Goal: Complete application form: Complete application form

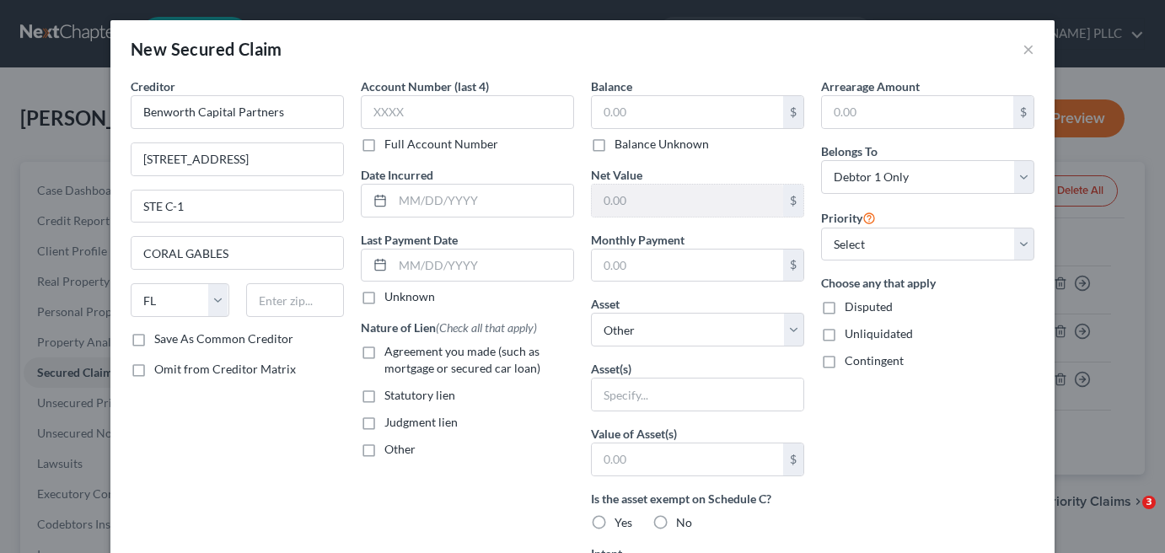
select select "9"
select select "0"
click at [280, 301] on input "text" at bounding box center [295, 300] width 99 height 34
type input "33134"
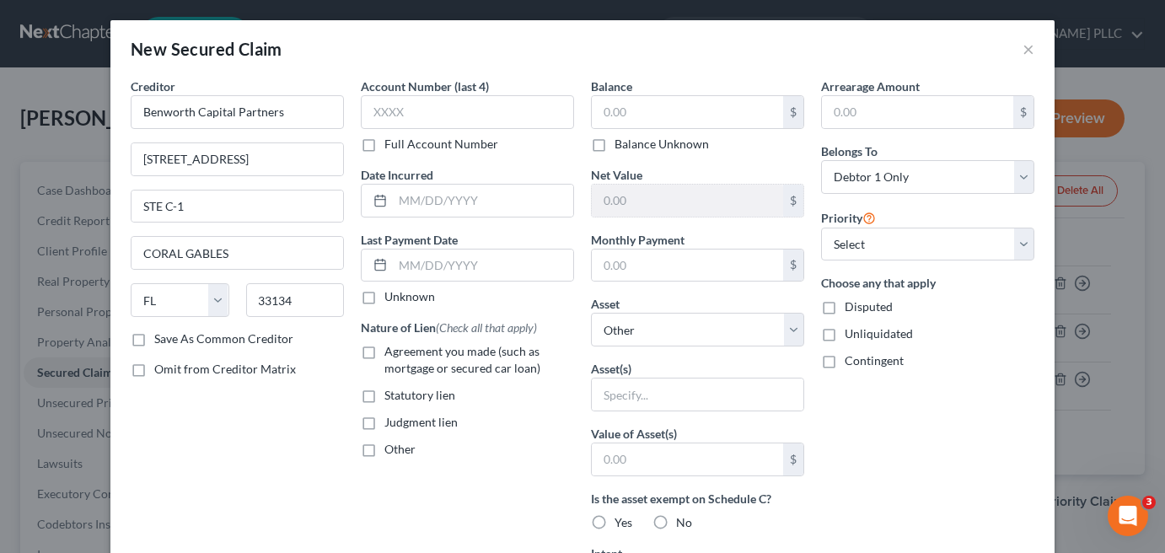
type input "[GEOGRAPHIC_DATA]"
click at [154, 335] on label "Save As Common Creditor" at bounding box center [223, 338] width 139 height 17
click at [161, 335] on input "Save As Common Creditor" at bounding box center [166, 335] width 11 height 11
checkbox input "true"
click at [460, 203] on input "text" at bounding box center [483, 201] width 180 height 32
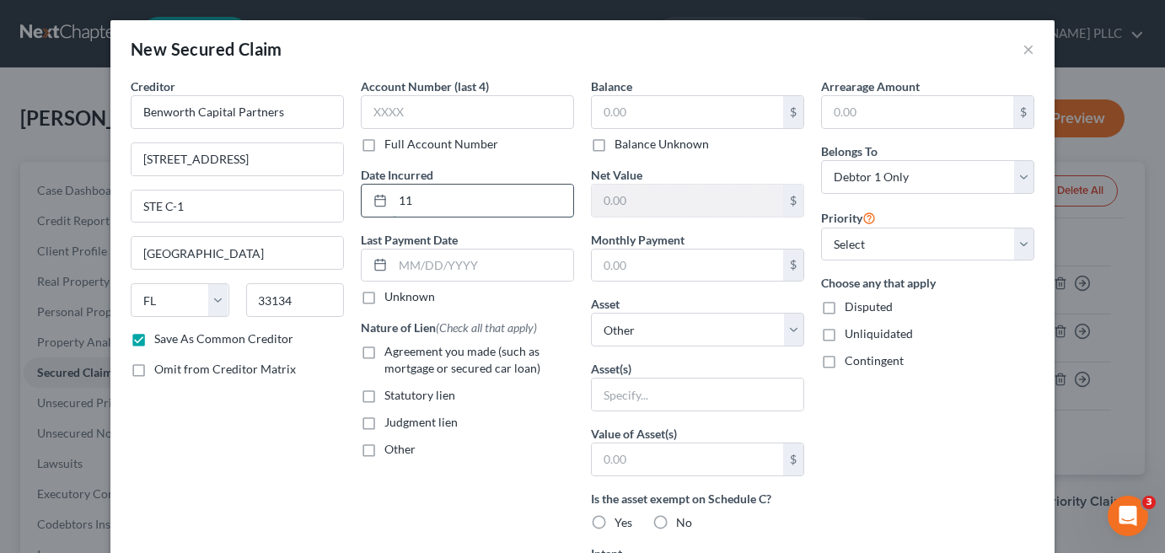
type input "1"
type input "[DATE]"
click at [384, 445] on label "Other" at bounding box center [399, 449] width 31 height 17
click at [391, 445] on input "Other" at bounding box center [396, 446] width 11 height 11
checkbox input "true"
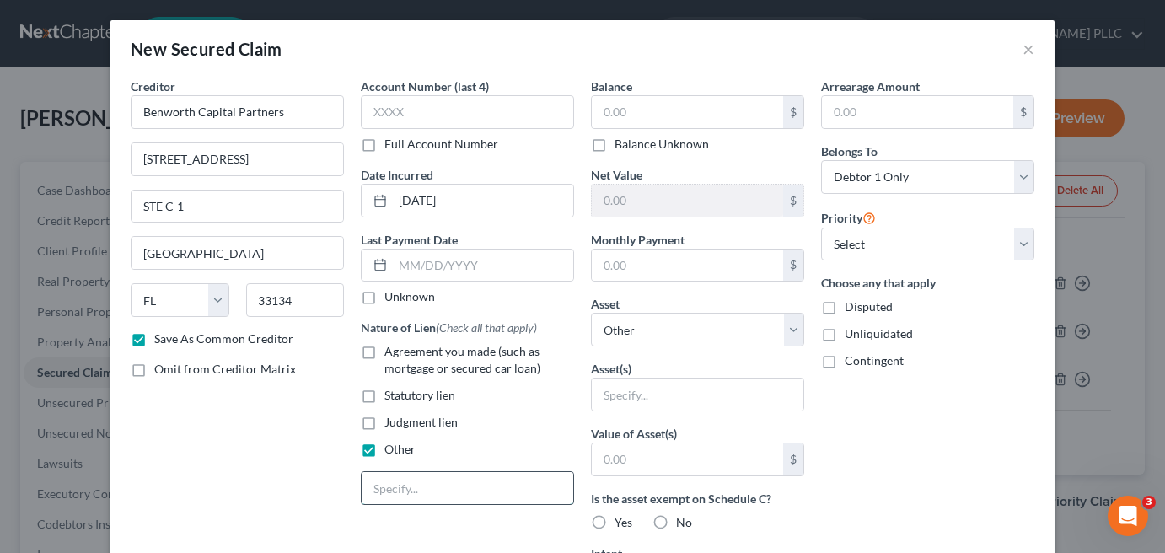
click at [425, 493] on input "text" at bounding box center [468, 488] width 212 height 32
type input "l"
type input "LOAN"
type input "1,000,000"
click at [1016, 176] on select "Select Debtor 1 Only Debtor 2 Only Debtor 1 And Debtor 2 Only At Least One Of T…" at bounding box center [927, 177] width 213 height 34
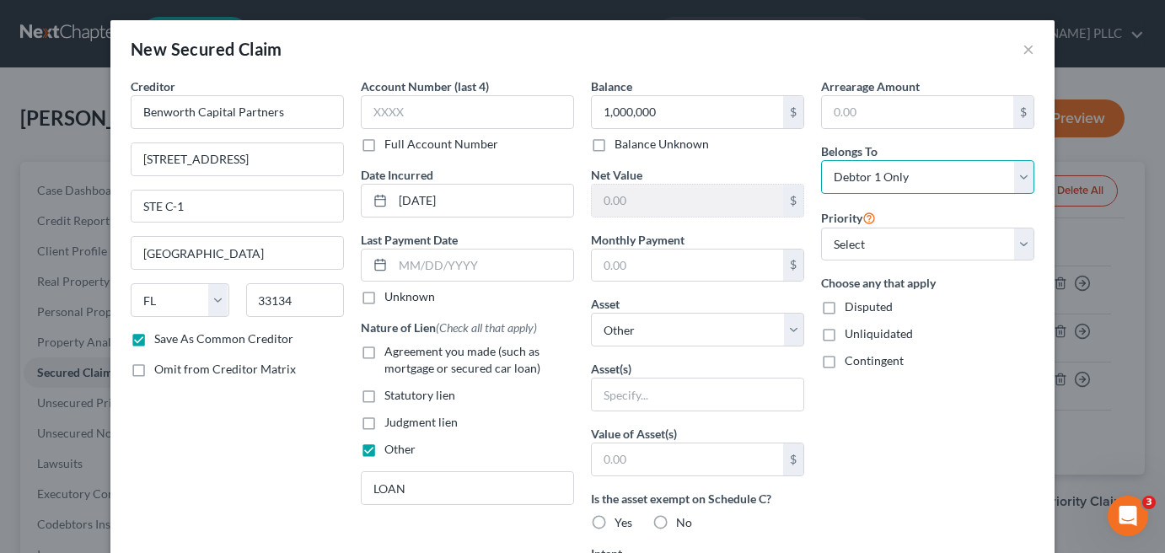
select select "3"
click at [821, 160] on select "Select Debtor 1 Only Debtor 2 Only Debtor 1 And Debtor 2 Only At Least One Of T…" at bounding box center [927, 177] width 213 height 34
click at [845, 305] on label "Disputed" at bounding box center [869, 306] width 48 height 17
click at [851, 305] on input "Disputed" at bounding box center [856, 303] width 11 height 11
checkbox input "true"
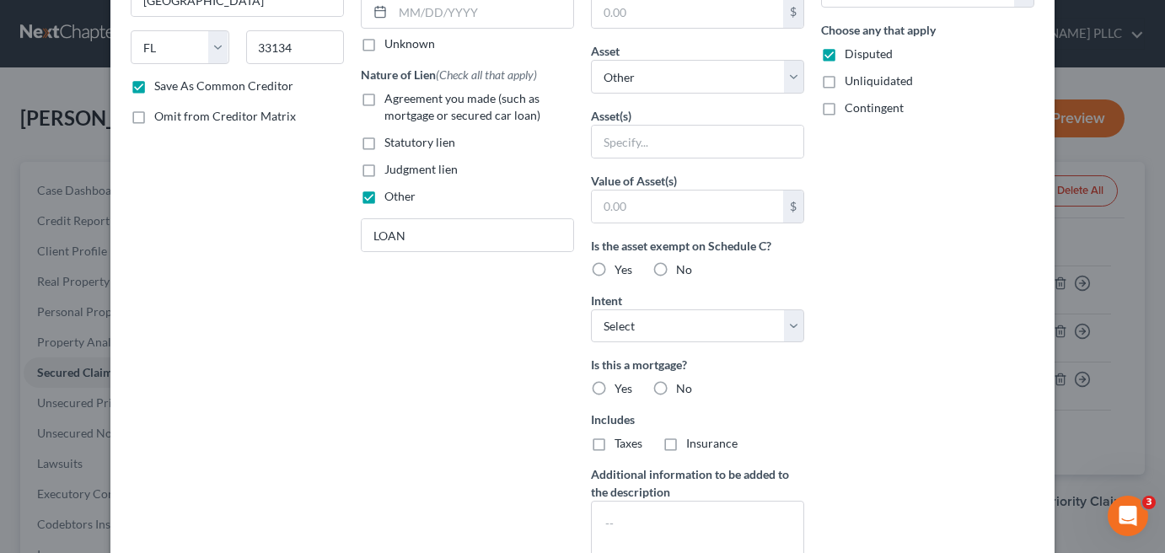
scroll to position [378, 0]
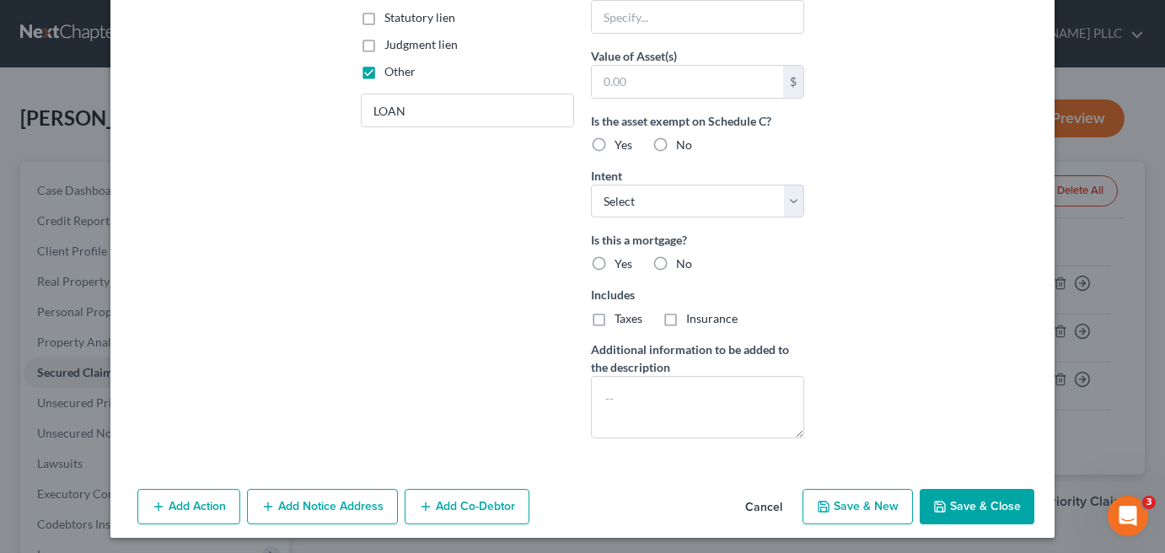
click at [944, 493] on button "Save & Close" at bounding box center [977, 506] width 115 height 35
checkbox input "false"
select select
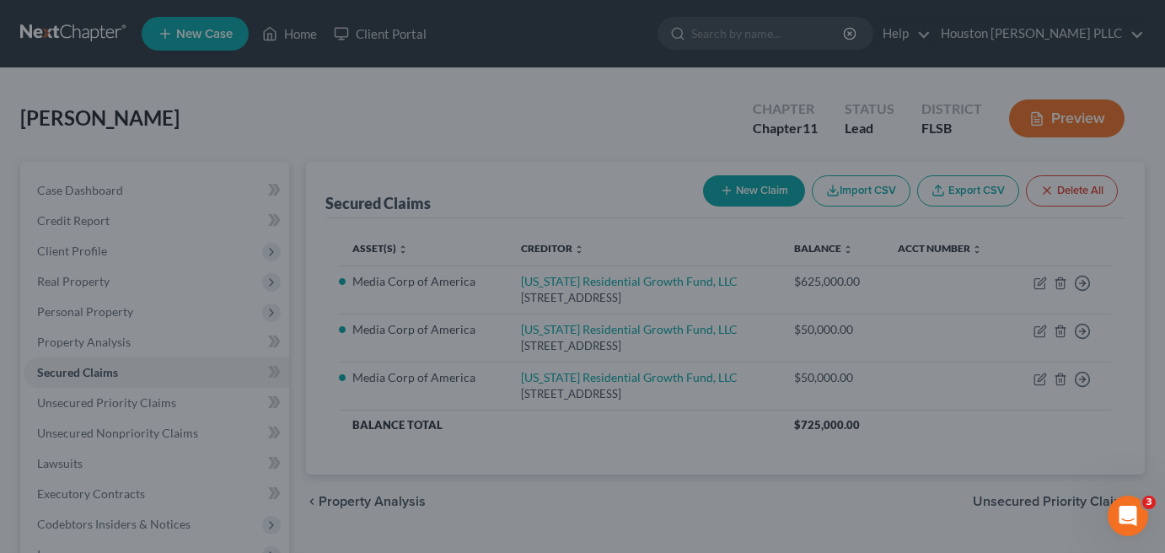
scroll to position [0, 0]
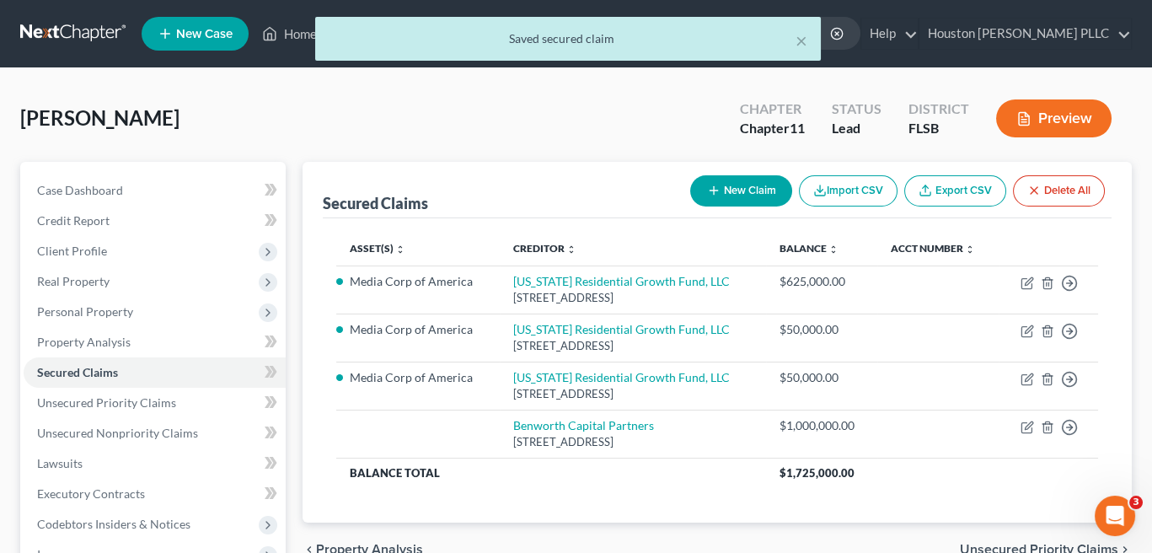
click at [744, 194] on button "New Claim" at bounding box center [741, 190] width 102 height 31
select select "0"
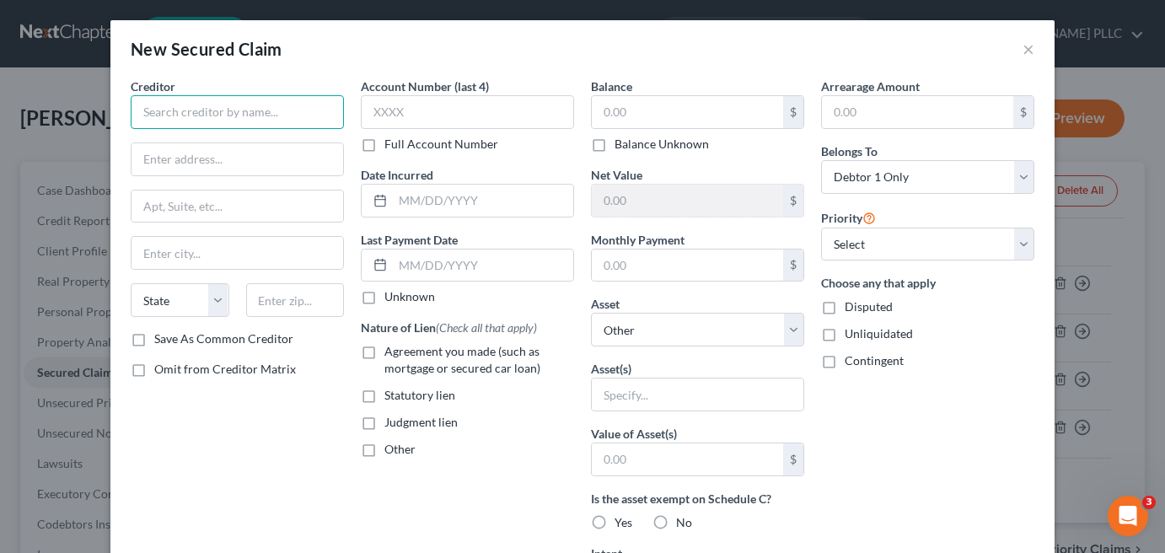
click at [147, 110] on input "text" at bounding box center [237, 112] width 213 height 34
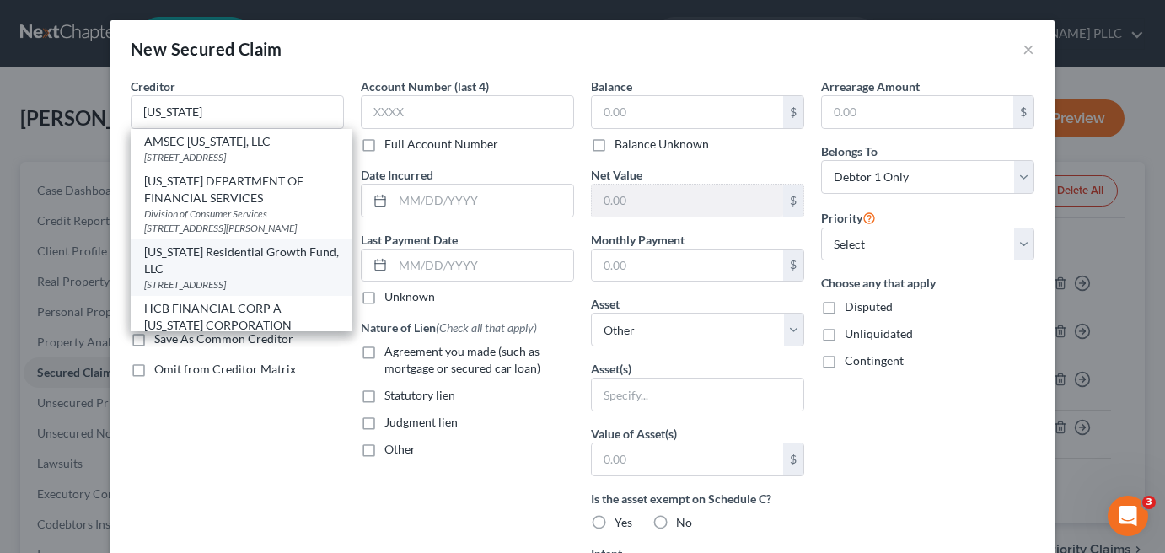
click at [193, 277] on div "[US_STATE] Residential Growth Fund, LLC" at bounding box center [241, 261] width 195 height 34
type input "[US_STATE] Residential Growth Fund, LLC"
type input "[STREET_ADDRESS]"
type input "SUITE 126-253"
type input "[GEOGRAPHIC_DATA]"
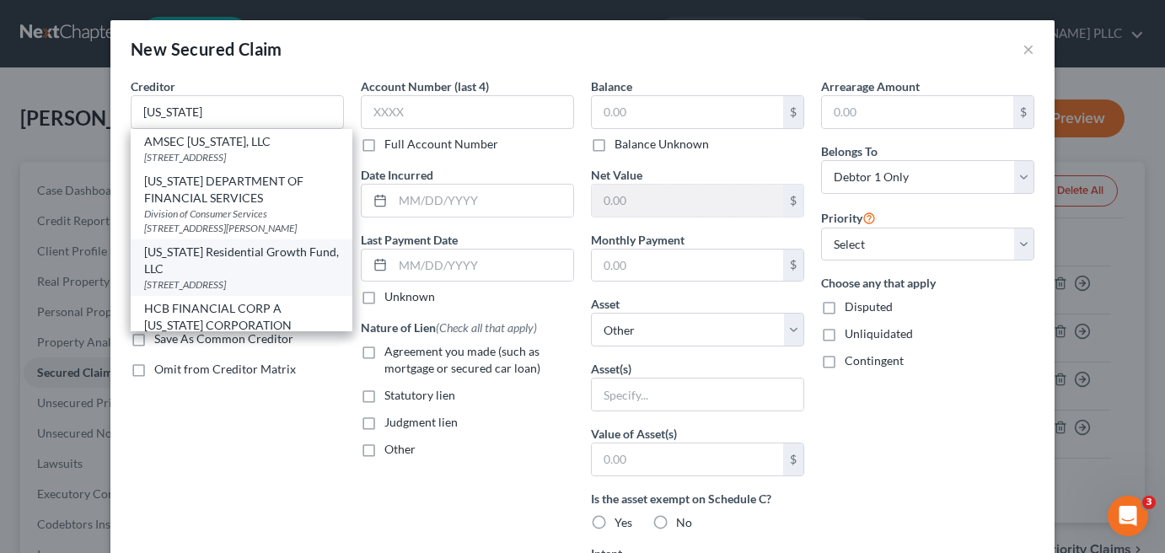
select select "10"
type input "30114"
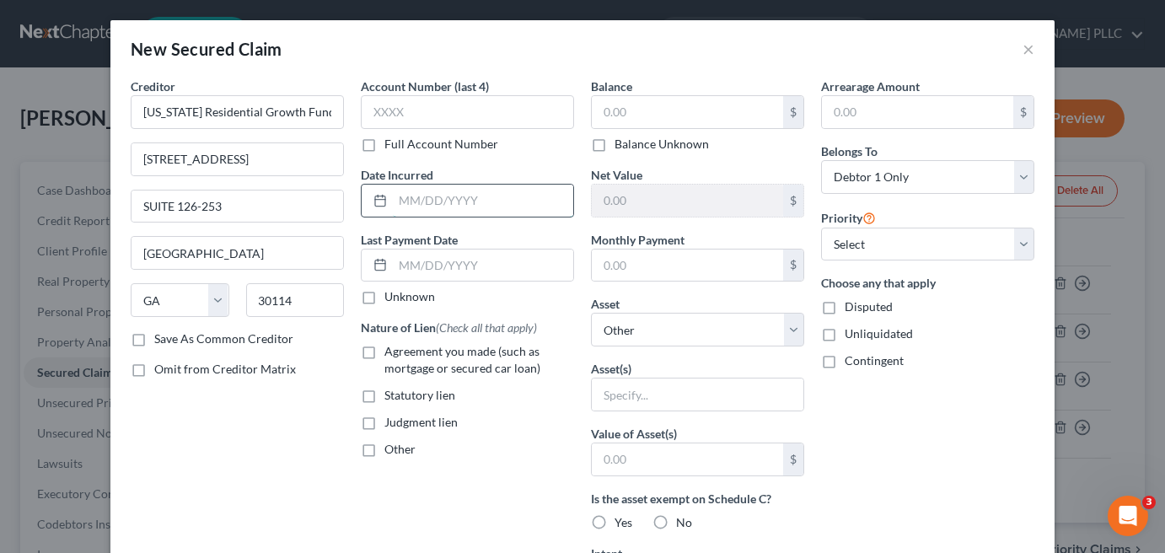
click at [397, 202] on input "text" at bounding box center [483, 201] width 180 height 32
type input "[DATE]"
click at [384, 448] on label "Other" at bounding box center [399, 449] width 31 height 17
click at [391, 448] on input "Other" at bounding box center [396, 446] width 11 height 11
checkbox input "true"
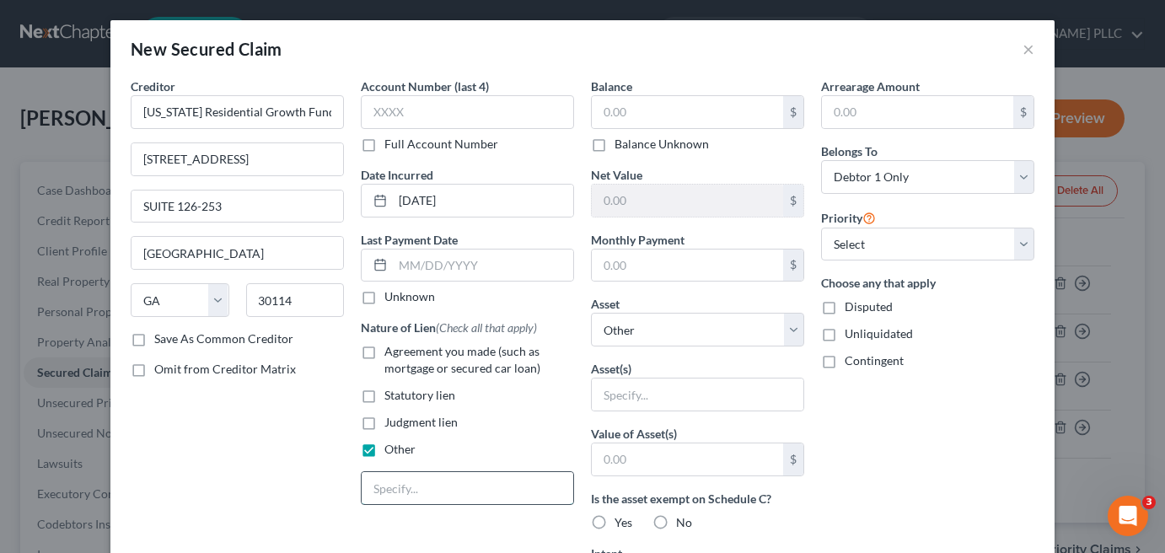
click at [371, 477] on input "text" at bounding box center [468, 488] width 212 height 32
type input "LOAN #4"
click at [619, 112] on input "text" at bounding box center [687, 112] width 191 height 32
type input "250,000"
click at [625, 327] on select "Select Other Multiple Assets [STREET_ADDRESS] - $0.0" at bounding box center [697, 330] width 213 height 34
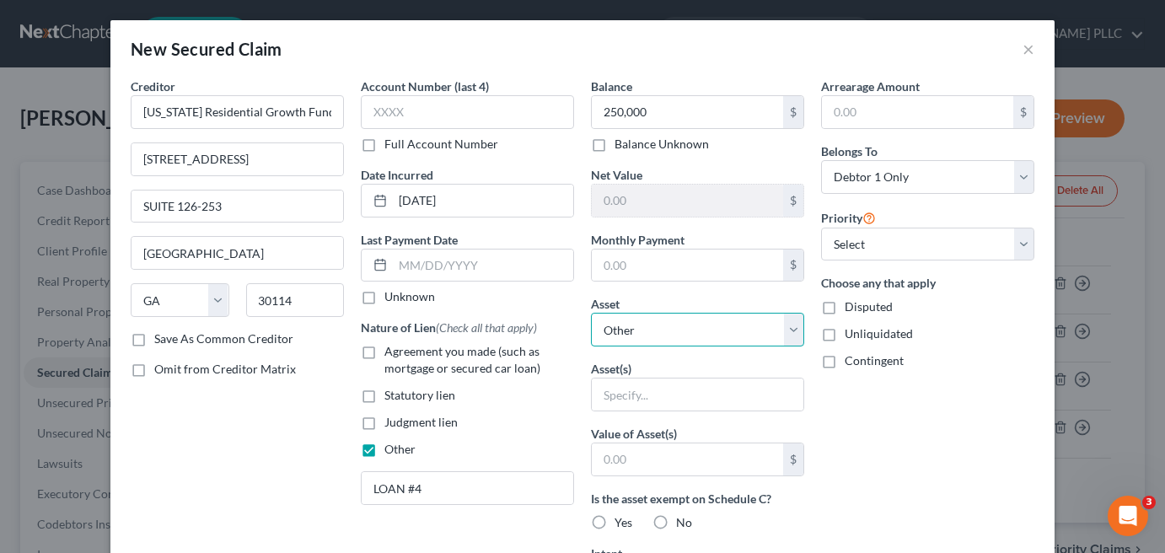
click at [591, 313] on select "Select Other Multiple Assets [STREET_ADDRESS] - $0.0" at bounding box center [697, 330] width 213 height 34
click at [611, 393] on input "text" at bounding box center [698, 394] width 212 height 32
paste input "Media Corp of America"
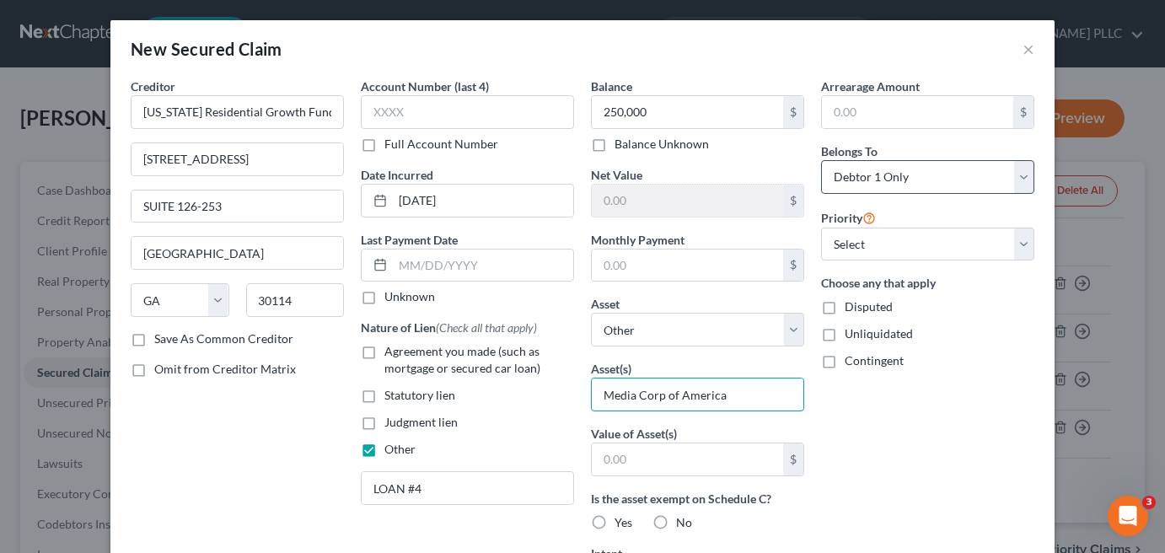
type input "Media Corp of America"
click at [879, 170] on select "Select Debtor 1 Only Debtor 2 Only Debtor 1 And Debtor 2 Only At Least One Of T…" at bounding box center [927, 177] width 213 height 34
select select "3"
click at [821, 160] on select "Select Debtor 1 Only Debtor 2 Only Debtor 1 And Debtor 2 Only At Least One Of T…" at bounding box center [927, 177] width 213 height 34
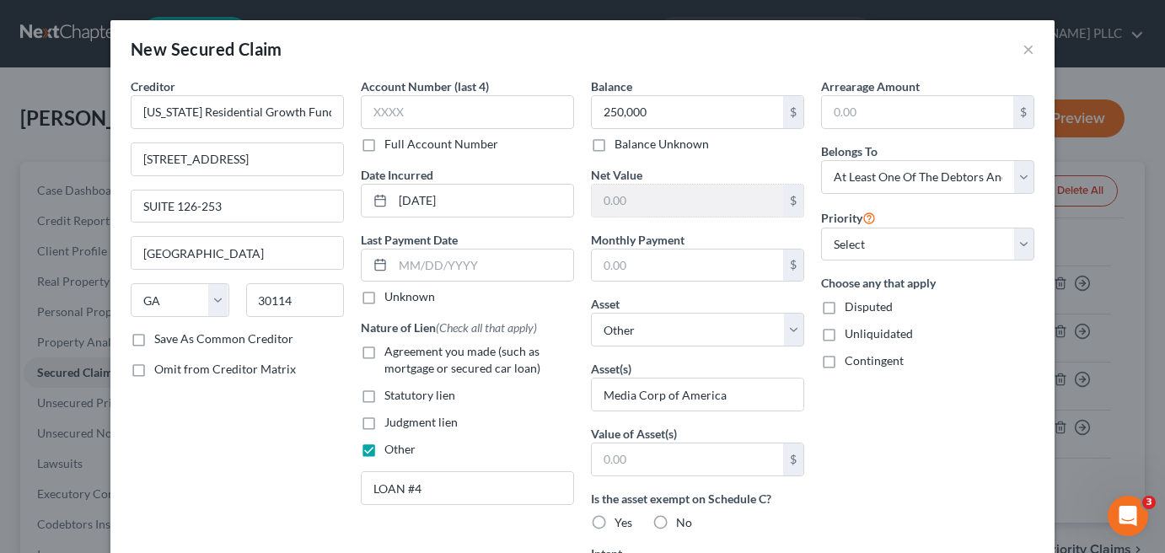
click at [845, 305] on label "Disputed" at bounding box center [869, 306] width 48 height 17
click at [851, 305] on input "Disputed" at bounding box center [856, 303] width 11 height 11
checkbox input "true"
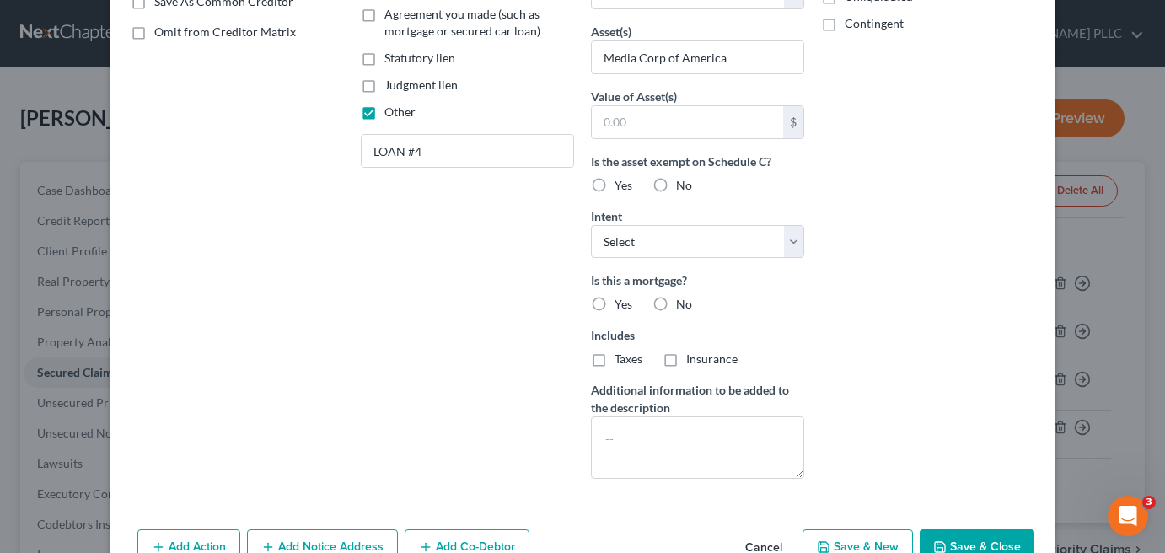
scroll to position [378, 0]
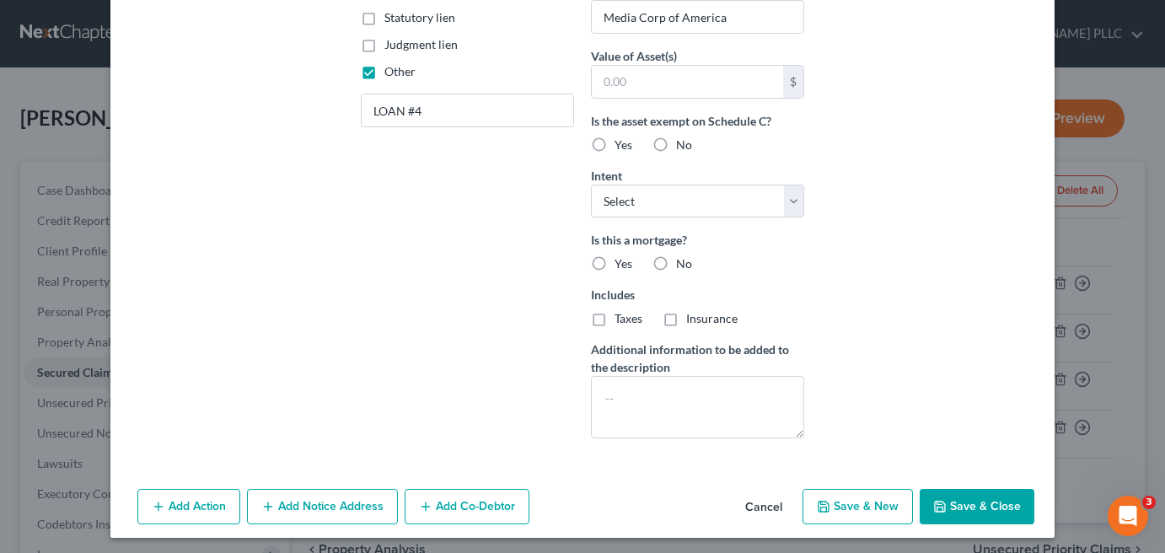
click at [484, 506] on button "Add Co-Debtor" at bounding box center [467, 506] width 125 height 35
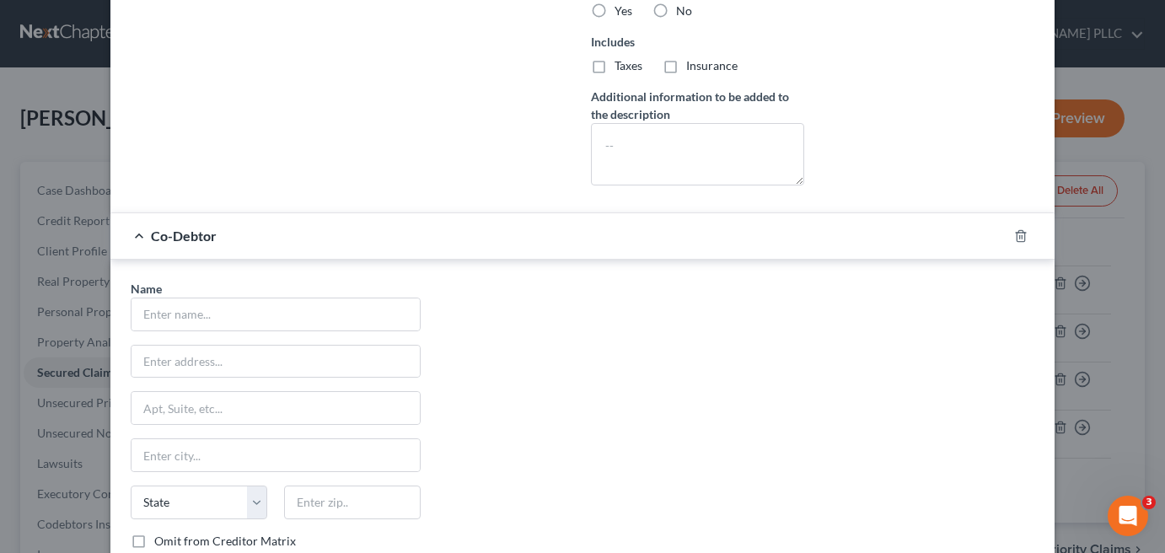
scroll to position [715, 0]
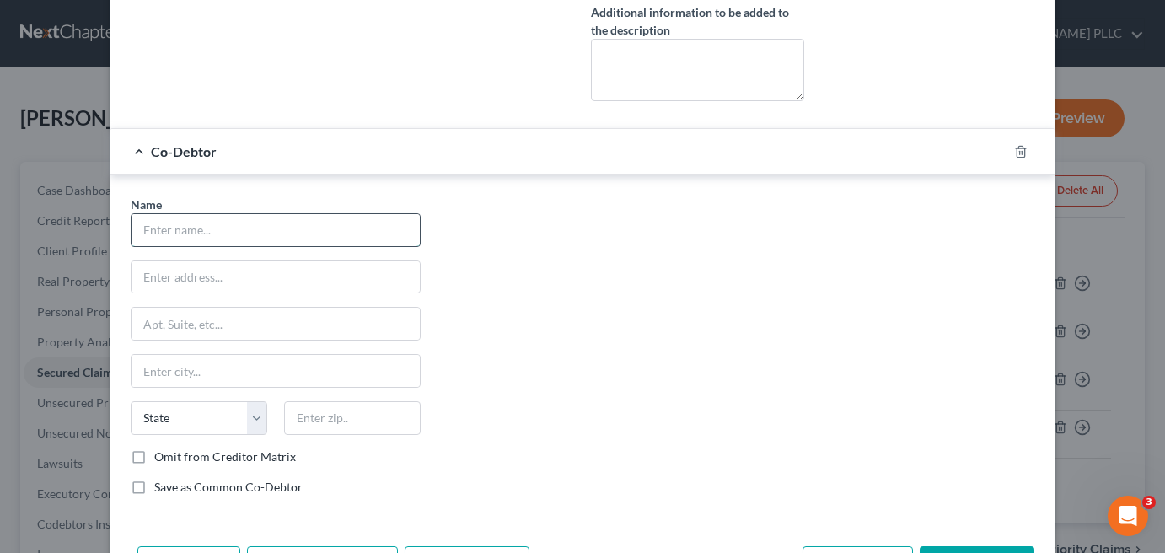
click at [150, 216] on input "text" at bounding box center [276, 230] width 288 height 32
paste input "Media Corp of America"
type input "Media Corp of America"
click at [188, 270] on input "text" at bounding box center [276, 277] width 288 height 32
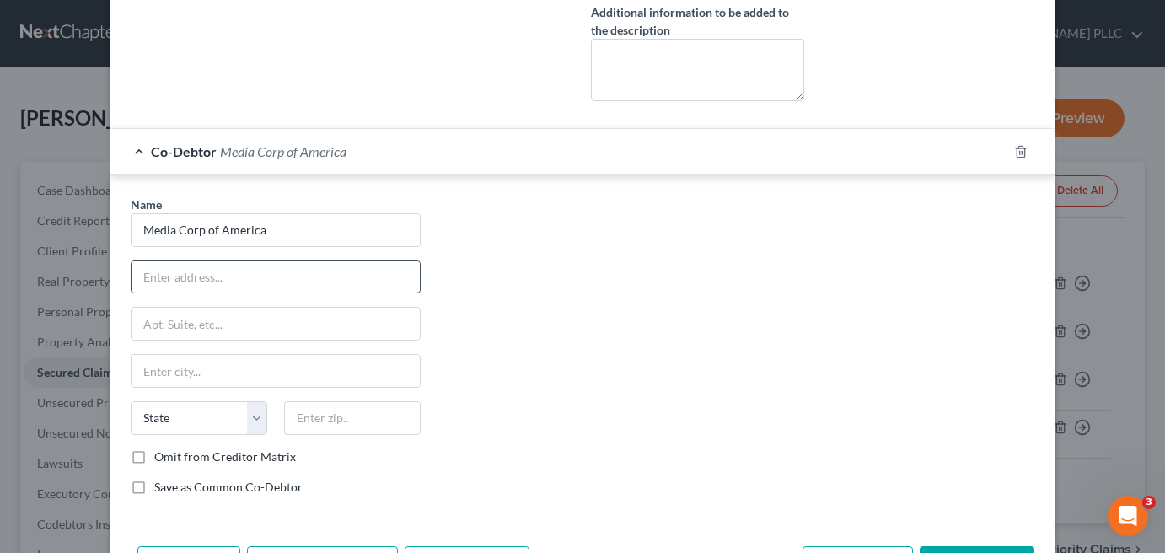
paste input "[STREET_ADDRESS]"
type input "[STREET_ADDRESS]"
click at [213, 318] on input "text" at bounding box center [276, 324] width 288 height 32
paste input "PH A4246"
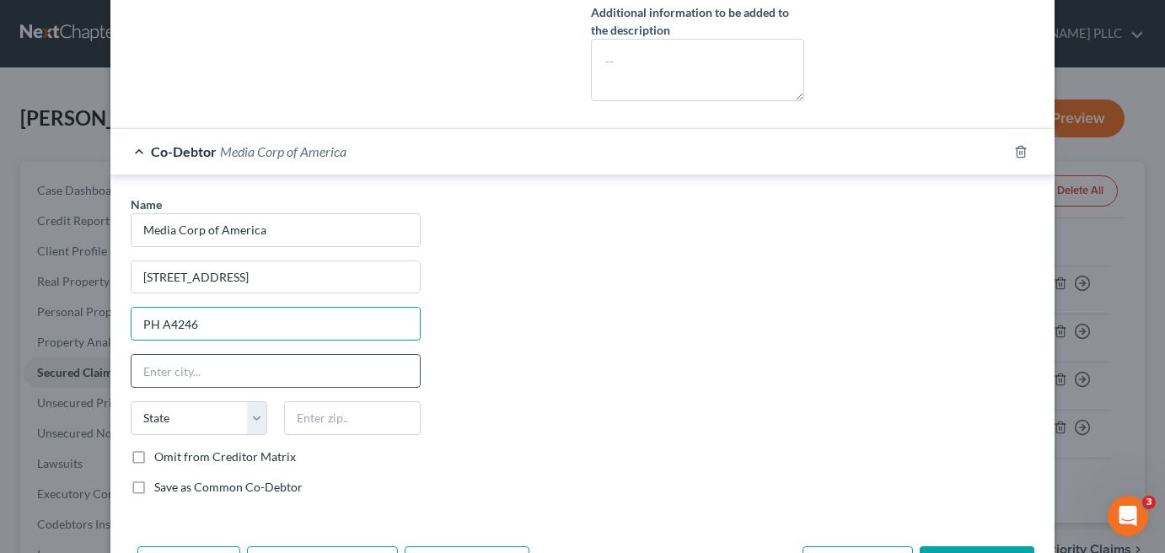
type input "PH A4246"
click at [179, 365] on input "text" at bounding box center [276, 371] width 288 height 32
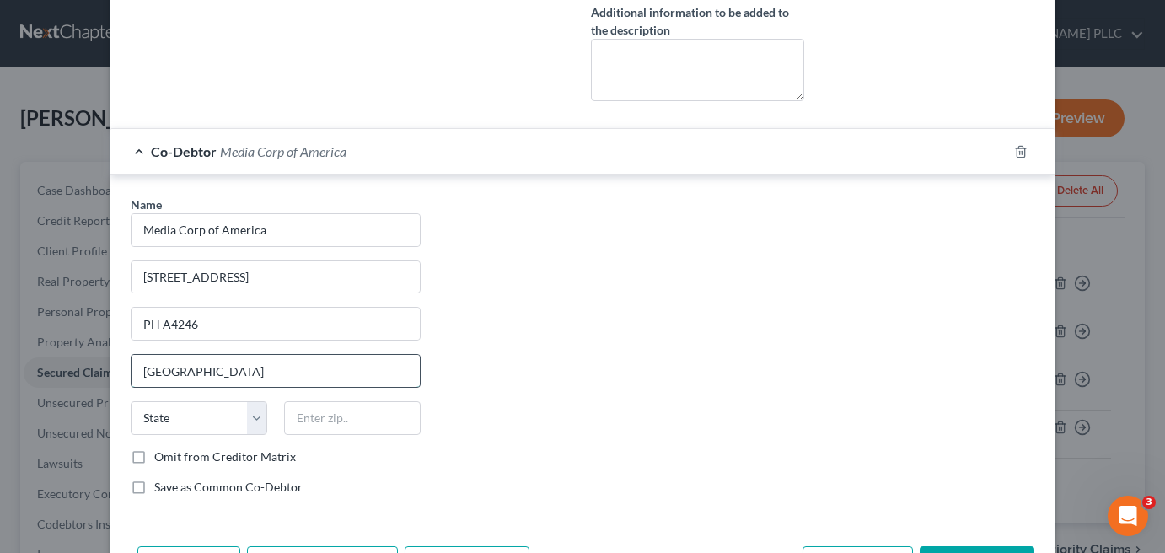
type input "[GEOGRAPHIC_DATA]"
select select "9"
type input "33132"
type input "[GEOGRAPHIC_DATA]"
click at [154, 481] on label "Save as Common Co-Debtor" at bounding box center [228, 487] width 148 height 17
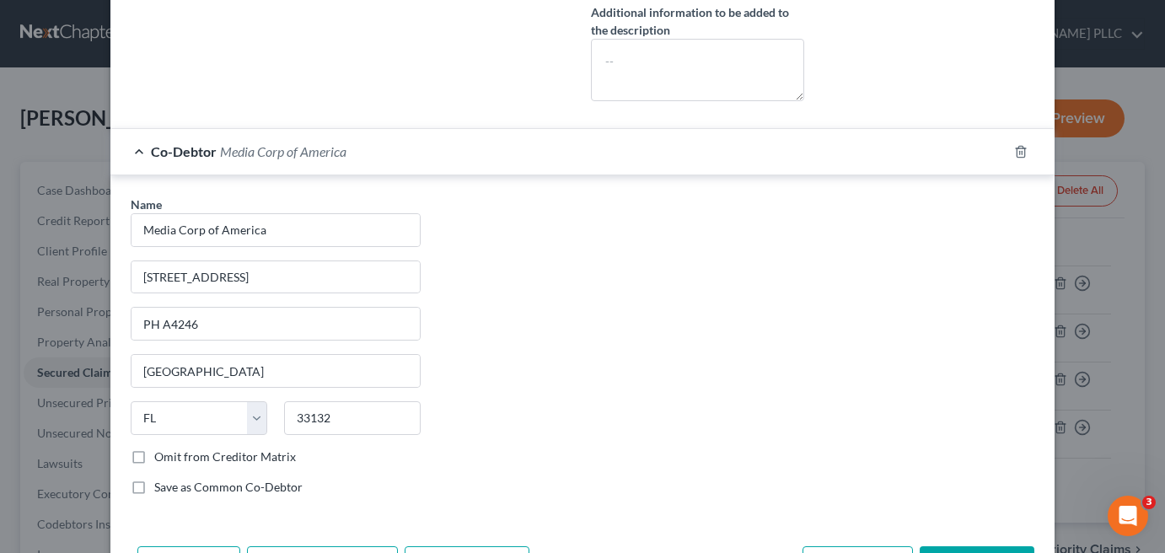
click at [161, 481] on input "Save as Common Co-Debtor" at bounding box center [166, 484] width 11 height 11
checkbox input "true"
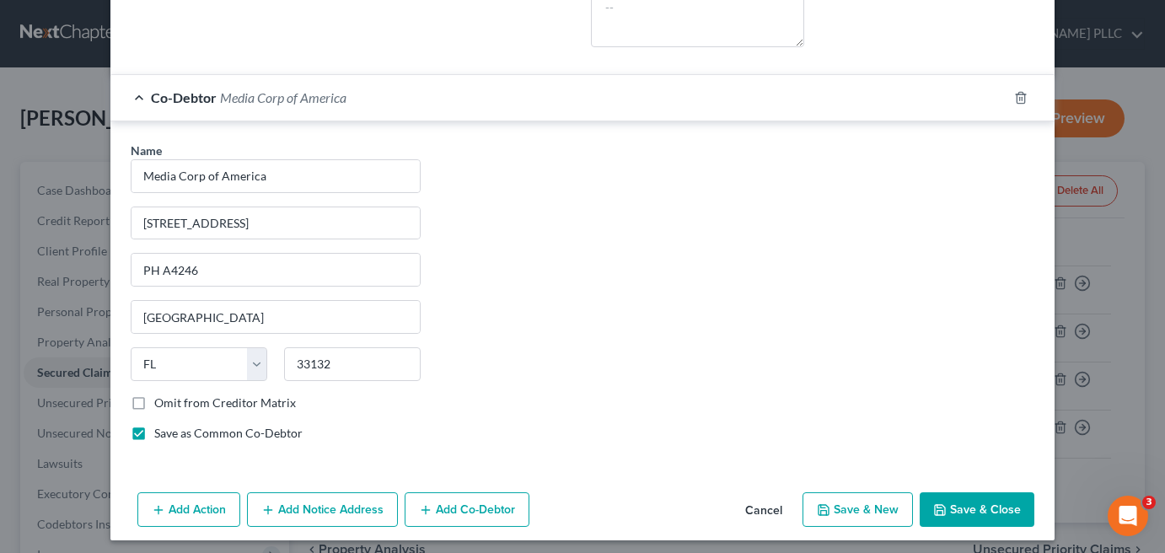
click at [990, 492] on button "Save & Close" at bounding box center [977, 509] width 115 height 35
select select
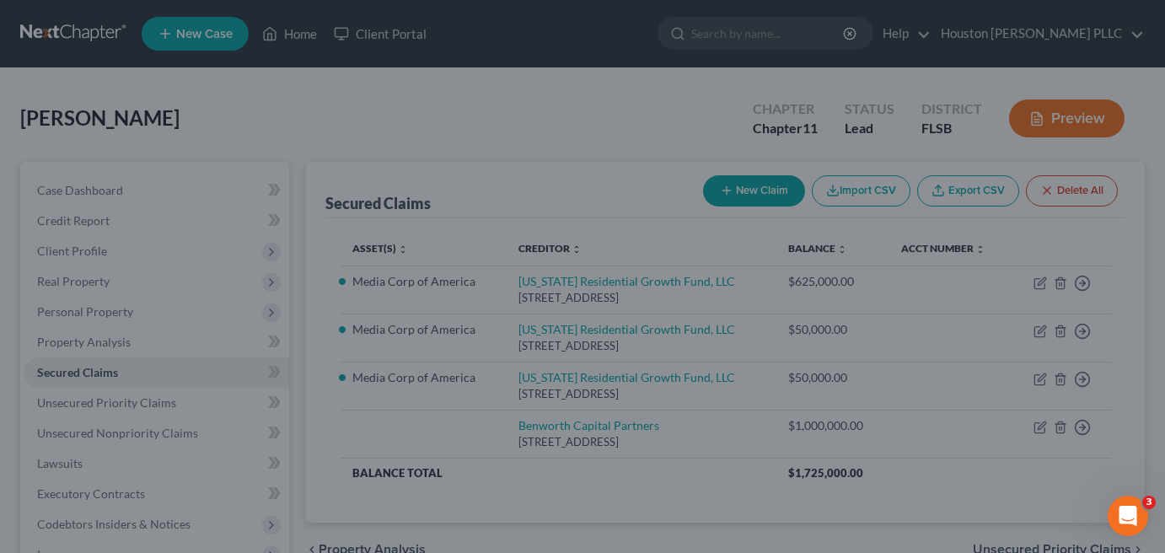
type input "250,000.00"
type input "0"
type input "0.00"
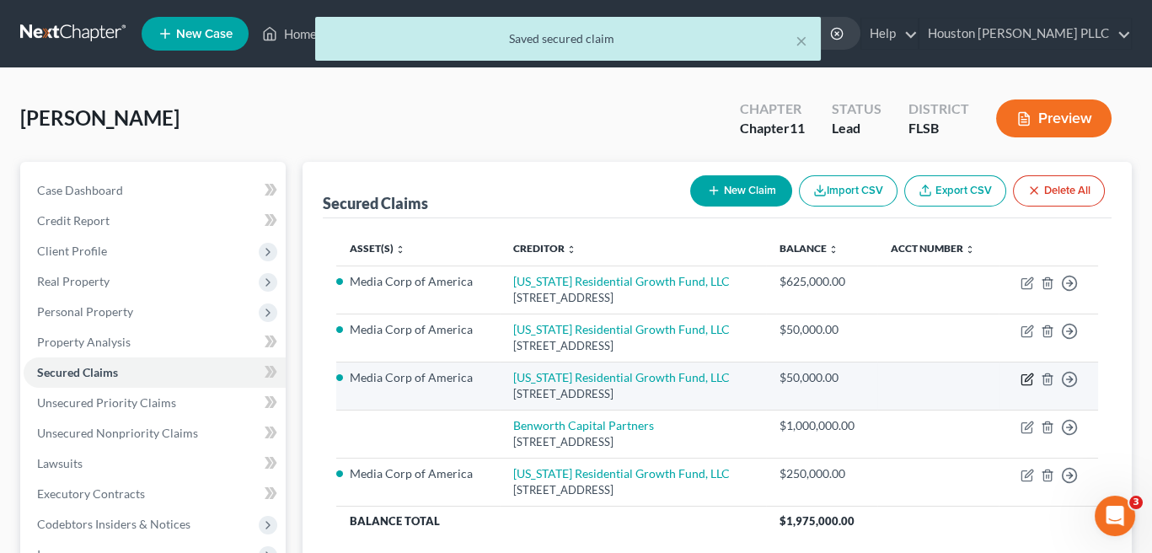
click at [1025, 379] on icon "button" at bounding box center [1029, 377] width 8 height 8
select select "10"
select select "0"
select select "3"
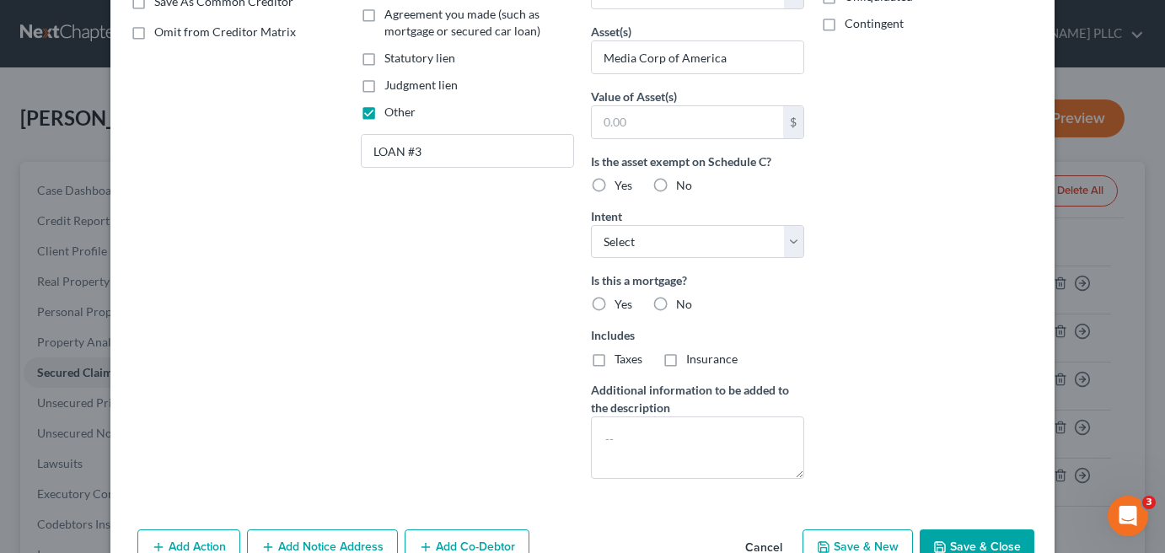
scroll to position [427, 0]
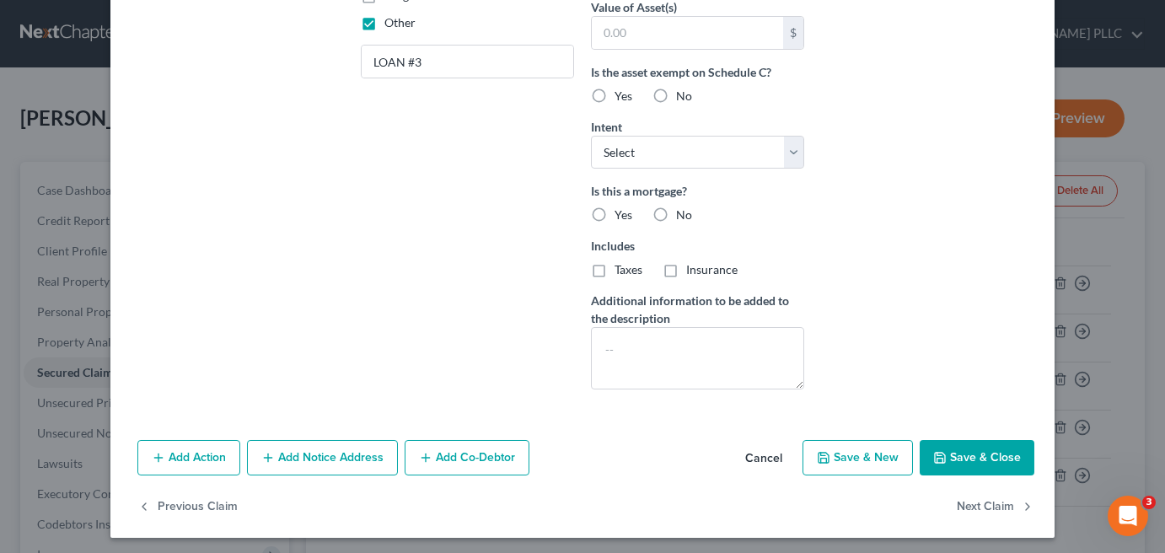
click at [443, 459] on button "Add Co-Debtor" at bounding box center [467, 457] width 125 height 35
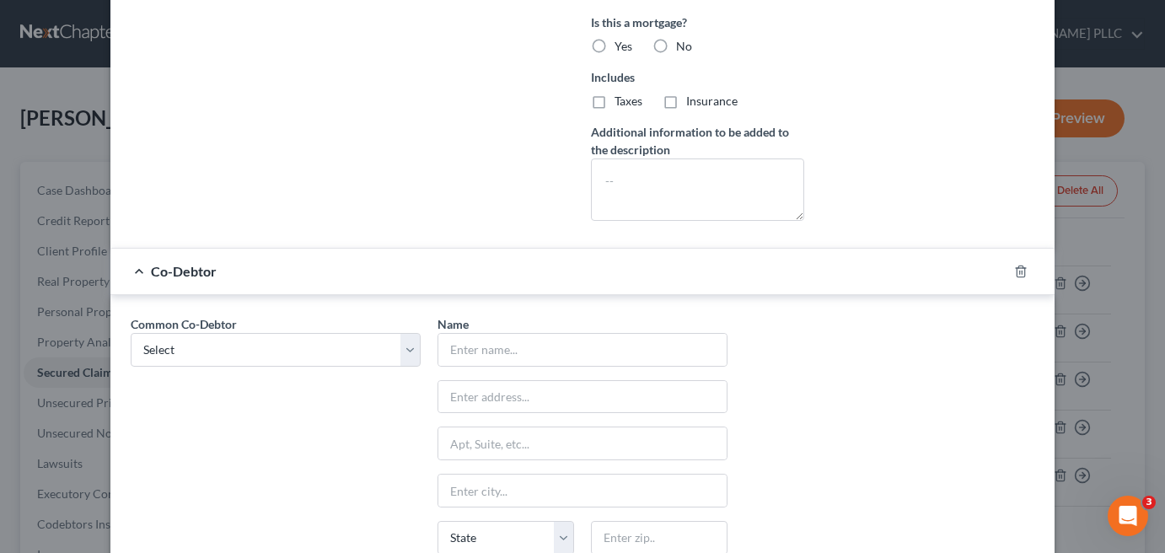
scroll to position [679, 0]
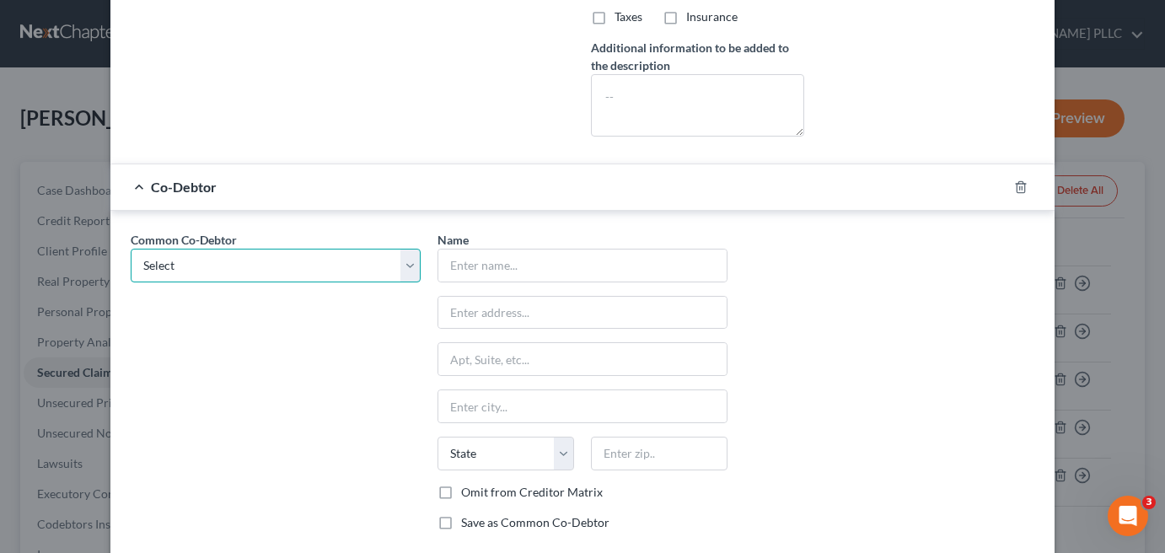
click at [257, 257] on select "Select Media Corp of [GEOGRAPHIC_DATA]" at bounding box center [276, 266] width 290 height 34
select select "0"
click at [131, 249] on select "Select Media Corp of [GEOGRAPHIC_DATA]" at bounding box center [276, 266] width 290 height 34
type input "Media Corp of America"
type input "[STREET_ADDRESS]"
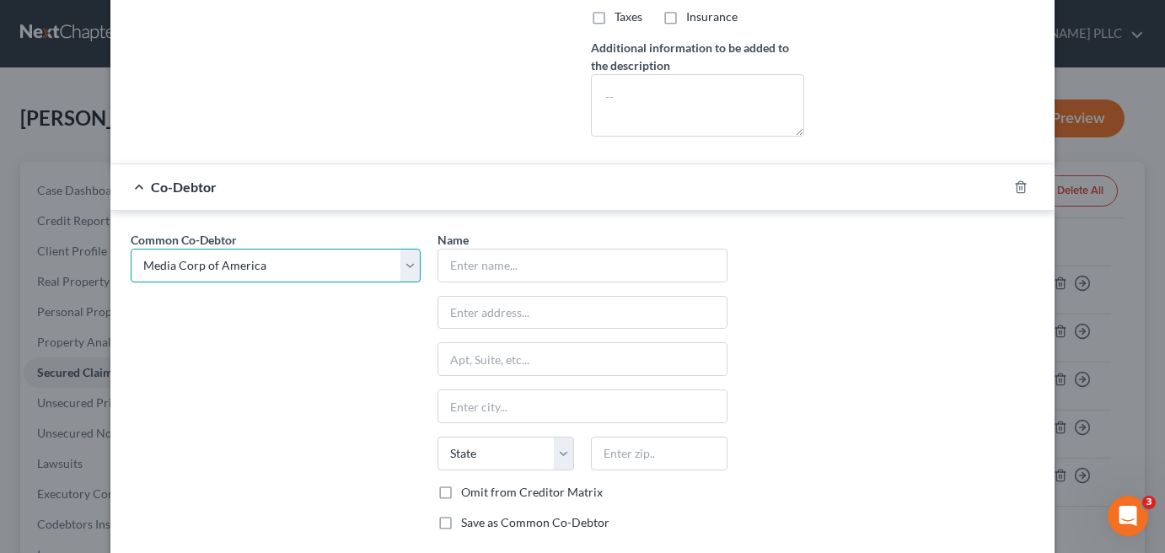
type input "PH A4246"
type input "[GEOGRAPHIC_DATA]"
select select "9"
type input "33132"
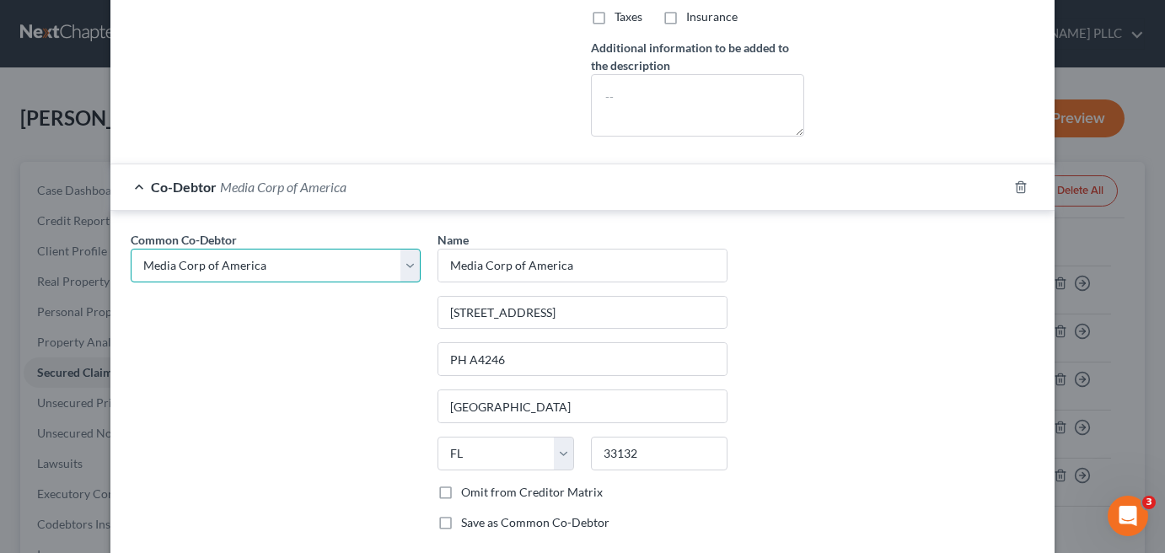
scroll to position [818, 0]
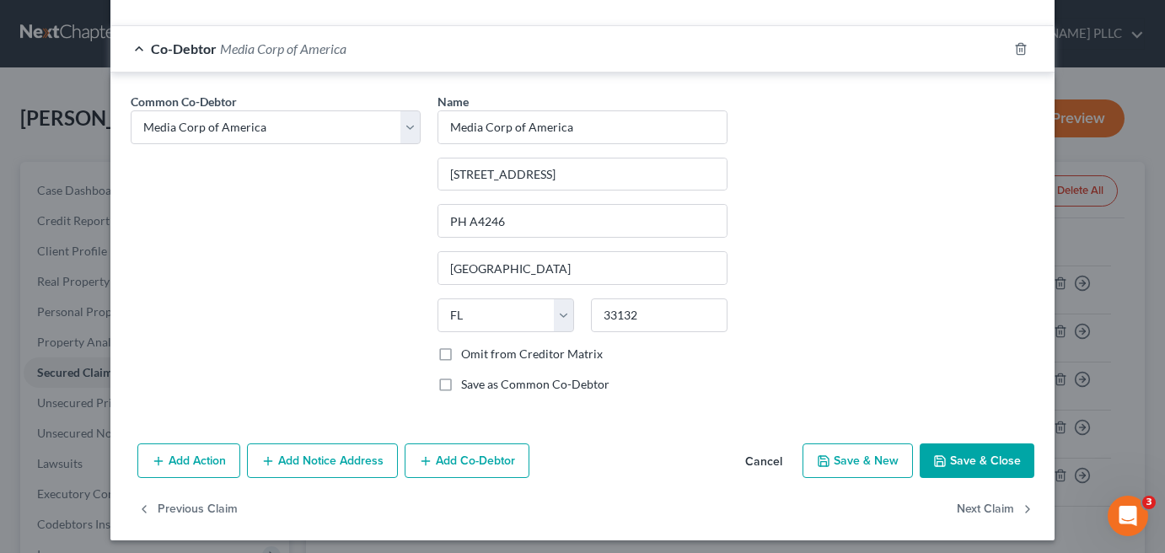
click at [983, 458] on button "Save & Close" at bounding box center [977, 460] width 115 height 35
select select
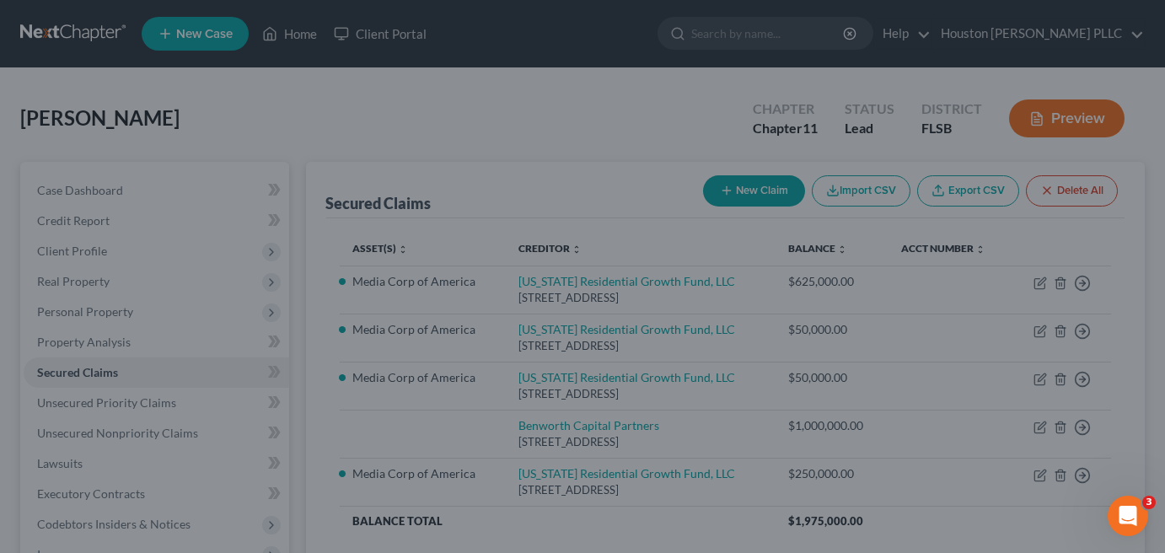
type input "0"
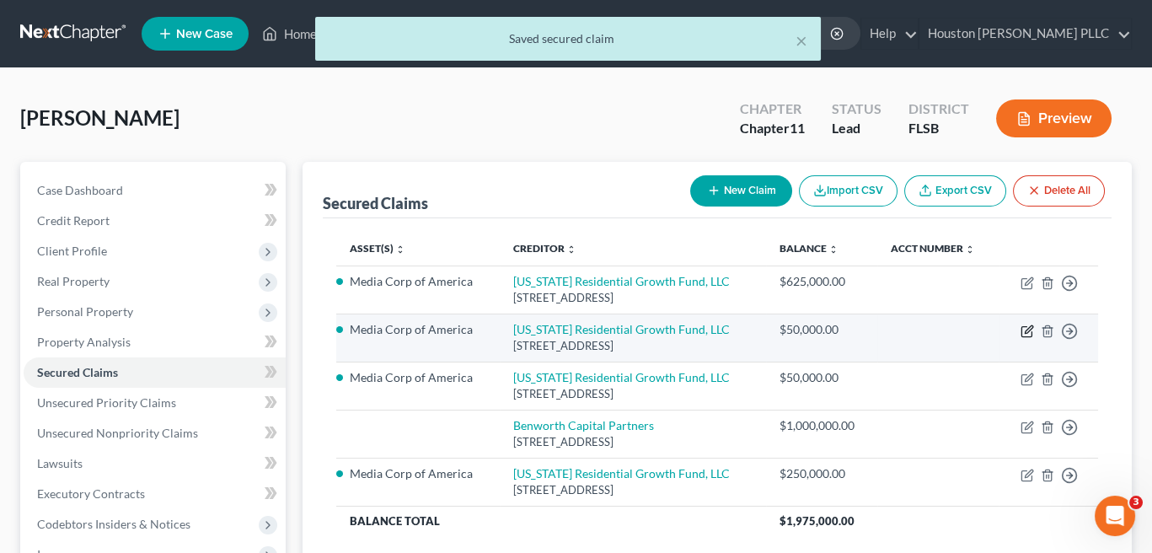
click at [1022, 329] on icon "button" at bounding box center [1027, 331] width 13 height 13
select select "10"
select select "3"
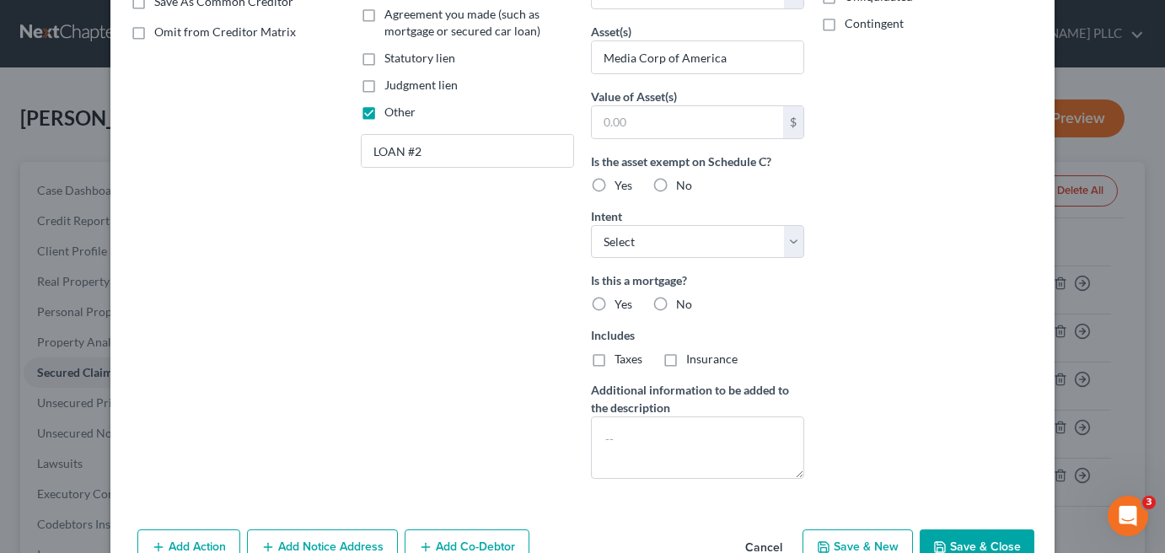
scroll to position [421, 0]
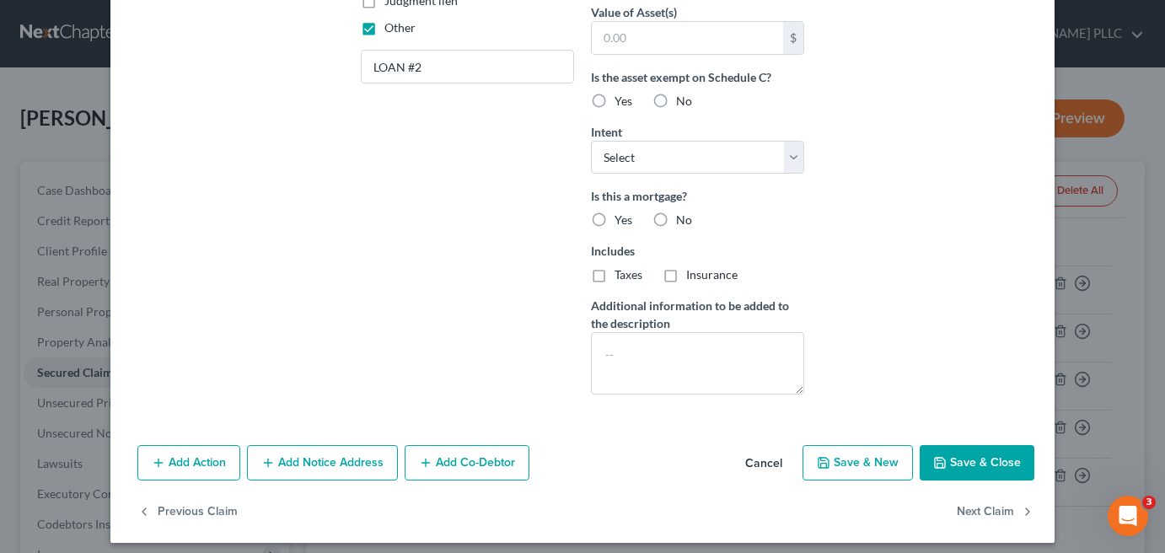
click at [466, 466] on button "Add Co-Debtor" at bounding box center [467, 462] width 125 height 35
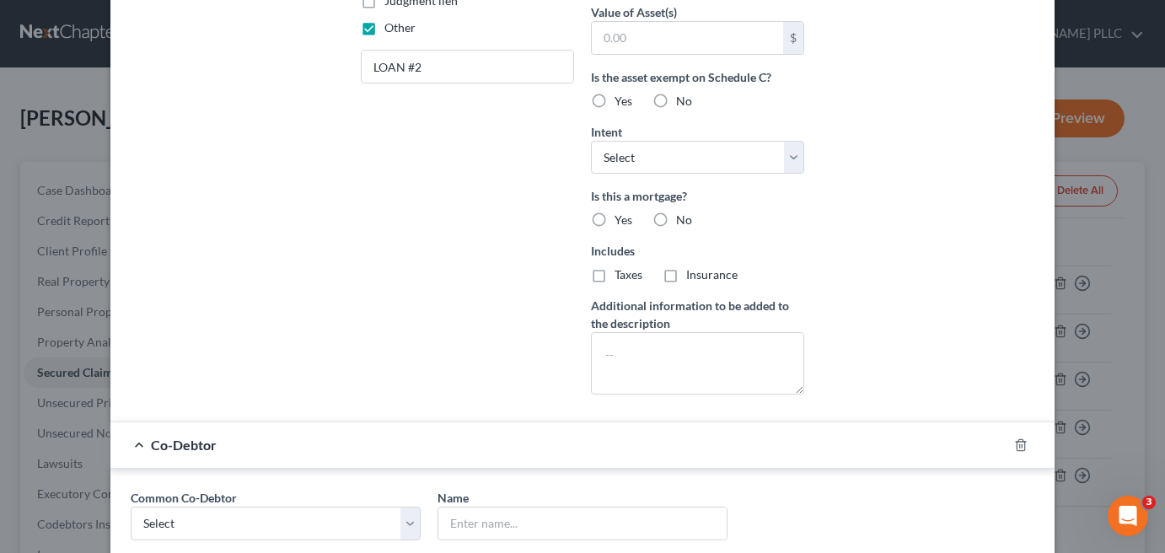
scroll to position [818, 0]
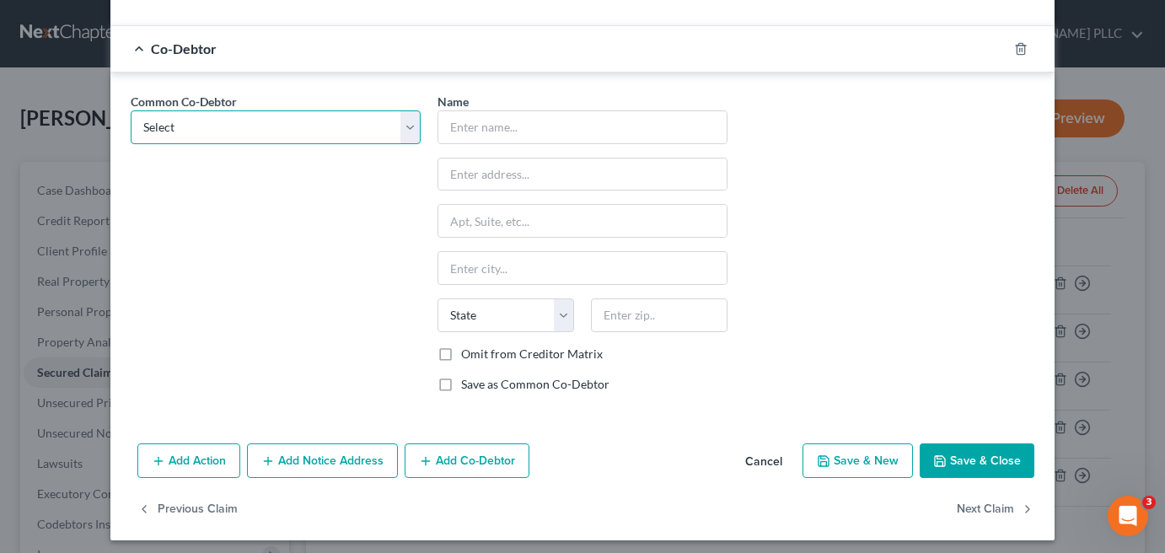
click at [272, 132] on select "Select Media Corp of [GEOGRAPHIC_DATA]" at bounding box center [276, 127] width 290 height 34
select select "0"
click at [131, 110] on select "Select Media Corp of [GEOGRAPHIC_DATA]" at bounding box center [276, 127] width 290 height 34
type input "Media Corp of America"
type input "[STREET_ADDRESS]"
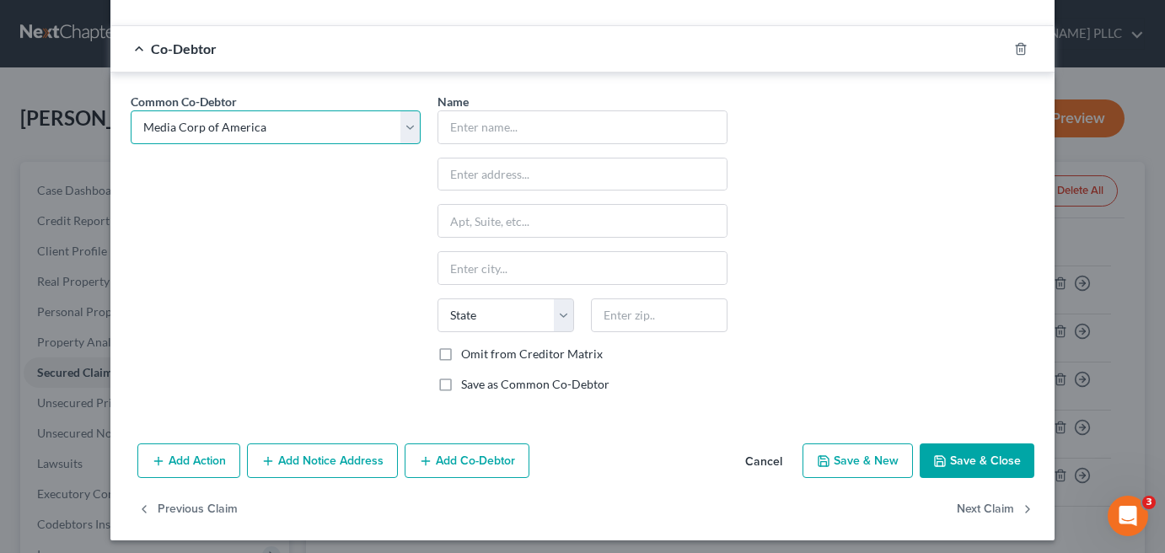
type input "PH A4246"
type input "[GEOGRAPHIC_DATA]"
select select "9"
type input "33132"
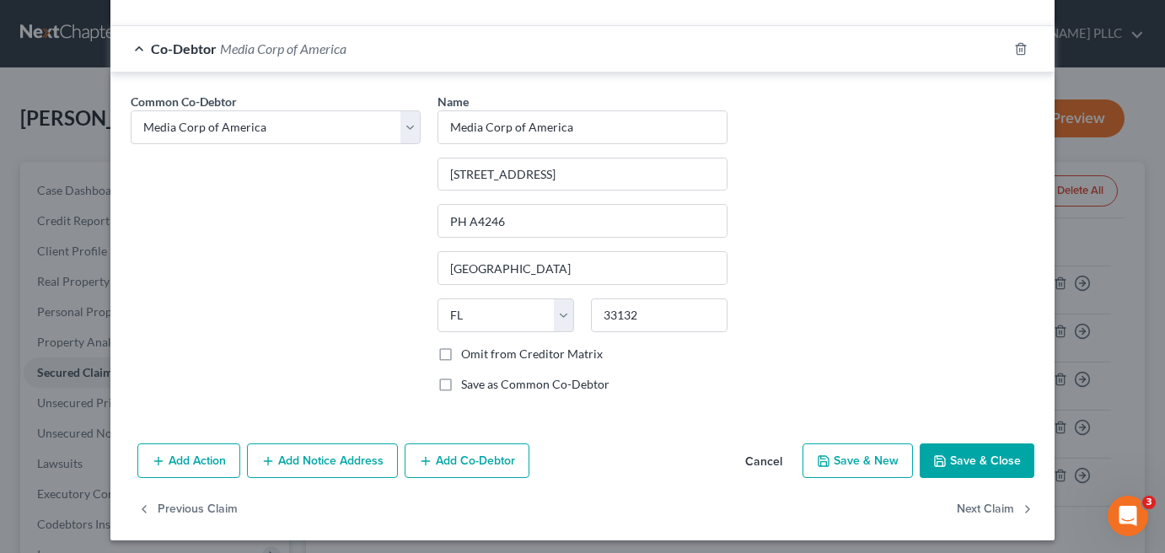
click at [988, 458] on button "Save & Close" at bounding box center [977, 460] width 115 height 35
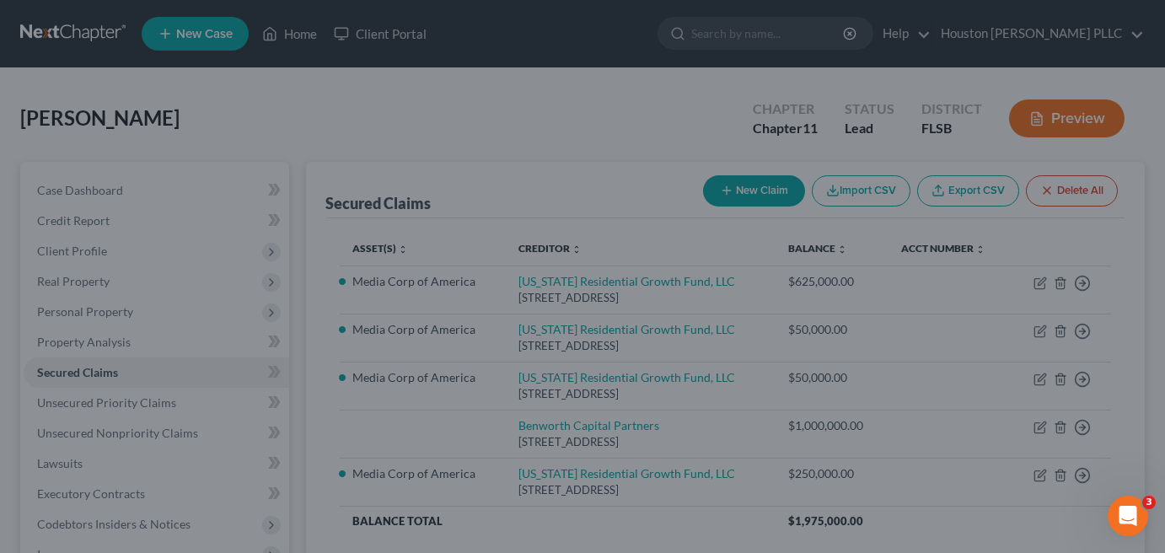
scroll to position [635, 0]
type input "0"
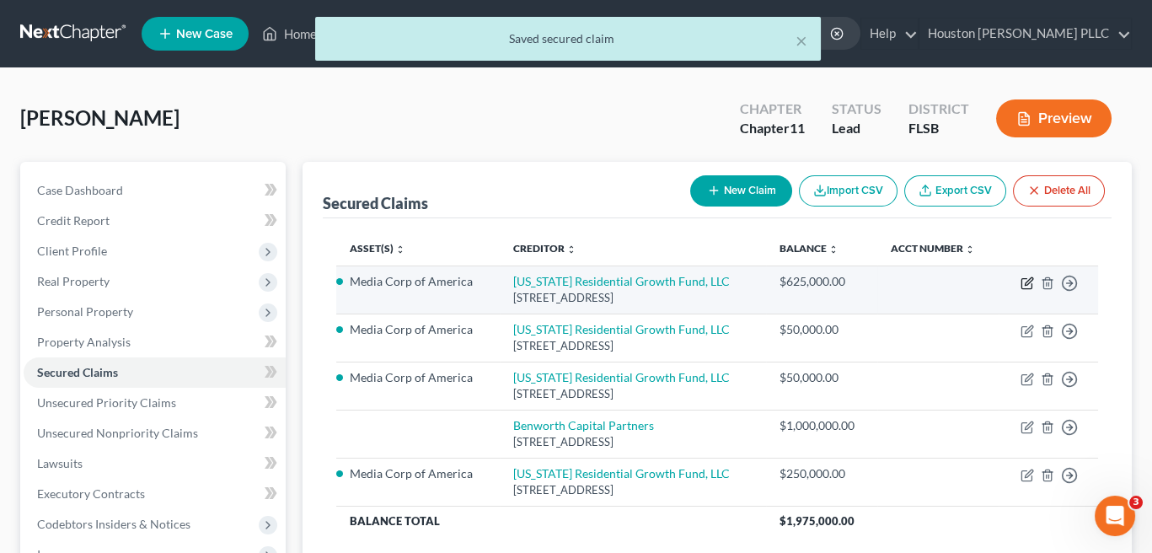
click at [1033, 277] on icon "button" at bounding box center [1029, 281] width 8 height 8
select select "10"
select select "0"
select select "4"
select select "3"
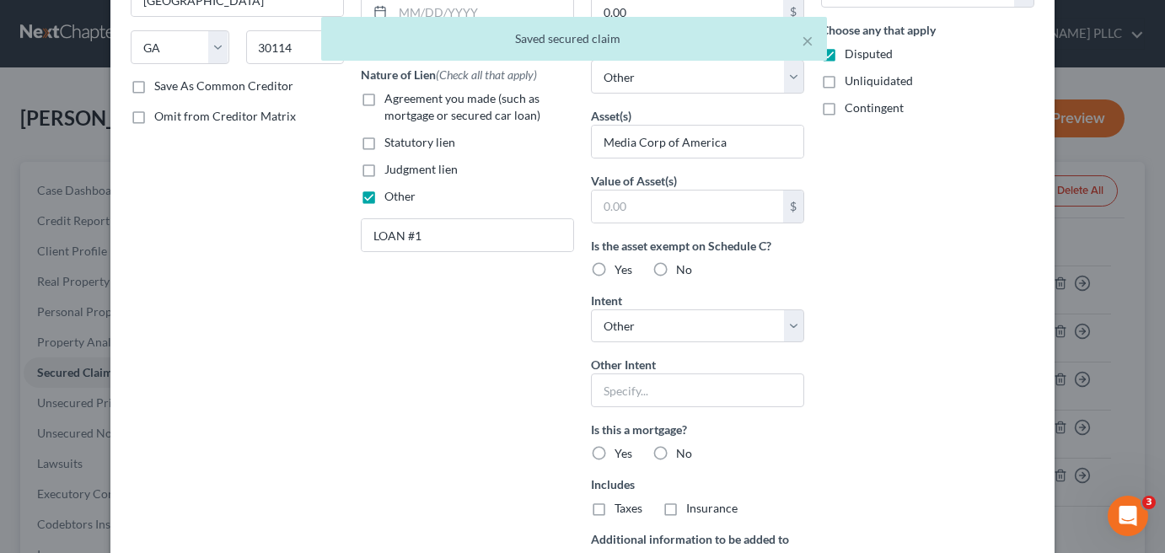
scroll to position [491, 0]
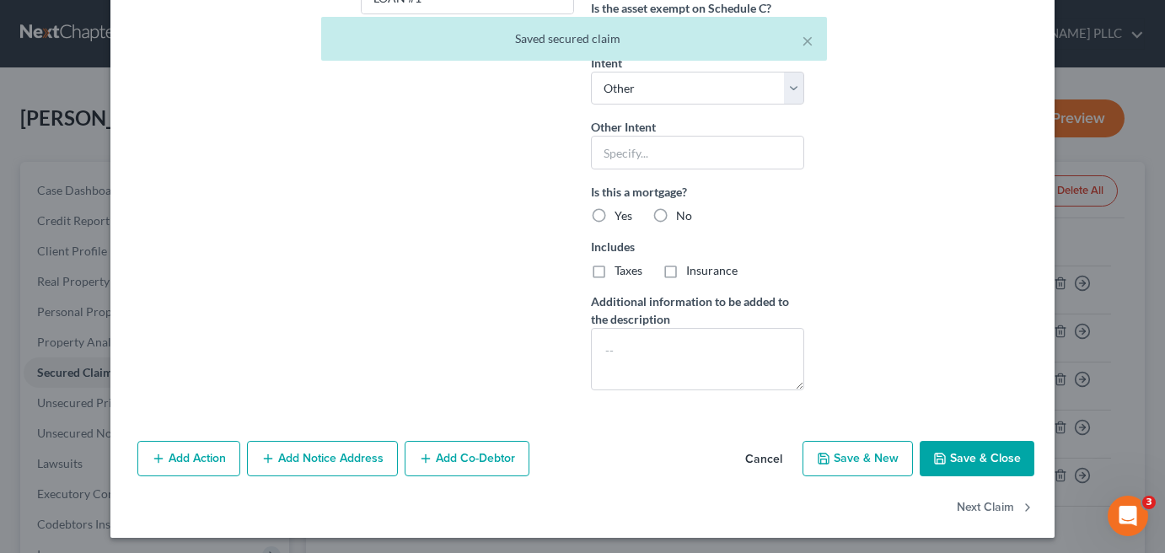
click at [459, 464] on button "Add Co-Debtor" at bounding box center [467, 458] width 125 height 35
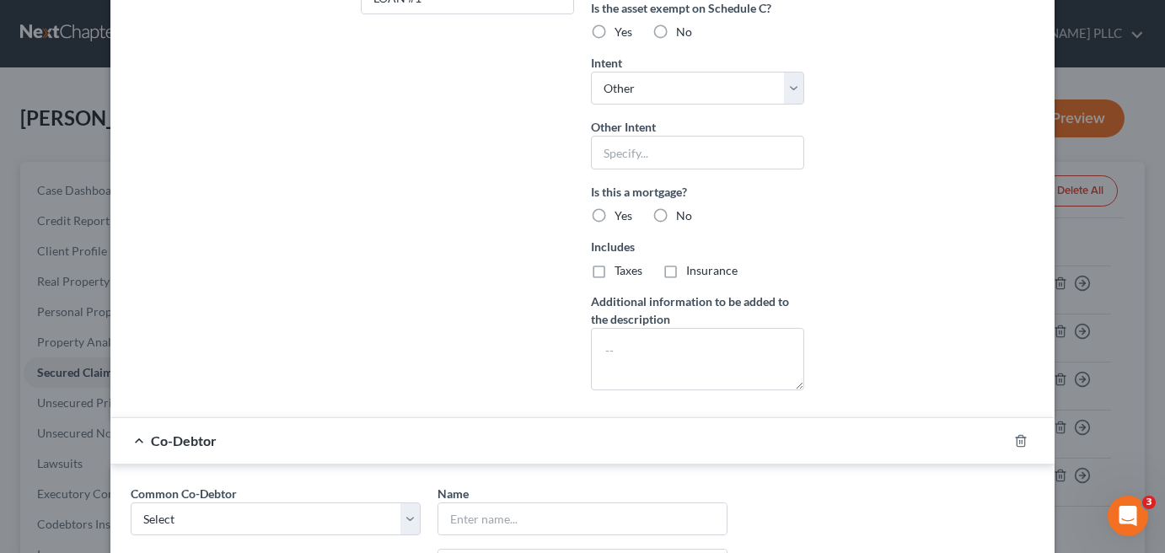
scroll to position [744, 0]
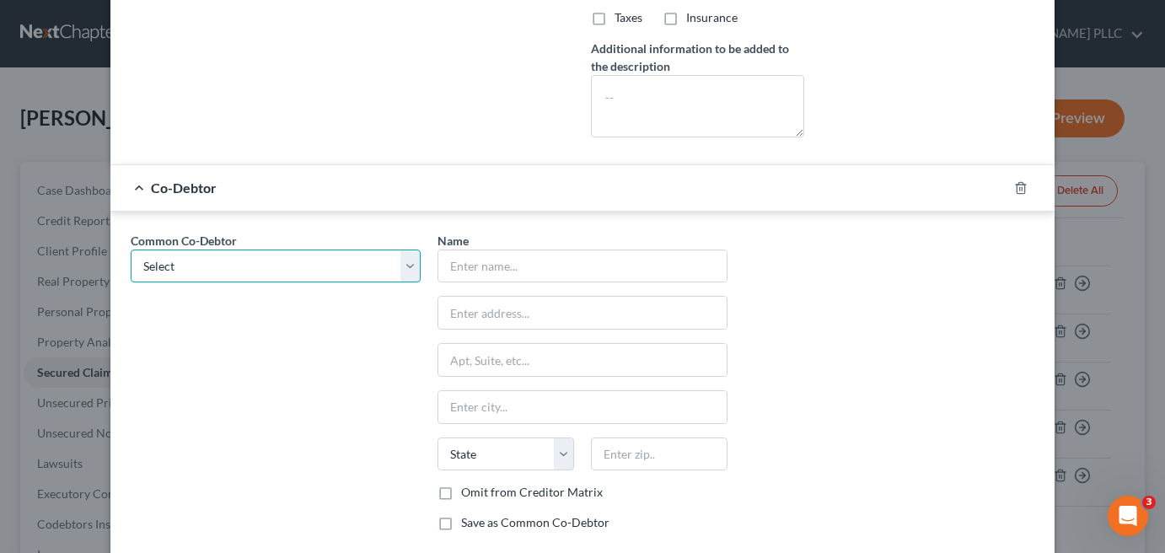
click at [191, 257] on select "Select Media Corp of [GEOGRAPHIC_DATA]" at bounding box center [276, 267] width 290 height 34
select select "0"
click at [131, 250] on select "Select Media Corp of [GEOGRAPHIC_DATA]" at bounding box center [276, 267] width 290 height 34
type input "Media Corp of America"
type input "[STREET_ADDRESS]"
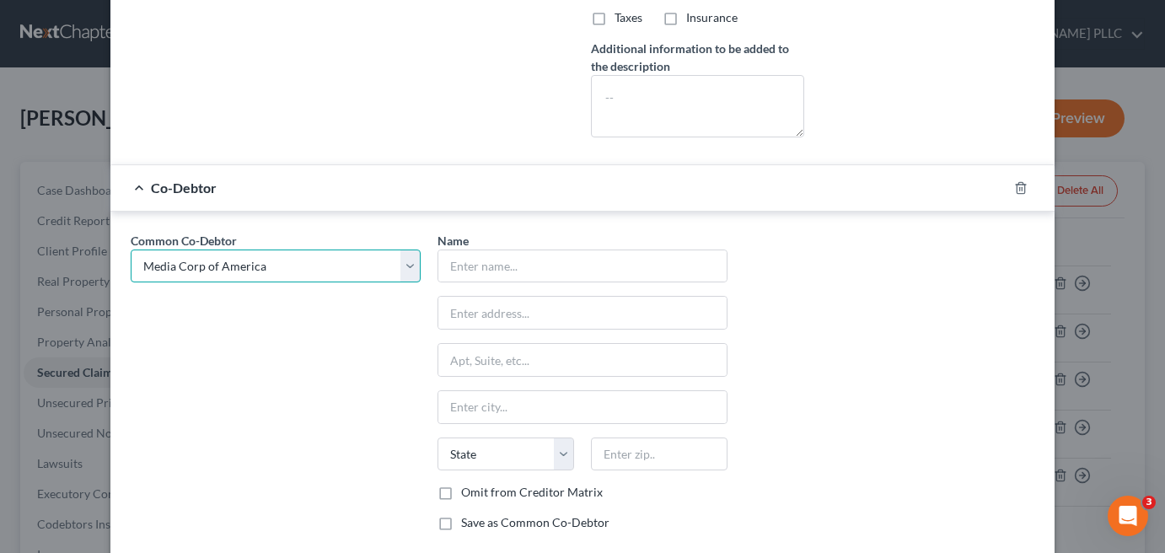
type input "PH A4246"
type input "[GEOGRAPHIC_DATA]"
select select "9"
type input "33132"
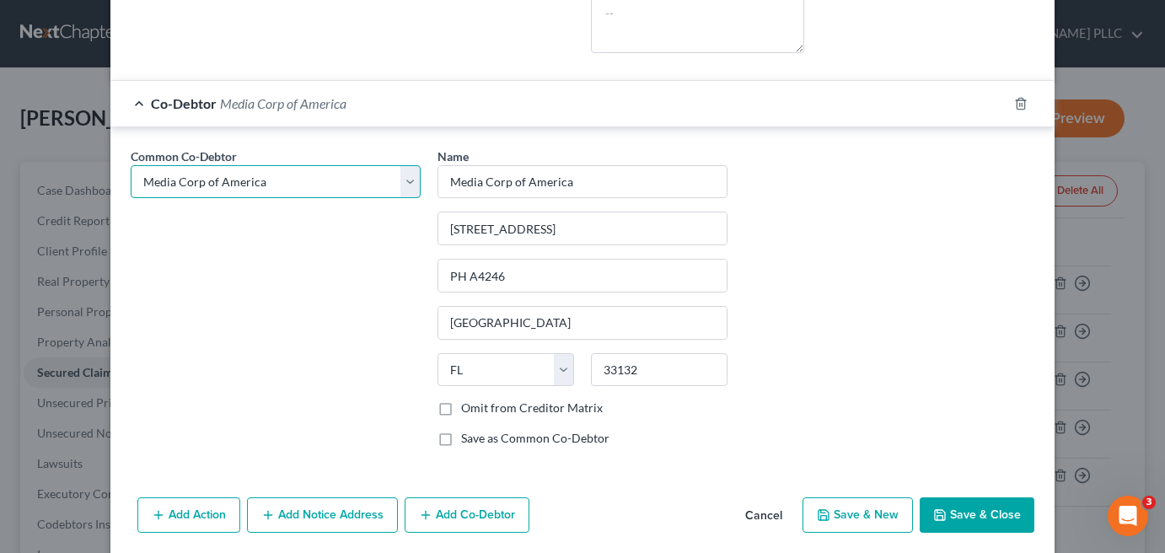
scroll to position [882, 0]
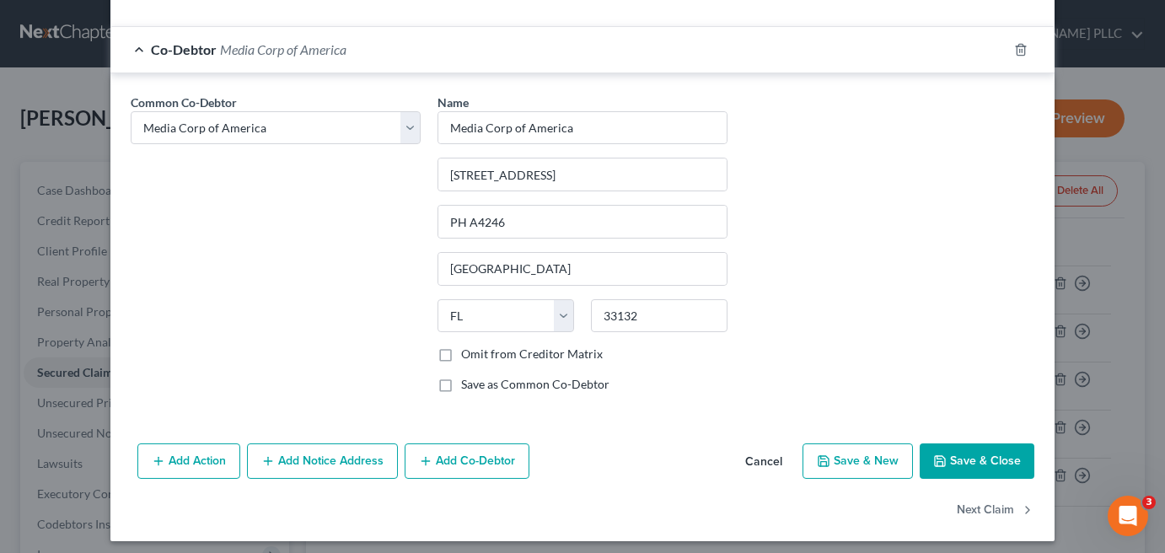
click at [944, 451] on button "Save & Close" at bounding box center [977, 460] width 115 height 35
select select
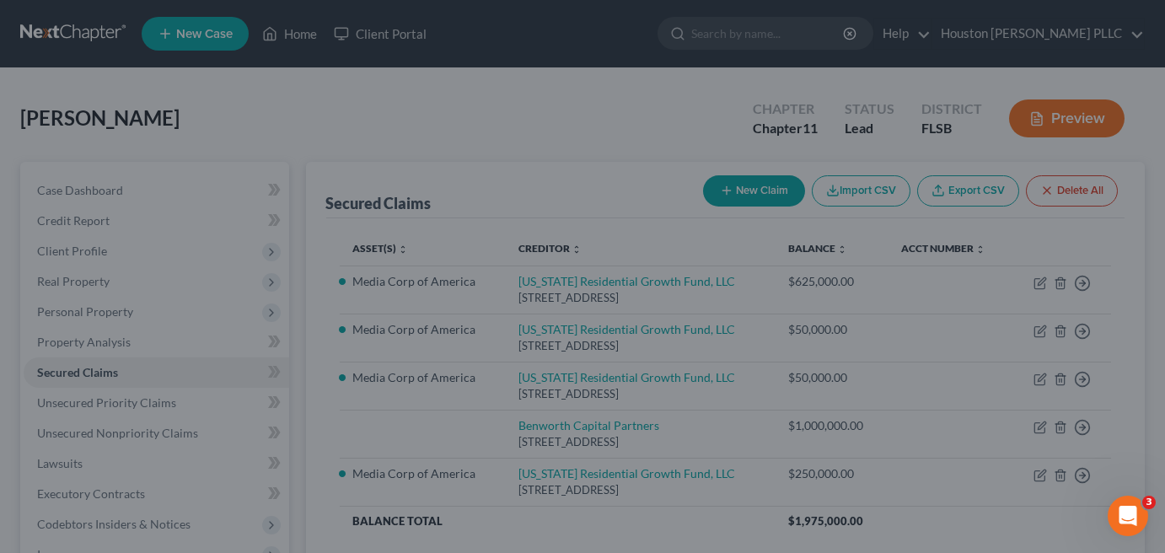
scroll to position [0, 0]
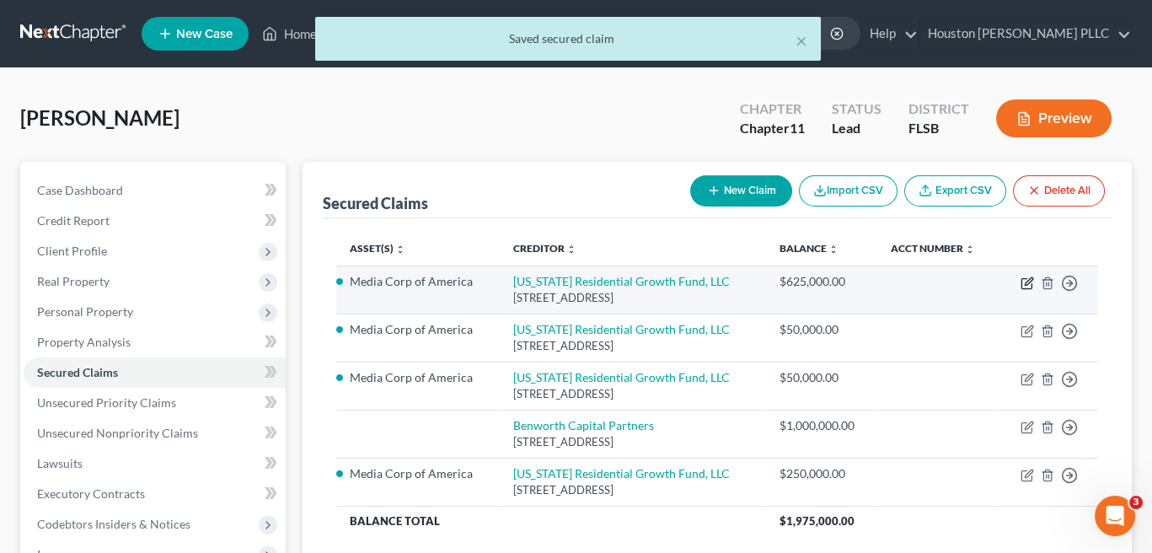
click at [1025, 284] on icon "button" at bounding box center [1029, 281] width 8 height 8
select select "10"
select select "0"
select select "4"
select select "3"
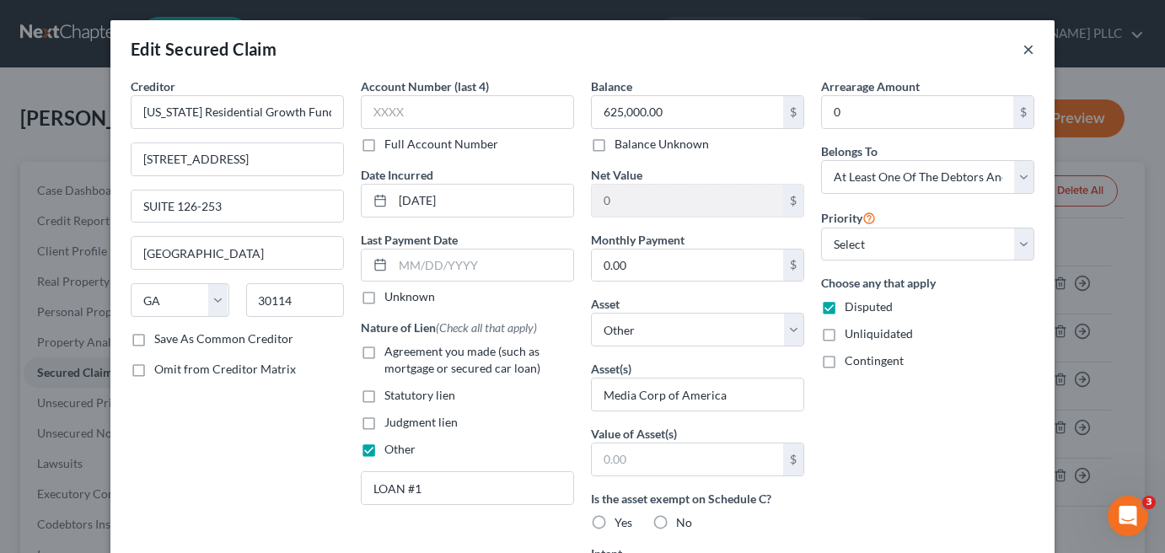
click at [1024, 47] on button "×" at bounding box center [1029, 49] width 12 height 20
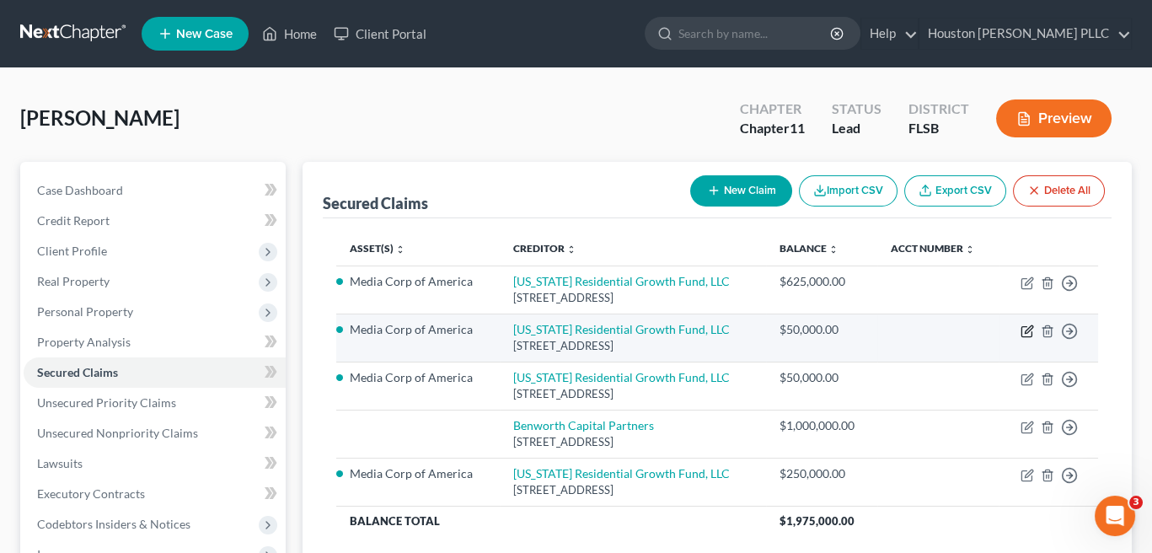
click at [1026, 333] on icon "button" at bounding box center [1027, 331] width 13 height 13
select select "10"
select select "0"
select select "3"
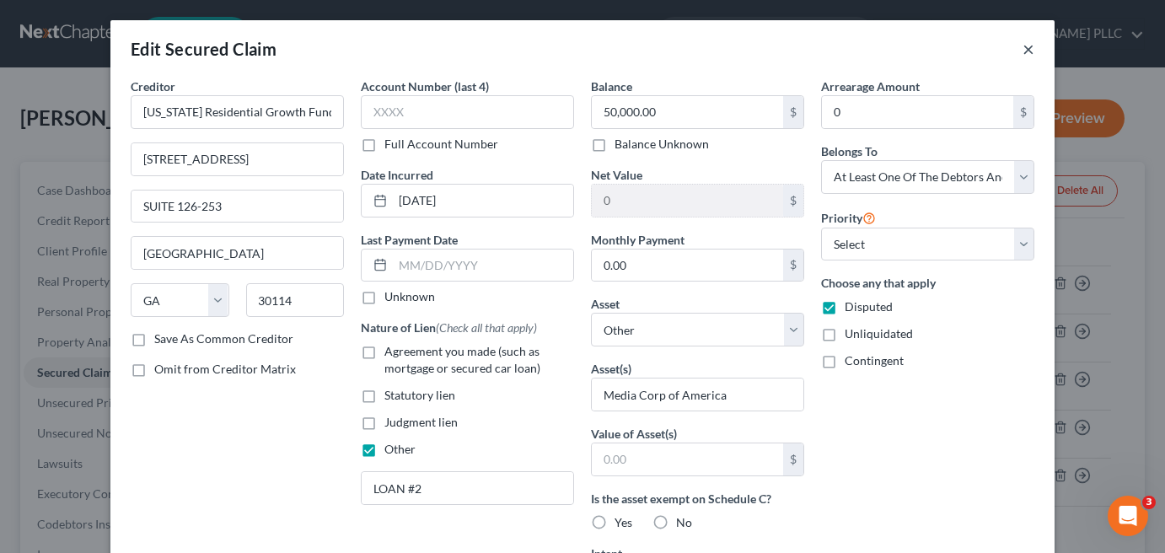
click at [1023, 46] on button "×" at bounding box center [1029, 49] width 12 height 20
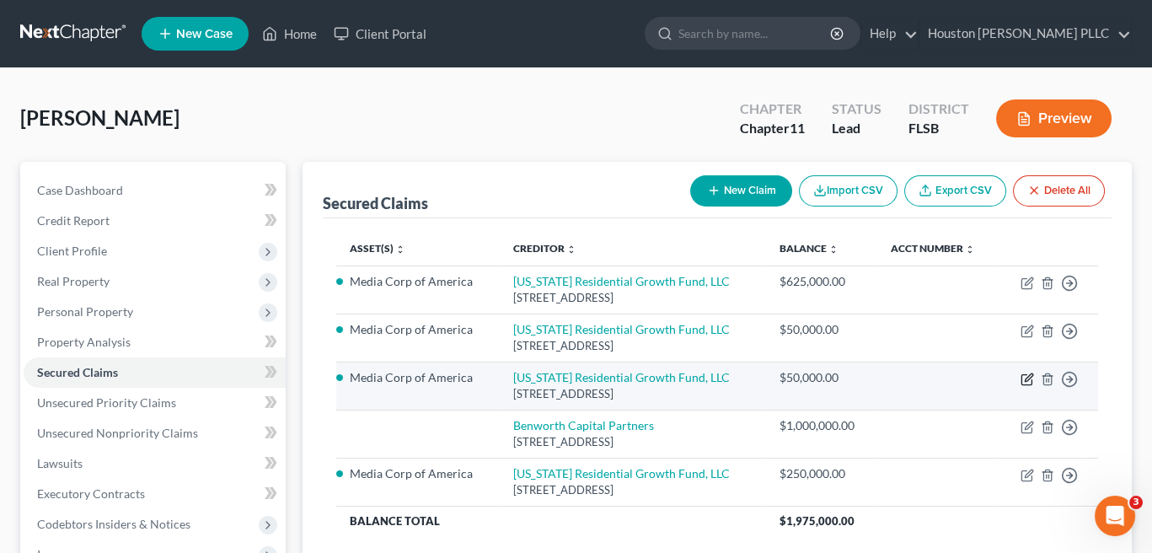
click at [1028, 377] on icon "button" at bounding box center [1029, 377] width 8 height 8
select select "10"
select select "0"
select select "3"
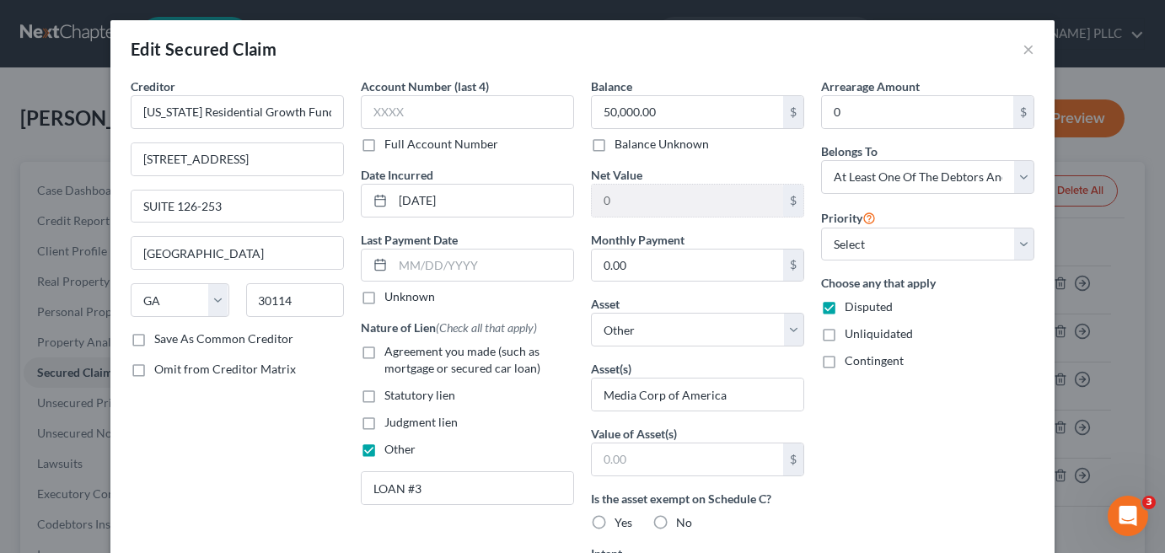
click at [1012, 50] on div "Edit Secured Claim ×" at bounding box center [582, 48] width 944 height 57
click at [1023, 47] on button "×" at bounding box center [1029, 49] width 12 height 20
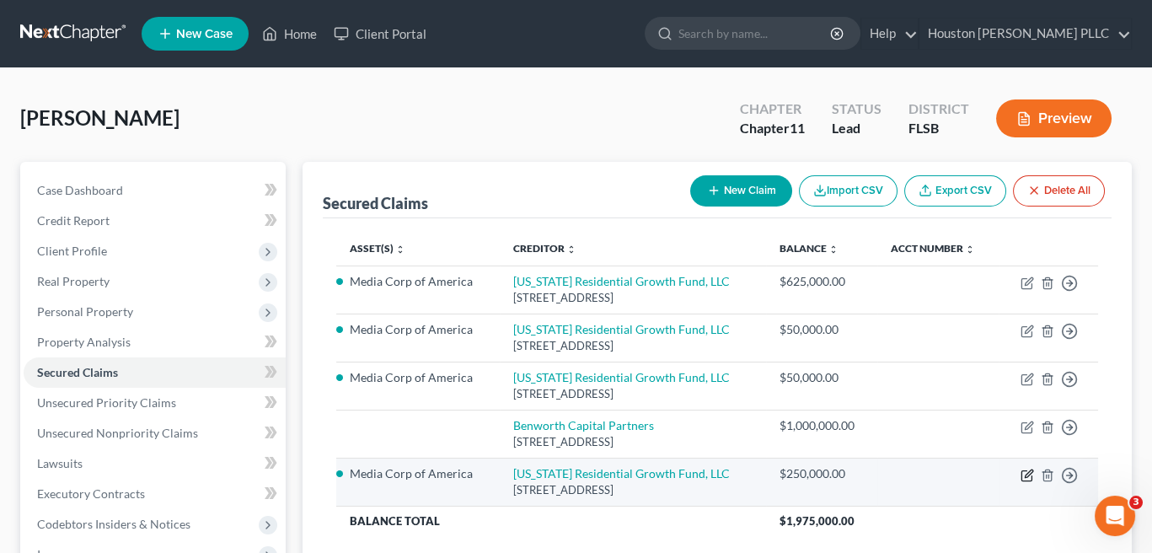
click at [1026, 470] on icon "button" at bounding box center [1027, 475] width 13 height 13
select select "10"
select select "0"
select select "3"
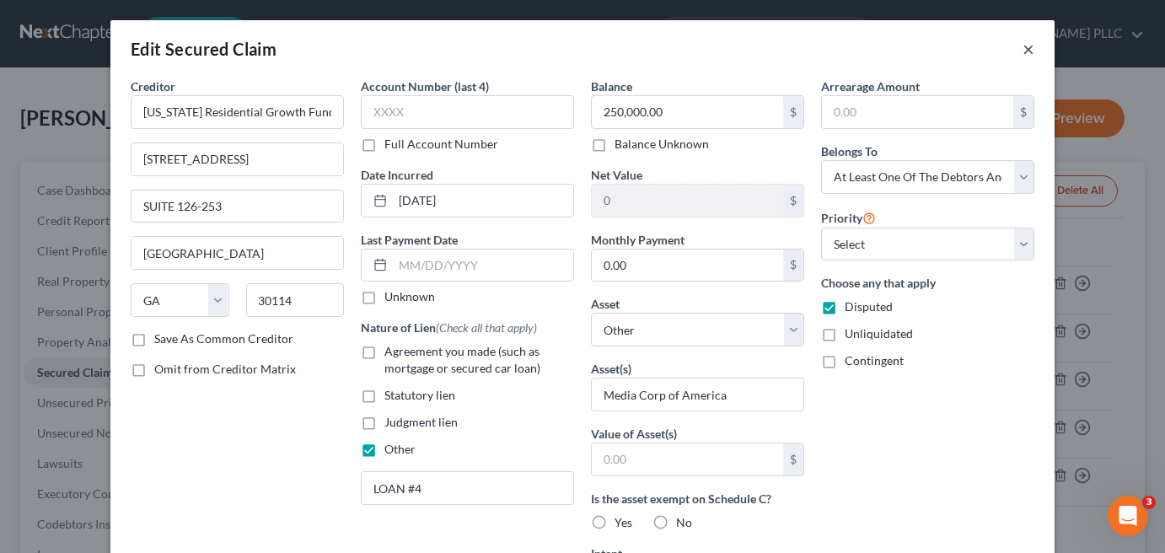
click at [1023, 48] on button "×" at bounding box center [1029, 49] width 12 height 20
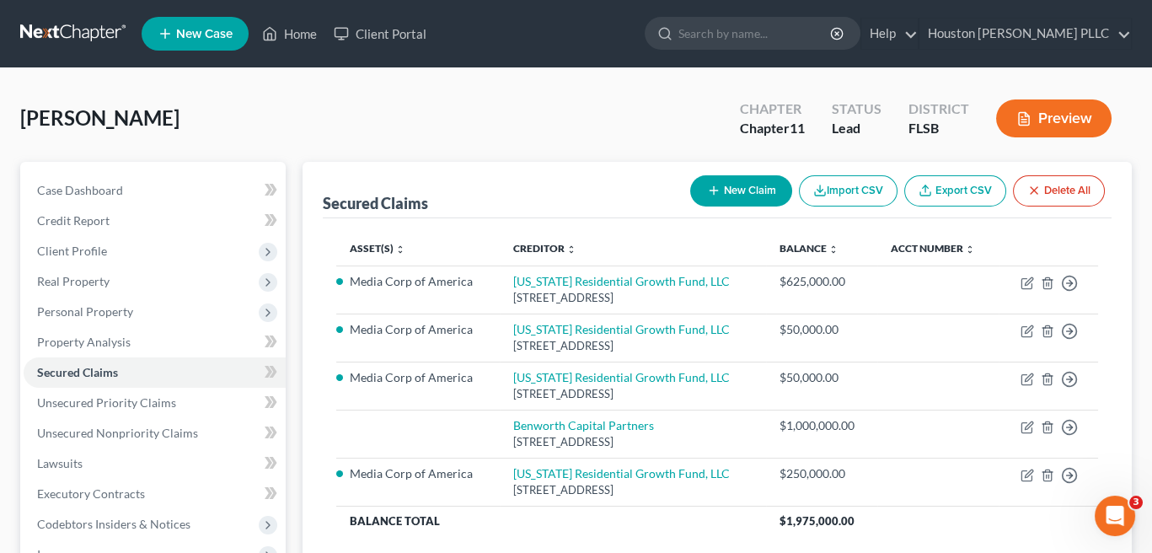
click at [740, 186] on button "New Claim" at bounding box center [741, 190] width 102 height 31
select select "0"
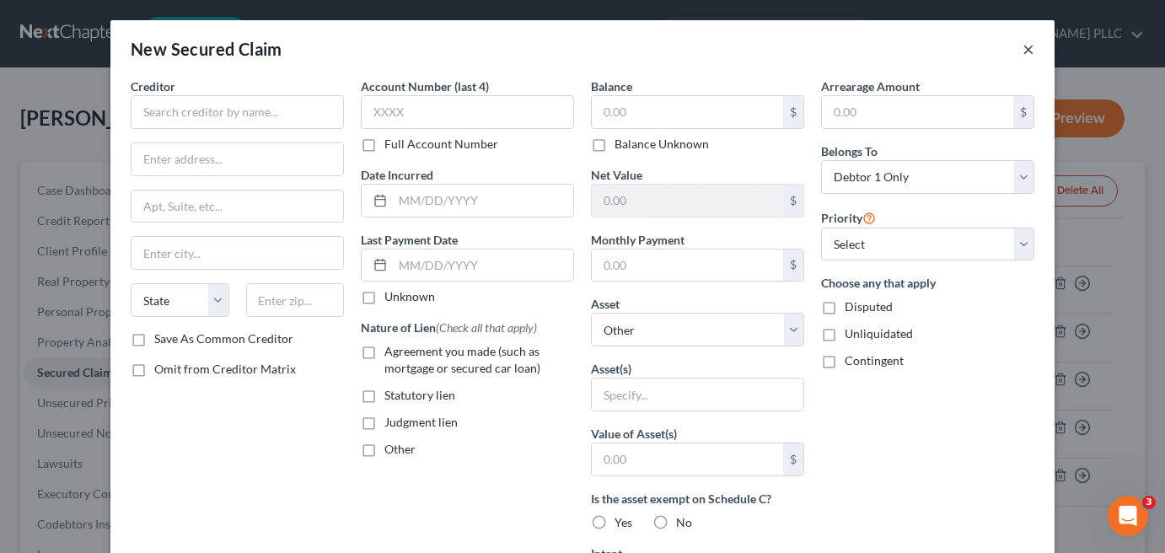
click at [1024, 51] on button "×" at bounding box center [1029, 49] width 12 height 20
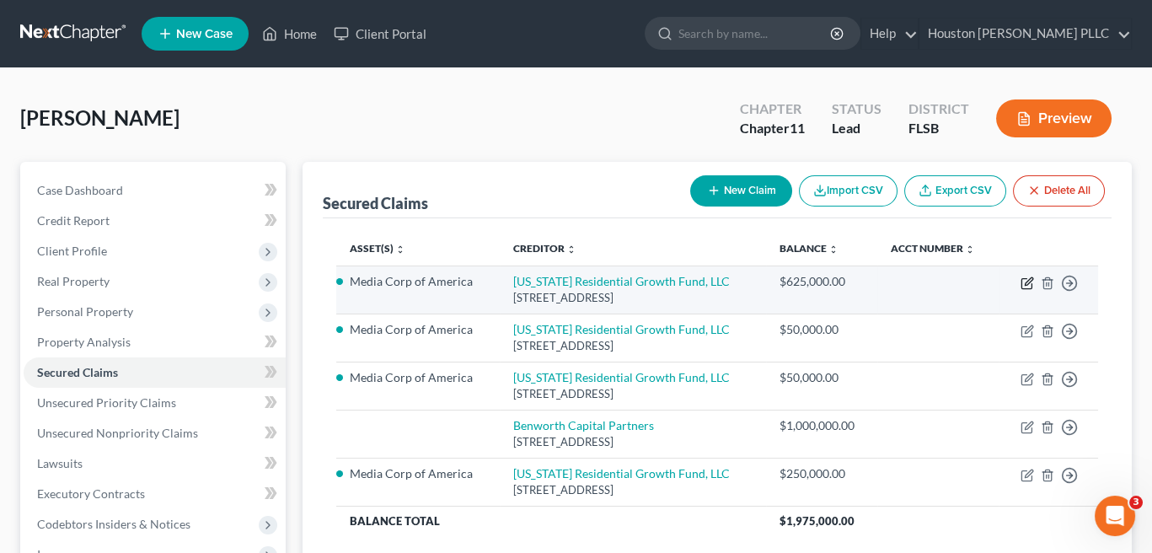
click at [1025, 279] on icon "button" at bounding box center [1027, 282] width 13 height 13
select select "10"
select select "0"
select select "4"
select select "3"
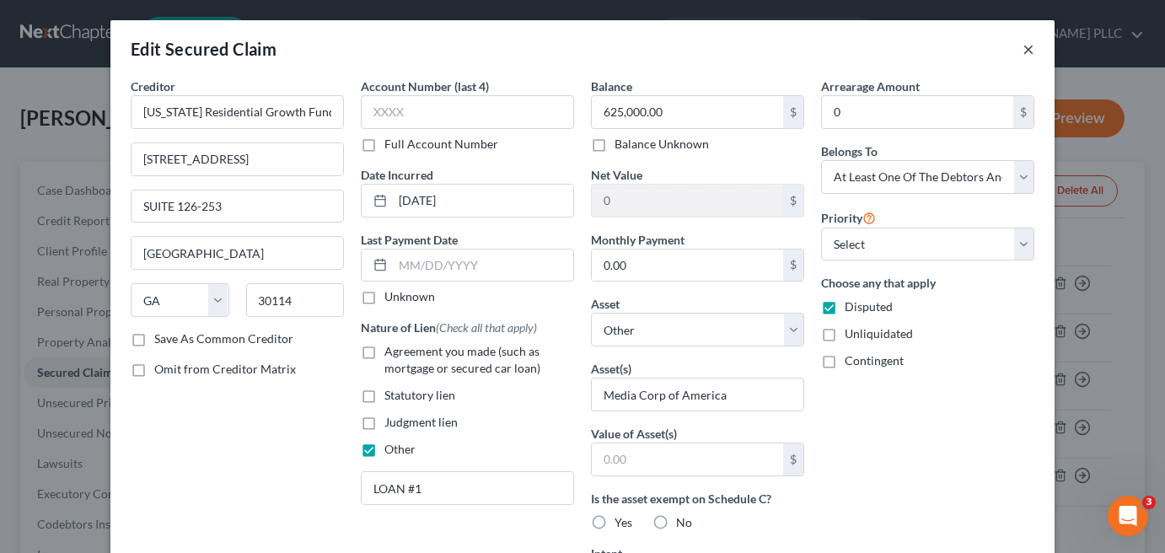
click at [1024, 47] on button "×" at bounding box center [1029, 49] width 12 height 20
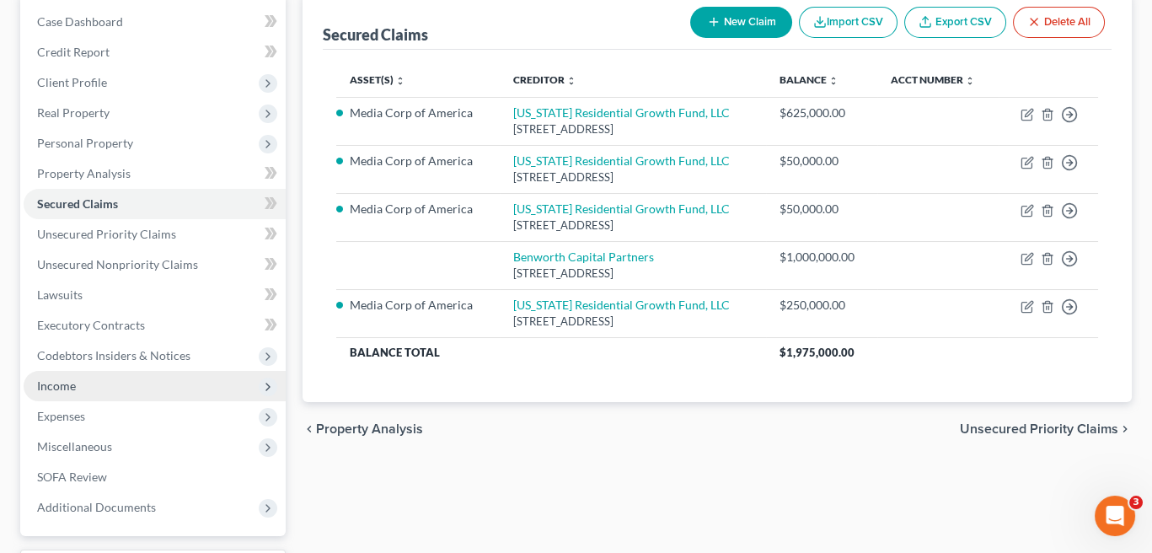
scroll to position [253, 0]
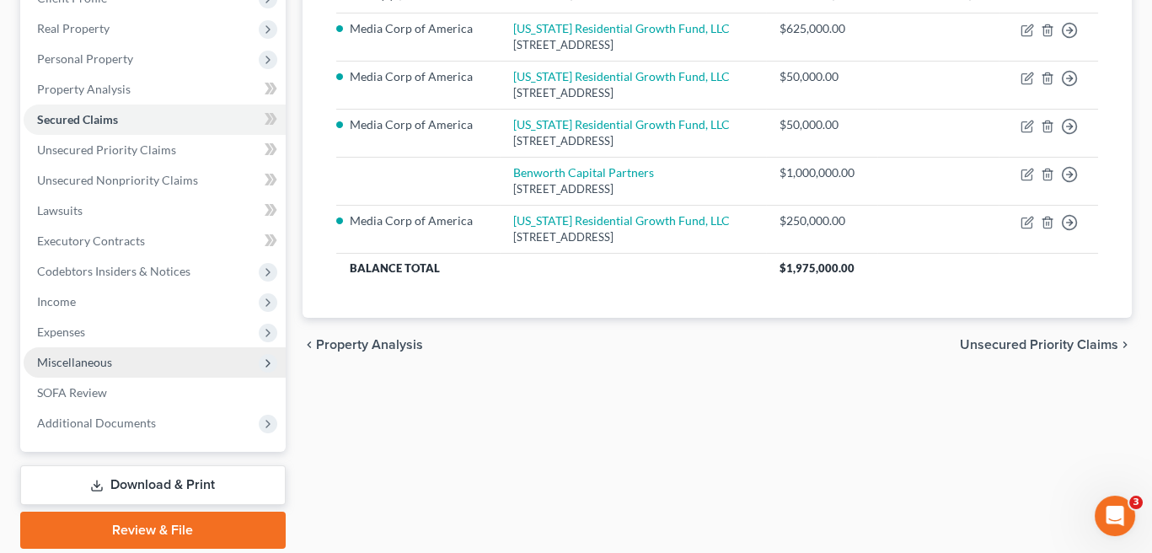
click at [67, 358] on span "Miscellaneous" at bounding box center [74, 362] width 75 height 14
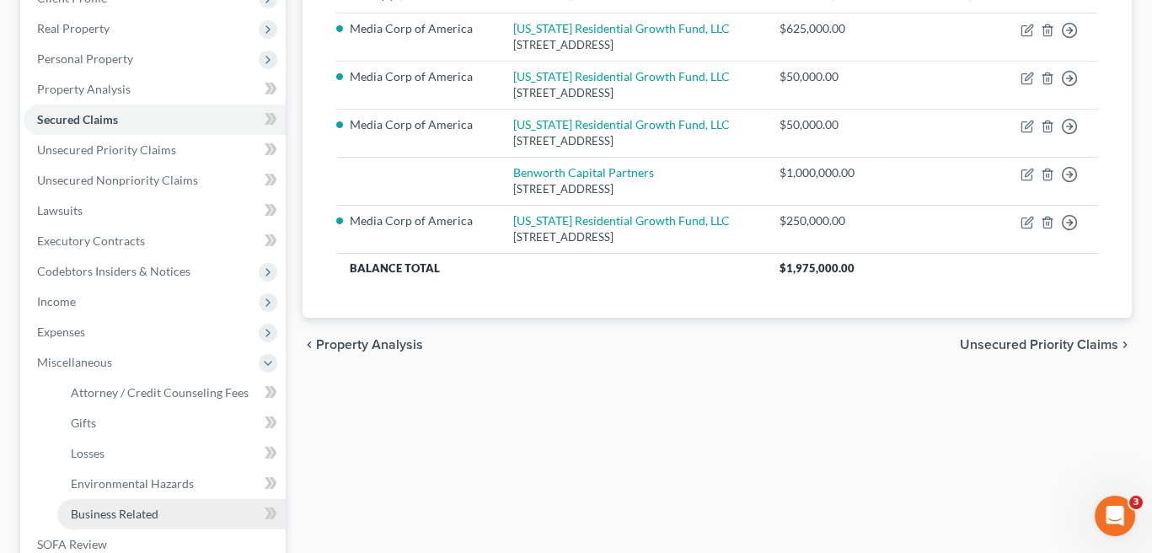
scroll to position [337, 0]
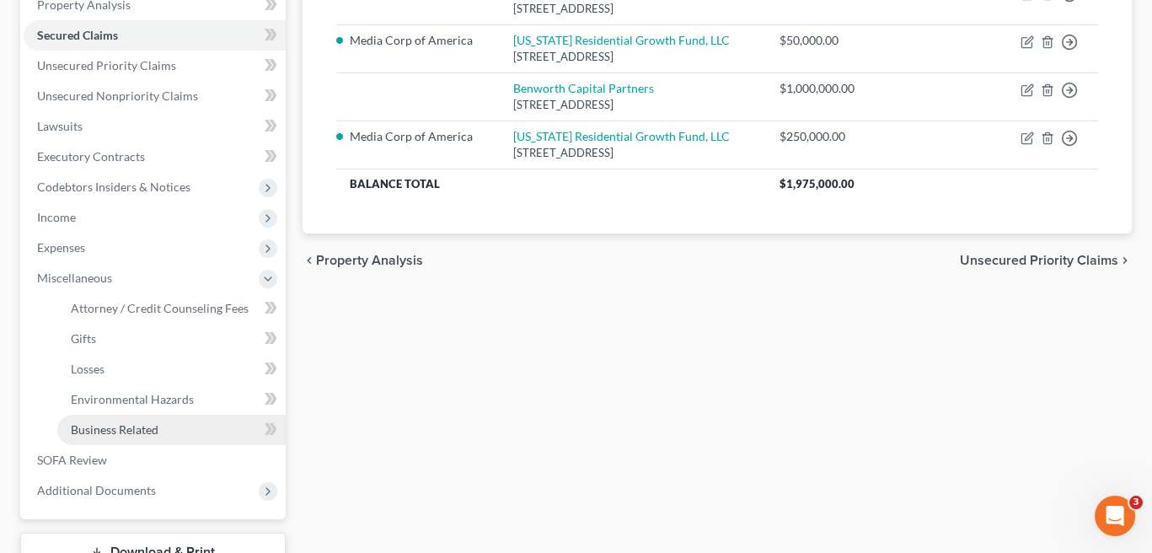
click at [99, 431] on span "Business Related" at bounding box center [115, 429] width 88 height 14
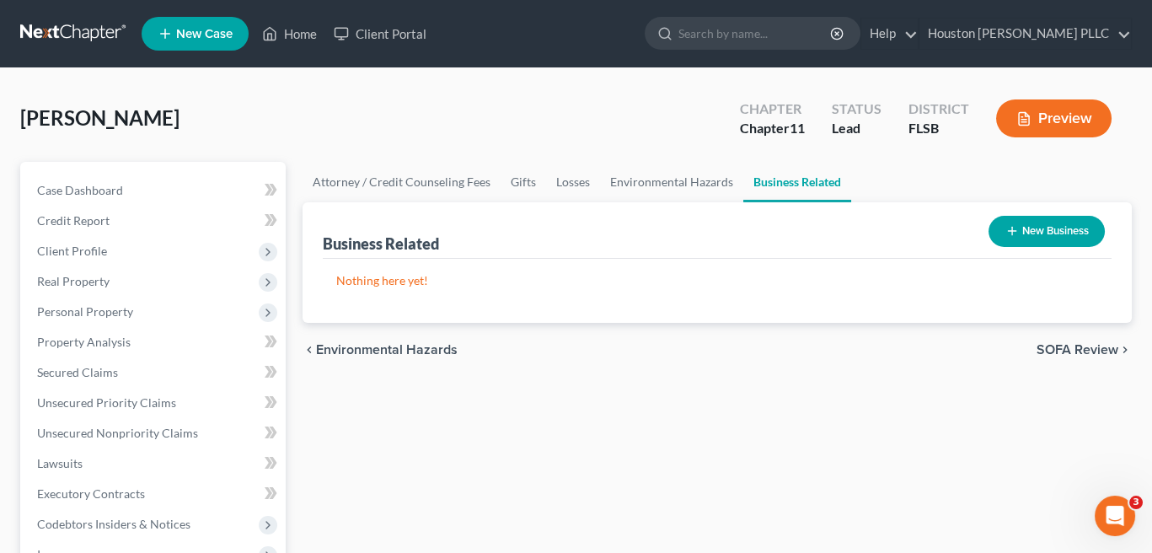
click at [442, 351] on span "Environmental Hazards" at bounding box center [387, 349] width 142 height 13
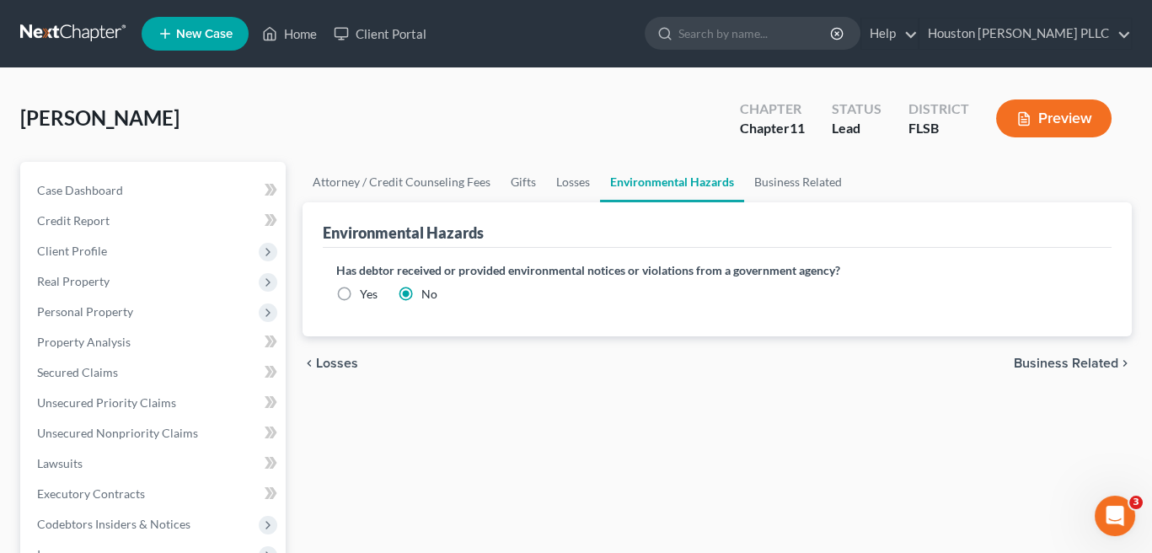
click at [329, 363] on span "Losses" at bounding box center [337, 363] width 42 height 13
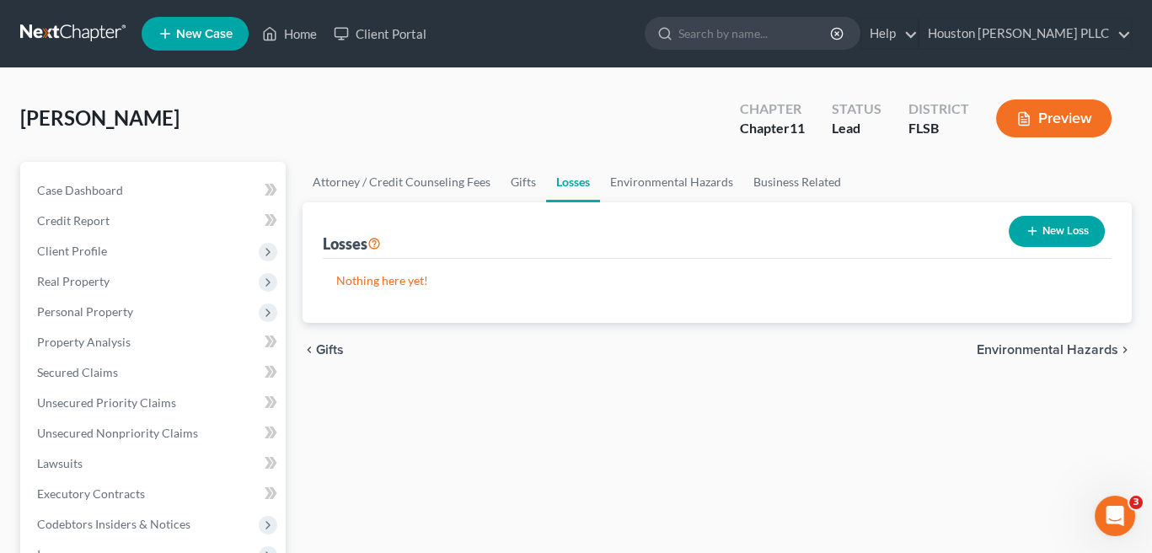
click at [330, 350] on span "Gifts" at bounding box center [330, 349] width 28 height 13
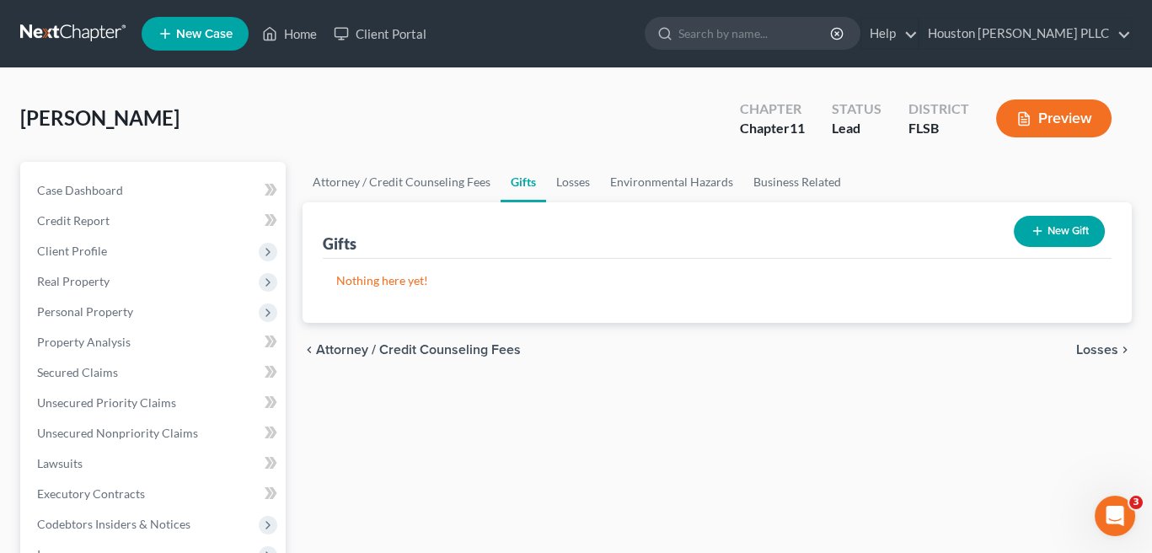
click at [330, 350] on span "Attorney / Credit Counseling Fees" at bounding box center [418, 349] width 205 height 13
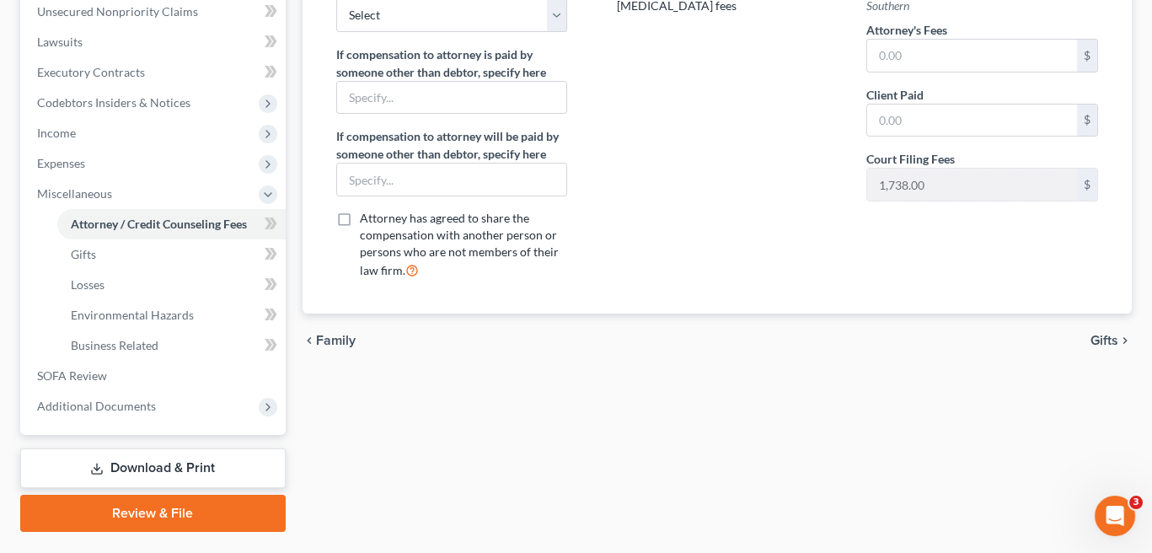
scroll to position [462, 0]
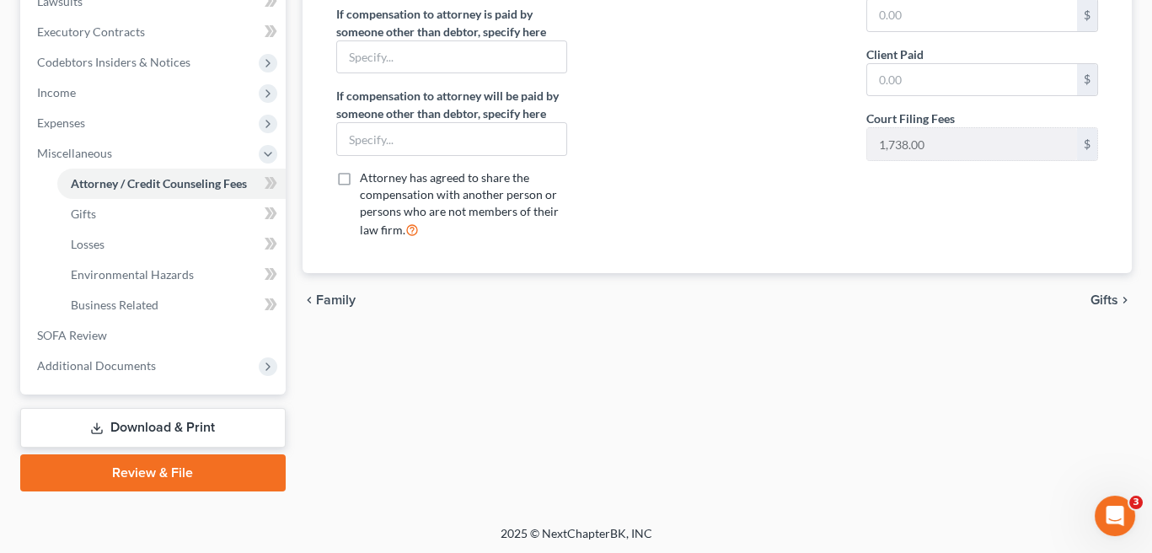
click at [333, 300] on span "Family" at bounding box center [336, 299] width 40 height 13
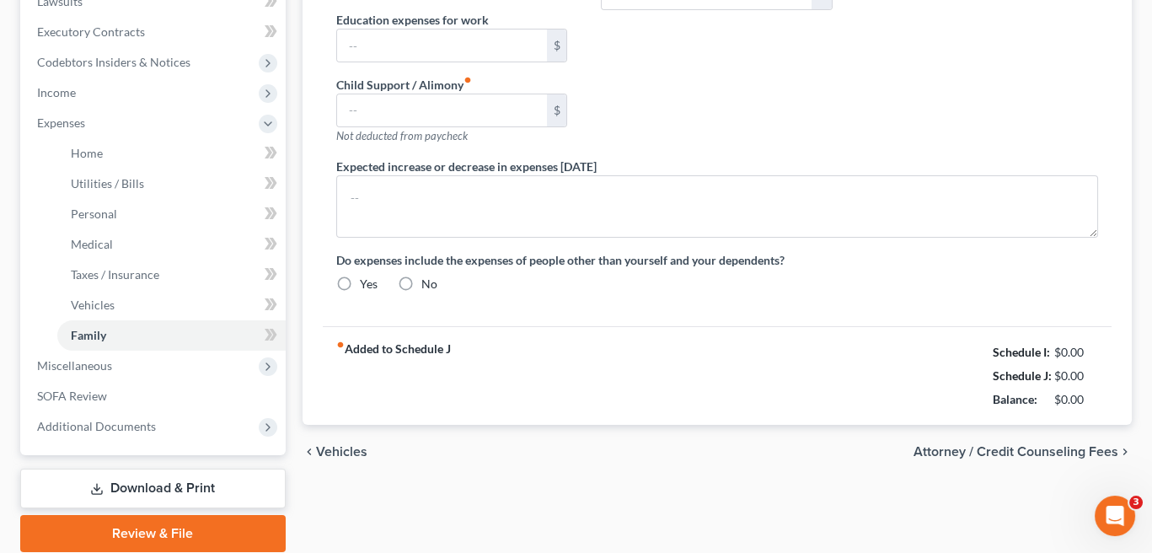
type input "0.00"
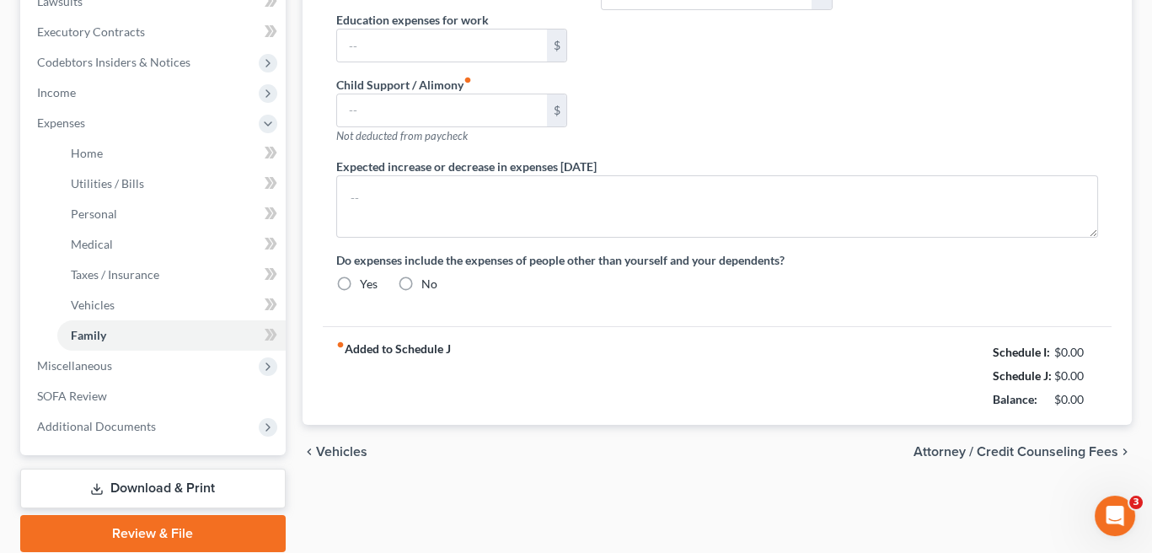
type input "0.00"
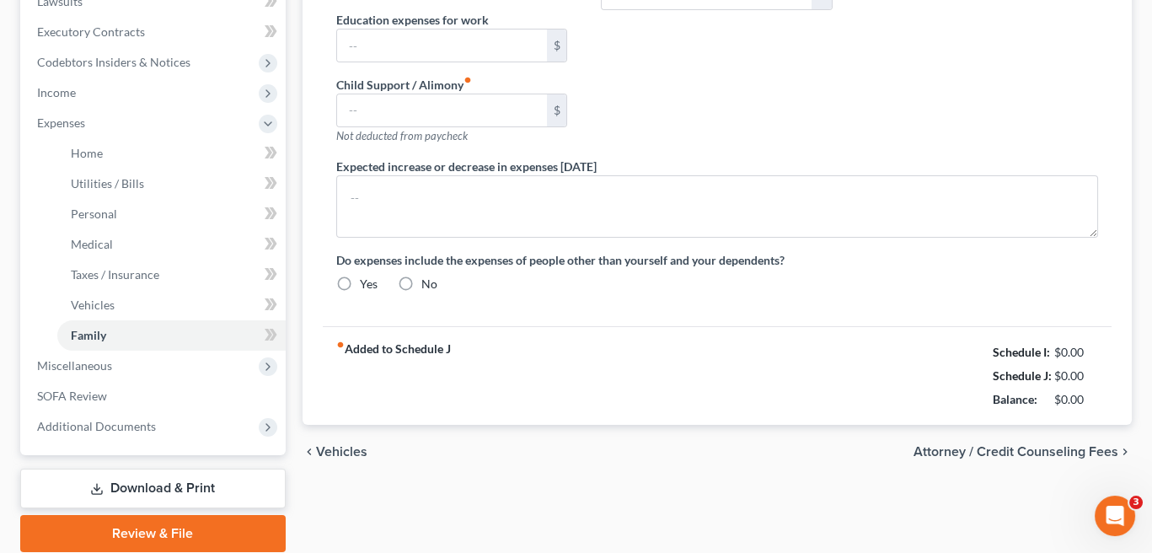
radio input "true"
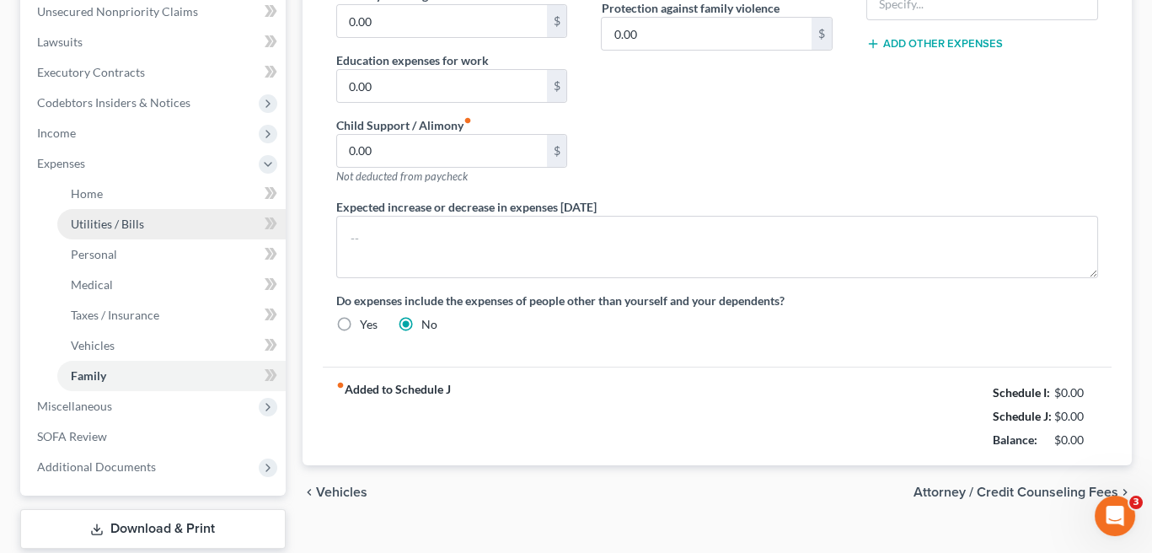
scroll to position [253, 0]
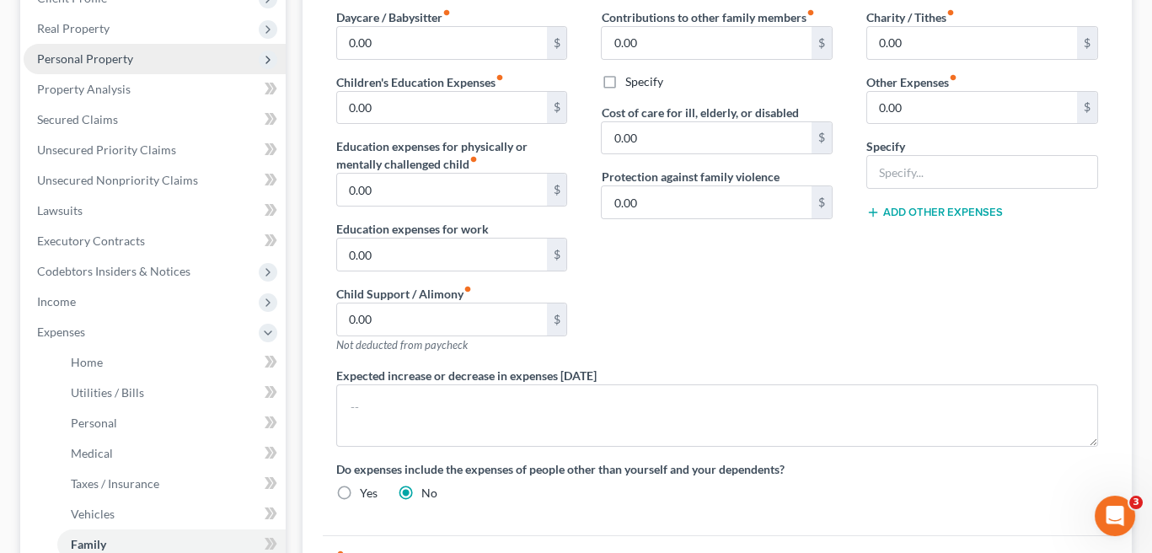
click at [116, 60] on span "Personal Property" at bounding box center [85, 58] width 96 height 14
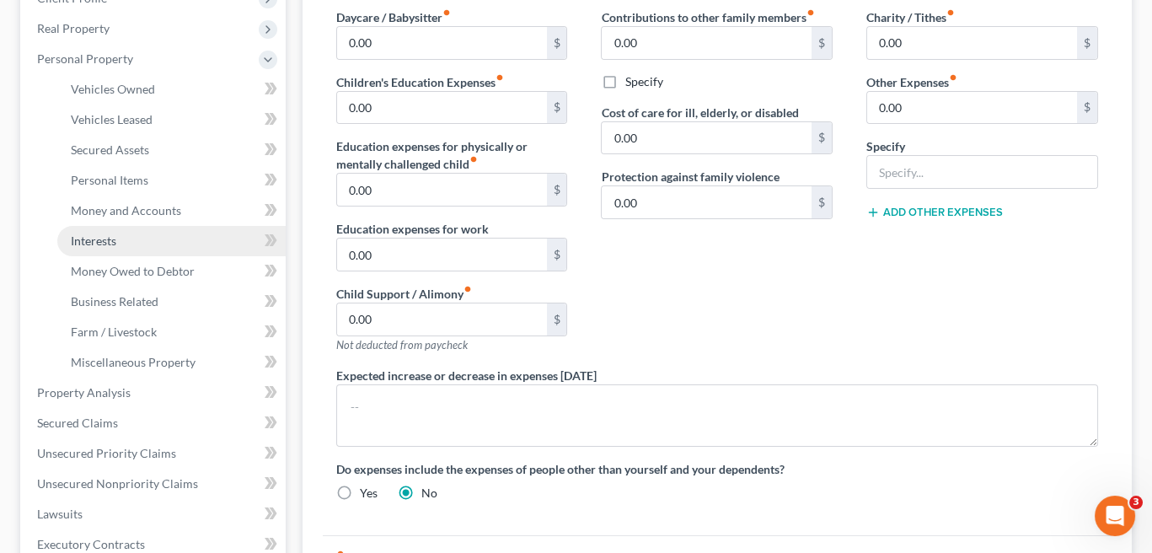
click at [105, 244] on span "Interests" at bounding box center [94, 241] width 46 height 14
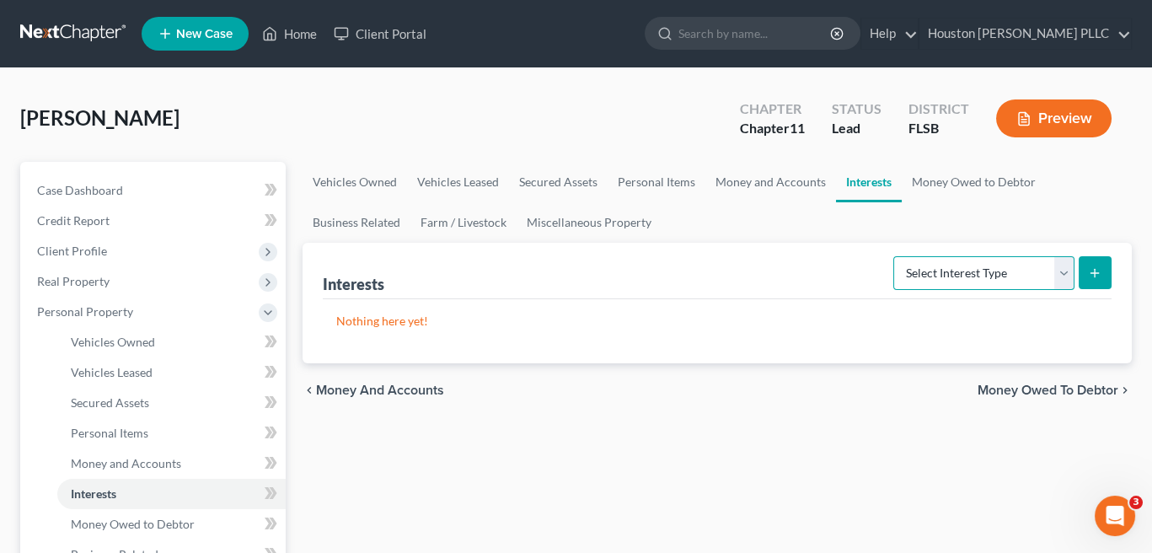
click at [1042, 275] on select "Select Interest Type 401K Annuity Bond Education IRA Government Bond Government…" at bounding box center [984, 273] width 181 height 34
click at [366, 229] on link "Business Related" at bounding box center [357, 222] width 108 height 40
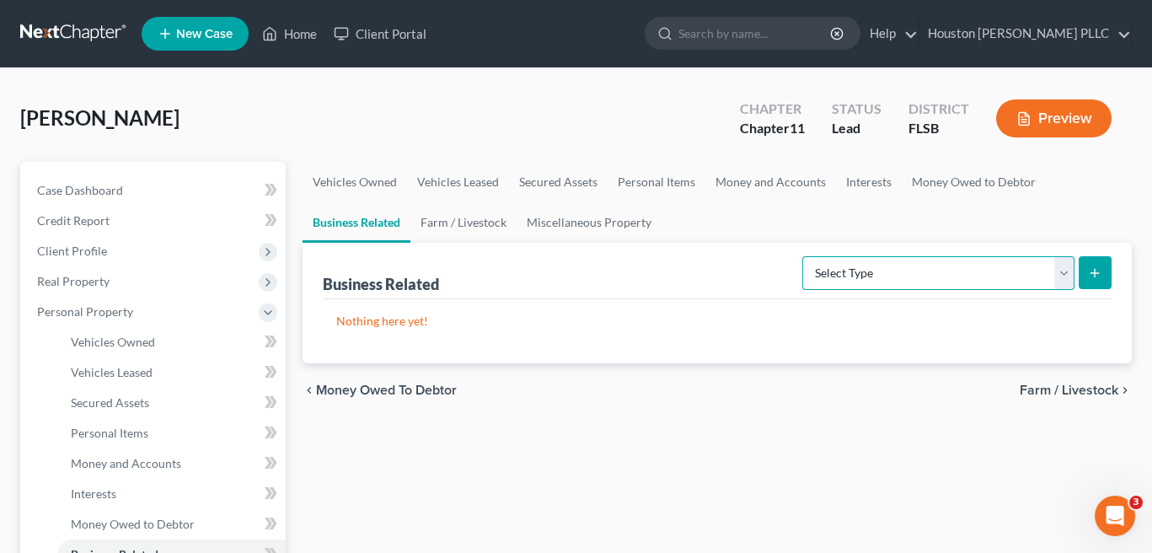
click at [852, 267] on select "Select Type Customer Lists Franchises Inventory Licenses Machinery Office Equip…" at bounding box center [939, 273] width 272 height 34
click at [781, 182] on link "Money and Accounts" at bounding box center [771, 182] width 131 height 40
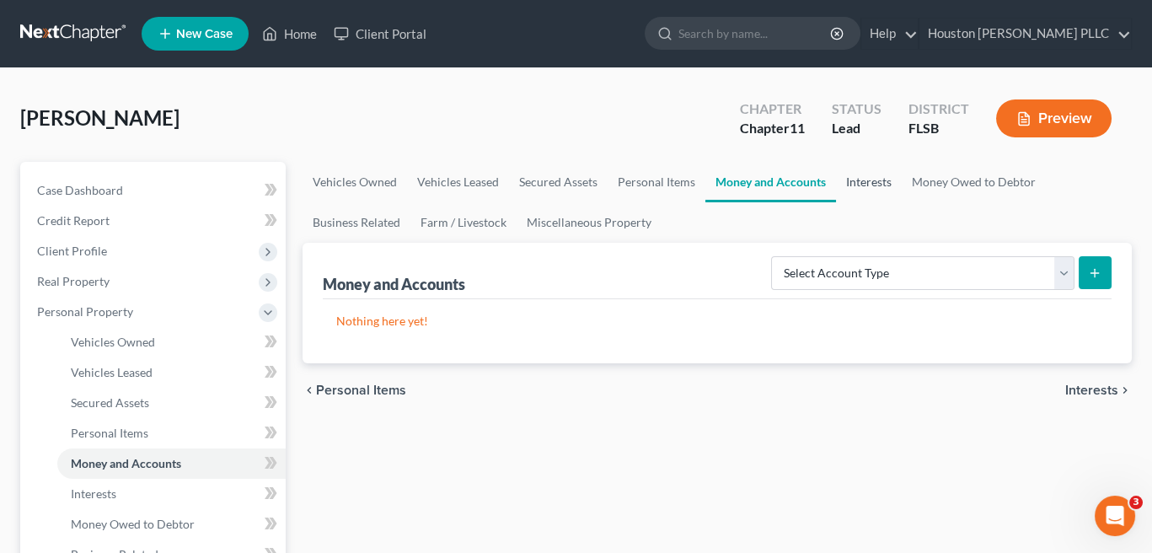
click at [855, 180] on link "Interests" at bounding box center [869, 182] width 66 height 40
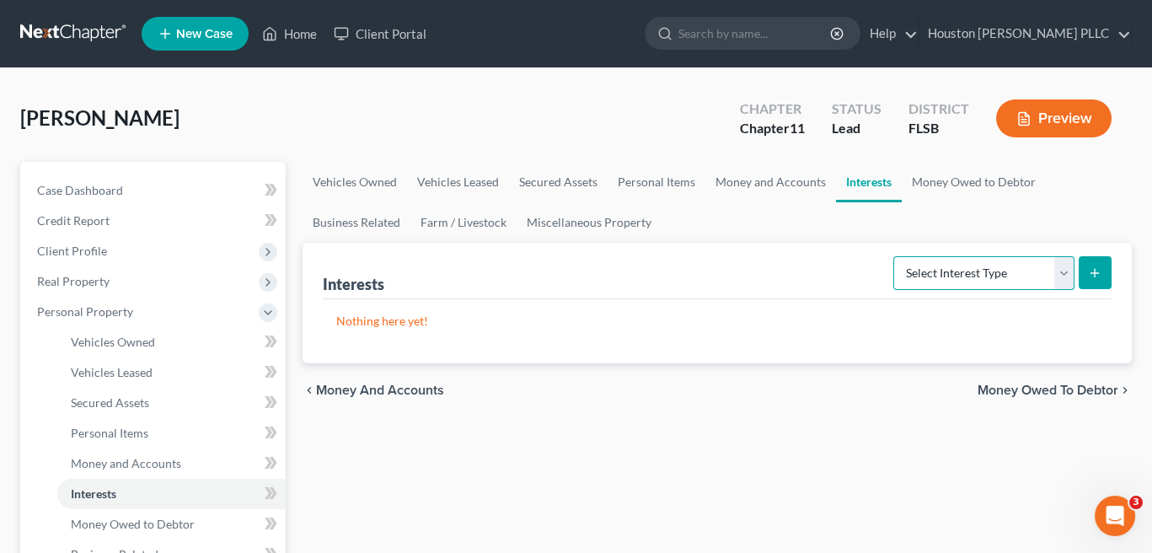
click at [997, 270] on select "Select Interest Type 401K Annuity Bond Education IRA Government Bond Government…" at bounding box center [984, 273] width 181 height 34
select select "incorporated_business"
click at [896, 256] on select "Select Interest Type 401K Annuity Bond Education IRA Government Bond Government…" at bounding box center [984, 273] width 181 height 34
click at [1092, 267] on icon "submit" at bounding box center [1094, 272] width 13 height 13
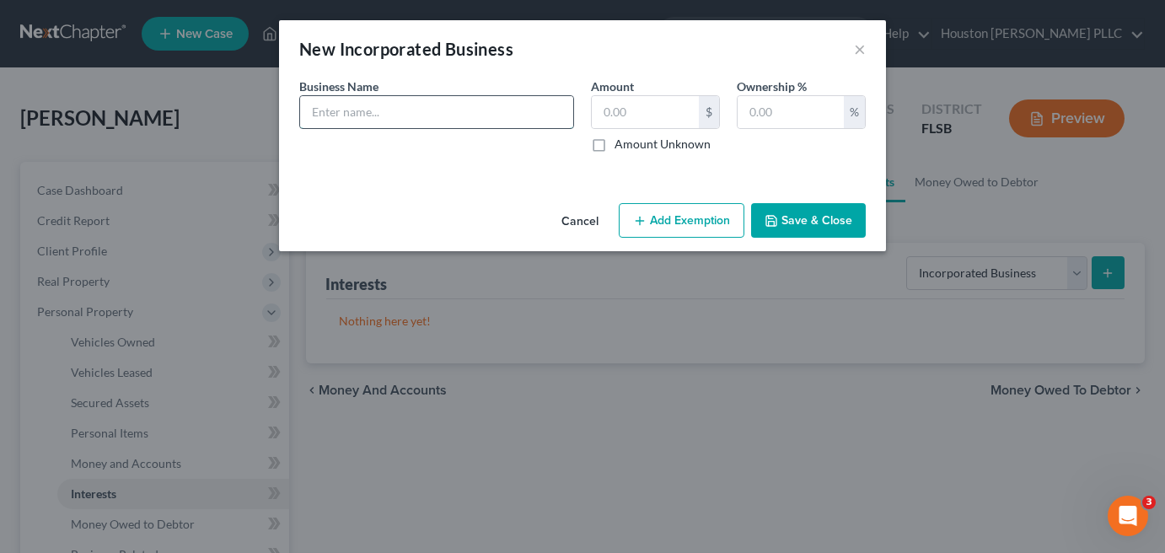
click at [373, 121] on input "text" at bounding box center [436, 112] width 273 height 32
paste input "MEDIA CORP. OF [GEOGRAPHIC_DATA]"
type input "MEDIA CORP. OF [GEOGRAPHIC_DATA]"
click at [768, 100] on input "text" at bounding box center [791, 112] width 106 height 32
type input "100"
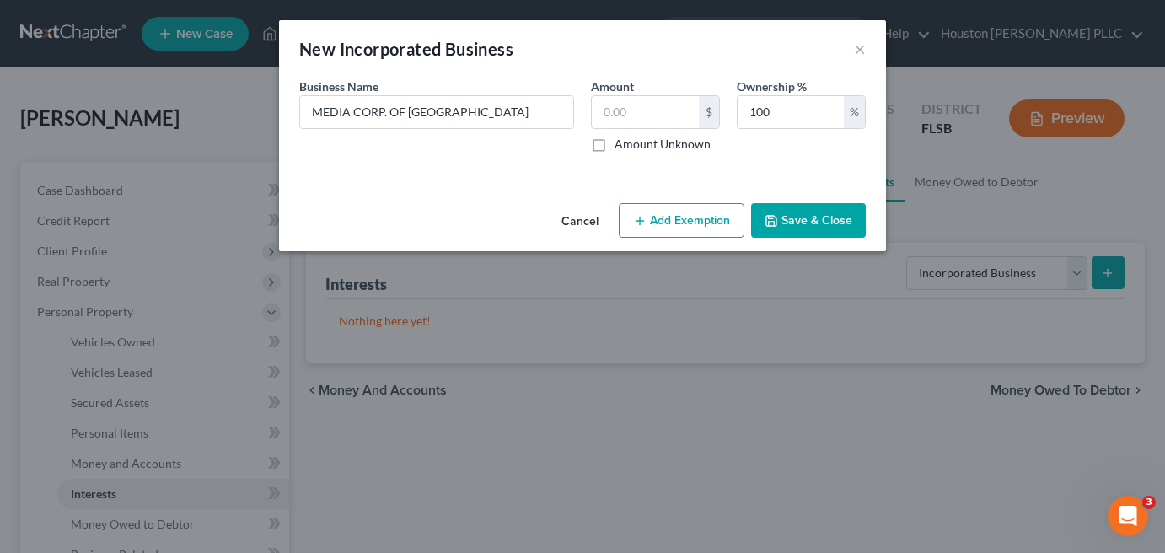
click at [798, 218] on button "Save & Close" at bounding box center [808, 220] width 115 height 35
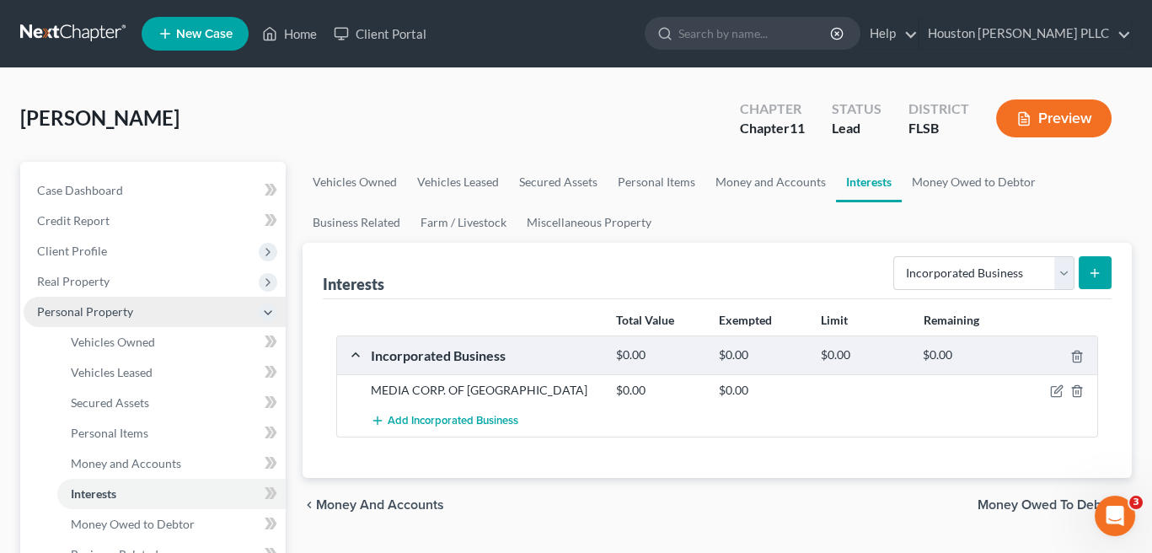
click at [130, 307] on span "Personal Property" at bounding box center [85, 311] width 96 height 14
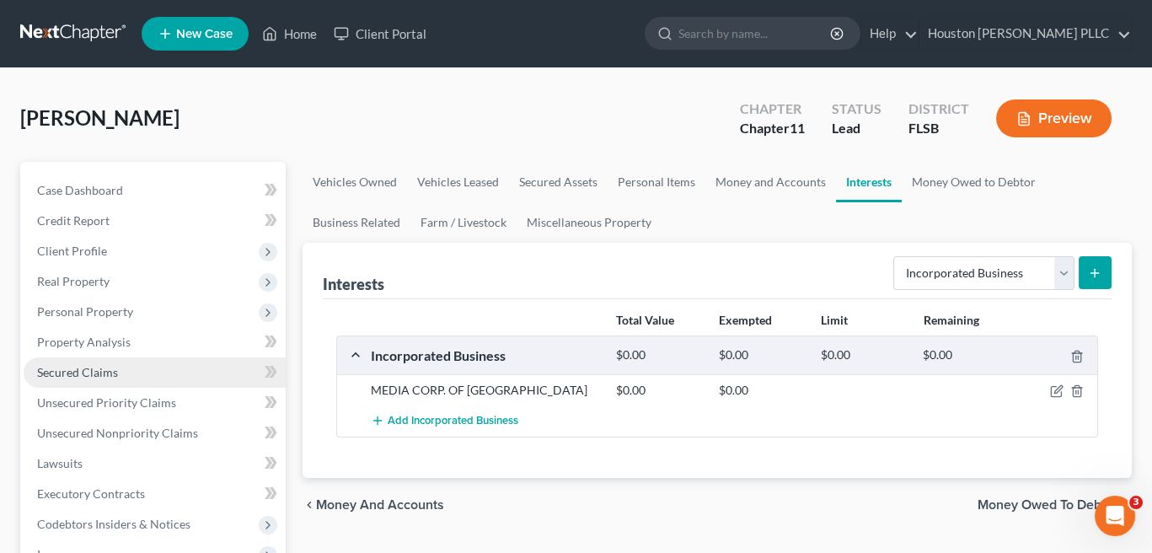
click at [101, 374] on span "Secured Claims" at bounding box center [77, 372] width 81 height 14
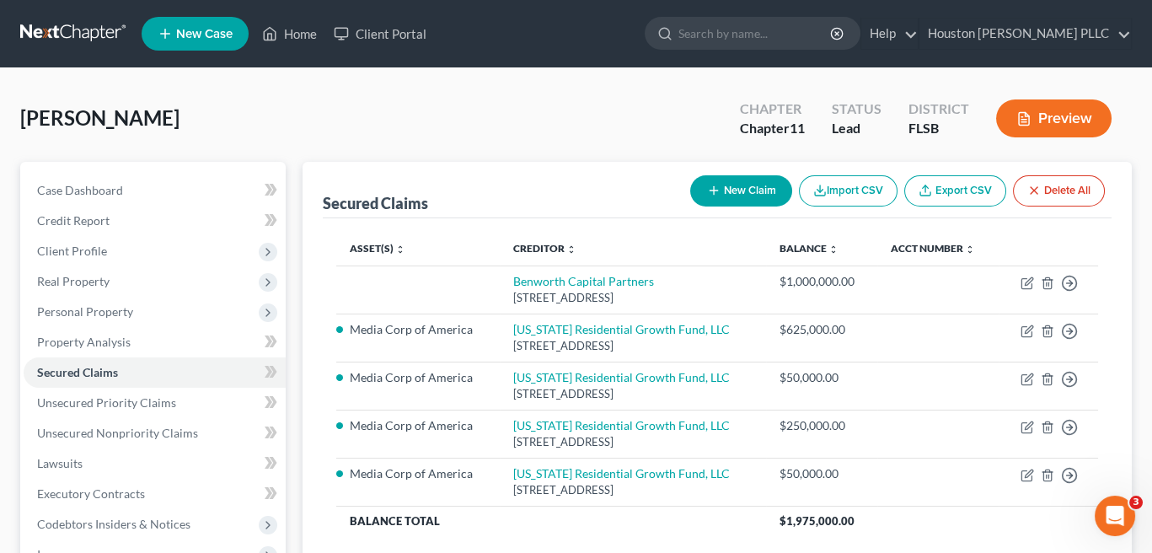
click at [707, 191] on icon "button" at bounding box center [713, 190] width 13 height 13
select select "0"
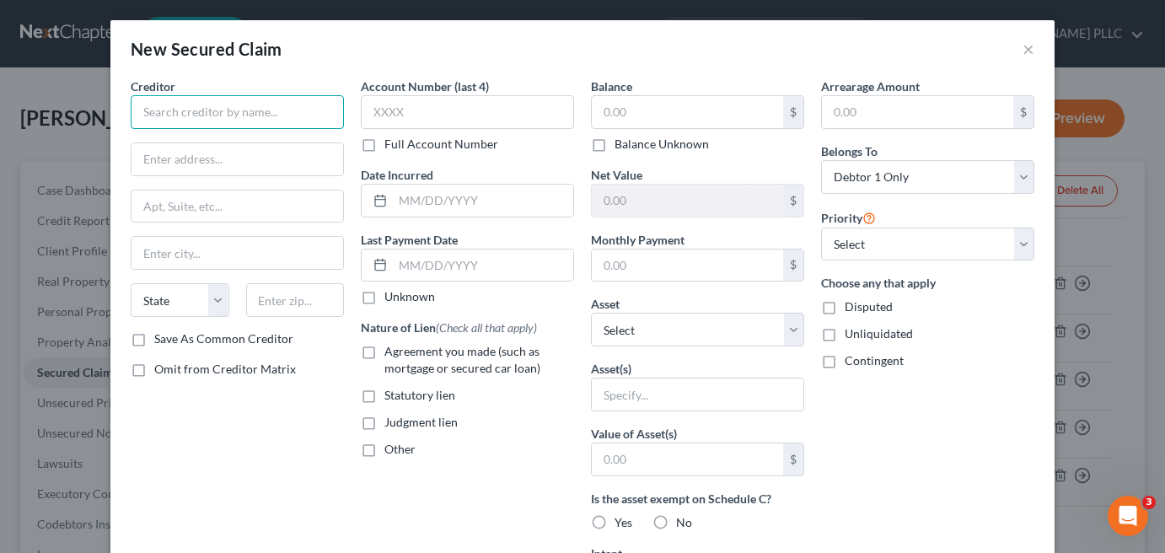
click at [181, 116] on input "text" at bounding box center [237, 112] width 213 height 34
paste input "Investor Underwriting, LLC"
type input "Investor Underwriting, LLC"
drag, startPoint x: 289, startPoint y: 108, endPoint x: 105, endPoint y: 120, distance: 185.0
click at [110, 120] on div "Creditor * Investor Underwriting, LLC State [US_STATE] AK AR AZ CA CO [GEOGRAPH…" at bounding box center [582, 469] width 944 height 782
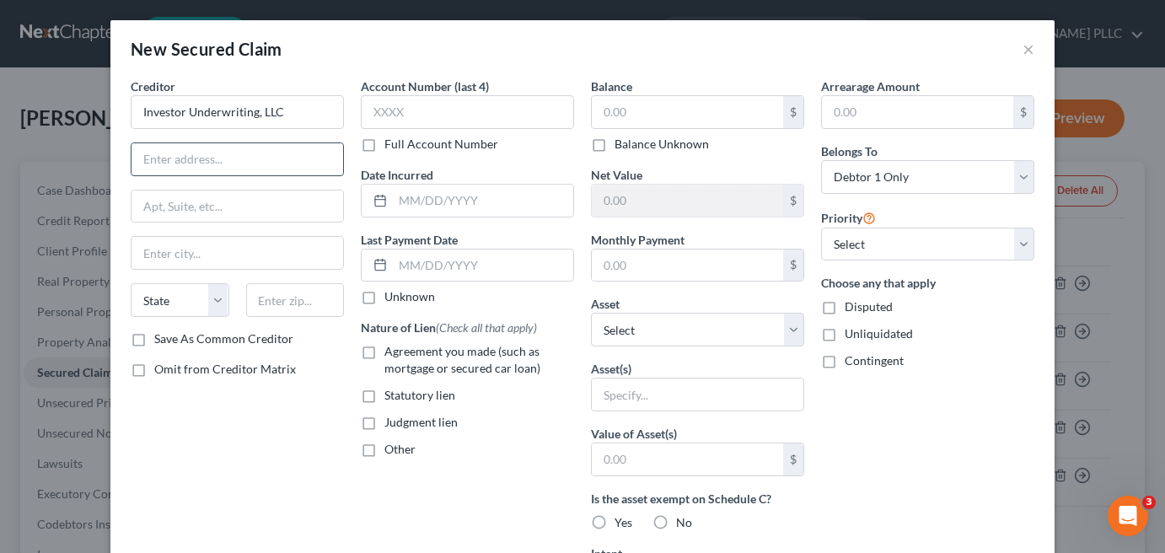
click at [208, 168] on input "text" at bounding box center [238, 159] width 212 height 32
paste input "[STREET_ADDRESS]"
click at [164, 255] on input "text" at bounding box center [238, 253] width 212 height 32
drag, startPoint x: 256, startPoint y: 156, endPoint x: 326, endPoint y: 155, distance: 70.0
click at [326, 155] on input "[STREET_ADDRESS]" at bounding box center [238, 159] width 212 height 32
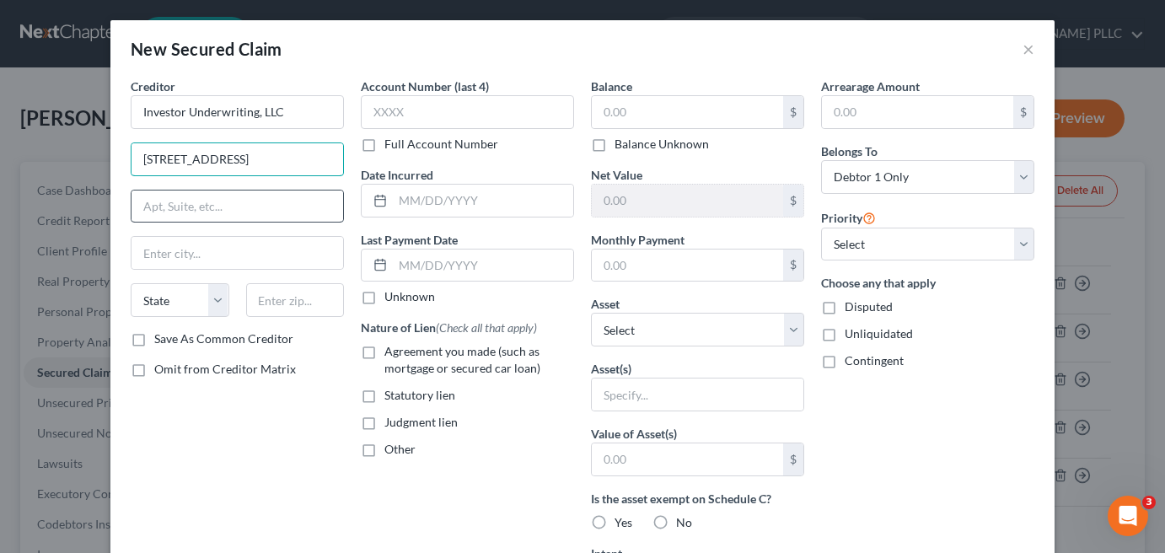
type input "[STREET_ADDRESS]"
click at [251, 201] on input "text" at bounding box center [238, 207] width 212 height 32
click at [180, 253] on input "text" at bounding box center [238, 253] width 212 height 32
paste input "[GEOGRAPHIC_DATA]"
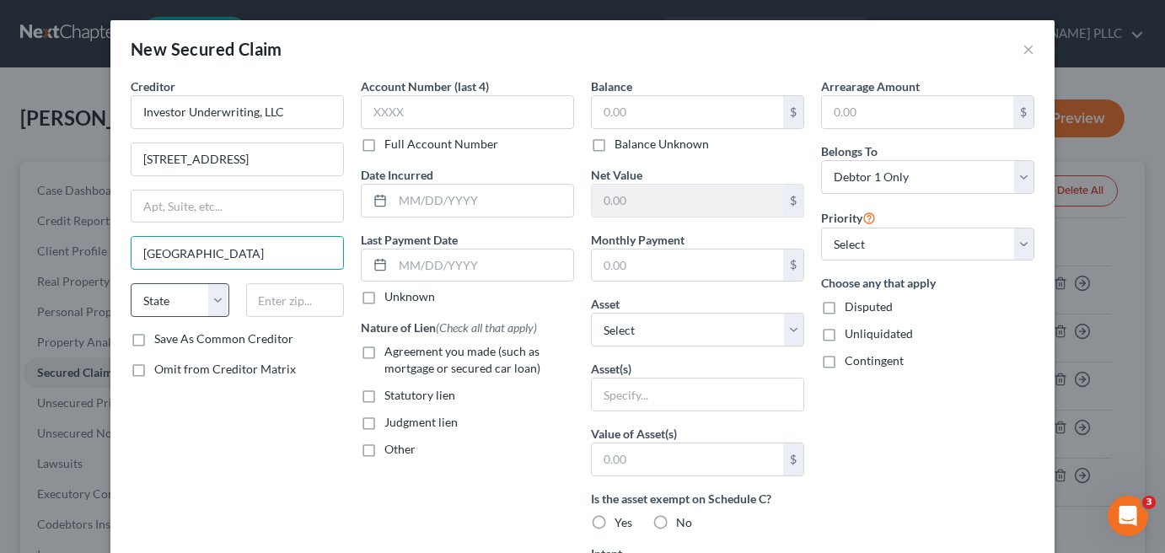
type input "[GEOGRAPHIC_DATA]"
click at [158, 307] on select "State [US_STATE] AK AR AZ CA CO CT DE DC [GEOGRAPHIC_DATA] [GEOGRAPHIC_DATA] GU…" at bounding box center [180, 300] width 99 height 34
select select "10"
click at [131, 283] on select "State [US_STATE] AK AR AZ CA CO CT DE DC [GEOGRAPHIC_DATA] [GEOGRAPHIC_DATA] GU…" at bounding box center [180, 300] width 99 height 34
click at [263, 298] on input "text" at bounding box center [295, 300] width 99 height 34
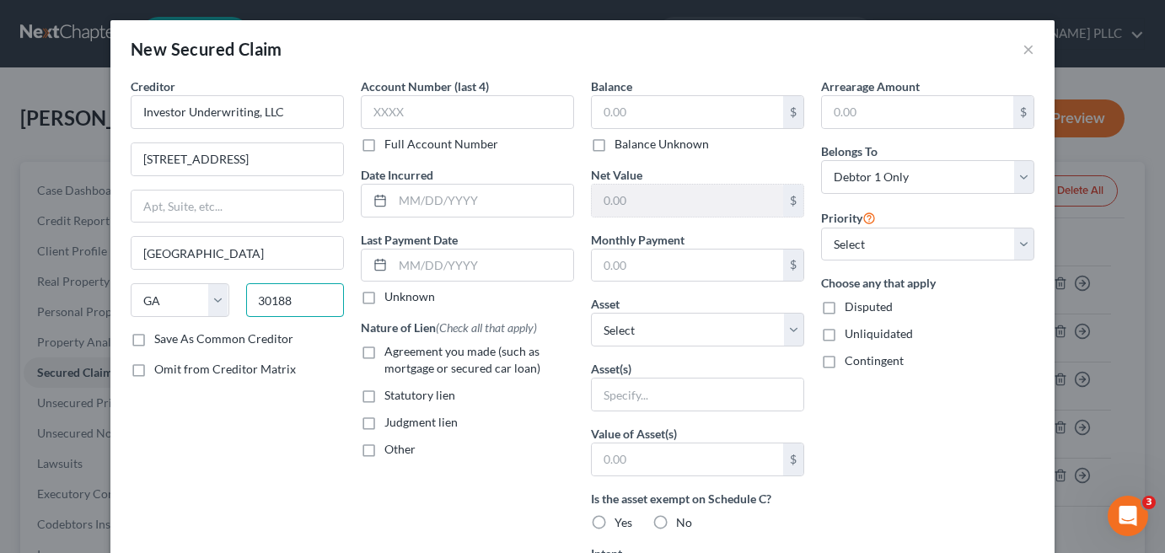
type input "30188"
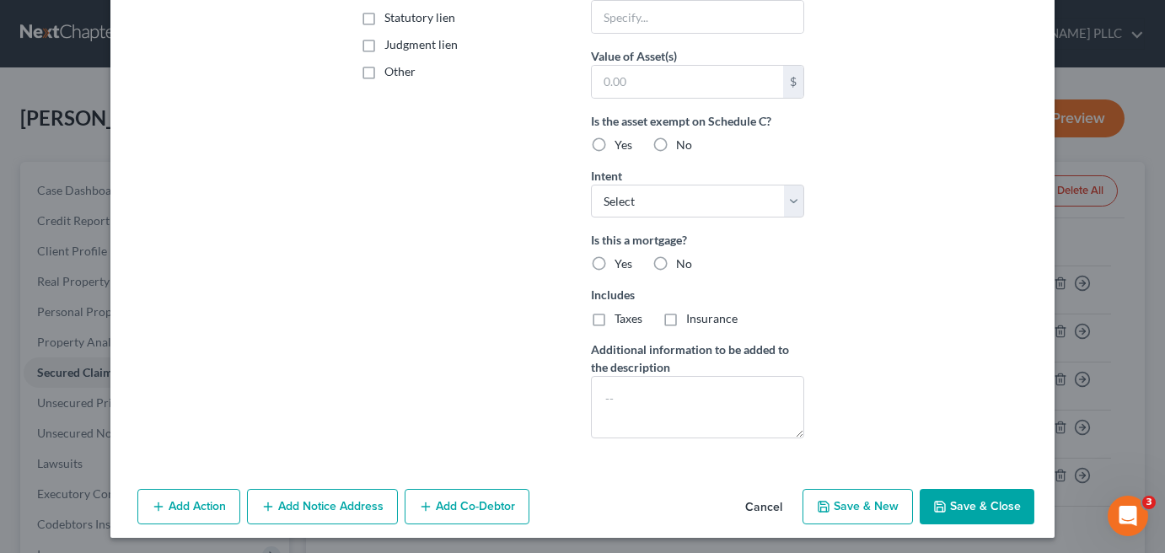
click at [967, 508] on button "Save & Close" at bounding box center [977, 506] width 115 height 35
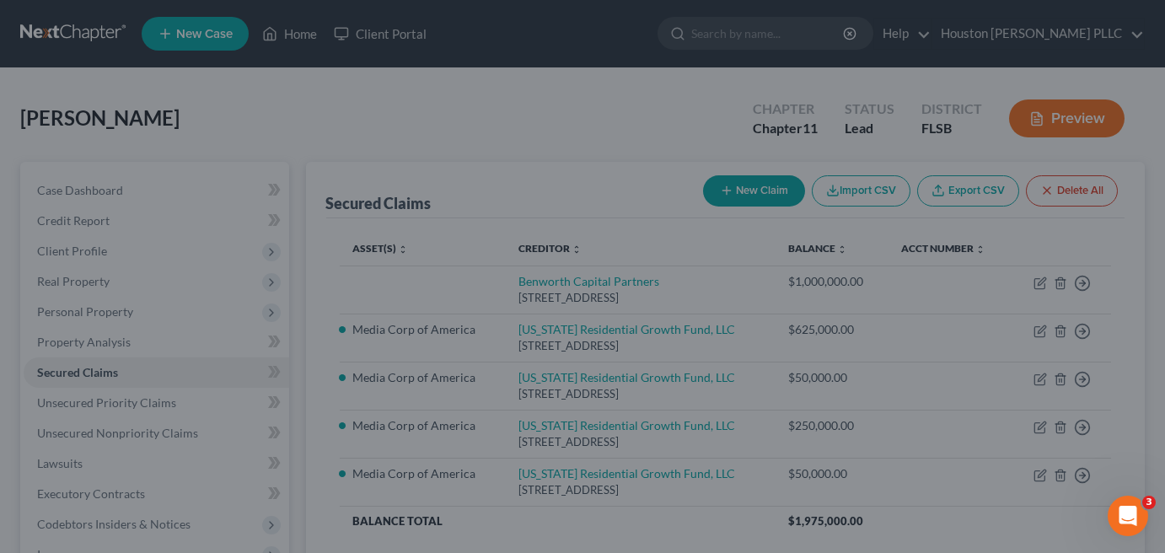
scroll to position [195, 0]
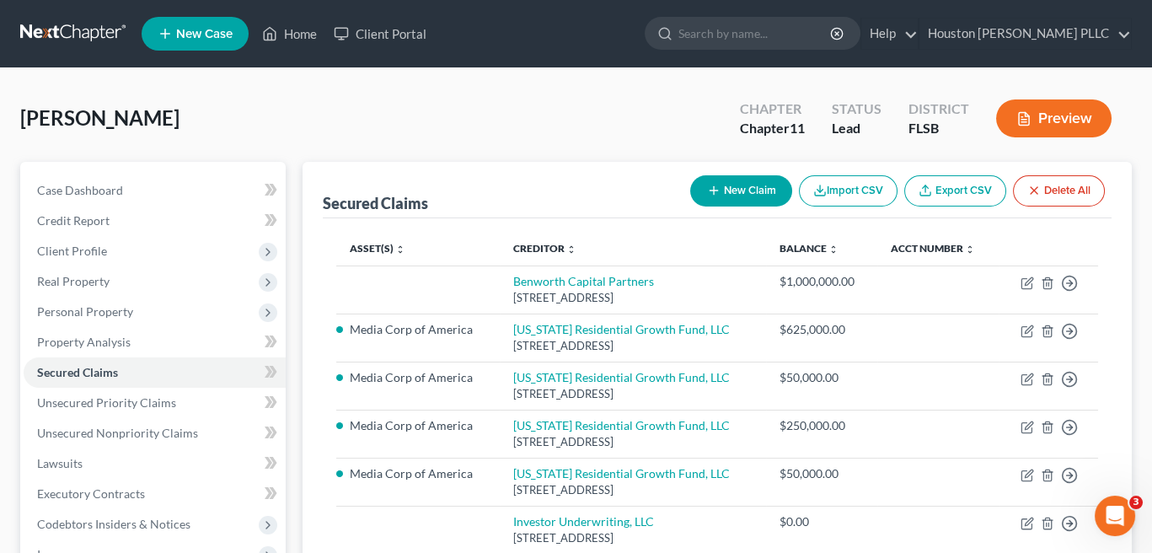
click at [715, 181] on button "New Claim" at bounding box center [741, 190] width 102 height 31
select select "0"
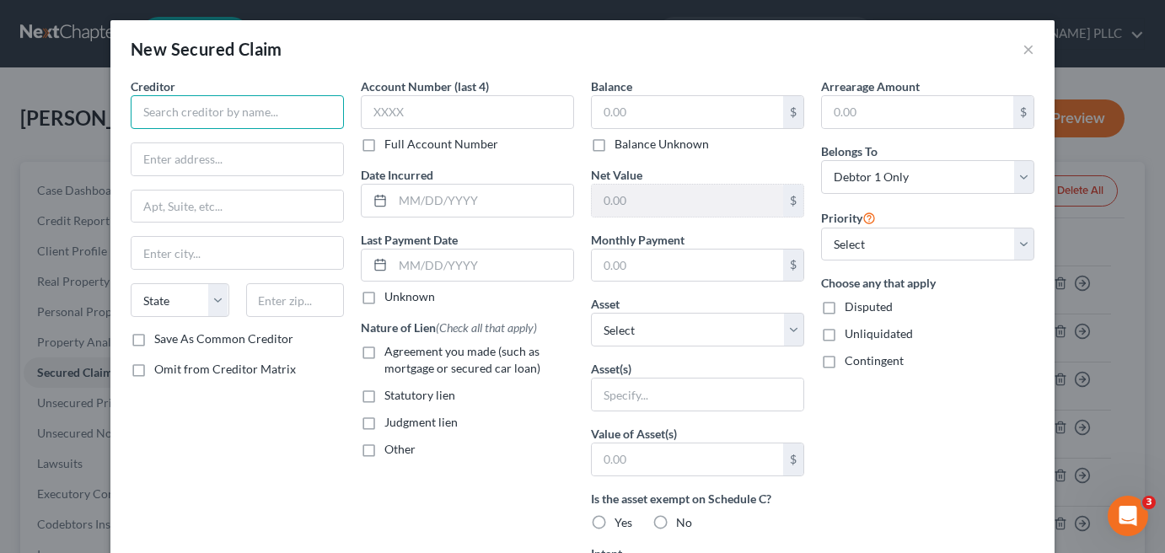
click at [166, 115] on input "text" at bounding box center [237, 112] width 213 height 34
type input "[PERSON_NAME]"
click at [180, 158] on input "text" at bounding box center [238, 159] width 212 height 32
paste input "[GEOGRAPHIC_DATA]"
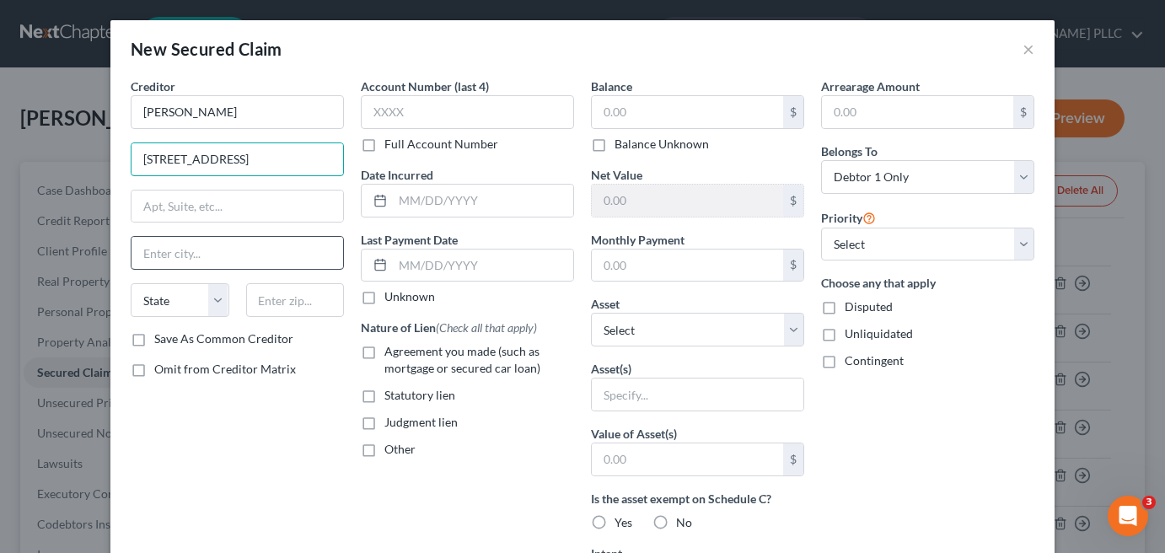
type input "[STREET_ADDRESS]"
click at [154, 245] on input "text" at bounding box center [238, 253] width 212 height 32
type input "[GEOGRAPHIC_DATA]"
select select "10"
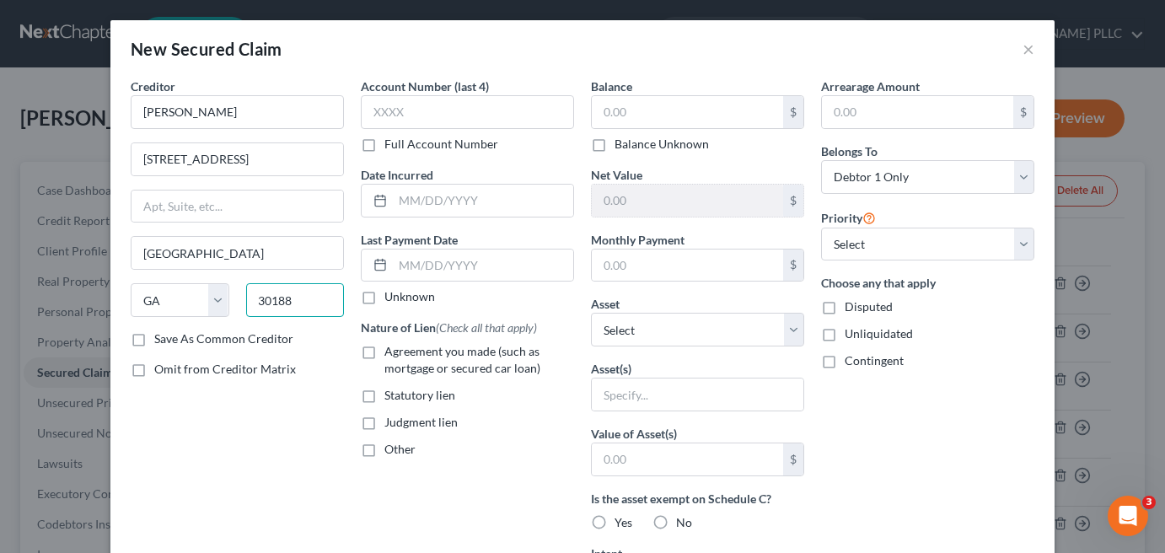
type input "30188"
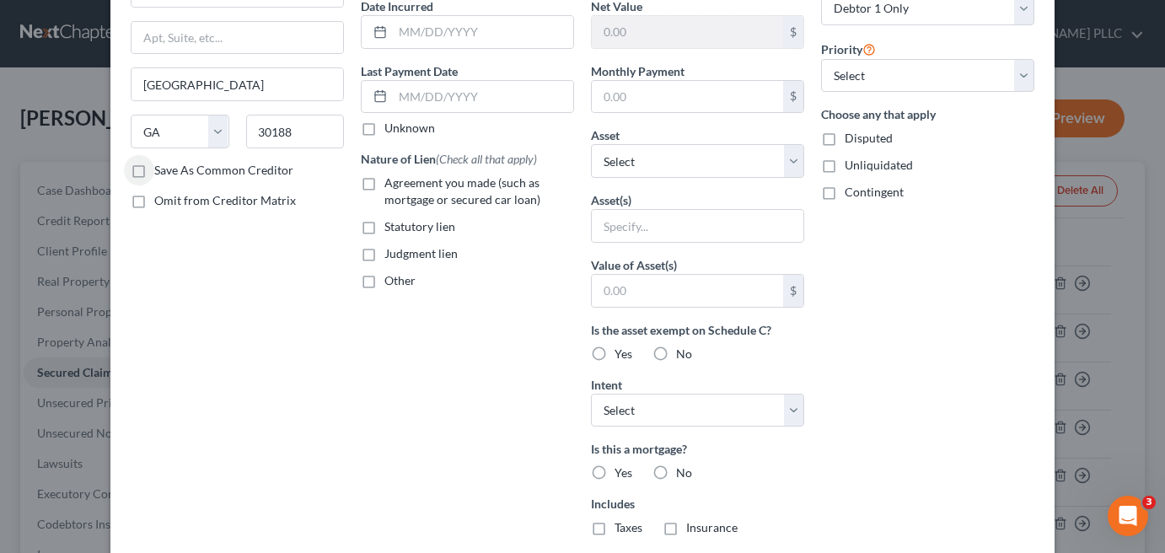
scroll to position [378, 0]
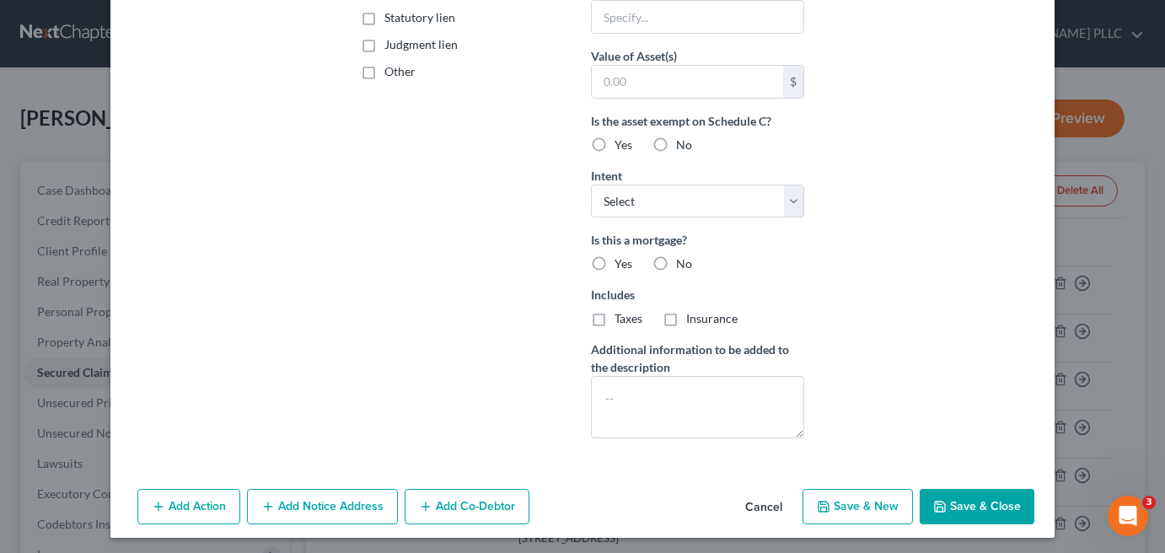
click at [974, 506] on button "Save & Close" at bounding box center [977, 506] width 115 height 35
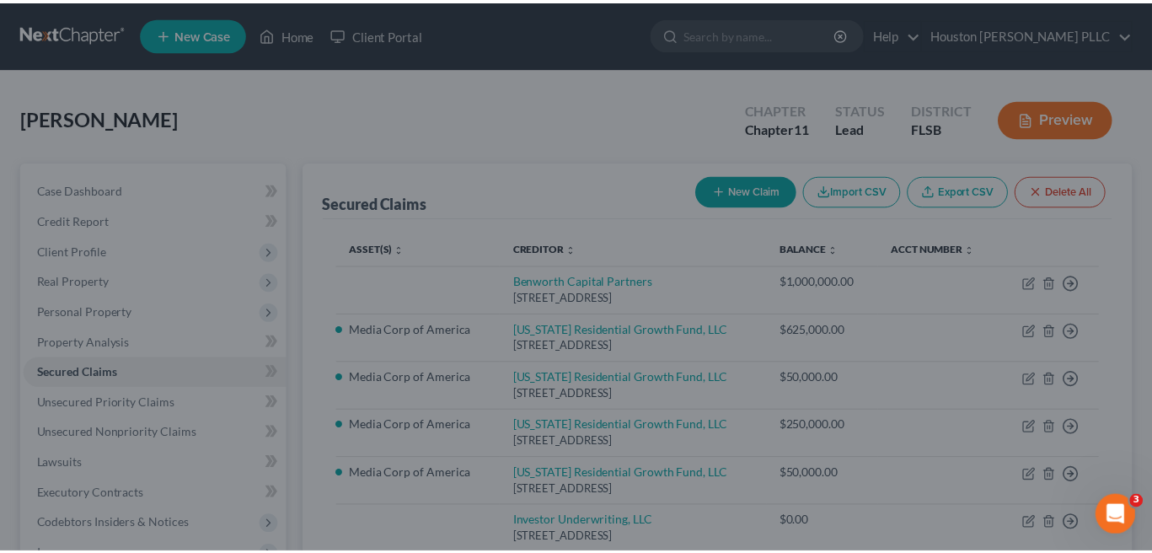
scroll to position [0, 0]
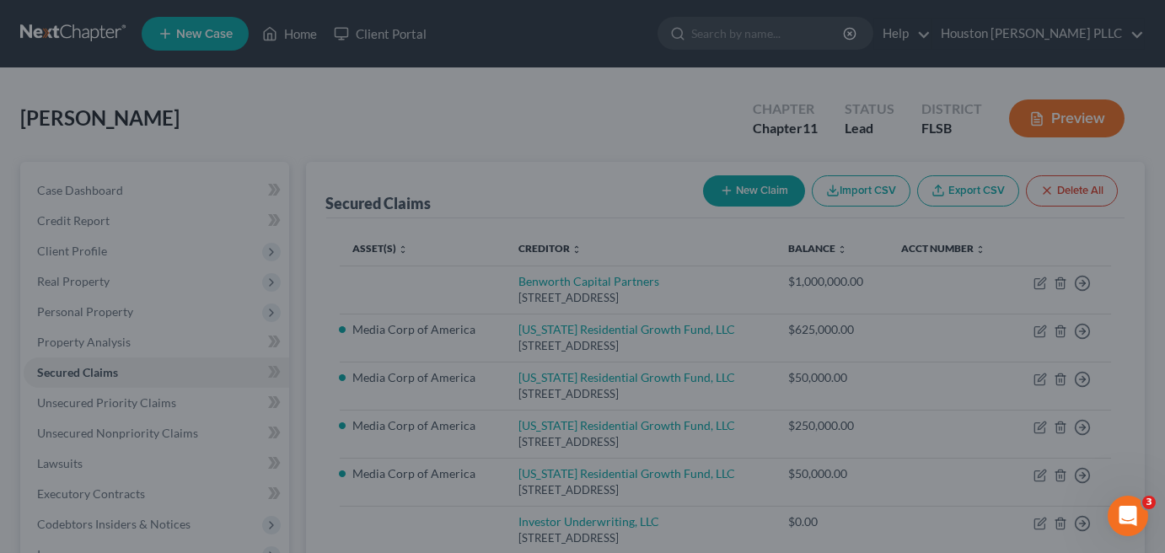
type input "0.00"
type input "0"
type input "0.00"
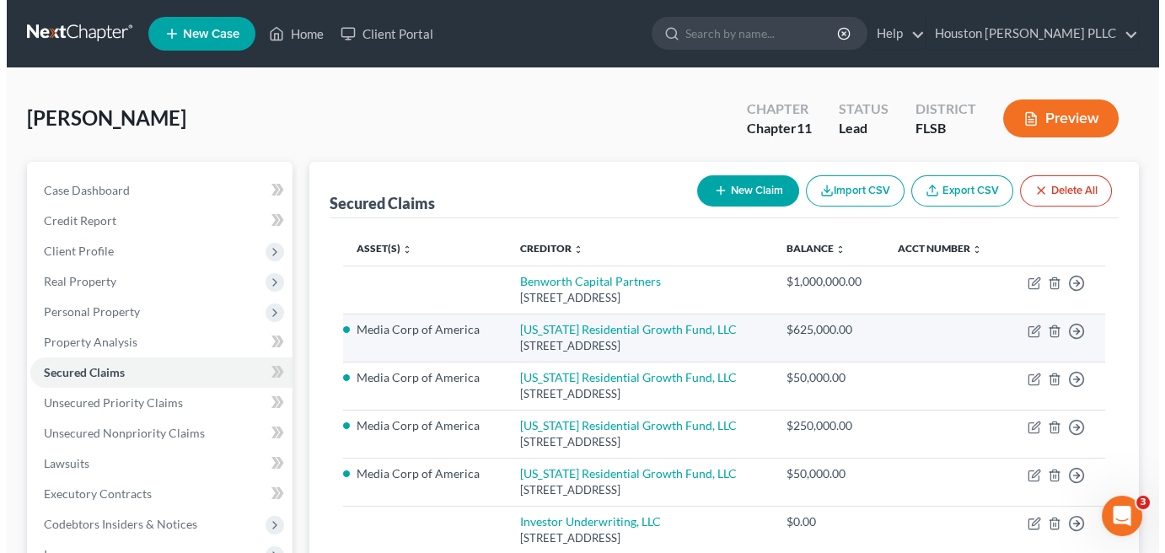
scroll to position [84, 0]
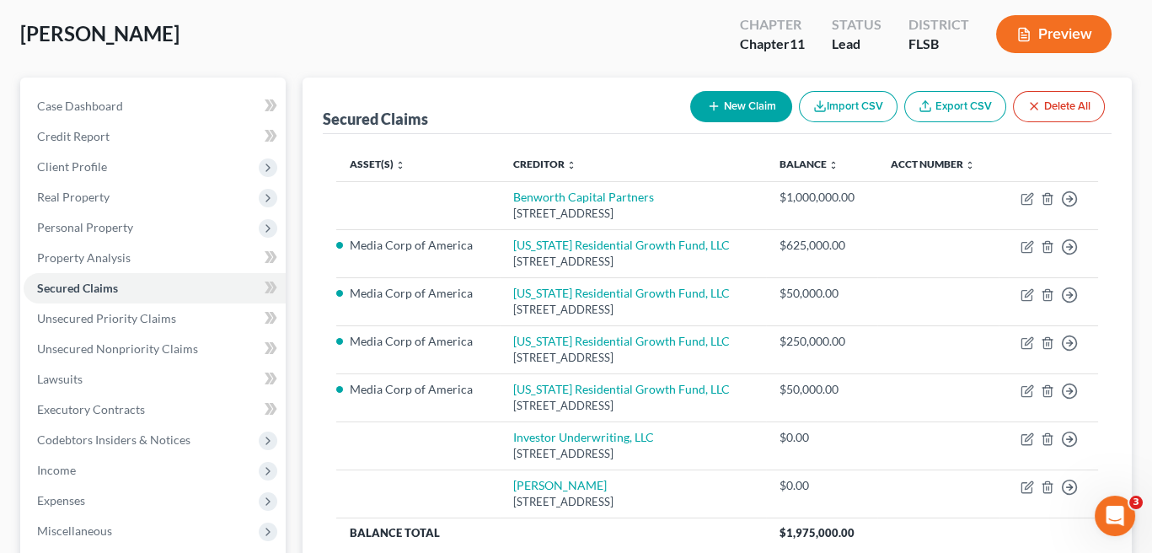
click at [741, 105] on button "New Claim" at bounding box center [741, 106] width 102 height 31
select select "0"
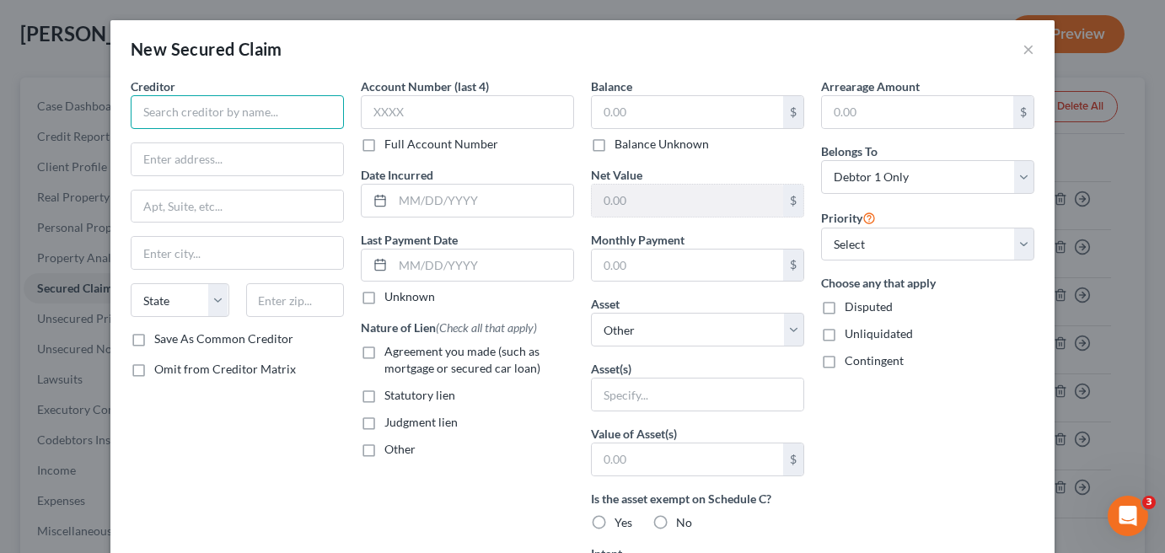
click at [162, 106] on input "text" at bounding box center [237, 112] width 213 height 34
drag, startPoint x: 237, startPoint y: 114, endPoint x: 112, endPoint y: 119, distance: 124.9
click at [112, 119] on div "Creditor * J RAY HOLDINGS State [US_STATE] AK AR AZ CA CO CT DE DC [GEOGRAPHIC_…" at bounding box center [582, 469] width 944 height 782
type input "J RAY HOLDINGS"
click at [250, 106] on input "J RAY HOLDINGS" at bounding box center [237, 112] width 213 height 34
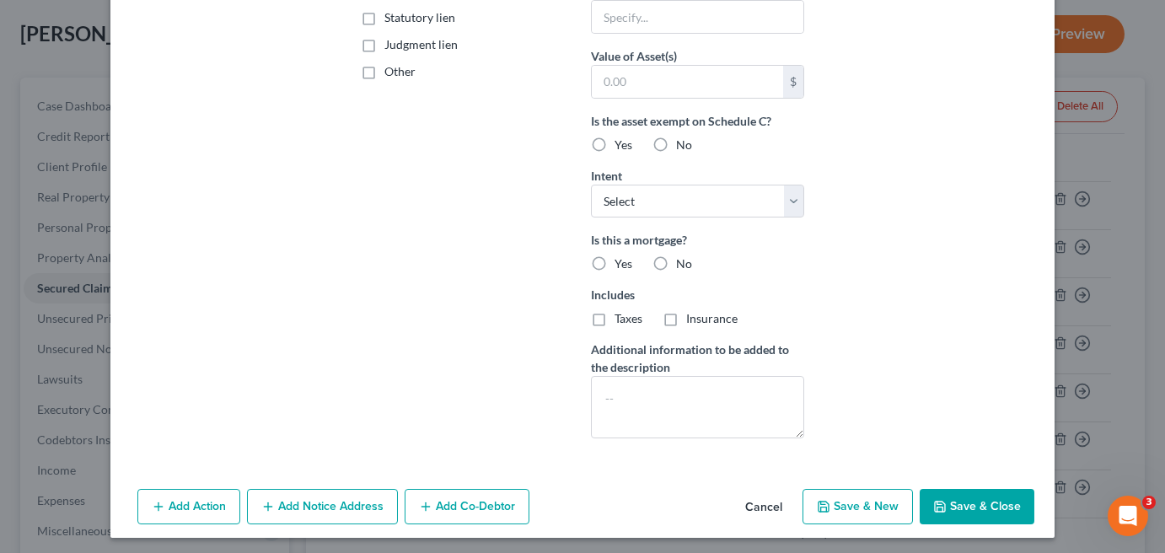
click at [983, 503] on button "Save & Close" at bounding box center [977, 506] width 115 height 35
select select
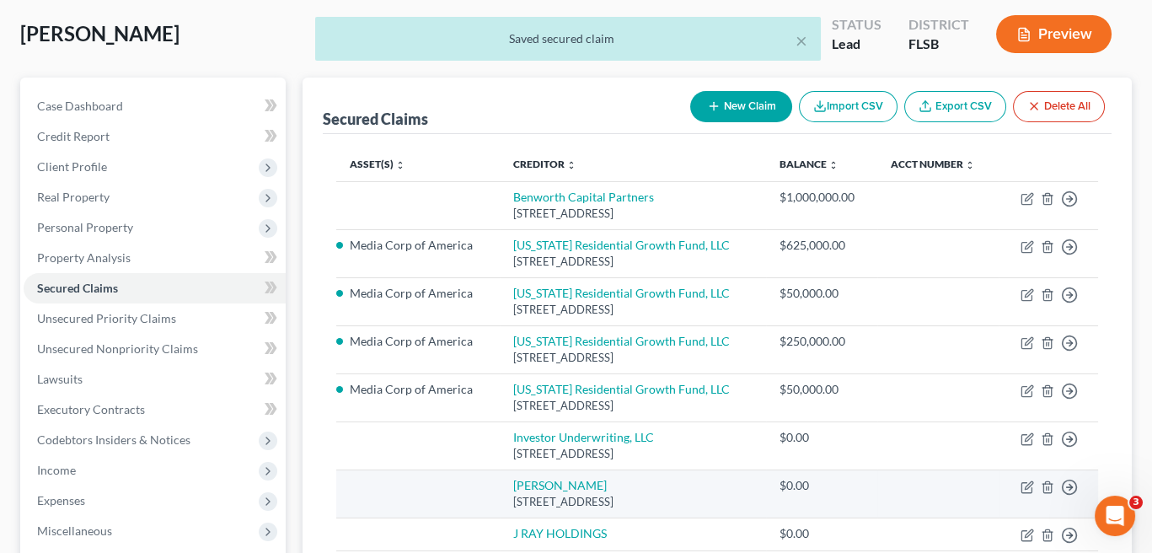
scroll to position [253, 0]
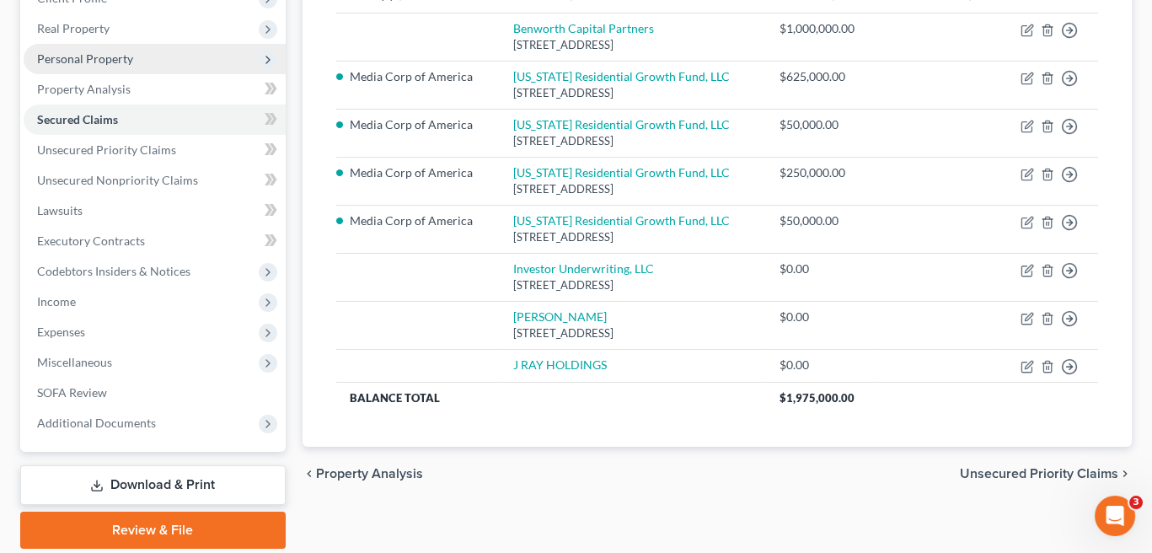
click at [93, 58] on span "Personal Property" at bounding box center [85, 58] width 96 height 14
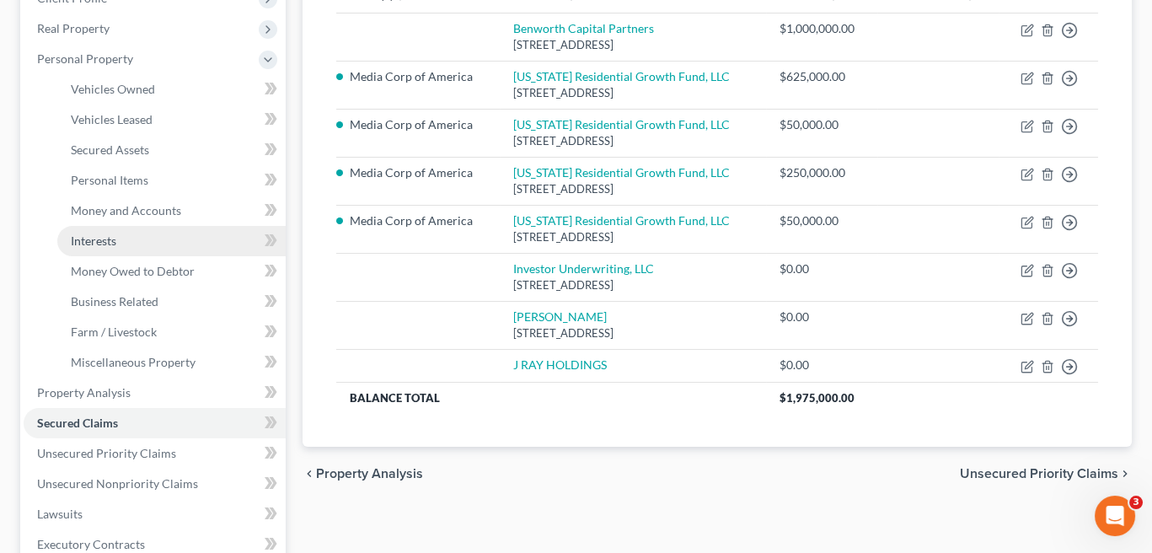
click at [93, 239] on span "Interests" at bounding box center [94, 241] width 46 height 14
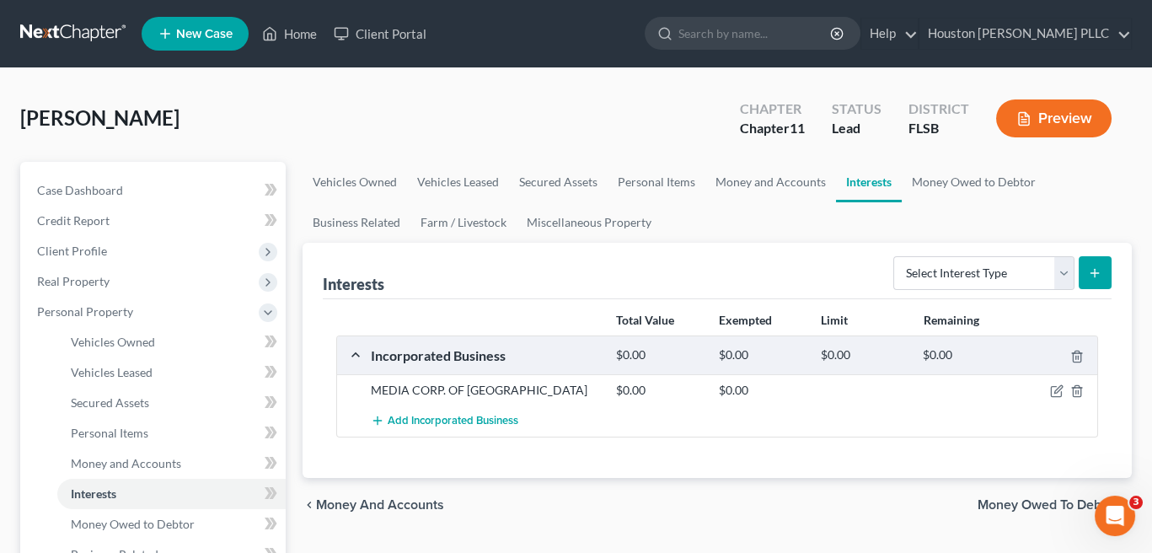
click at [1093, 274] on icon "submit" at bounding box center [1094, 272] width 13 height 13
click at [1061, 271] on select "Select Interest Type 401K Annuity Bond Education IRA Government Bond Government…" at bounding box center [984, 273] width 181 height 34
click at [582, 105] on div "[PERSON_NAME] Upgraded Chapter Chapter 11 Status Lead District [GEOGRAPHIC_DATA…" at bounding box center [576, 125] width 1112 height 73
click at [1060, 274] on select "Select Interest Type 401K Annuity Bond Education IRA Government Bond Government…" at bounding box center [984, 273] width 181 height 34
select select "incorporated_business"
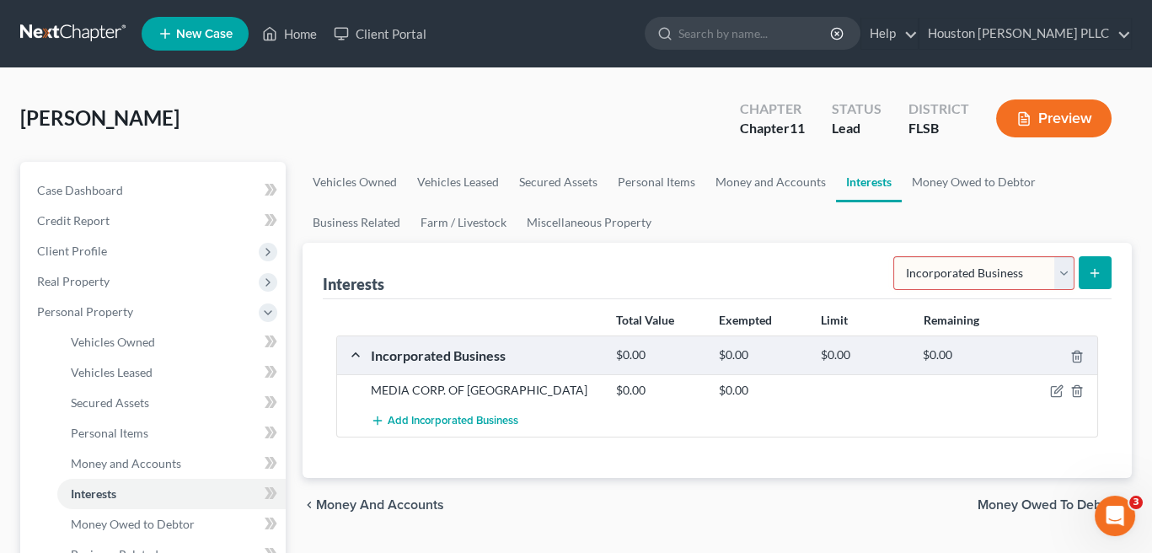
click at [896, 256] on select "Select Interest Type 401K Annuity Bond Education IRA Government Bond Government…" at bounding box center [984, 273] width 181 height 34
click at [1099, 272] on icon "submit" at bounding box center [1094, 272] width 13 height 13
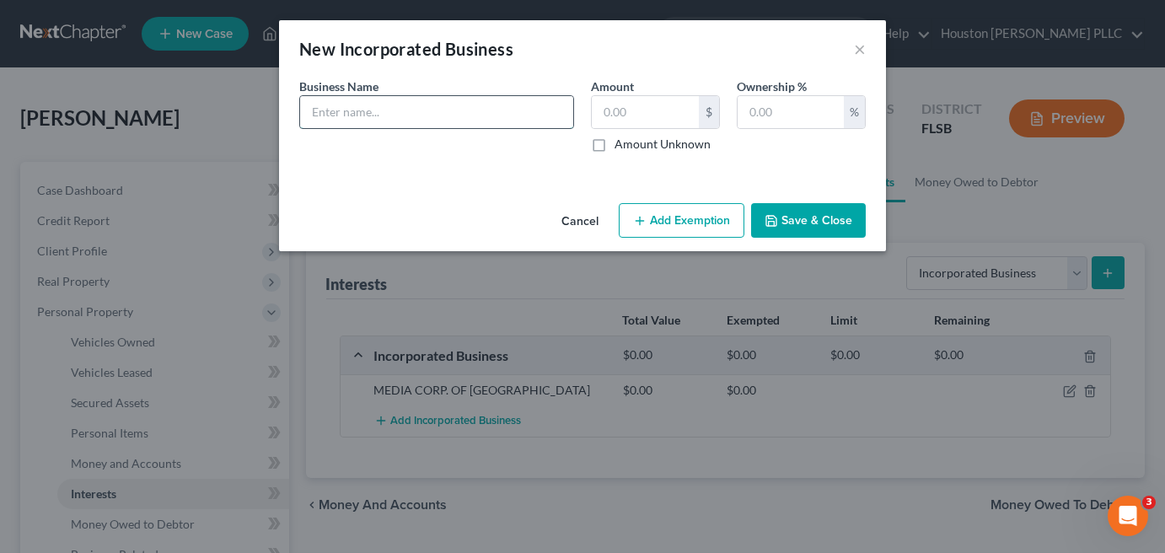
click at [354, 109] on input "text" at bounding box center [436, 112] width 273 height 32
paste input "MASTER LINK LLC"
type input "MASTER LINK LLC"
click at [808, 110] on input "text" at bounding box center [791, 112] width 106 height 32
type input "100"
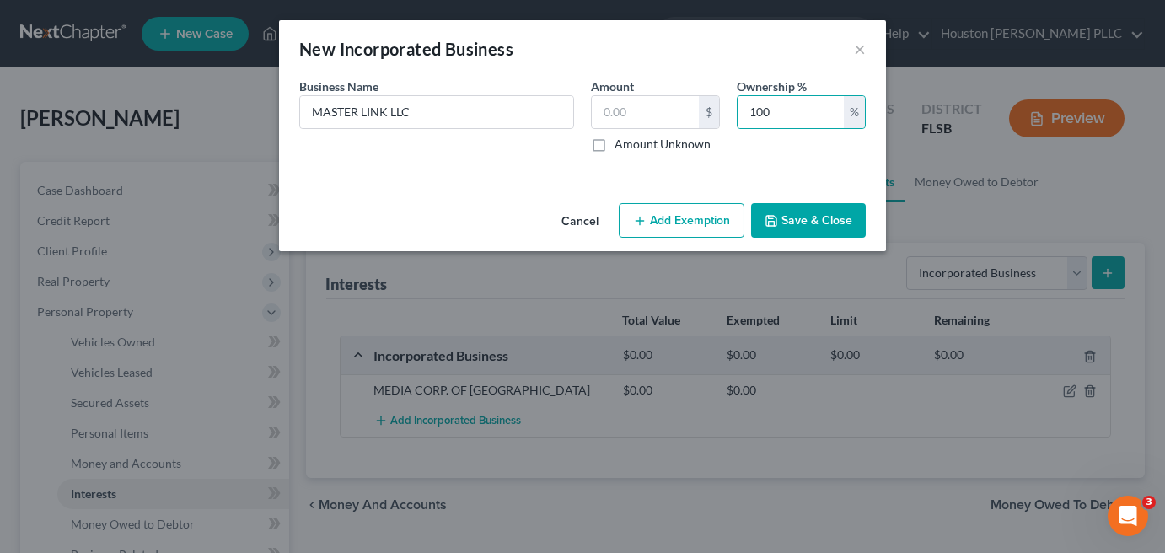
click at [805, 210] on button "Save & Close" at bounding box center [808, 220] width 115 height 35
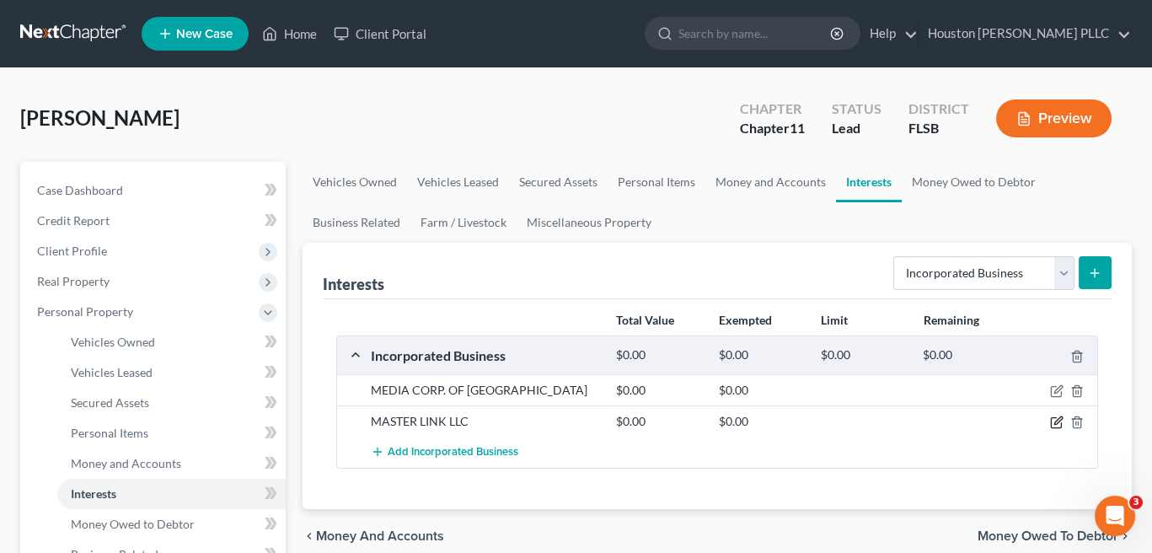
click at [1055, 419] on icon "button" at bounding box center [1056, 422] width 13 height 13
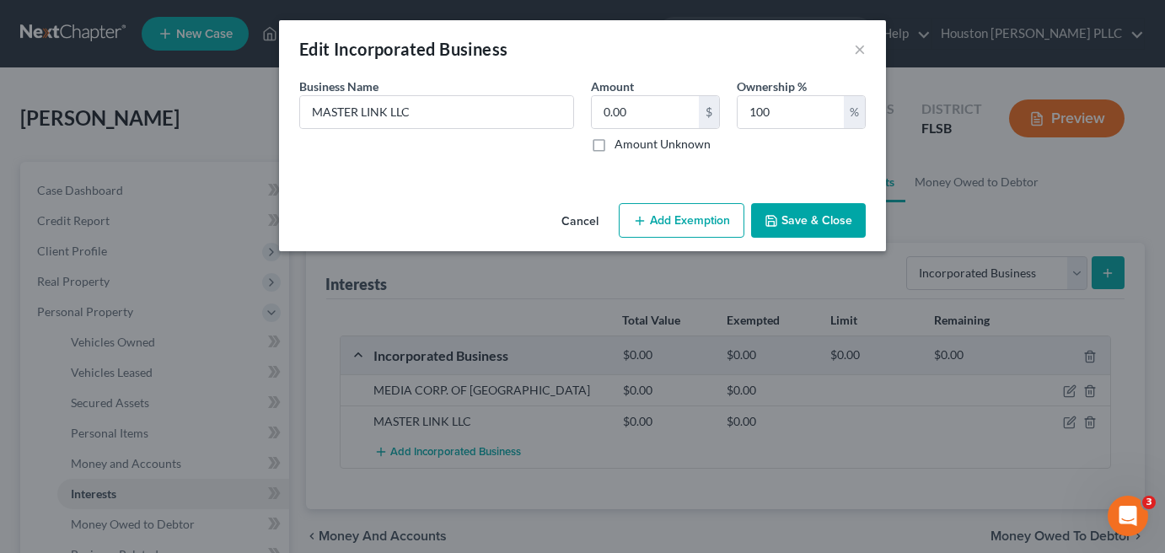
click at [810, 223] on button "Save & Close" at bounding box center [808, 220] width 115 height 35
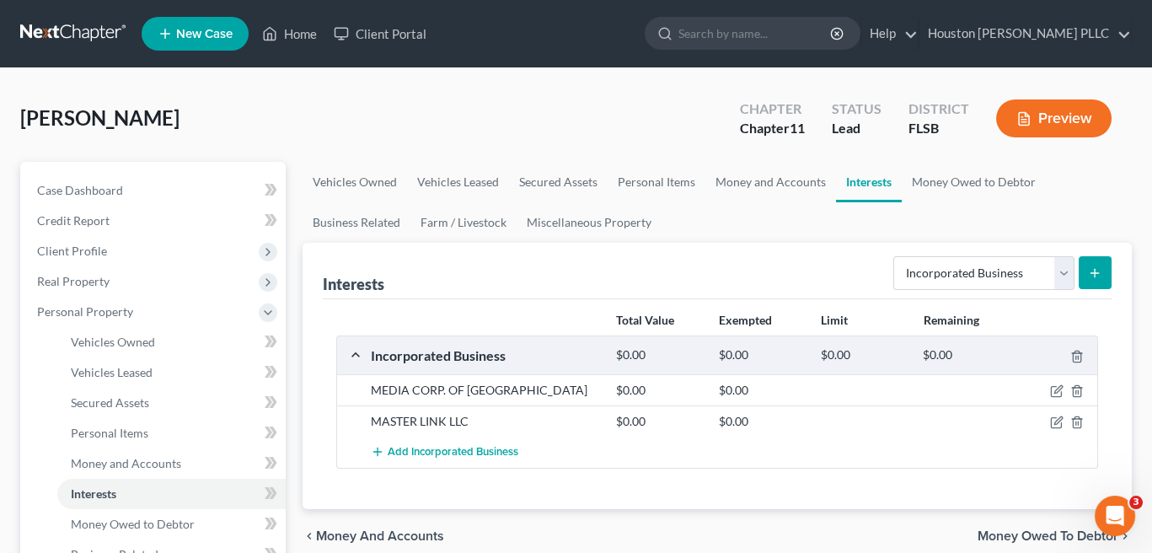
click at [1101, 269] on icon "submit" at bounding box center [1094, 272] width 13 height 13
click at [1093, 264] on button "submit" at bounding box center [1095, 272] width 33 height 33
click at [1093, 271] on icon "submit" at bounding box center [1094, 272] width 13 height 13
click at [466, 449] on span "Add Incorporated Business" at bounding box center [453, 452] width 131 height 13
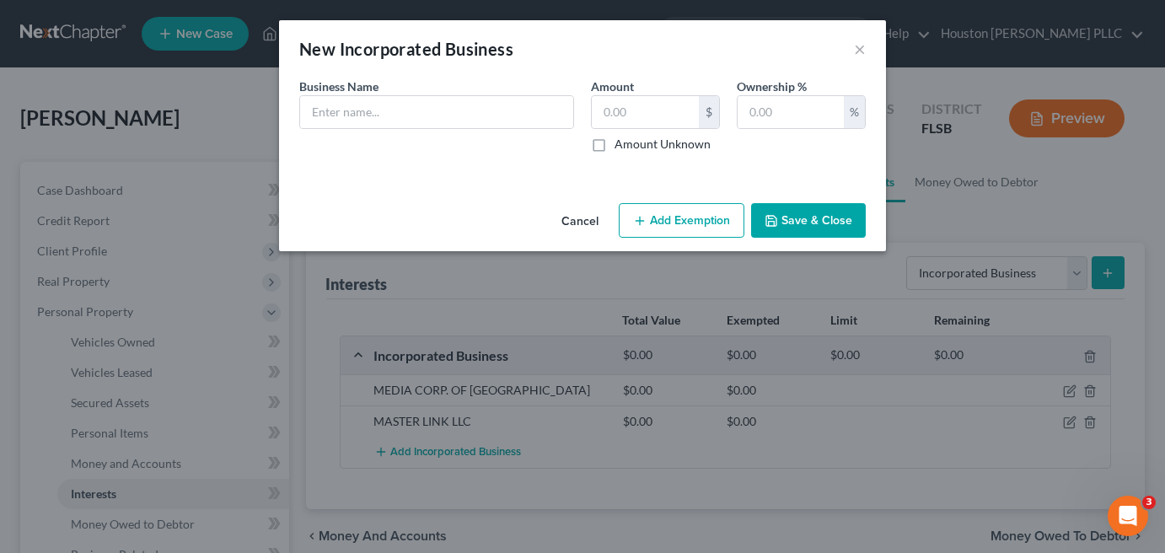
click at [368, 85] on span "Business Name" at bounding box center [338, 86] width 79 height 14
click at [362, 105] on input "text" at bounding box center [436, 112] width 273 height 32
paste input "CLIENT-CENTRIC SOLUTIONS LLC"
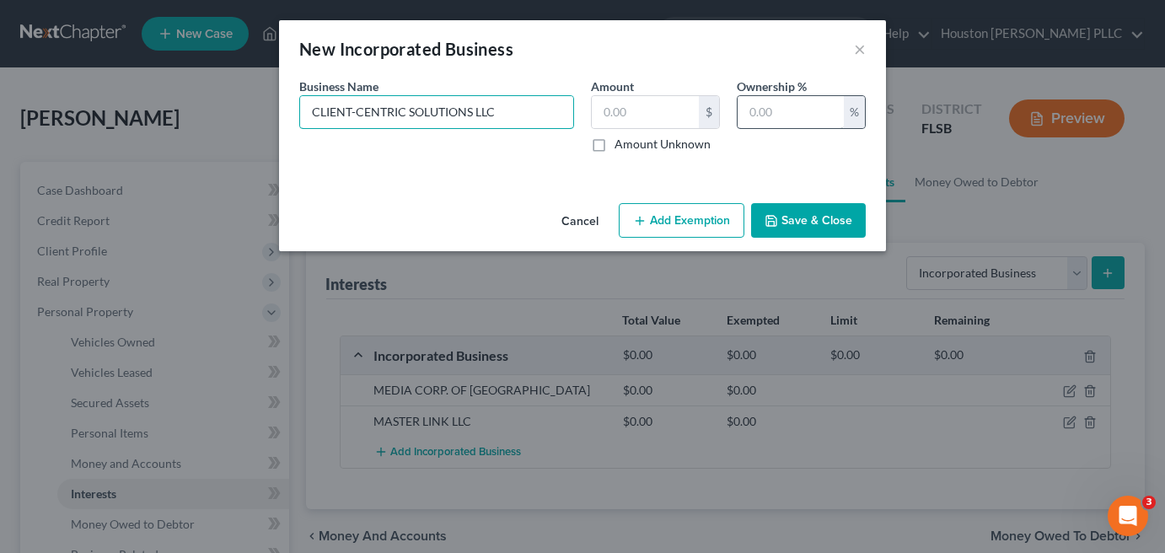
type input "CLIENT-CENTRIC SOLUTIONS LLC"
click at [805, 117] on input "text" at bounding box center [791, 112] width 106 height 32
type input "100"
click at [814, 210] on button "Save & Close" at bounding box center [808, 220] width 115 height 35
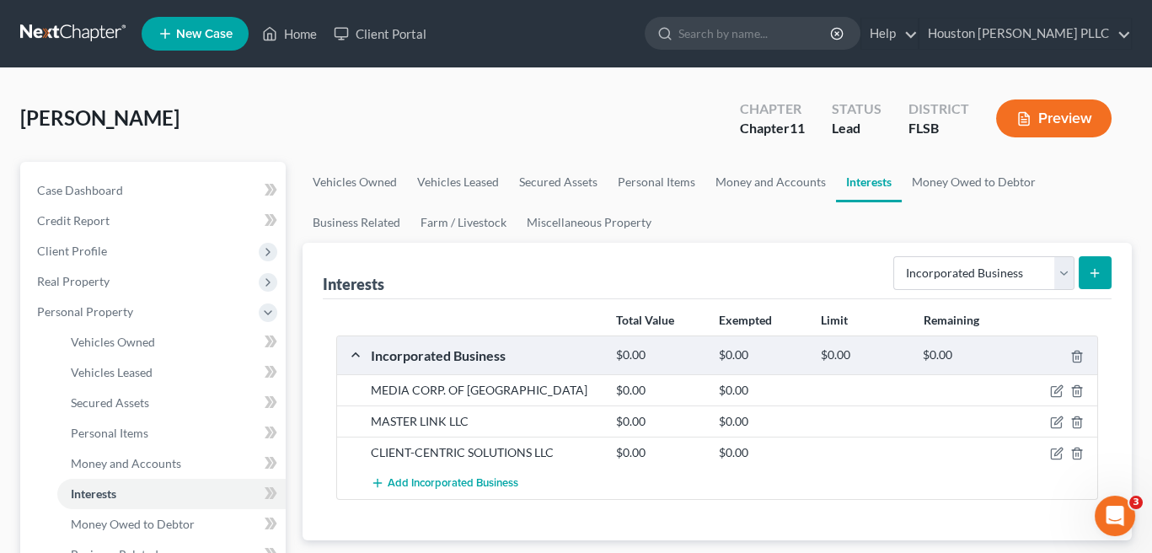
click at [1093, 268] on icon "submit" at bounding box center [1094, 272] width 13 height 13
click at [432, 481] on span "Add Incorporated Business" at bounding box center [453, 483] width 131 height 13
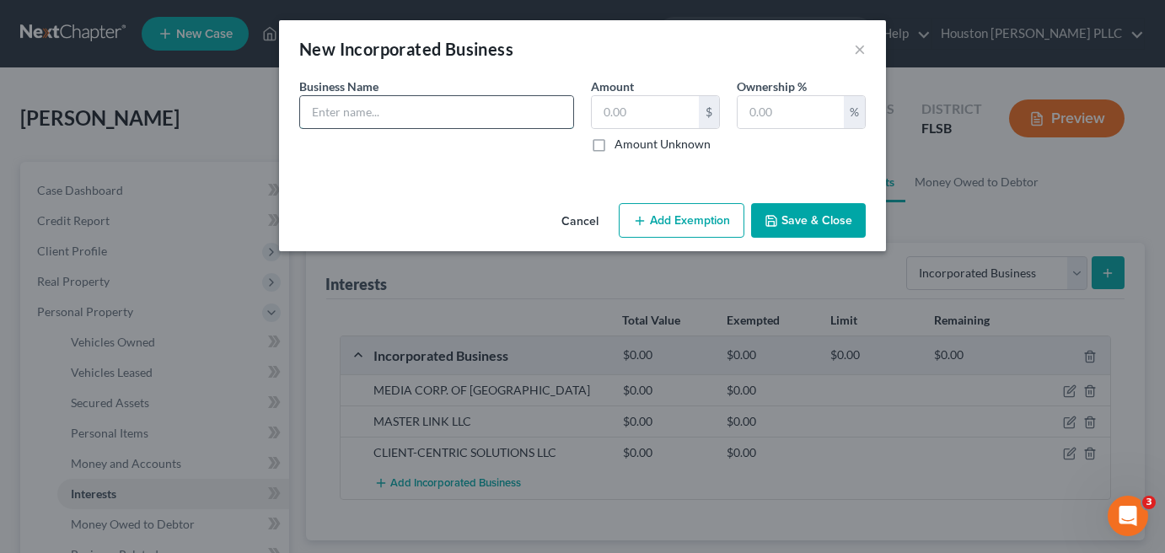
click at [388, 116] on input "text" at bounding box center [436, 112] width 273 height 32
paste input "GLOBAL EQUITY PICTURES LLC"
type input "GLOBAL EQUITY PICTURES LLC"
click at [797, 96] on input "text" at bounding box center [791, 112] width 106 height 32
type input "100"
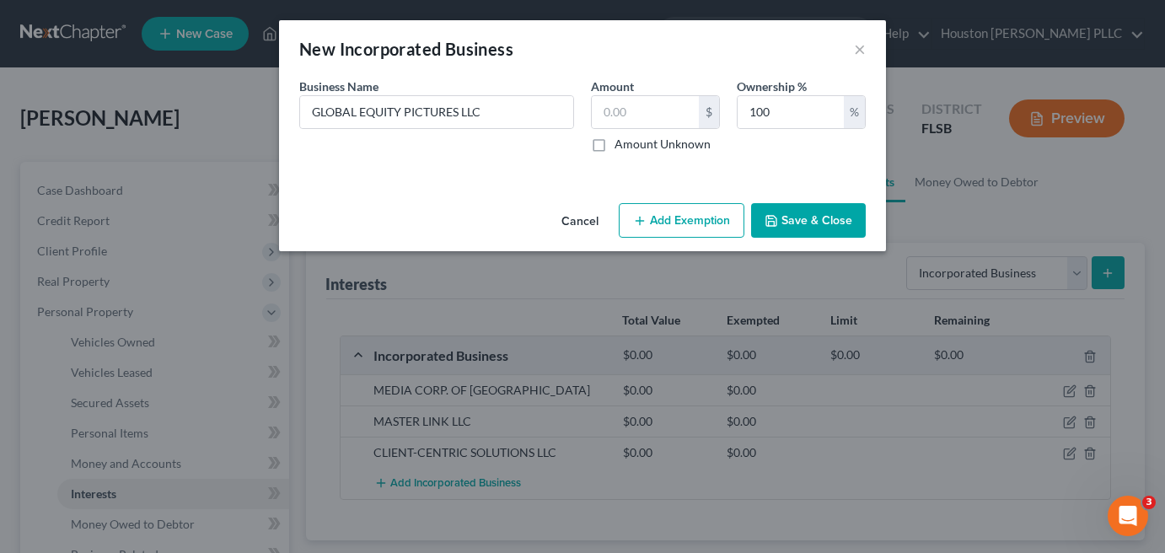
click at [806, 218] on button "Save & Close" at bounding box center [808, 220] width 115 height 35
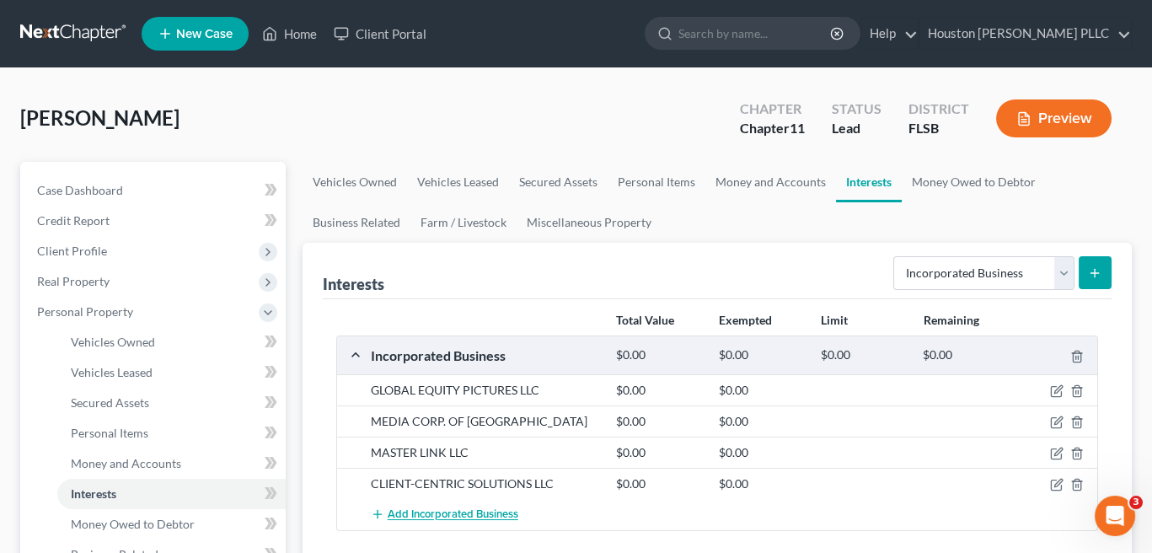
click at [475, 514] on span "Add Incorporated Business" at bounding box center [453, 514] width 131 height 13
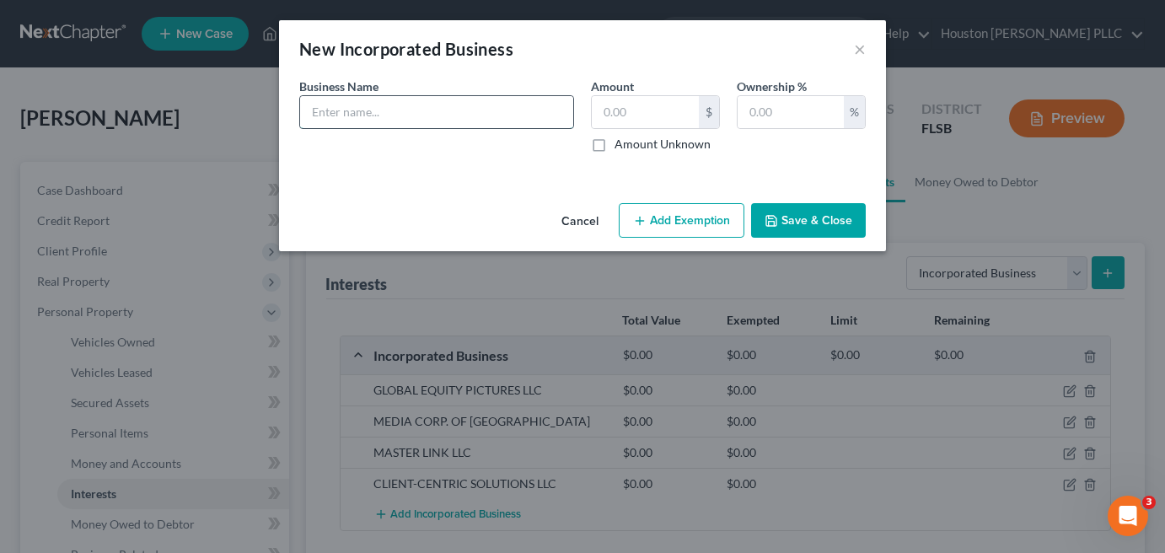
click at [349, 110] on input "text" at bounding box center [436, 112] width 273 height 32
paste input "HOTEL FINANCIAL STRATEGIES LLC"
type input "HOTEL FINANCIAL STRATEGIES LLC"
click at [796, 111] on input "text" at bounding box center [791, 112] width 106 height 32
type input "100"
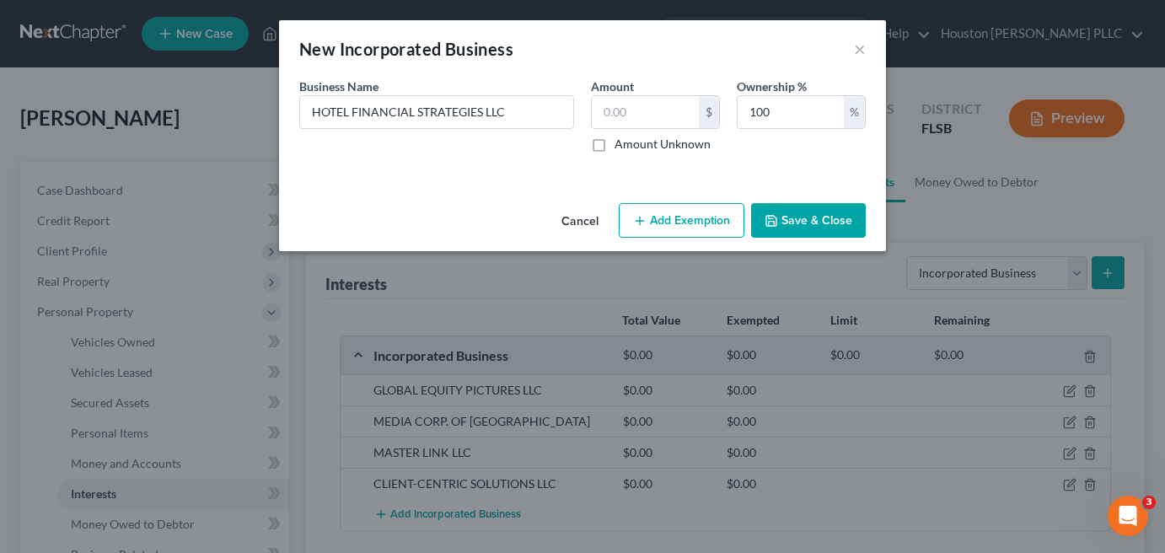
click at [825, 225] on button "Save & Close" at bounding box center [808, 220] width 115 height 35
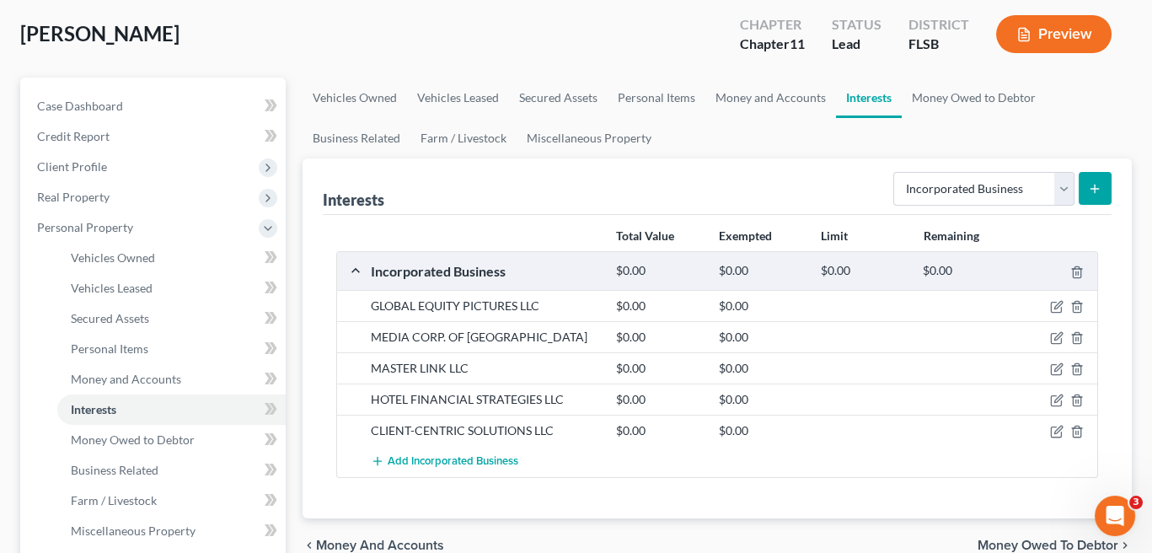
scroll to position [169, 0]
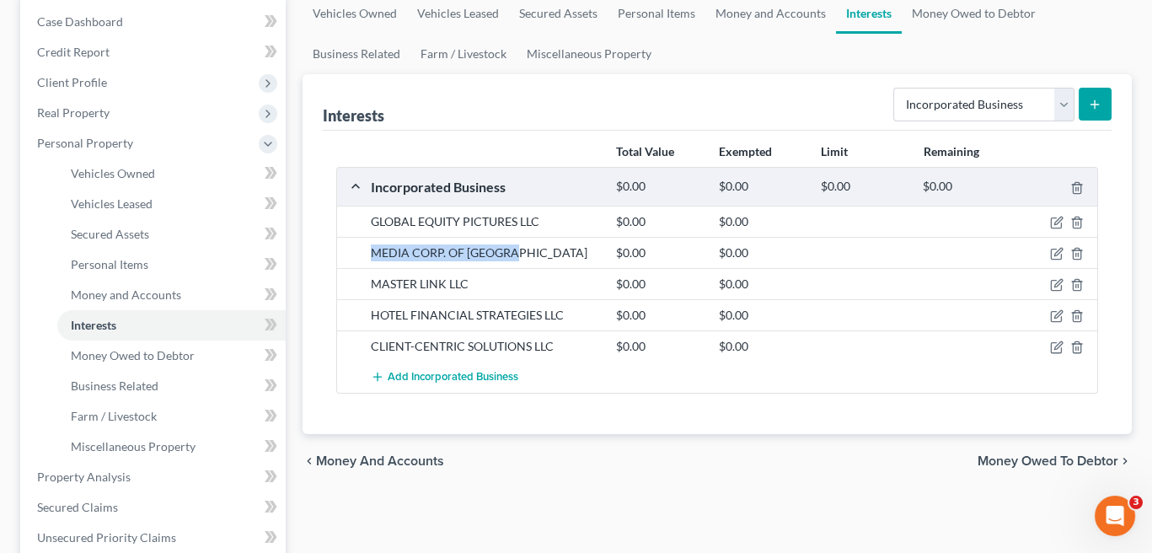
drag, startPoint x: 372, startPoint y: 250, endPoint x: 533, endPoint y: 256, distance: 161.1
click at [533, 256] on div "MEDIA CORP. OF [GEOGRAPHIC_DATA]" at bounding box center [484, 252] width 245 height 17
copy div "MEDIA CORP. OF [GEOGRAPHIC_DATA]"
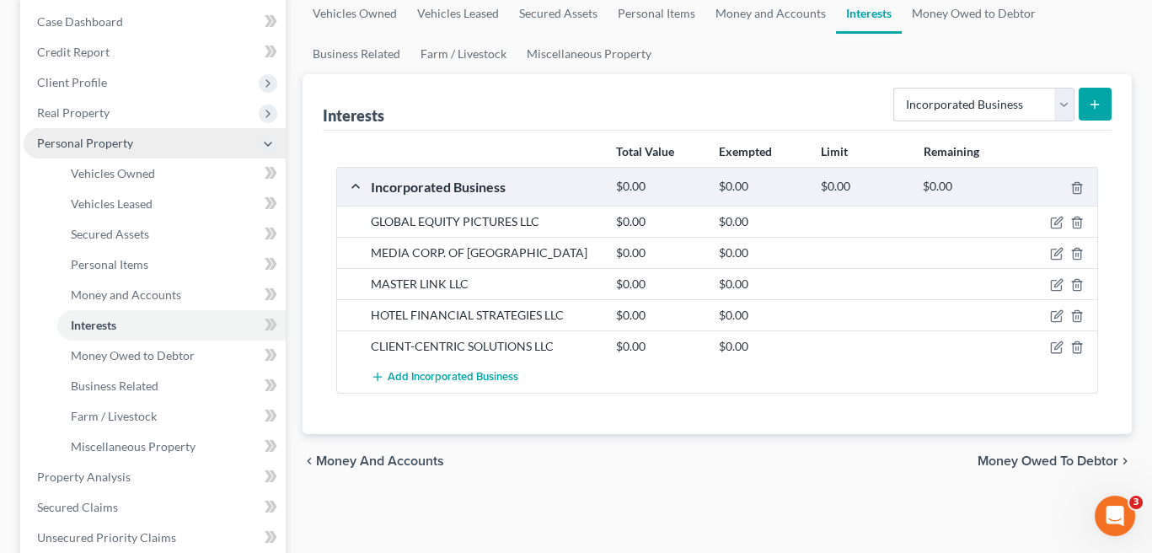
click at [114, 145] on span "Personal Property" at bounding box center [85, 143] width 96 height 14
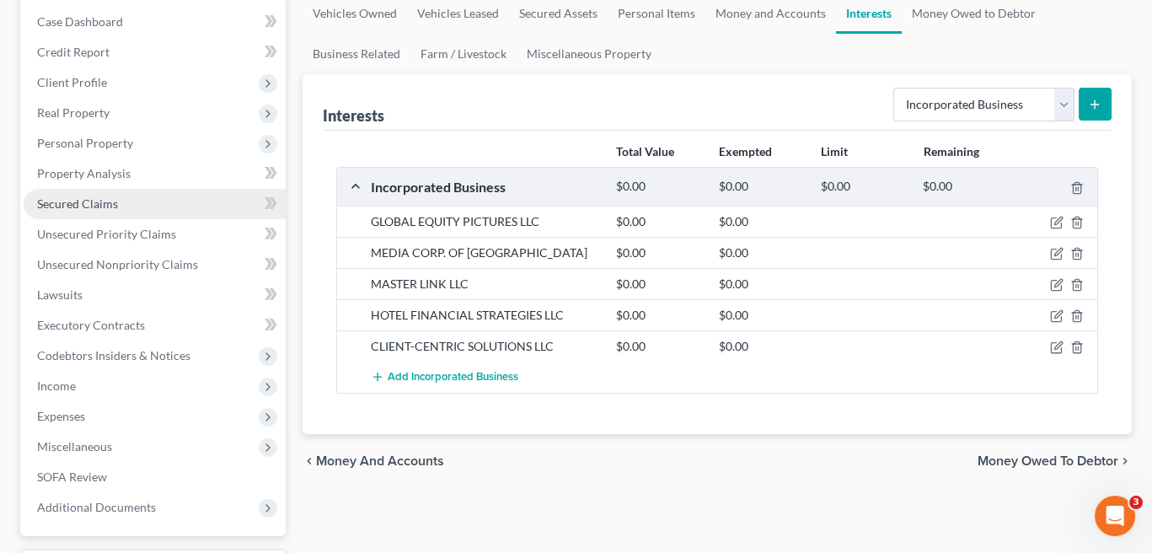
click at [58, 201] on span "Secured Claims" at bounding box center [77, 203] width 81 height 14
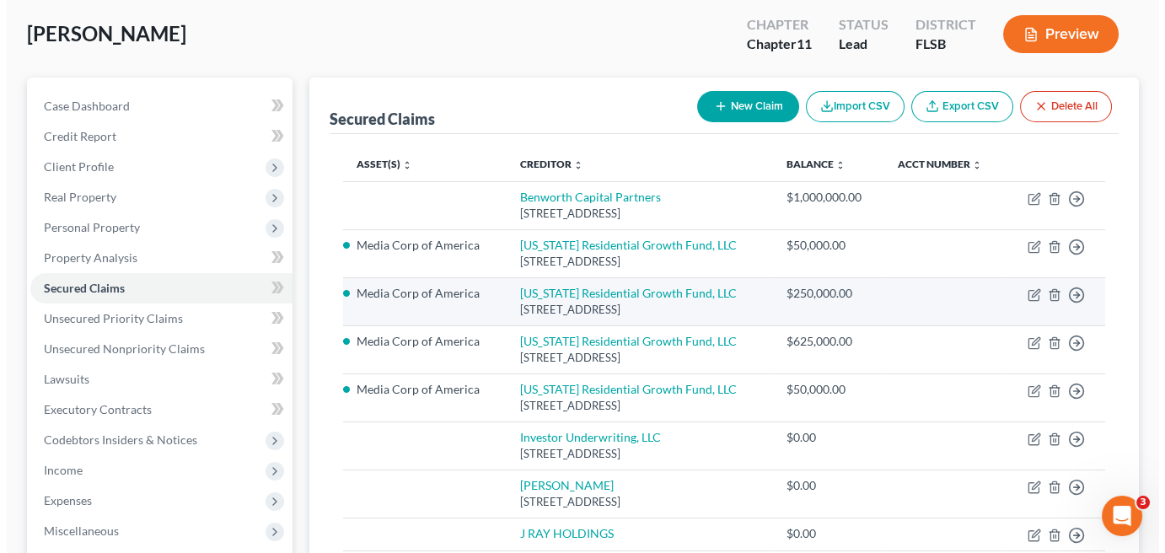
scroll to position [169, 0]
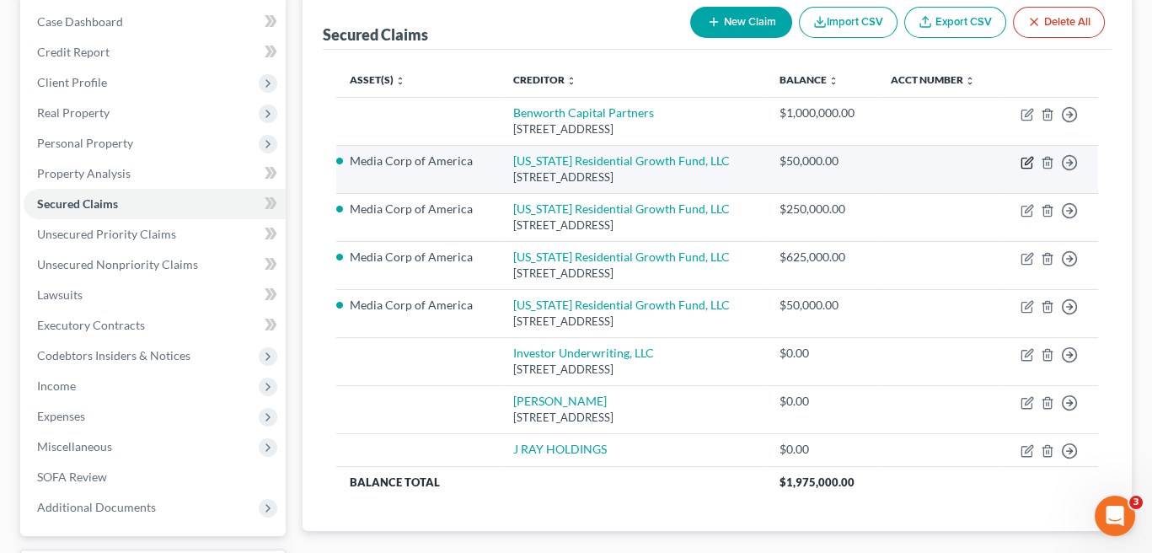
click at [1027, 162] on icon "button" at bounding box center [1027, 162] width 13 height 13
select select "10"
select select "0"
select select "3"
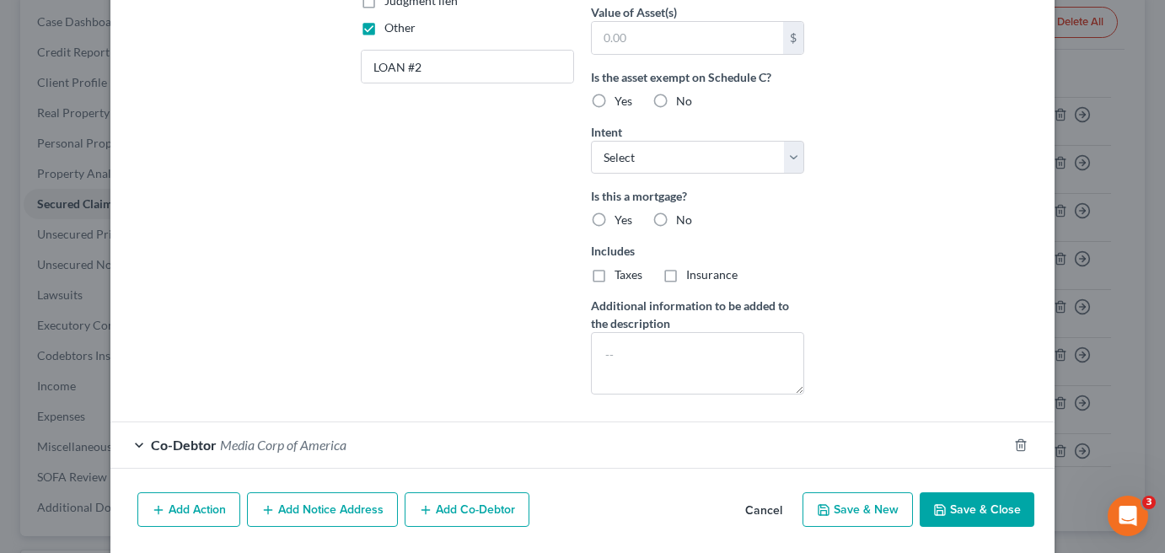
scroll to position [473, 0]
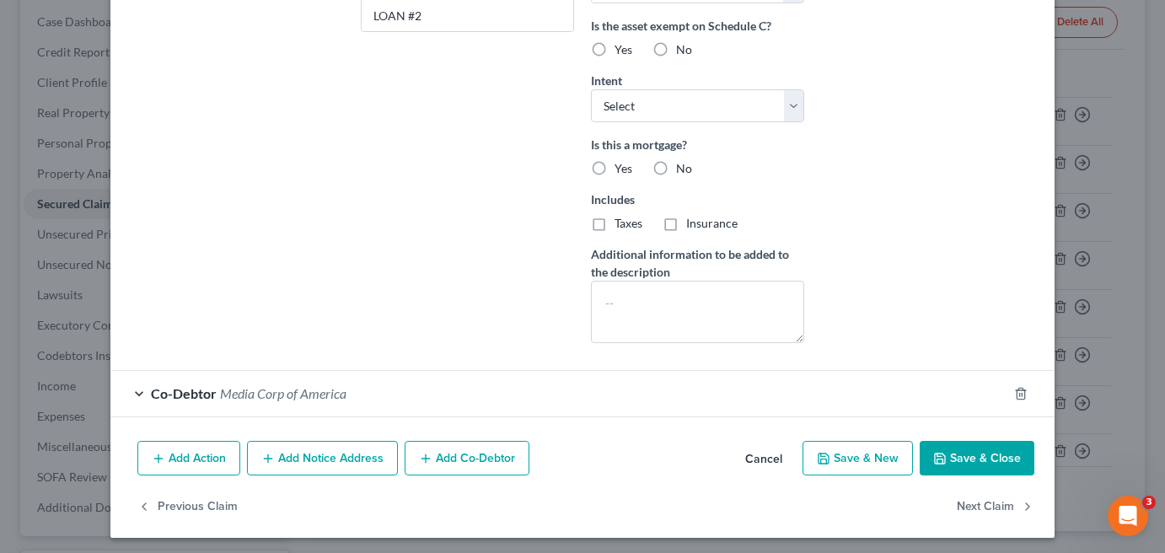
click at [466, 458] on button "Add Co-Debtor" at bounding box center [467, 458] width 125 height 35
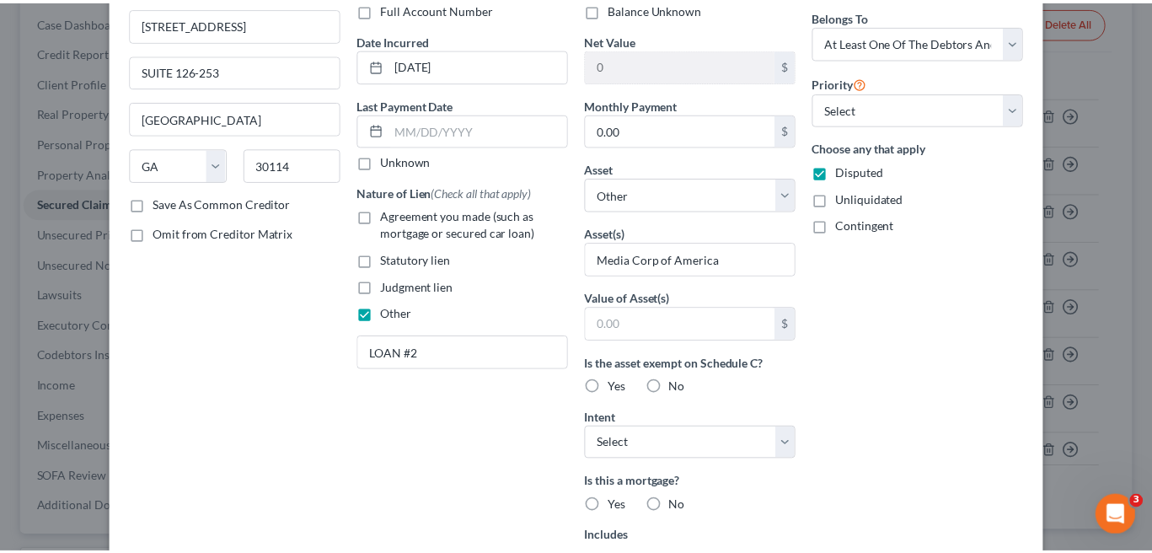
scroll to position [0, 0]
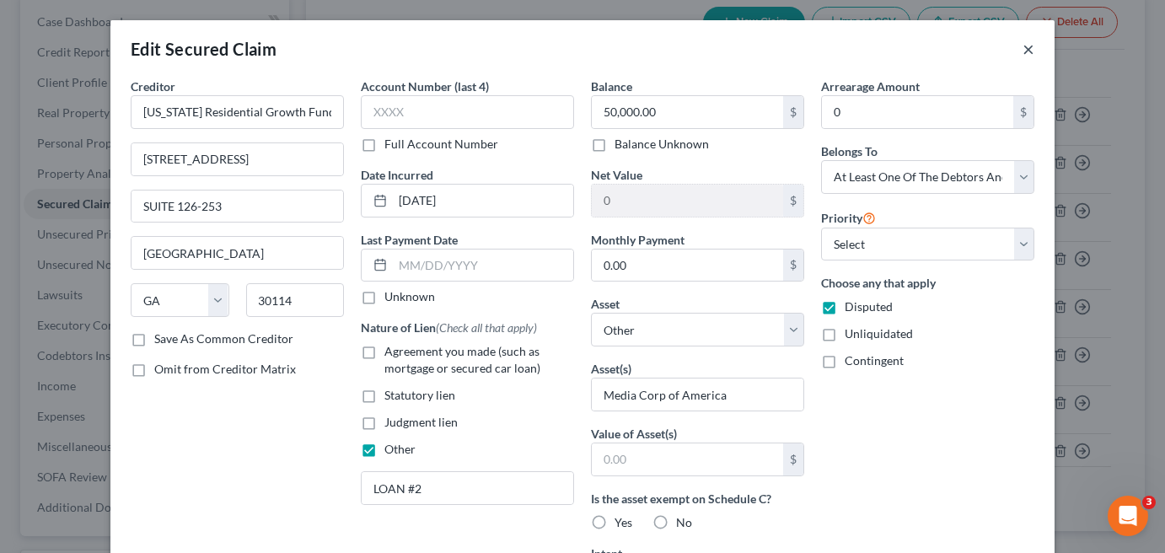
click at [1023, 50] on button "×" at bounding box center [1029, 49] width 12 height 20
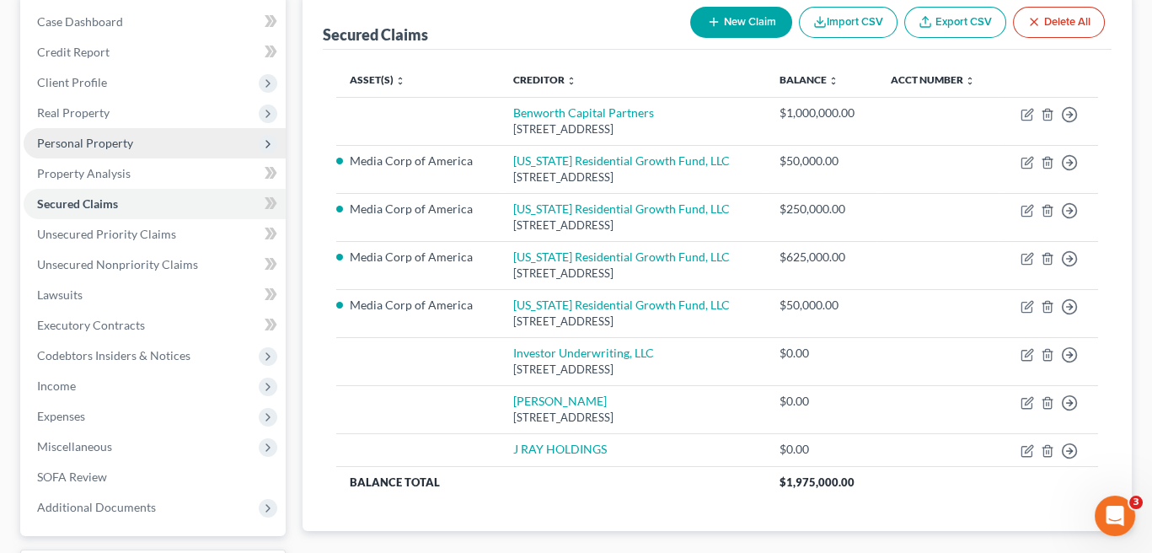
click at [93, 146] on span "Personal Property" at bounding box center [85, 143] width 96 height 14
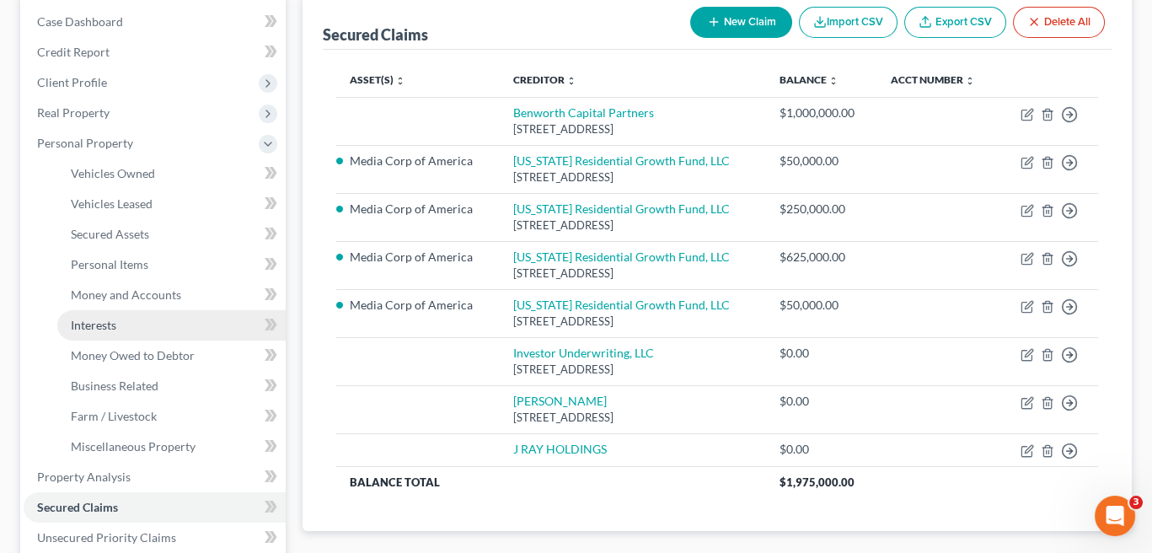
click at [103, 325] on span "Interests" at bounding box center [94, 325] width 46 height 14
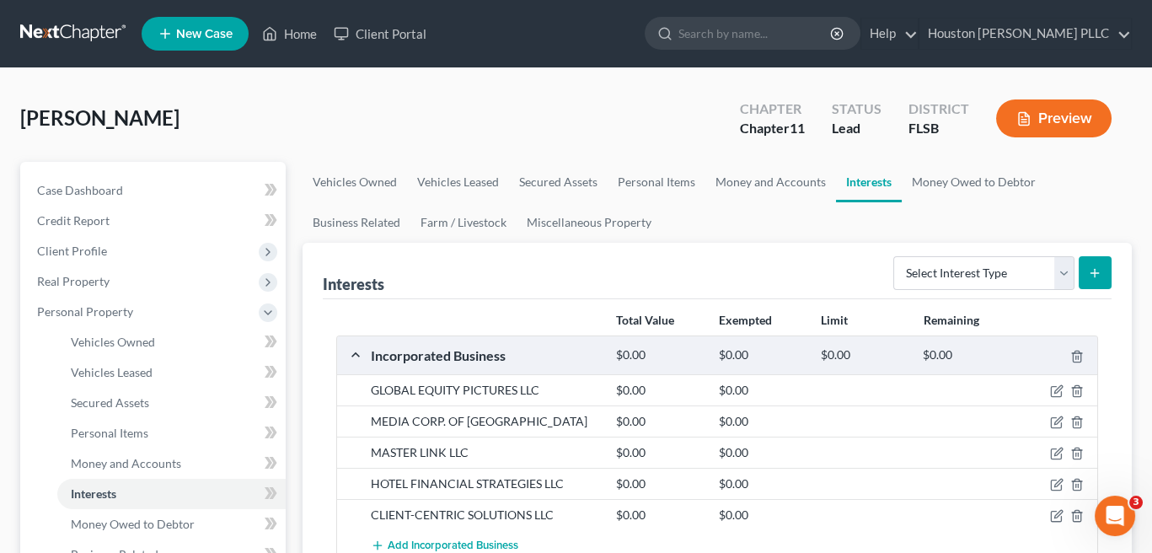
scroll to position [84, 0]
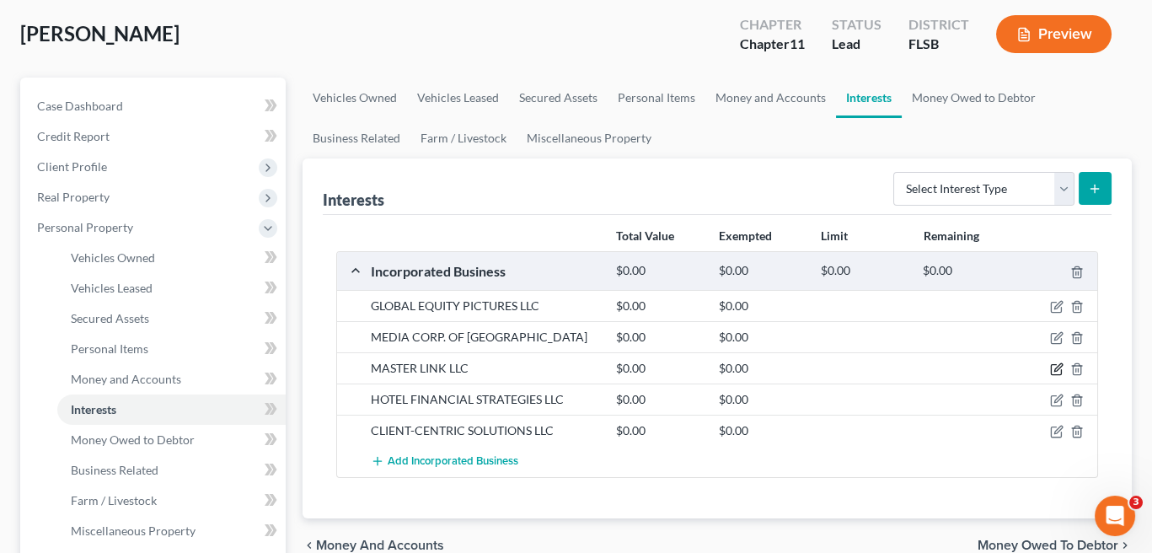
click at [1055, 365] on icon "button" at bounding box center [1056, 368] width 13 height 13
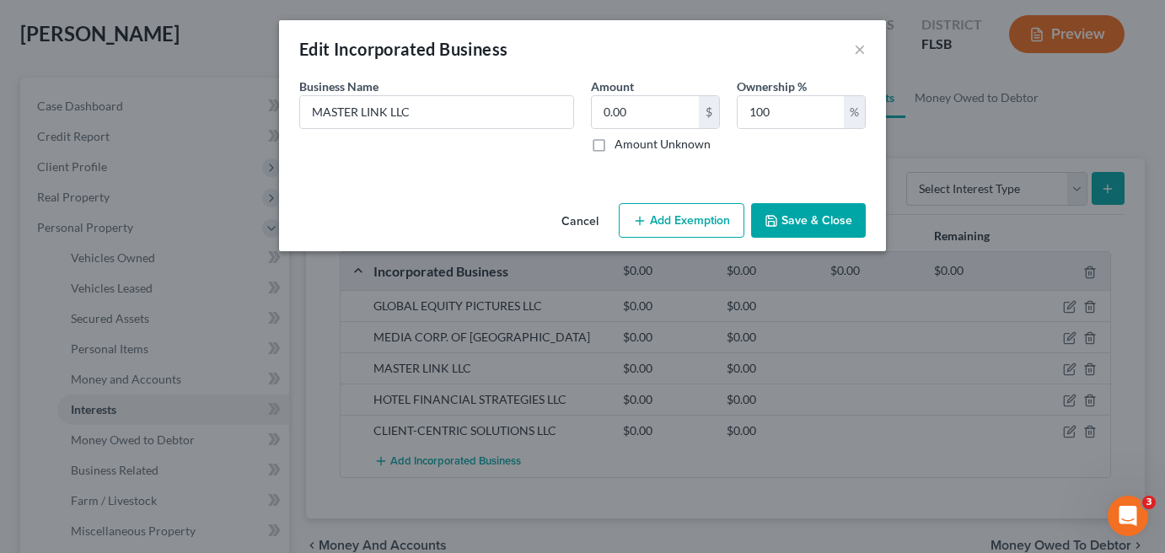
click at [818, 217] on button "Save & Close" at bounding box center [808, 220] width 115 height 35
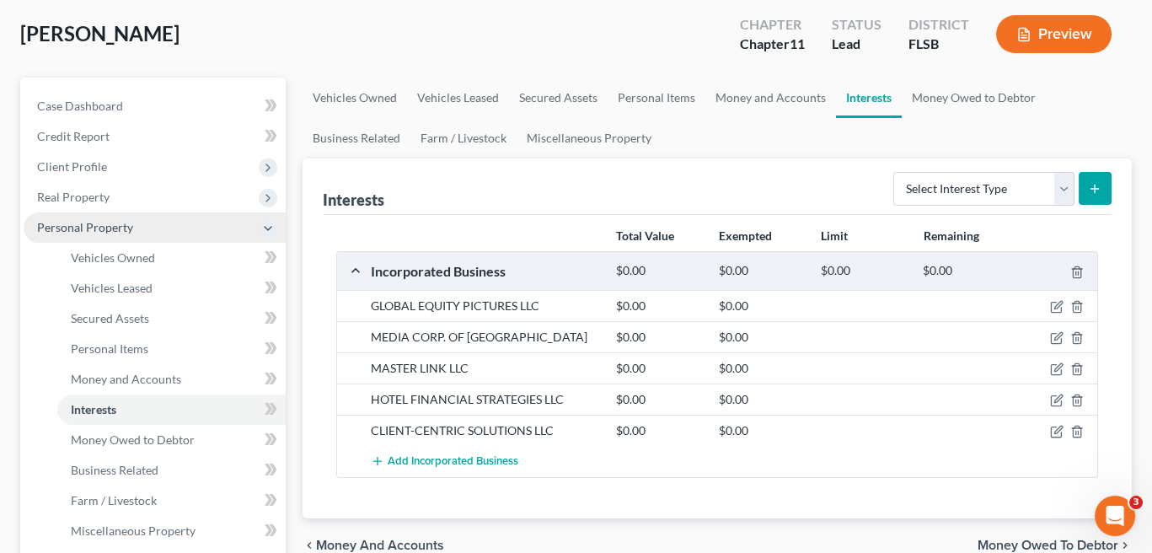
click at [78, 228] on span "Personal Property" at bounding box center [85, 227] width 96 height 14
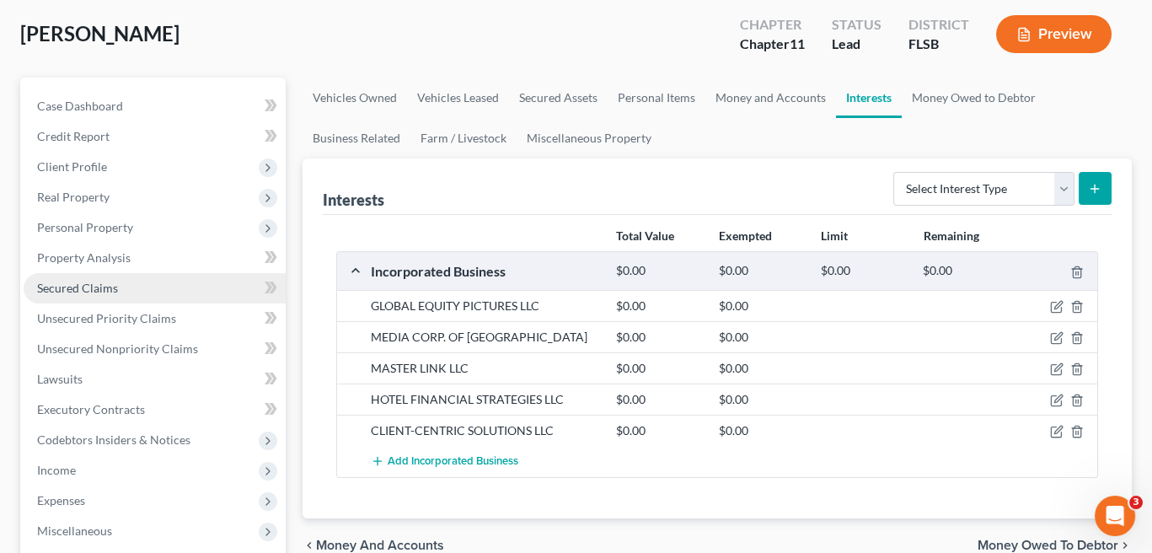
click at [89, 292] on span "Secured Claims" at bounding box center [77, 288] width 81 height 14
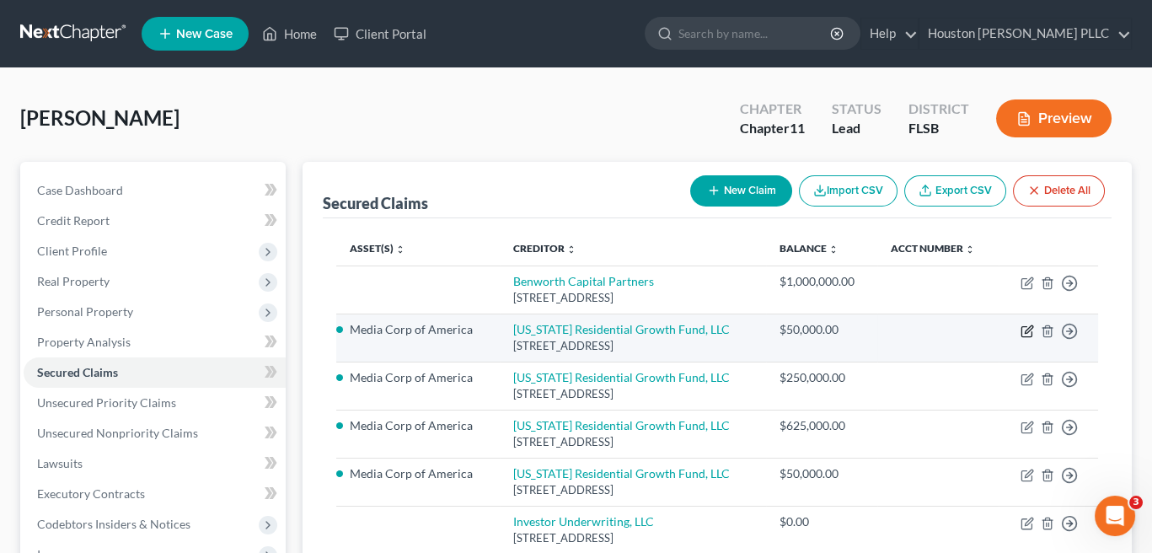
click at [1025, 330] on icon "button" at bounding box center [1029, 329] width 8 height 8
select select "10"
select select "0"
select select "3"
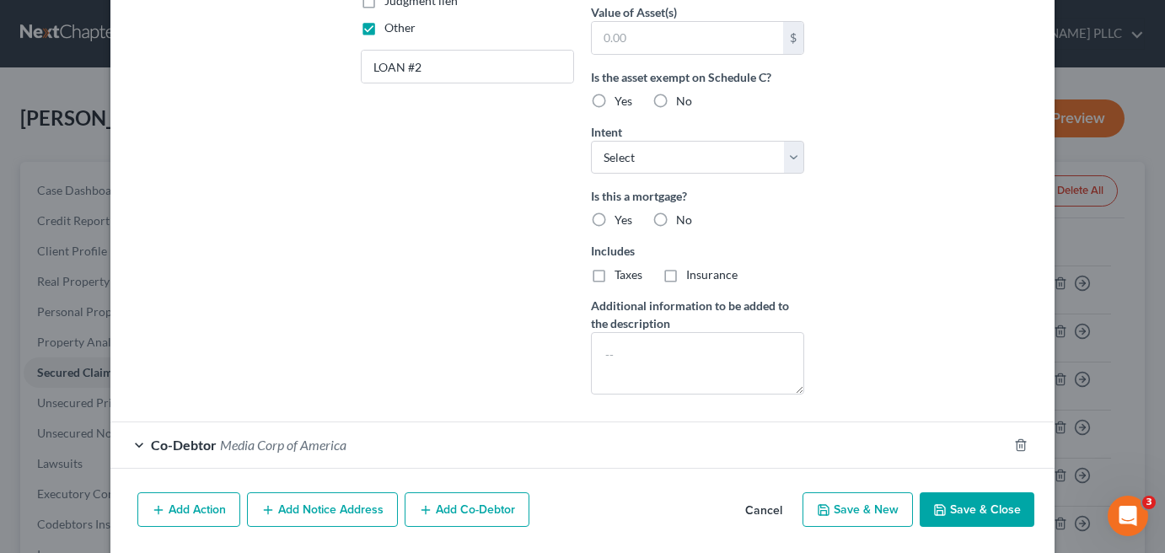
scroll to position [473, 0]
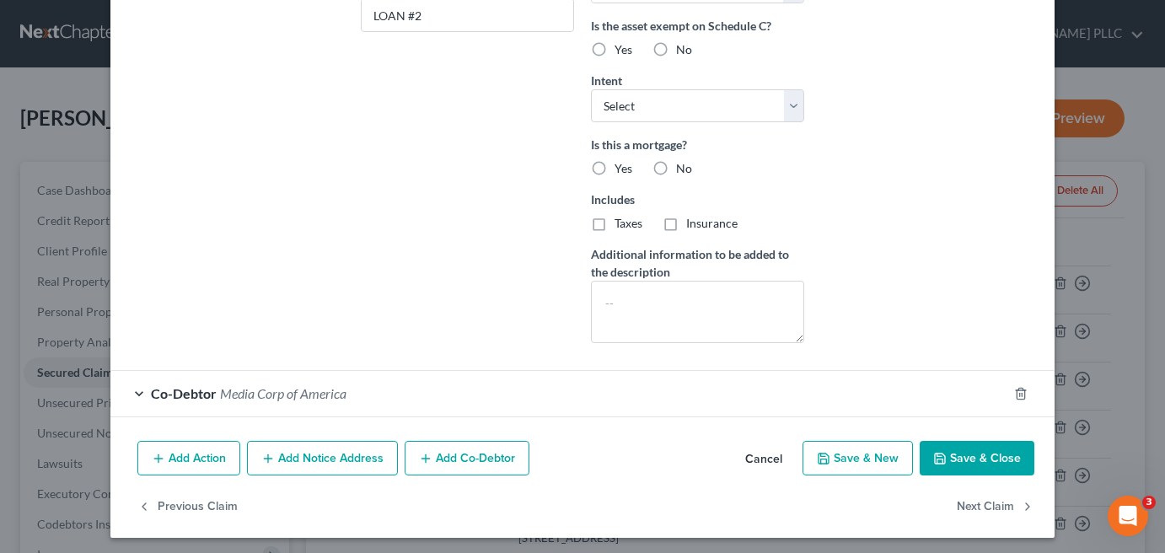
click at [439, 455] on button "Add Co-Debtor" at bounding box center [467, 458] width 125 height 35
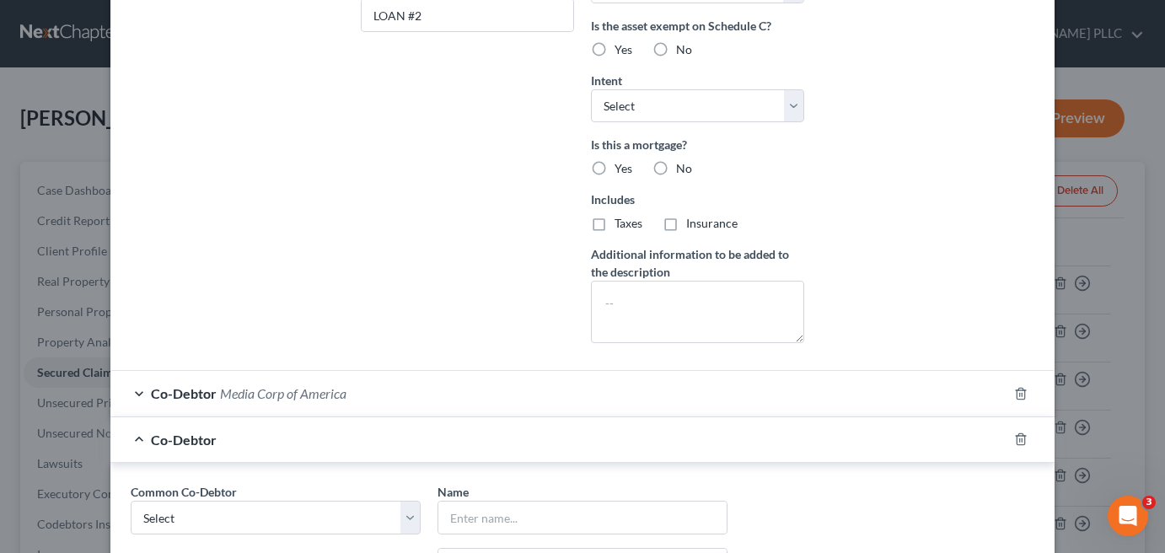
scroll to position [726, 0]
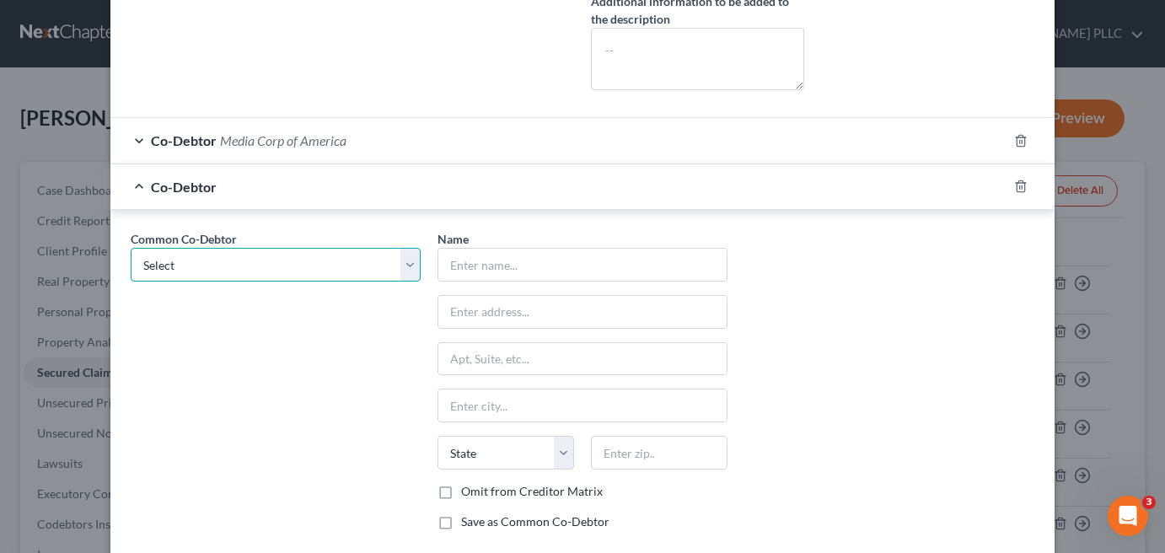
click at [177, 254] on select "Select Media Corp of [GEOGRAPHIC_DATA]" at bounding box center [276, 265] width 290 height 34
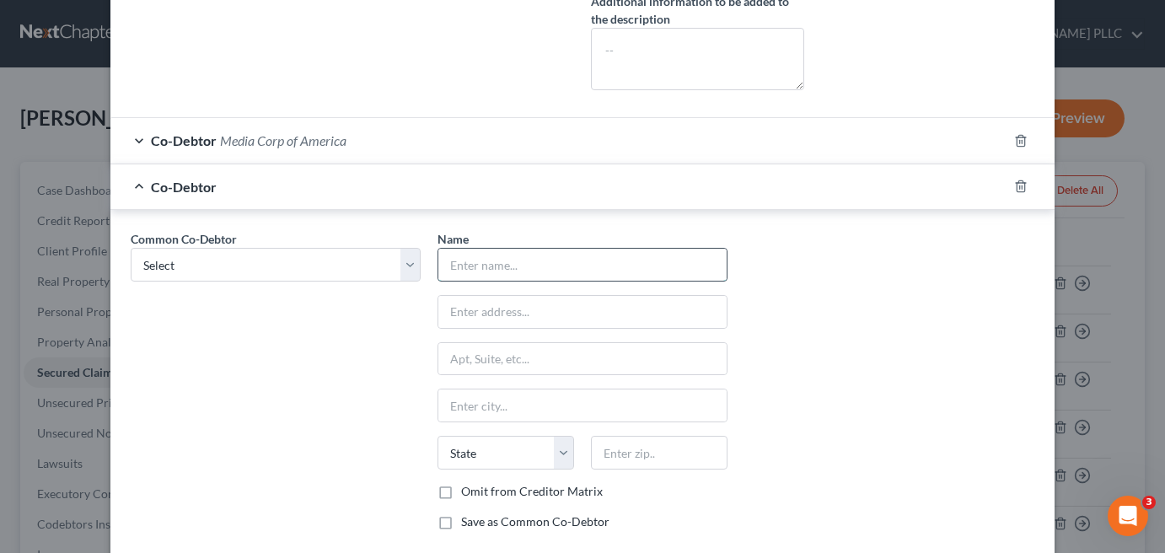
click at [484, 260] on input "text" at bounding box center [582, 265] width 288 height 32
type input "m"
type input "MASTER LINK LLC"
click at [510, 303] on input "text" at bounding box center [582, 312] width 288 height 32
type input "[STREET_ADDRESS]"
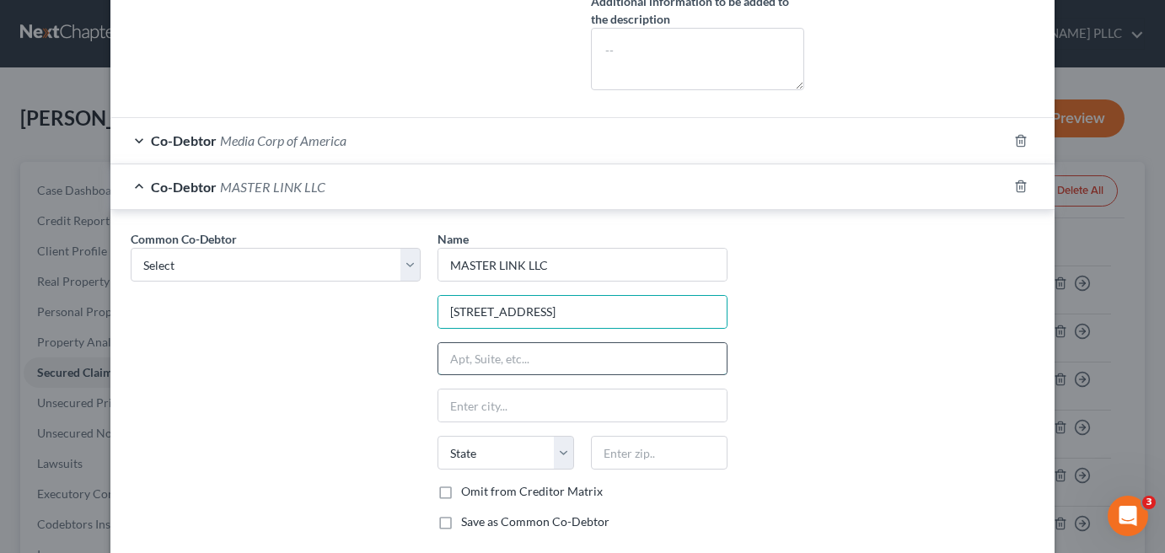
click at [514, 351] on input "text" at bounding box center [582, 359] width 288 height 32
type input "PH A4246"
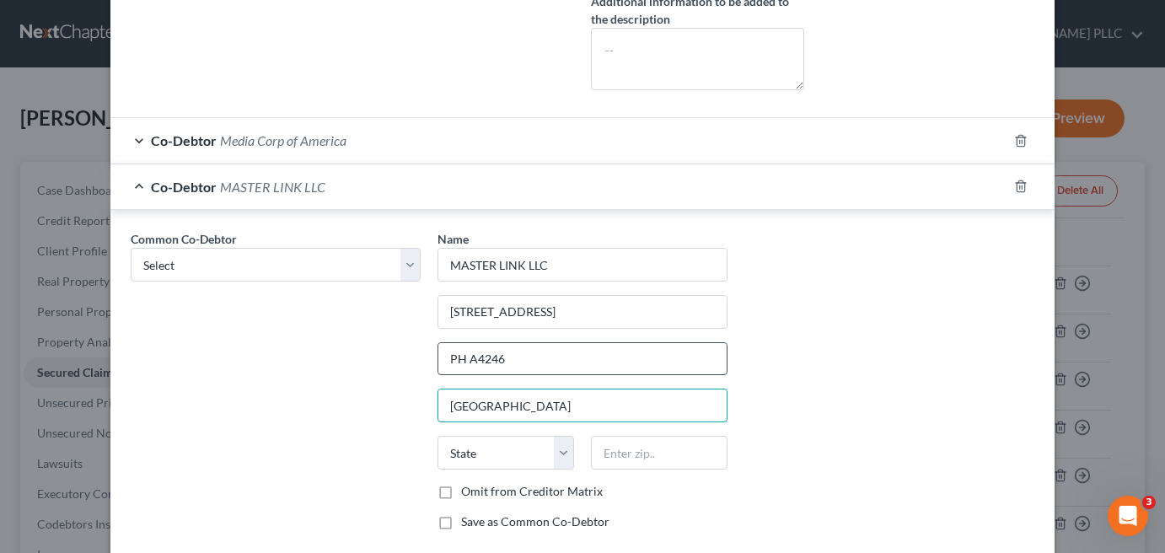
type input "[GEOGRAPHIC_DATA]"
select select "9"
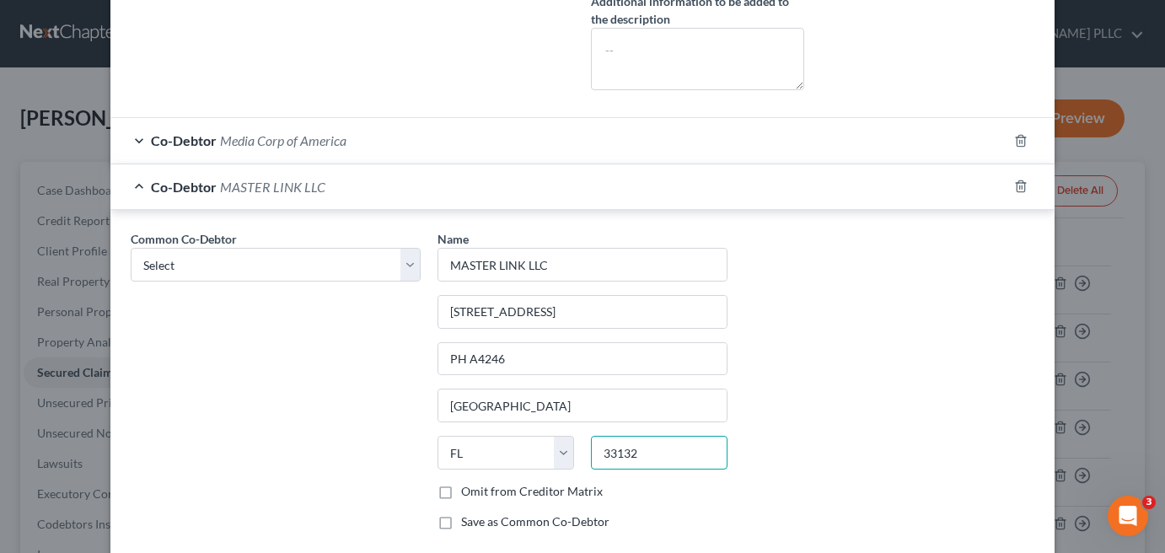
type input "33132"
click at [461, 513] on label "Save as Common Co-Debtor" at bounding box center [535, 521] width 148 height 17
click at [468, 513] on input "Save as Common Co-Debtor" at bounding box center [473, 518] width 11 height 11
checkbox input "true"
type input "[GEOGRAPHIC_DATA]"
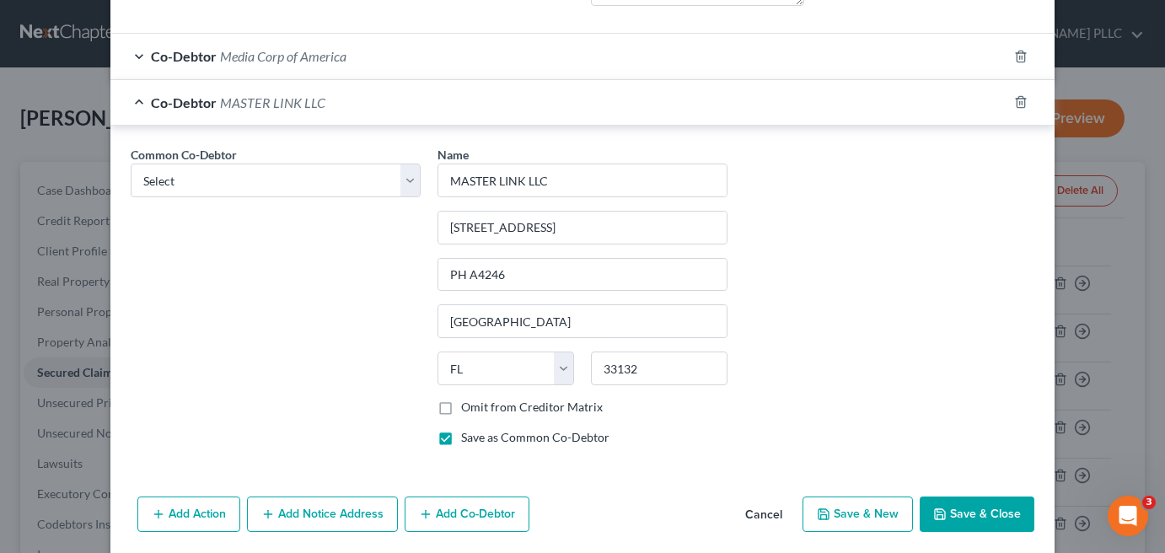
scroll to position [863, 0]
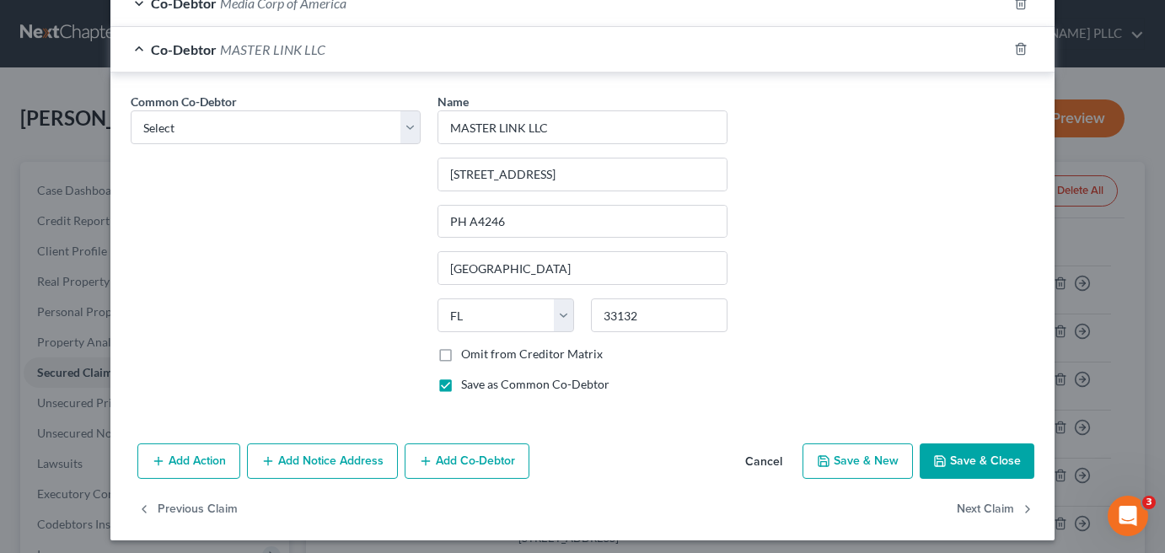
click at [953, 458] on button "Save & Close" at bounding box center [977, 460] width 115 height 35
select select
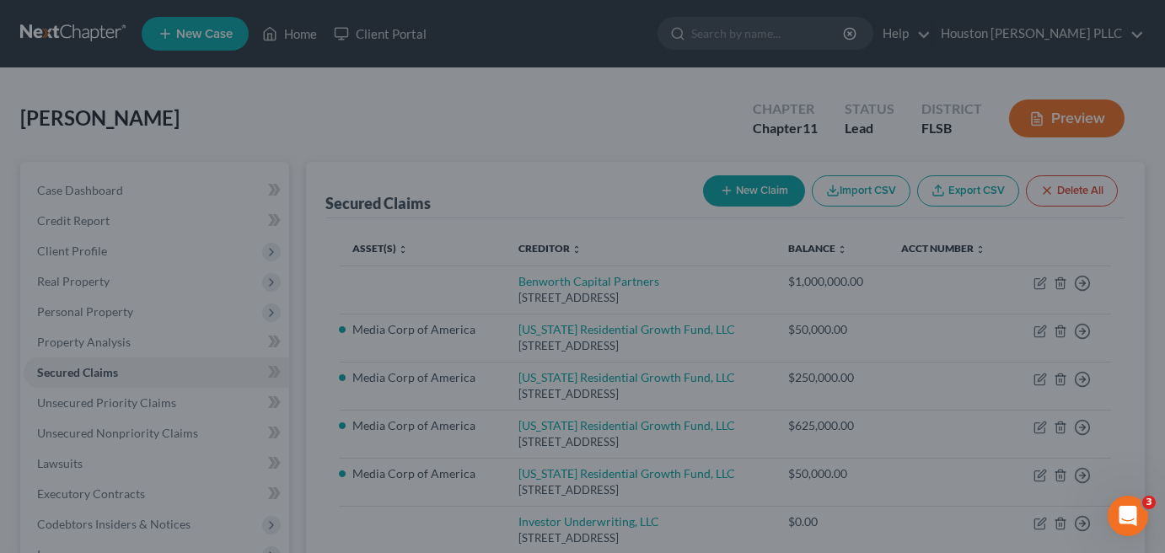
scroll to position [680, 0]
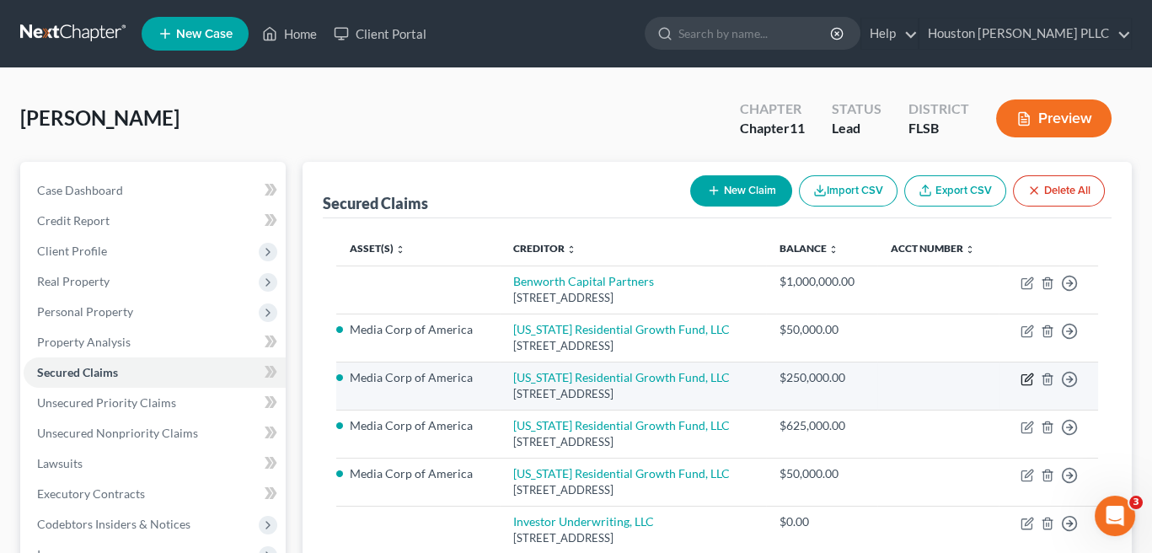
click at [1022, 379] on icon "button" at bounding box center [1027, 379] width 13 height 13
select select "10"
select select "3"
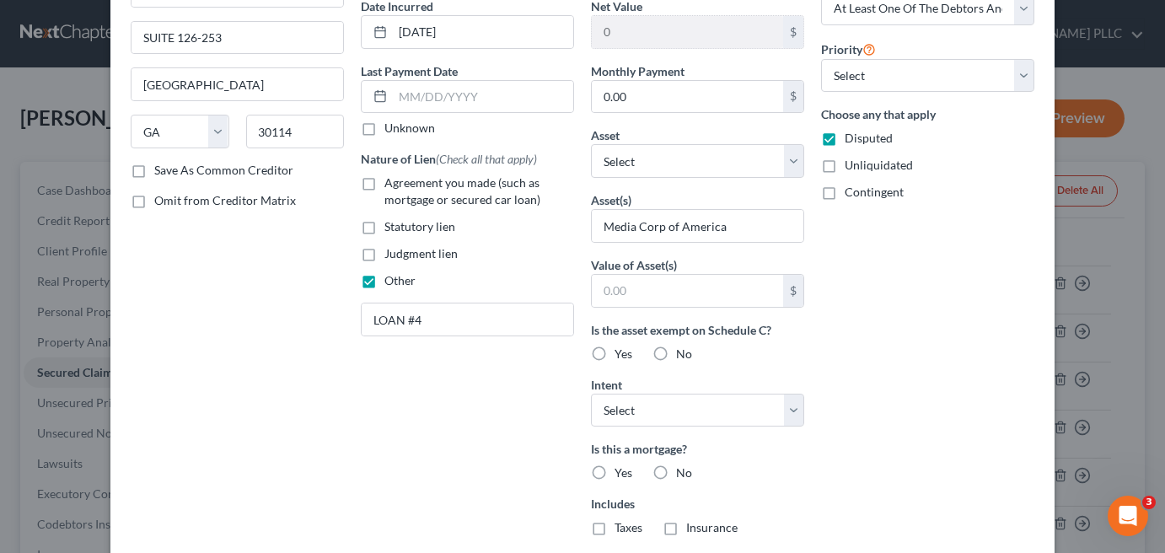
scroll to position [421, 0]
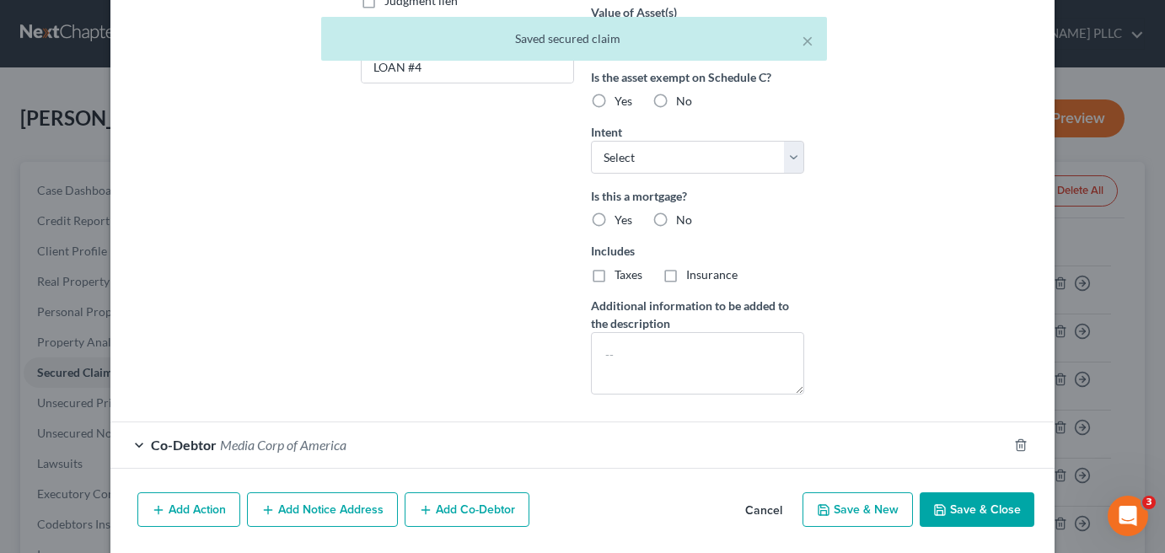
click at [451, 506] on button "Add Co-Debtor" at bounding box center [467, 509] width 125 height 35
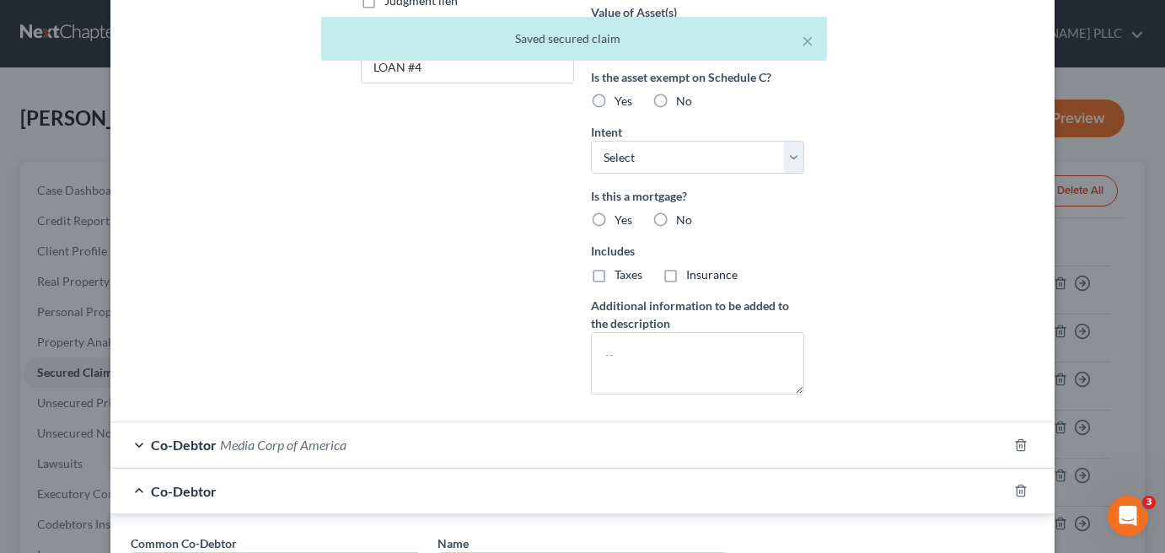
scroll to position [759, 0]
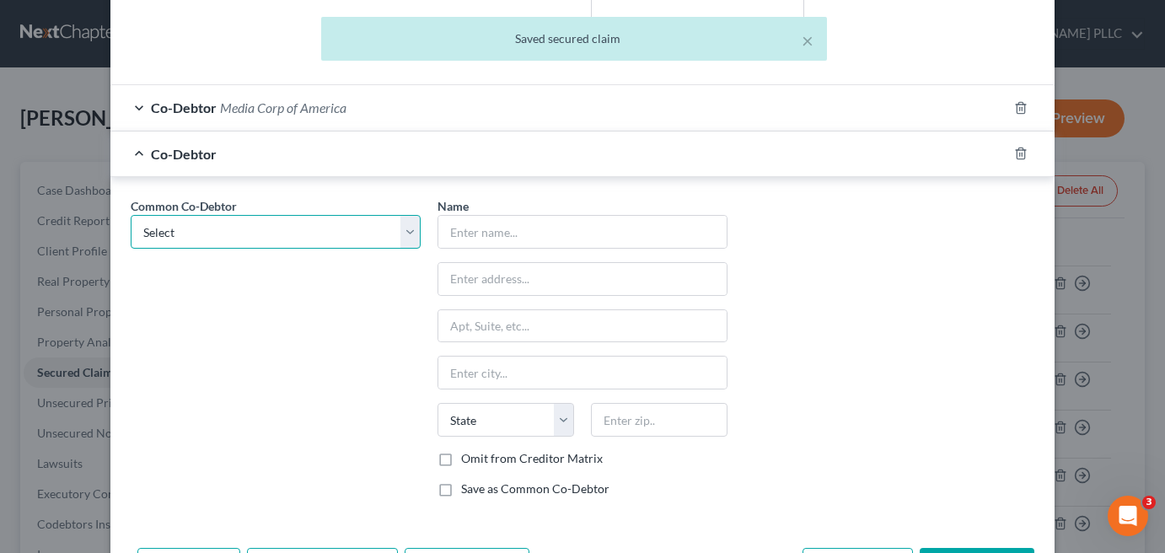
click at [341, 234] on select "Select Media Corp of [GEOGRAPHIC_DATA]" at bounding box center [276, 232] width 290 height 34
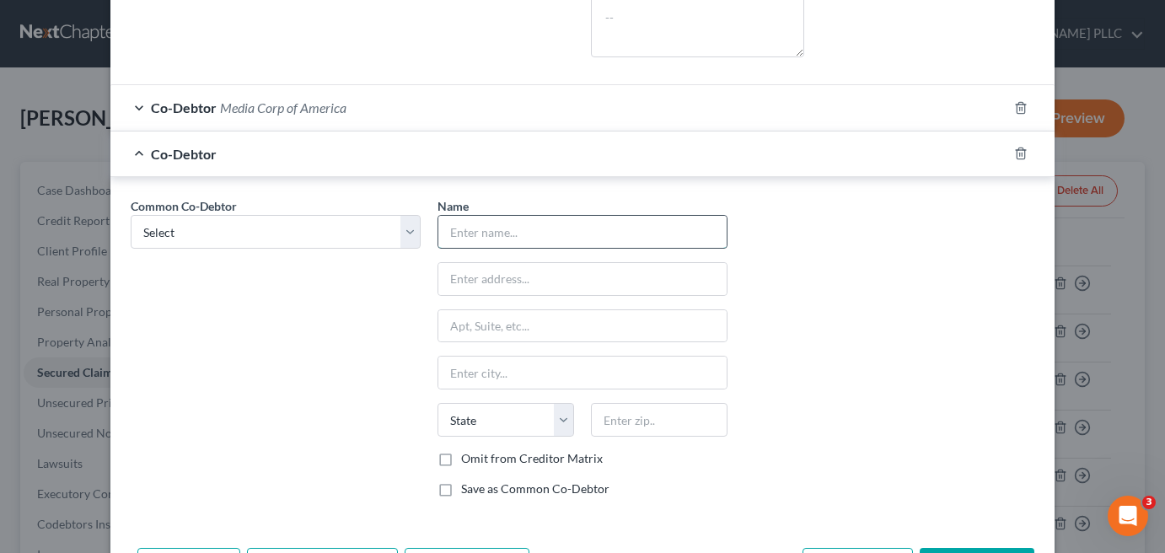
click at [472, 231] on input "text" at bounding box center [582, 232] width 288 height 32
type input "MASTER LINK LLC"
click at [459, 271] on input "text" at bounding box center [582, 279] width 288 height 32
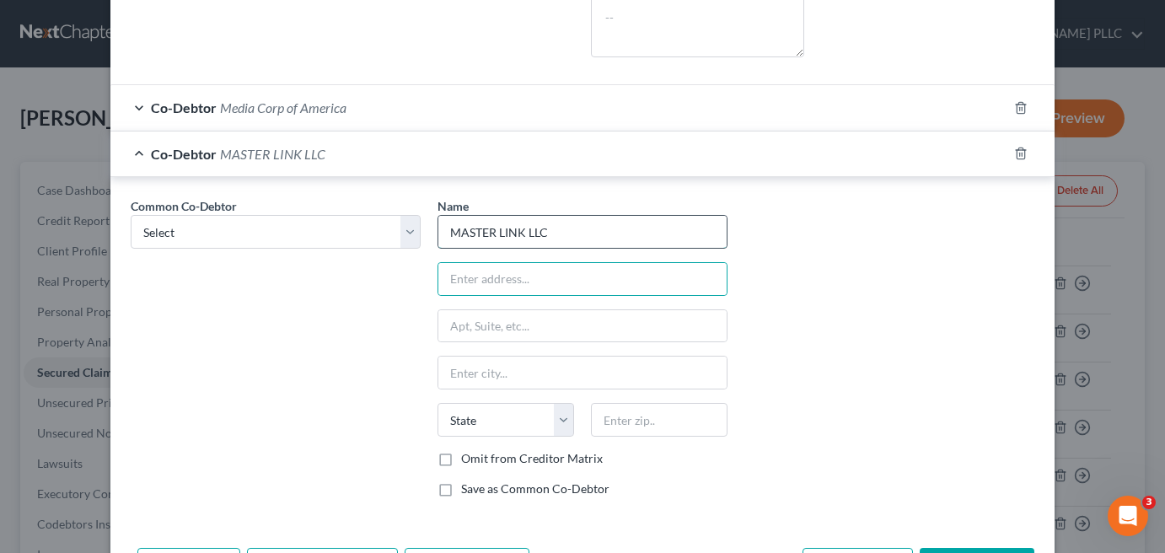
click at [475, 227] on input "MASTER LINK LLC" at bounding box center [582, 232] width 288 height 32
click at [534, 269] on input "text" at bounding box center [582, 279] width 288 height 32
click at [398, 227] on select "Select Media Corp of [GEOGRAPHIC_DATA]" at bounding box center [276, 232] width 290 height 34
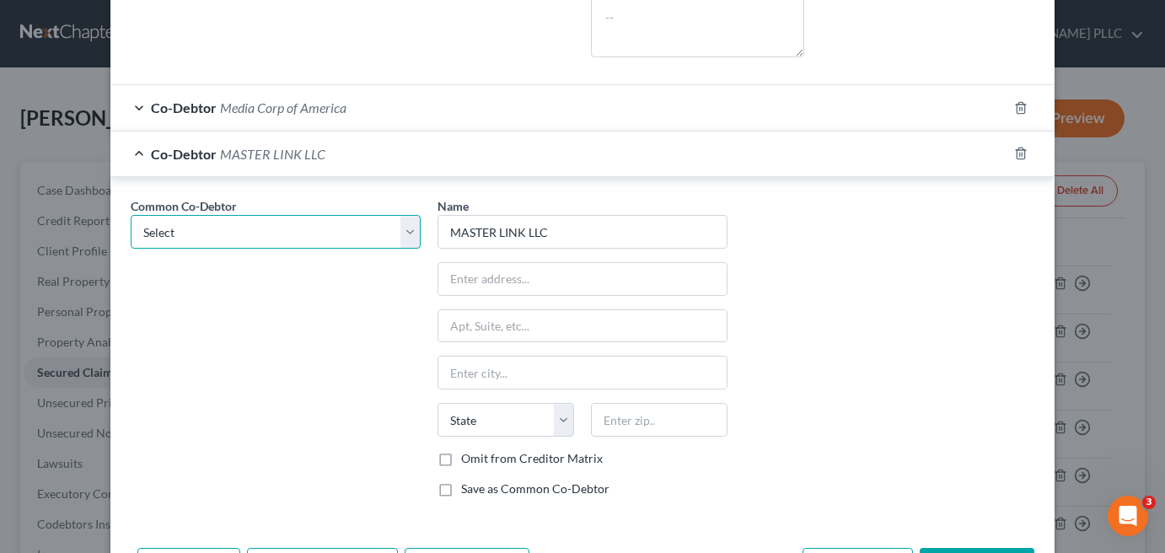
click at [131, 215] on select "Select Media Corp of [GEOGRAPHIC_DATA]" at bounding box center [276, 232] width 290 height 34
click at [523, 233] on input "MASTER LINK LLC" at bounding box center [582, 232] width 288 height 32
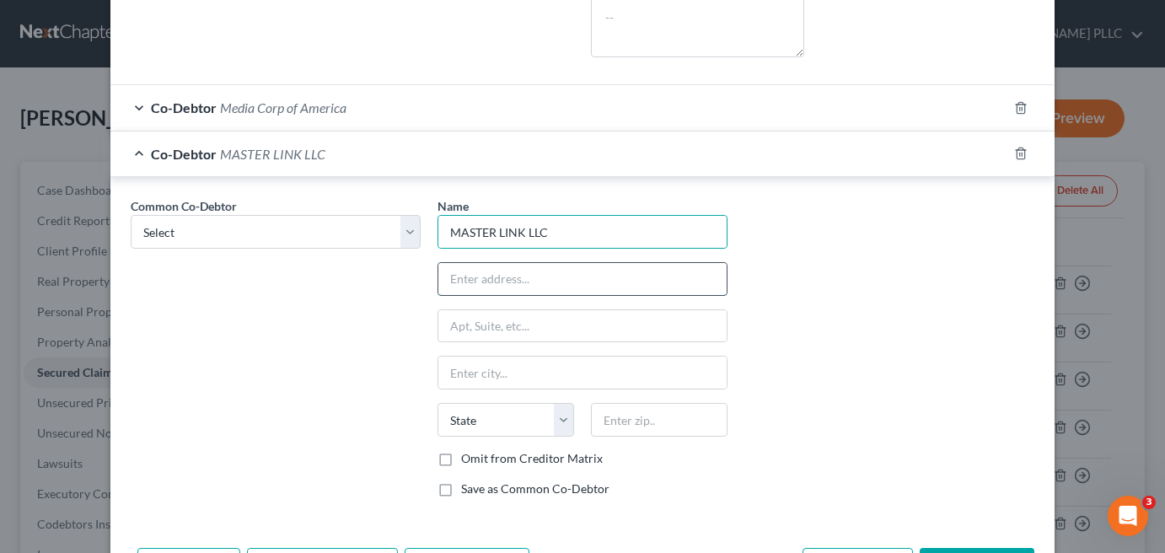
click at [565, 272] on input "text" at bounding box center [582, 279] width 288 height 32
type input "[STREET_ADDRESS]"
click at [462, 340] on div "Name * MASTER LINK LLC [GEOGRAPHIC_DATA] [US_STATE] AK AR AZ CA CO [GEOGRAPHIC_…" at bounding box center [582, 354] width 307 height 314
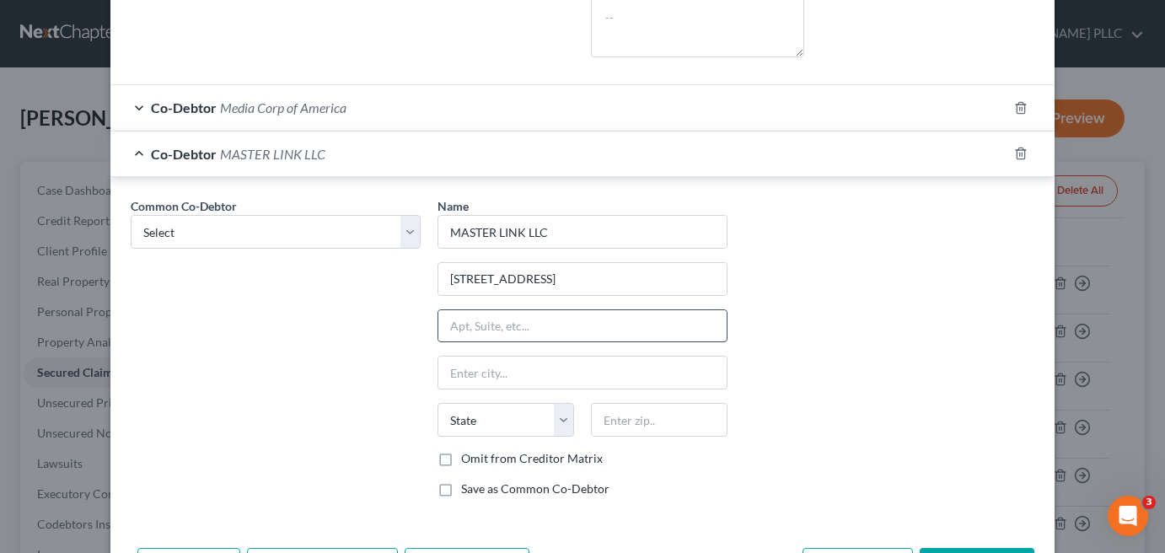
click at [458, 320] on input "text" at bounding box center [582, 326] width 288 height 32
type input "PH A4246"
click at [501, 376] on input "text" at bounding box center [582, 373] width 288 height 32
type input "[GEOGRAPHIC_DATA]"
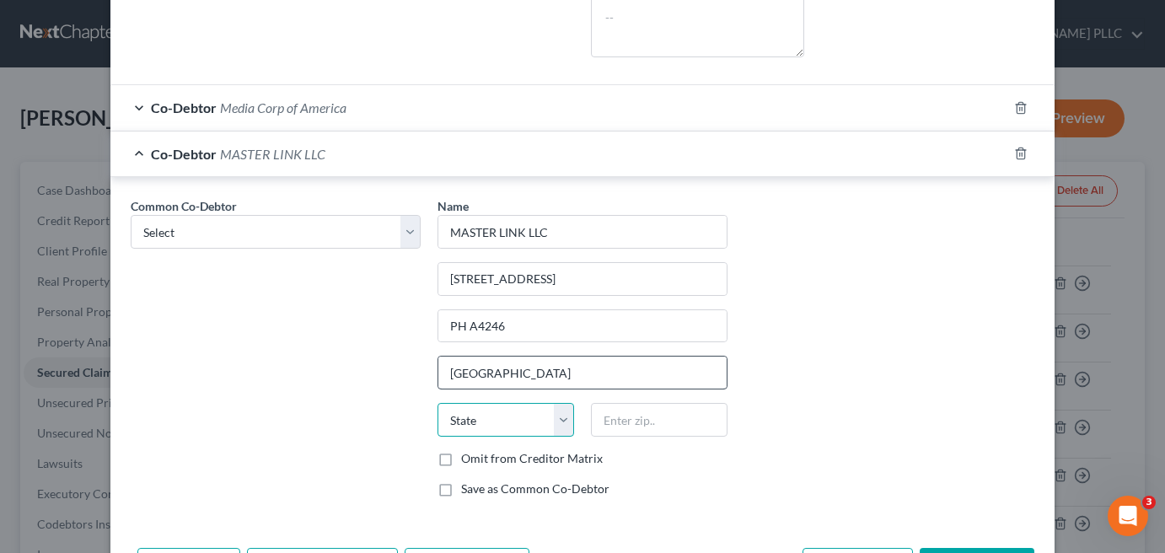
select select "9"
type input "33132"
type input "[GEOGRAPHIC_DATA]"
click at [461, 490] on label "Save as Common Co-Debtor" at bounding box center [535, 488] width 148 height 17
click at [468, 490] on input "Save as Common Co-Debtor" at bounding box center [473, 485] width 11 height 11
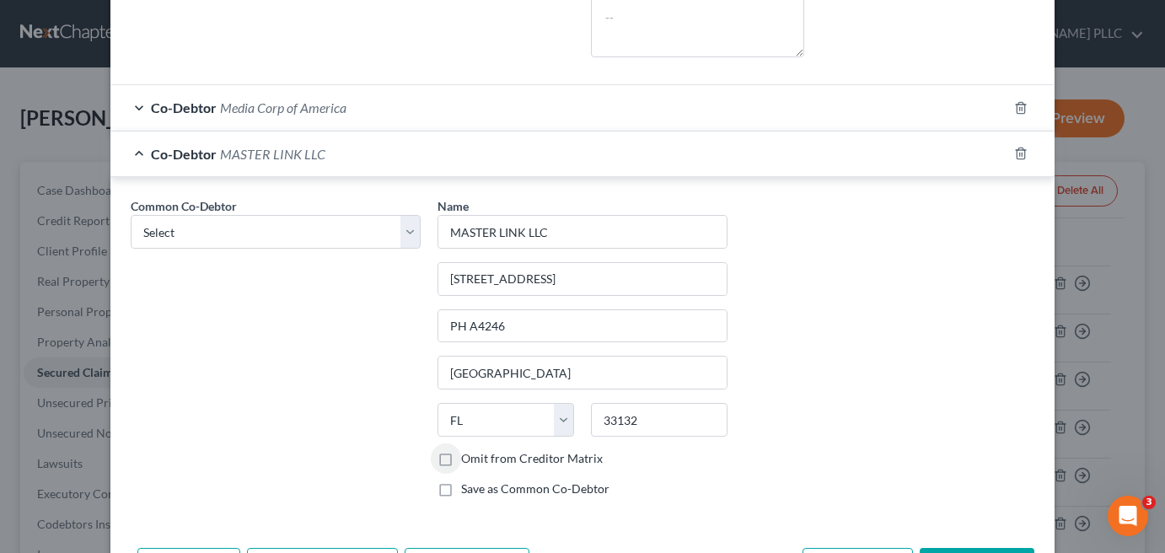
checkbox input "true"
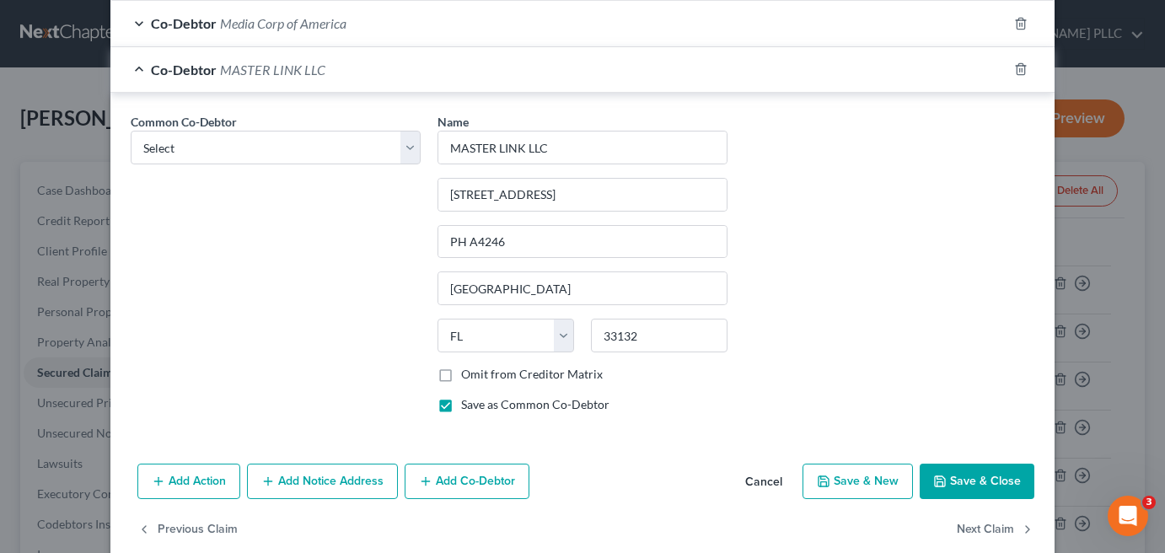
scroll to position [863, 0]
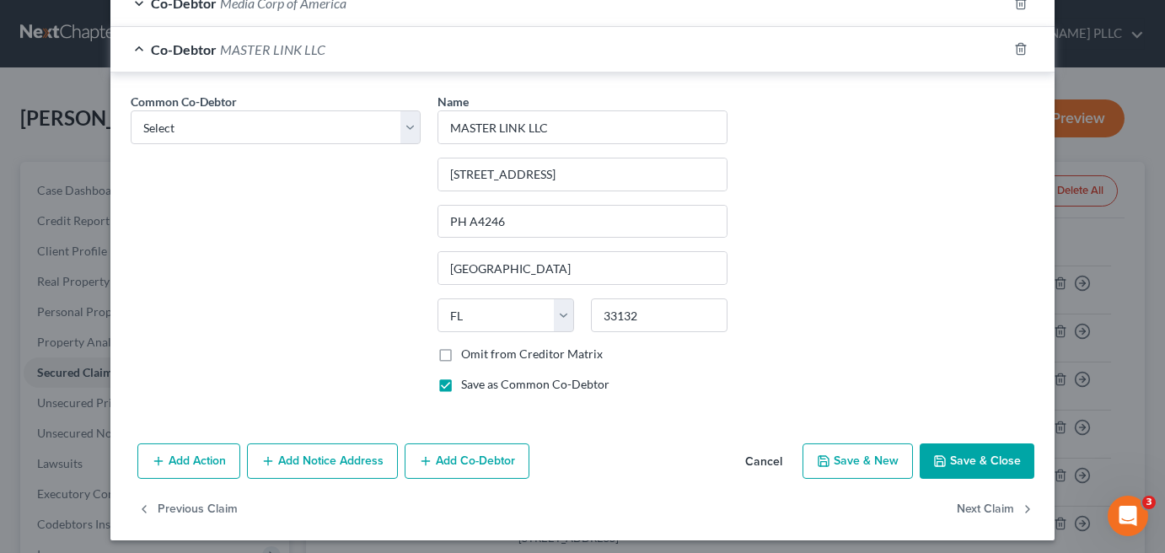
click at [976, 452] on button "Save & Close" at bounding box center [977, 460] width 115 height 35
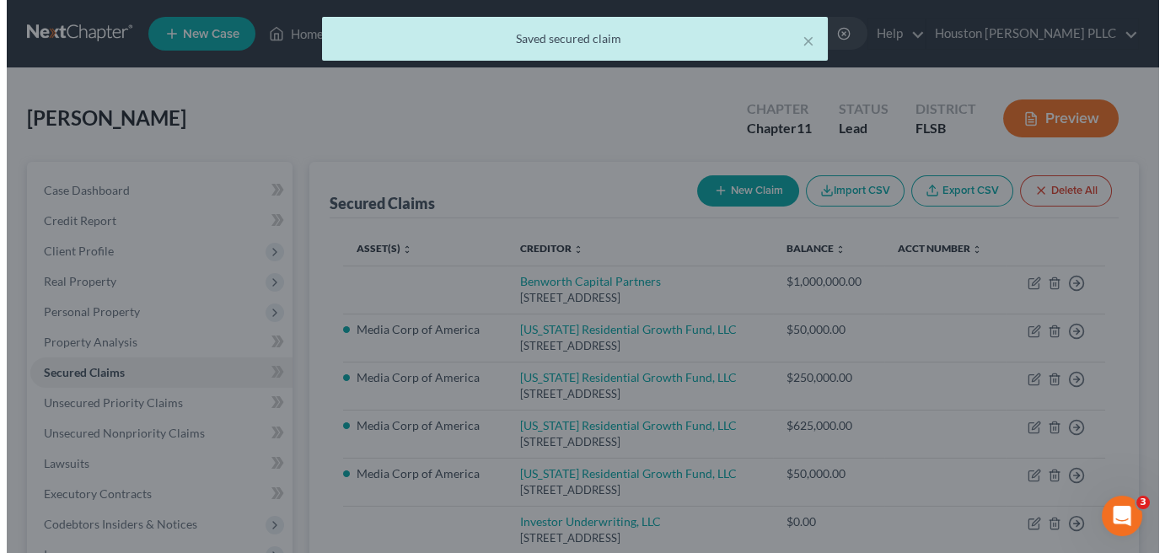
scroll to position [0, 0]
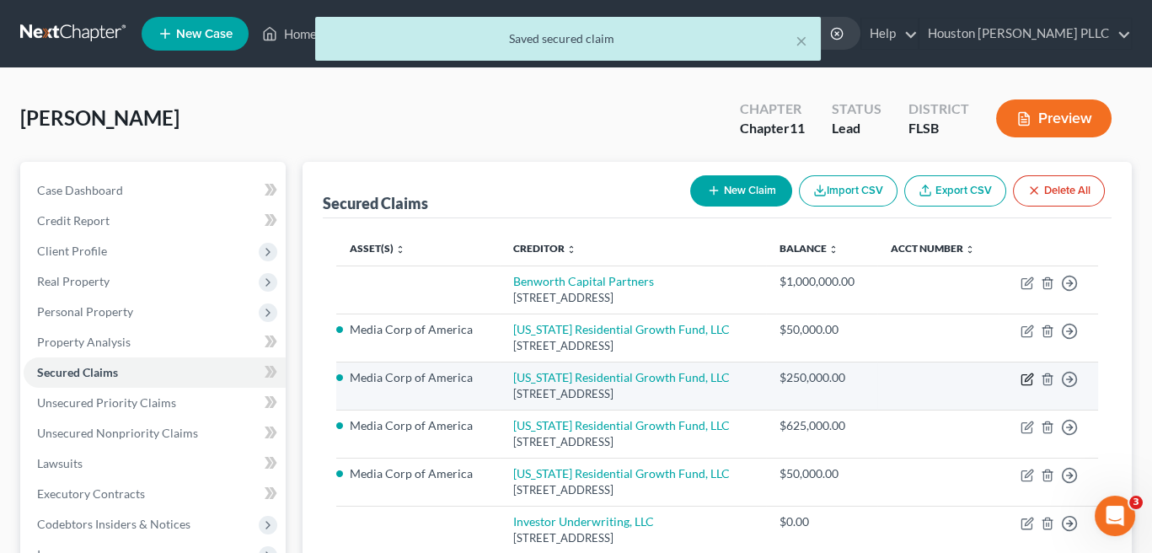
click at [1024, 377] on icon "button" at bounding box center [1027, 379] width 13 height 13
select select "10"
select select "0"
select select "3"
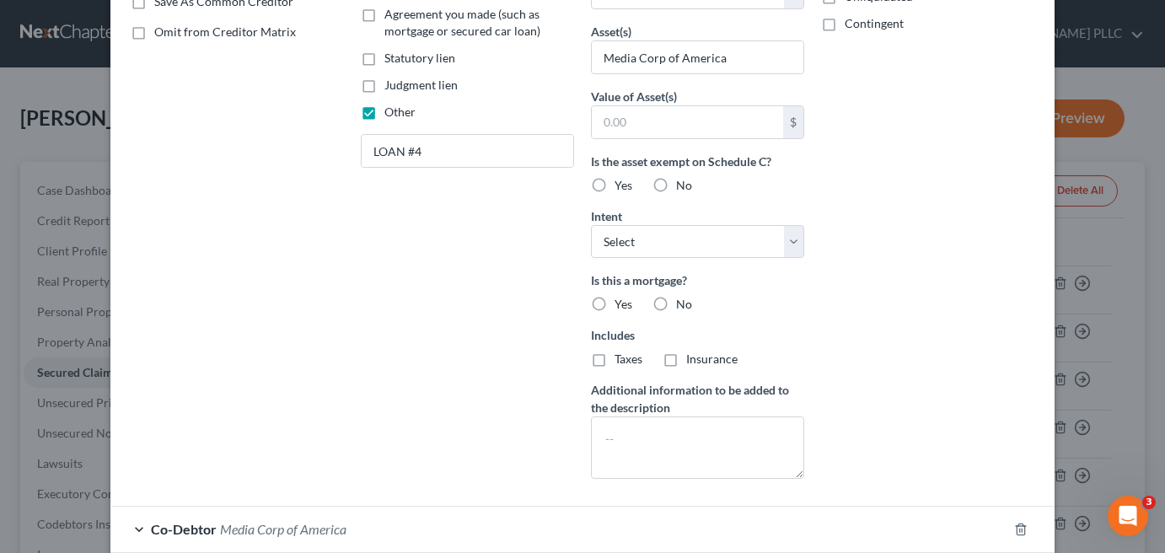
scroll to position [518, 0]
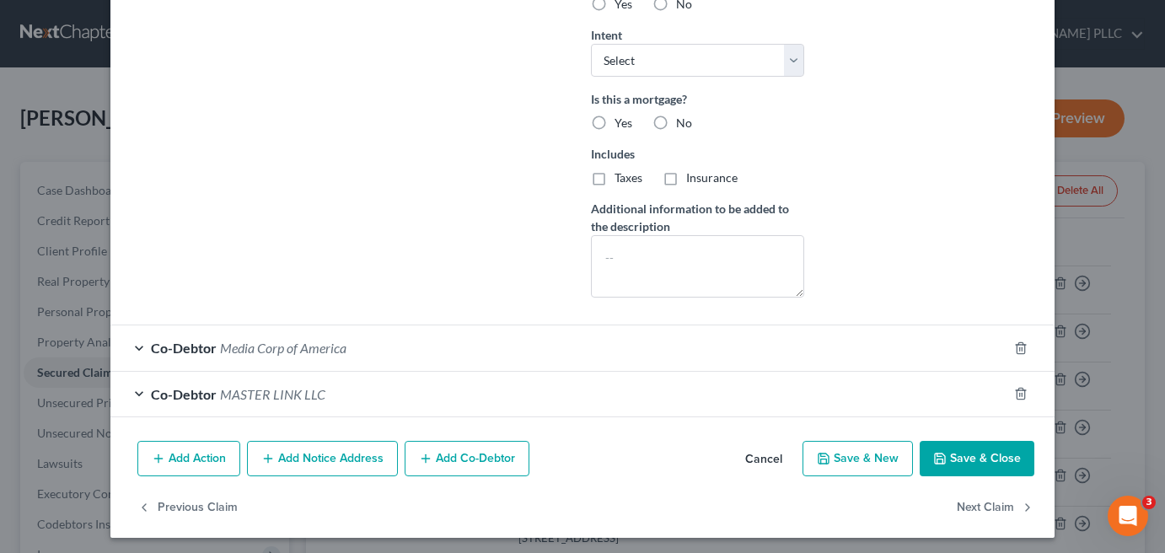
click at [980, 452] on button "Save & Close" at bounding box center [977, 458] width 115 height 35
select select
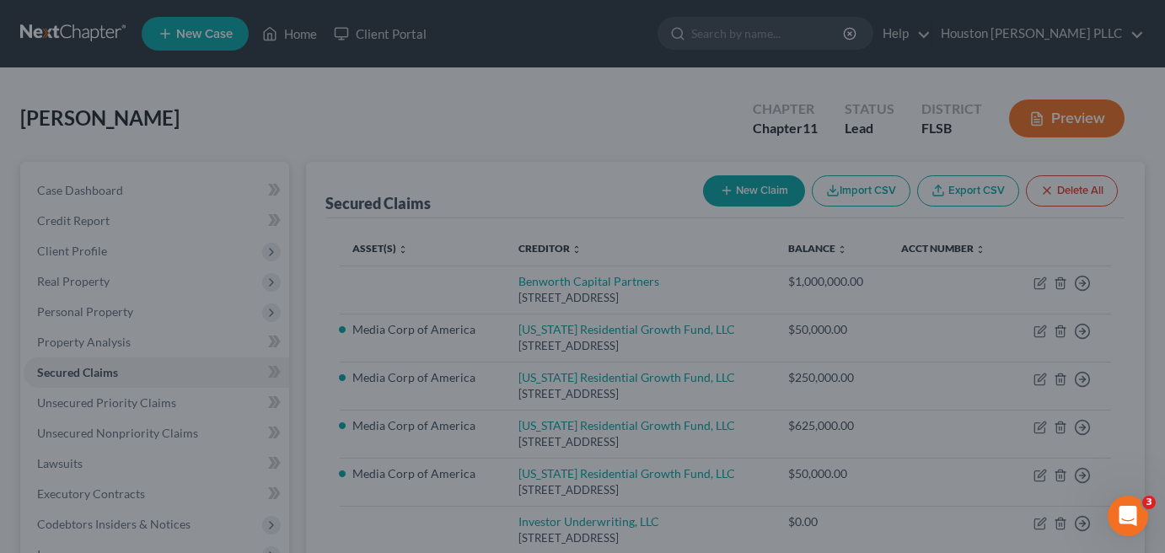
scroll to position [335, 0]
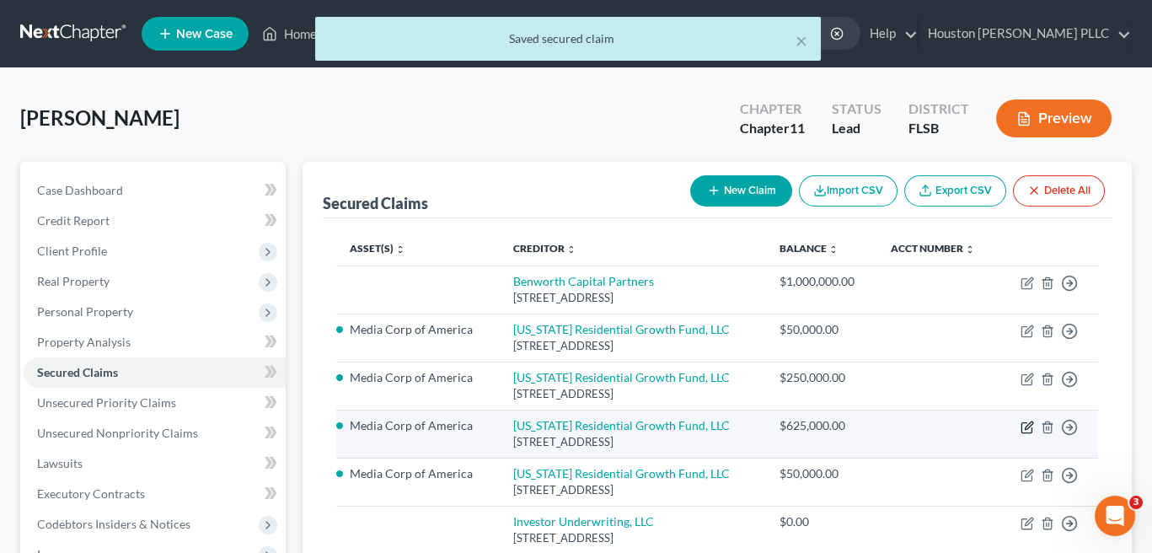
click at [1024, 426] on icon "button" at bounding box center [1027, 427] width 13 height 13
select select "10"
select select "4"
select select "3"
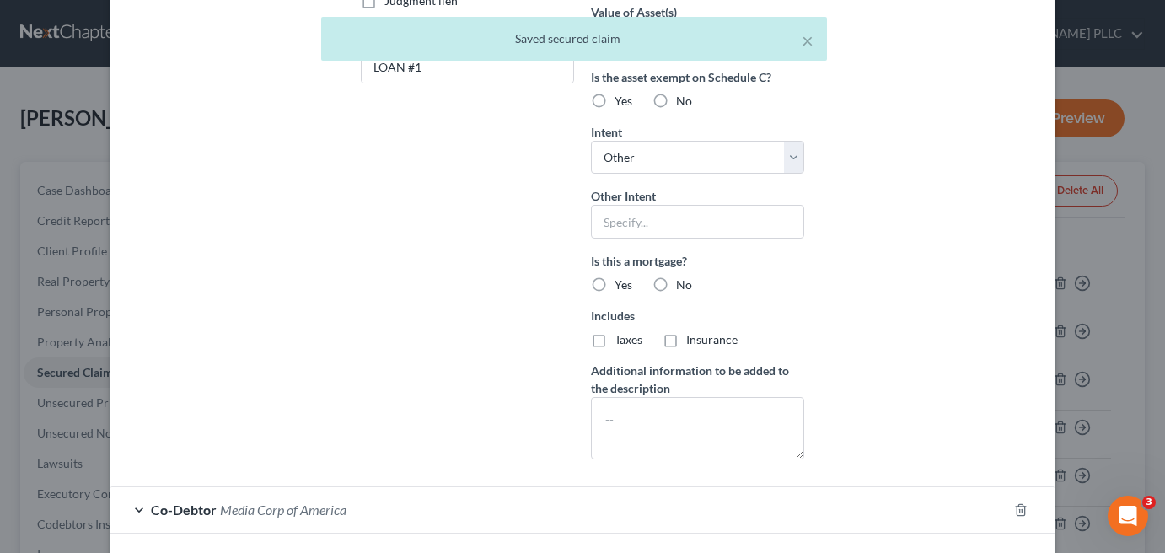
scroll to position [537, 0]
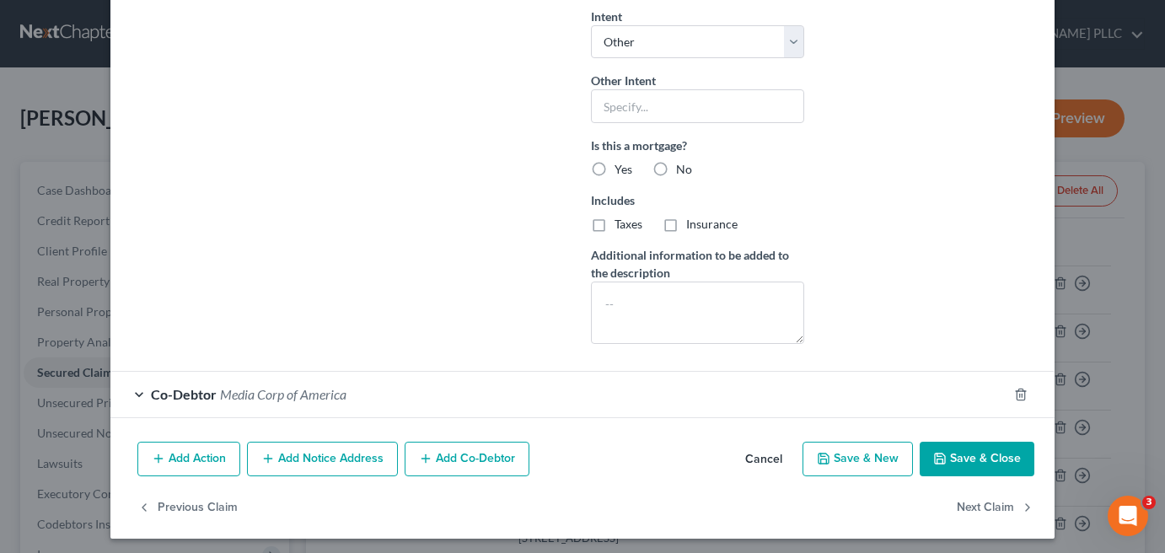
click at [451, 454] on button "Add Co-Debtor" at bounding box center [467, 459] width 125 height 35
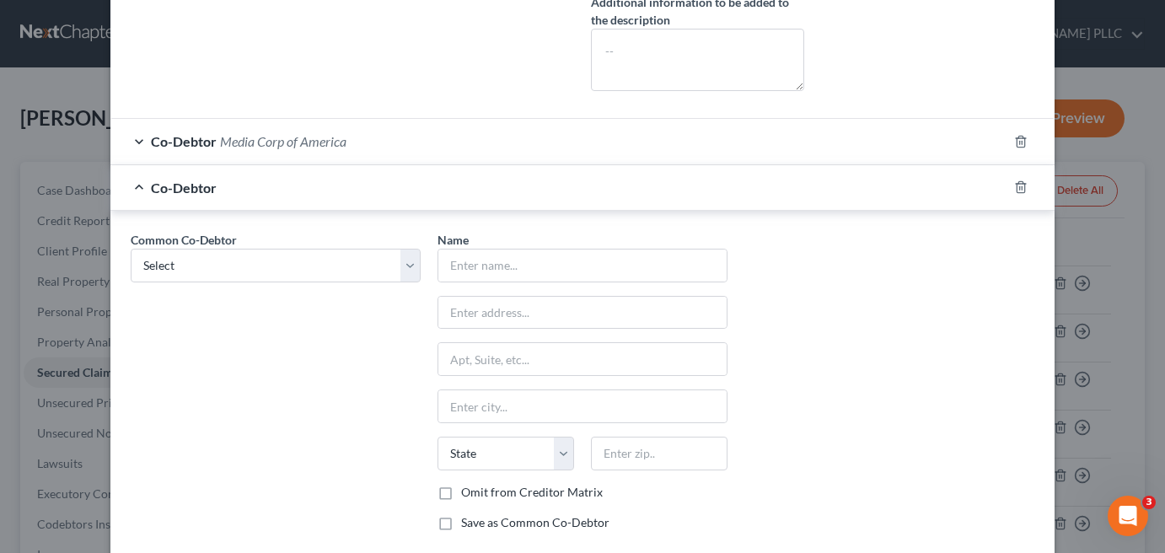
scroll to position [874, 0]
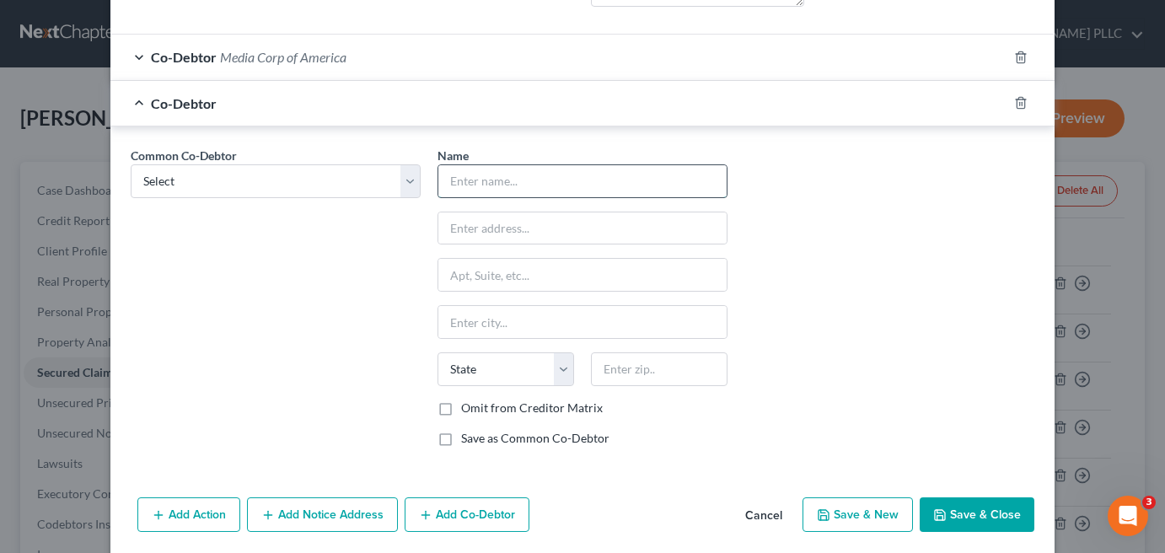
click at [527, 174] on input "text" at bounding box center [582, 181] width 288 height 32
type input "MASTER LINK LLC"
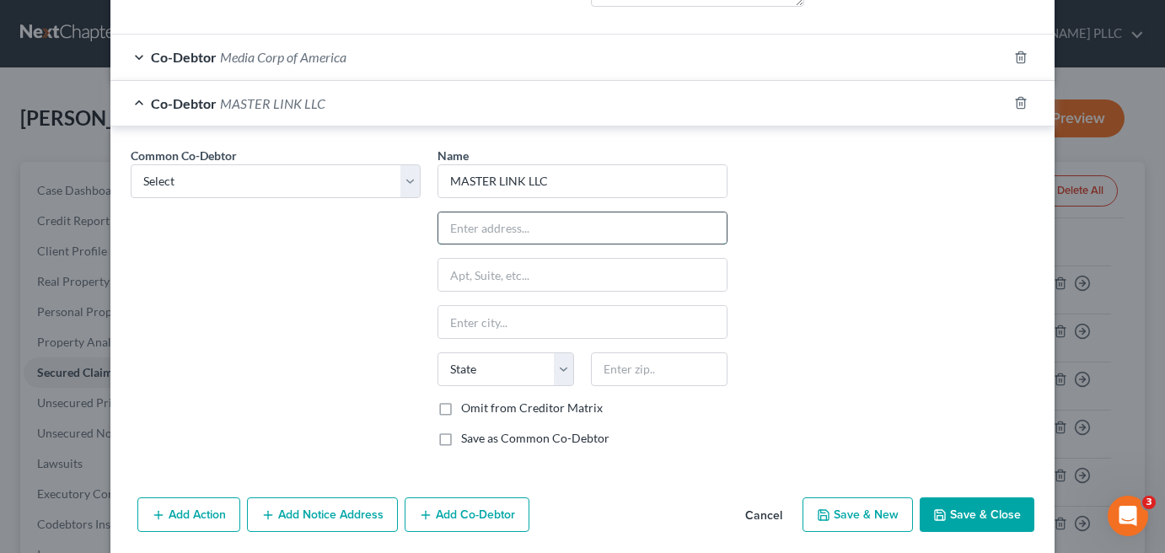
click at [513, 229] on input "text" at bounding box center [582, 228] width 288 height 32
type input "[STREET_ADDRESS]"
click at [446, 272] on input "text" at bounding box center [582, 275] width 288 height 32
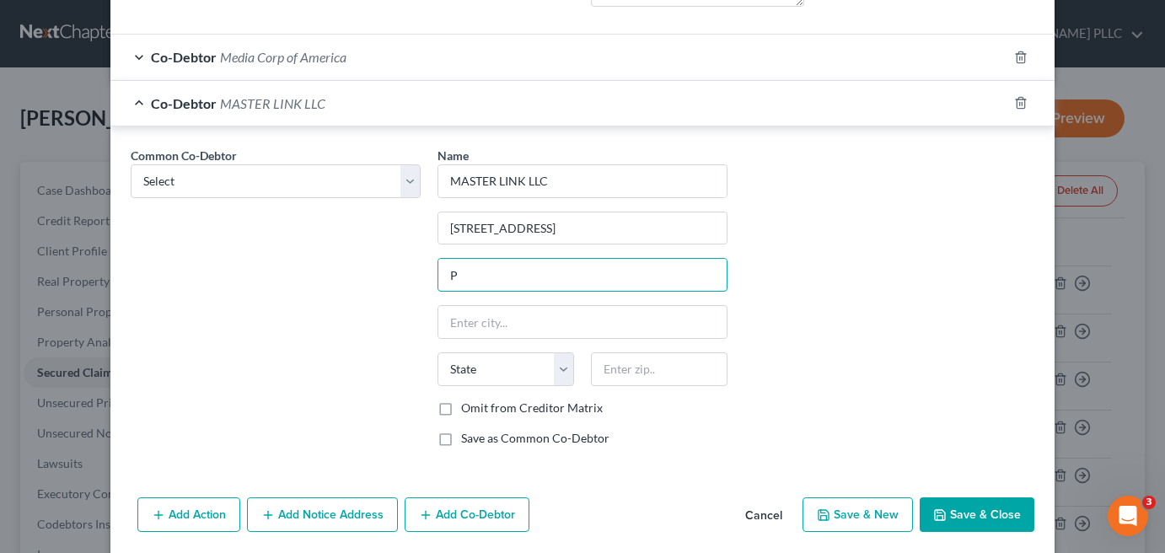
type input "PH A4246"
click at [480, 314] on input "text" at bounding box center [582, 322] width 288 height 32
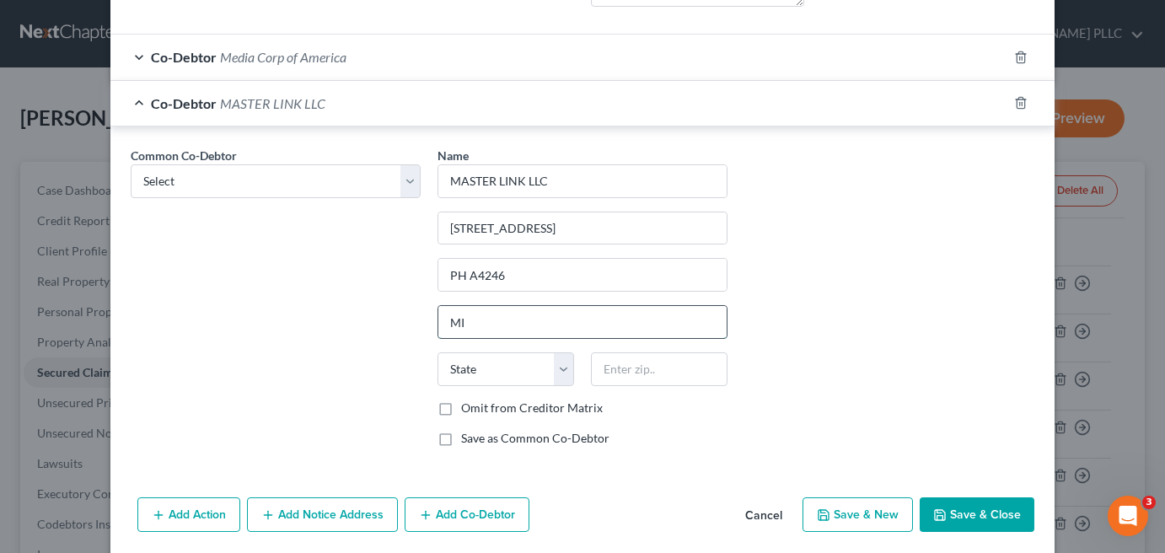
type input "[GEOGRAPHIC_DATA]"
click at [506, 358] on select "State [US_STATE] AK AR AZ CA CO CT DE DC [GEOGRAPHIC_DATA] [GEOGRAPHIC_DATA] GU…" at bounding box center [506, 369] width 137 height 34
select select "9"
click at [613, 365] on input "text" at bounding box center [659, 369] width 137 height 34
type input "33132"
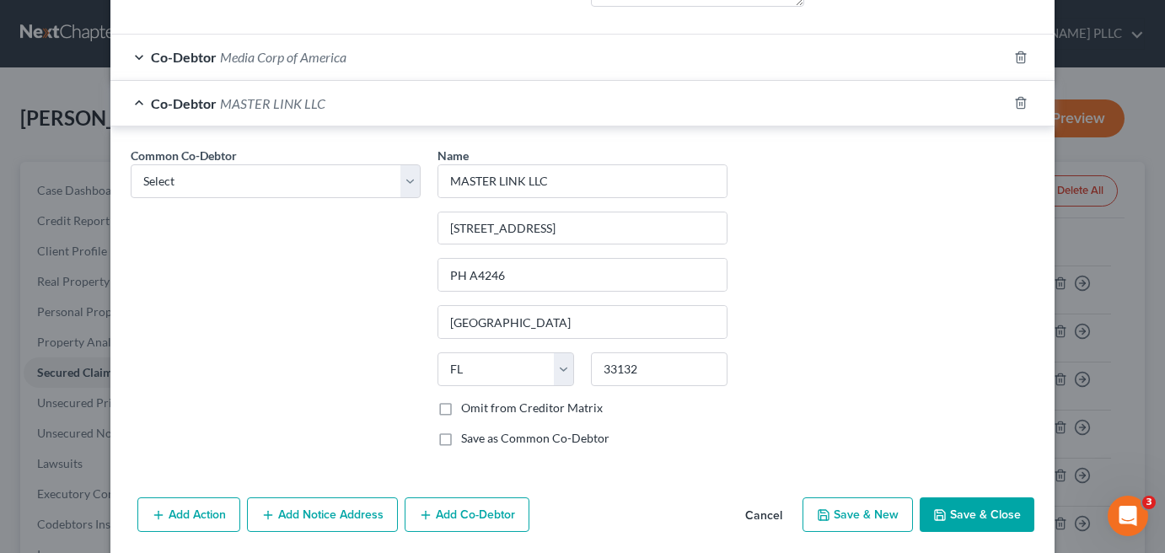
click at [461, 430] on label "Save as Common Co-Debtor" at bounding box center [535, 438] width 148 height 17
click at [468, 430] on input "Save as Common Co-Debtor" at bounding box center [473, 435] width 11 height 11
checkbox input "true"
click at [970, 502] on button "Save & Close" at bounding box center [977, 514] width 115 height 35
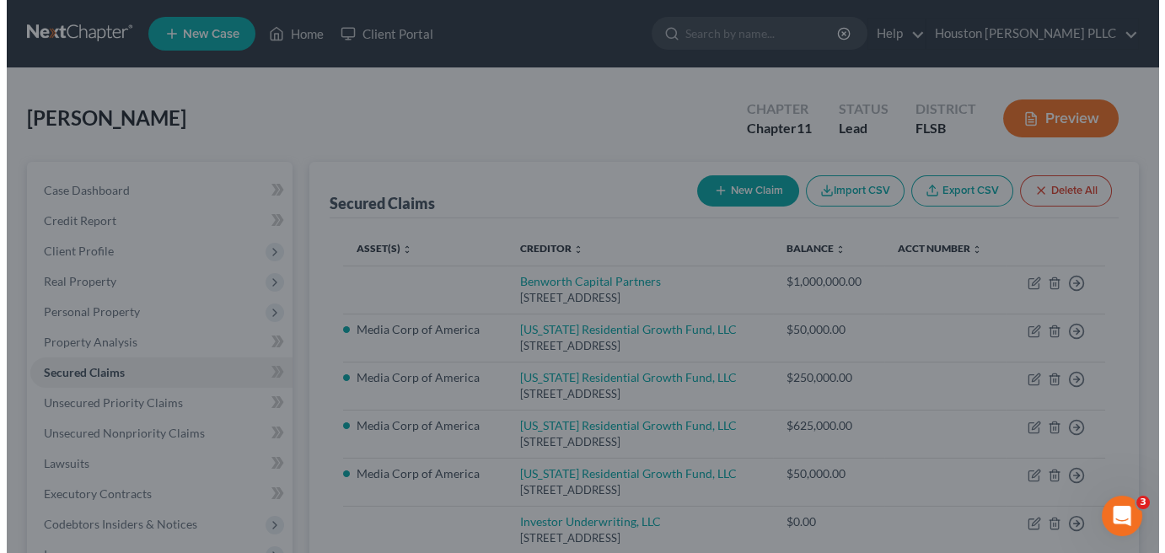
scroll to position [0, 0]
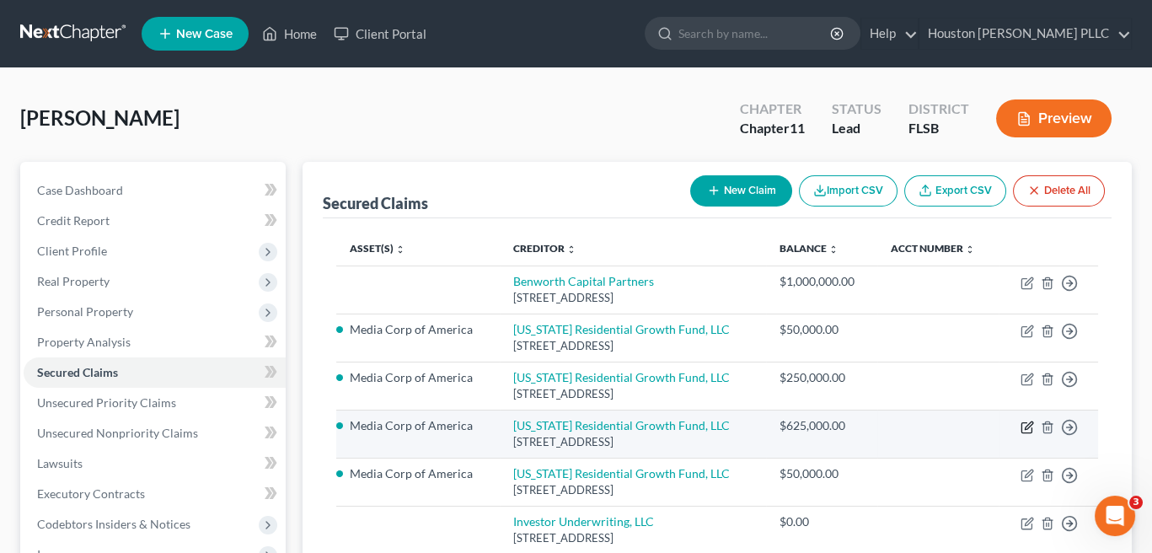
click at [1023, 423] on icon "button" at bounding box center [1027, 427] width 13 height 13
select select "10"
select select "4"
select select "3"
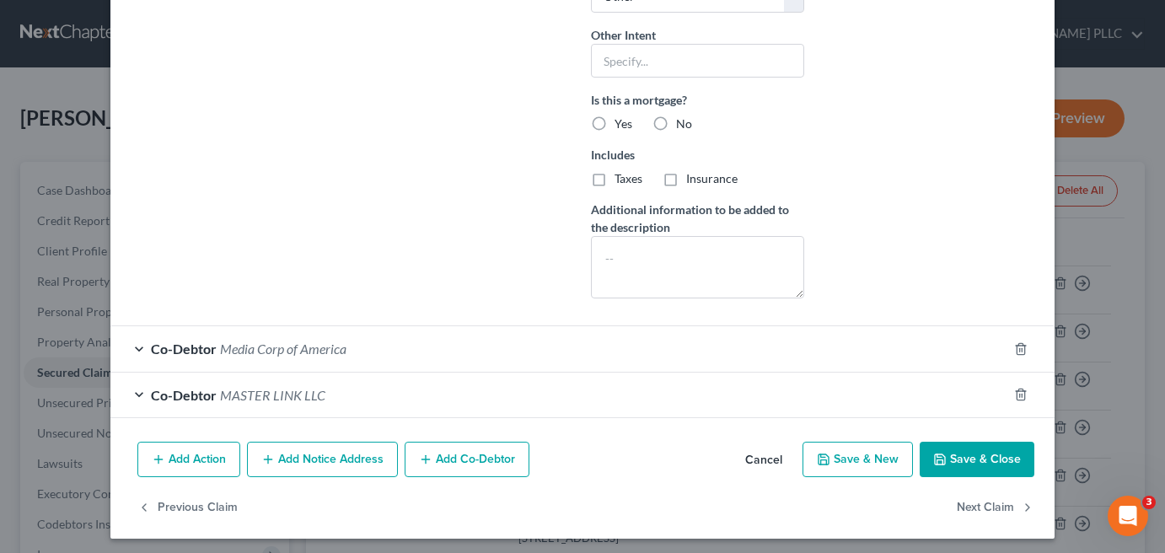
click at [1020, 457] on button "Save & Close" at bounding box center [977, 459] width 115 height 35
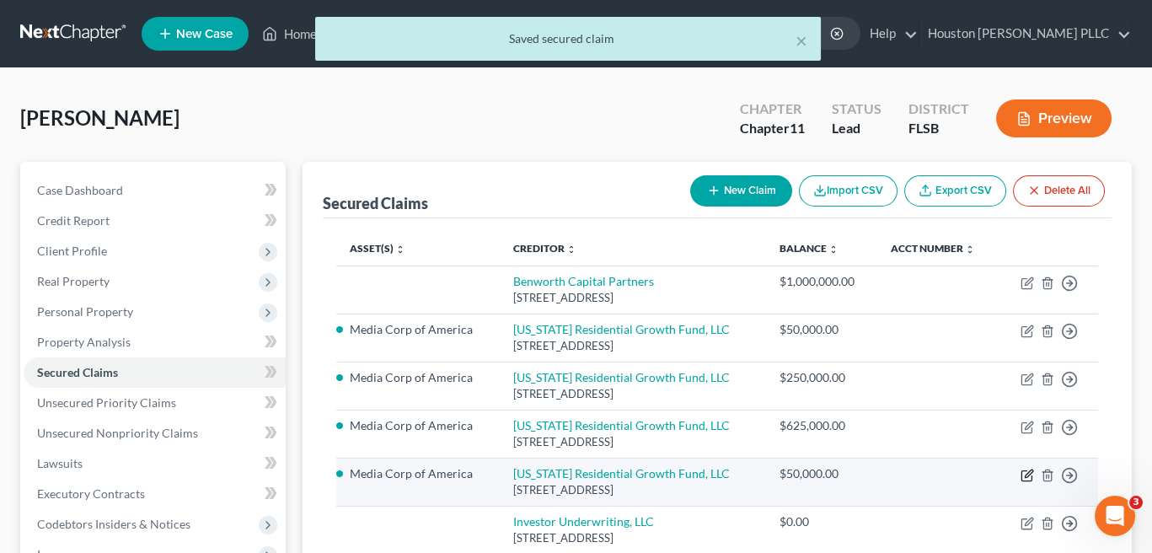
click at [1023, 474] on icon "button" at bounding box center [1027, 475] width 13 height 13
select select "10"
select select "0"
select select "3"
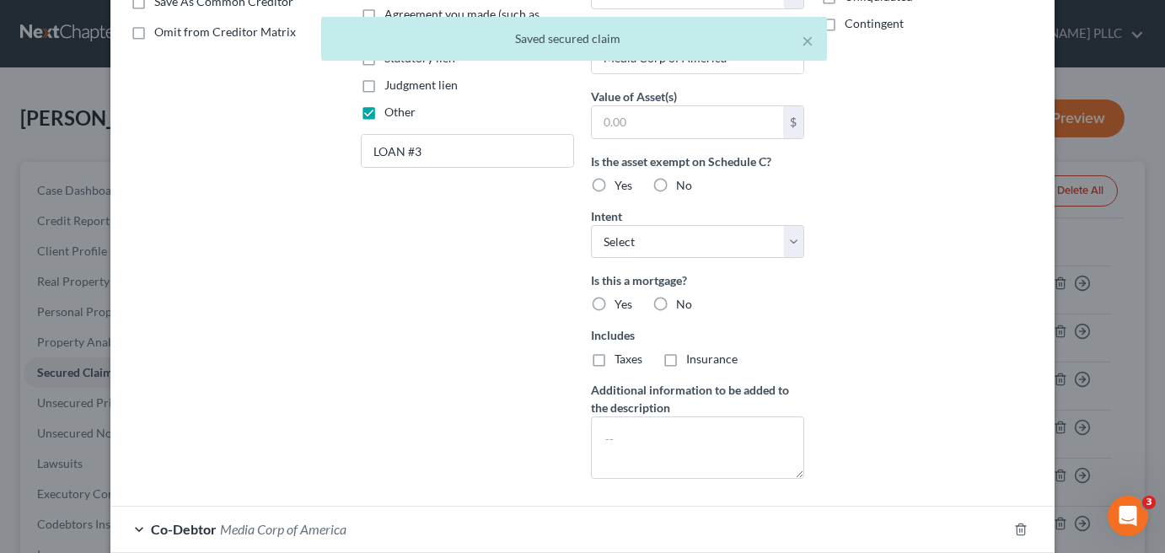
scroll to position [473, 0]
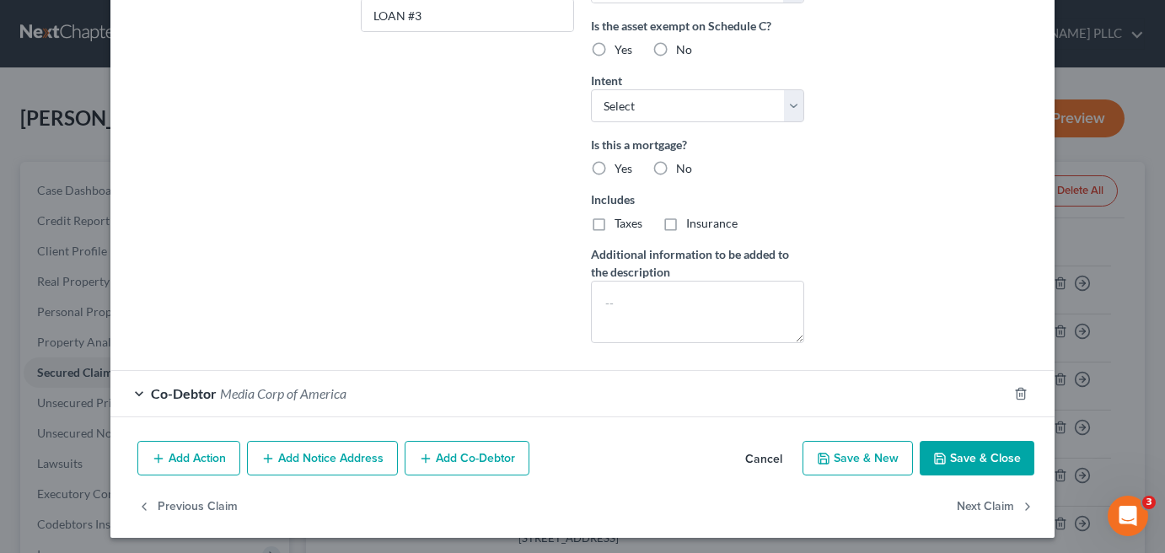
click at [469, 456] on button "Add Co-Debtor" at bounding box center [467, 458] width 125 height 35
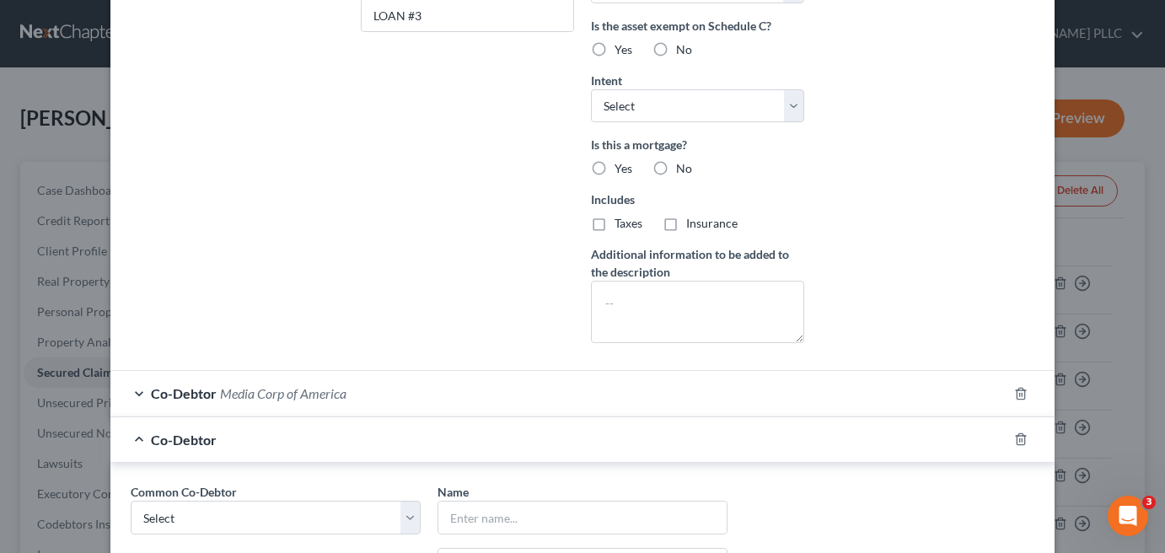
scroll to position [726, 0]
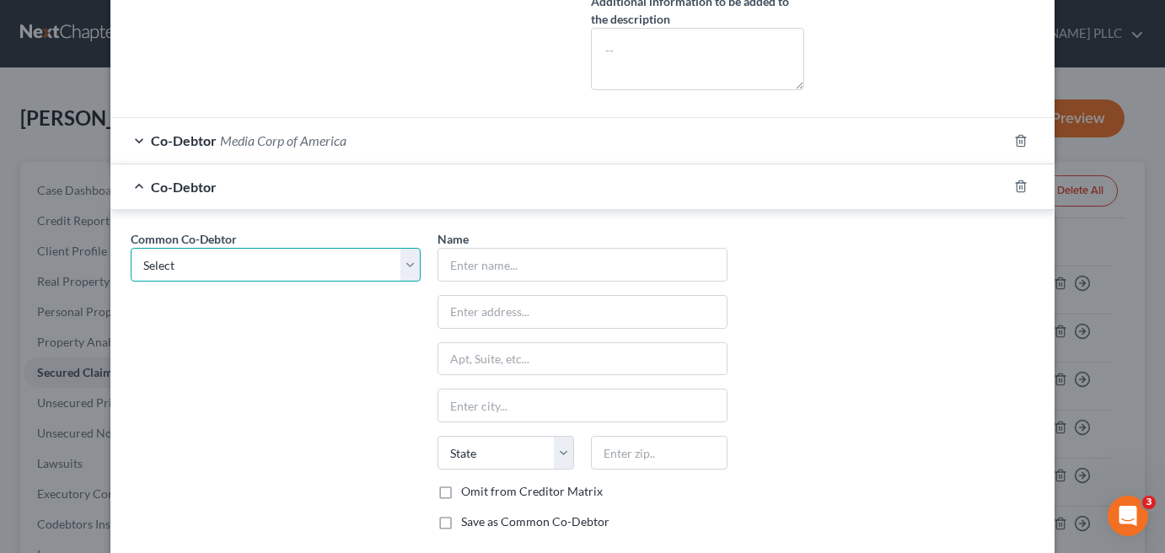
click at [233, 264] on select "Select Media Corp of America MASTER LINK LLC MASTER LINK LLC MASTER LINK LLC" at bounding box center [276, 265] width 290 height 34
select select "1"
click at [131, 248] on select "Select Media Corp of America MASTER LINK LLC MASTER LINK LLC MASTER LINK LLC" at bounding box center [276, 265] width 290 height 34
type input "MASTER LINK LLC"
type input "[STREET_ADDRESS]"
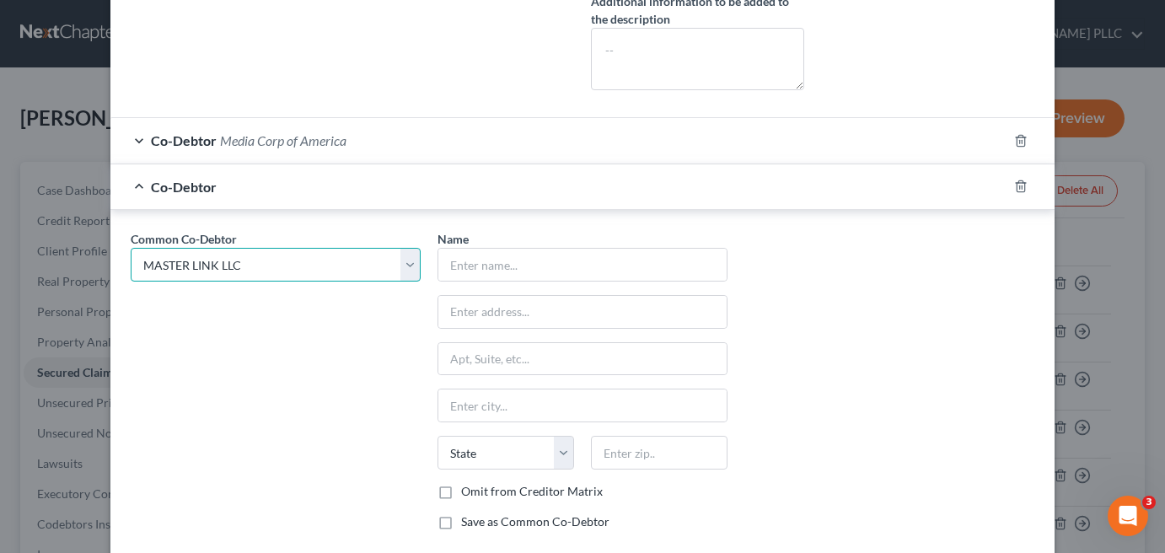
type input "PH A4246"
type input "[GEOGRAPHIC_DATA]"
select select "9"
type input "33132"
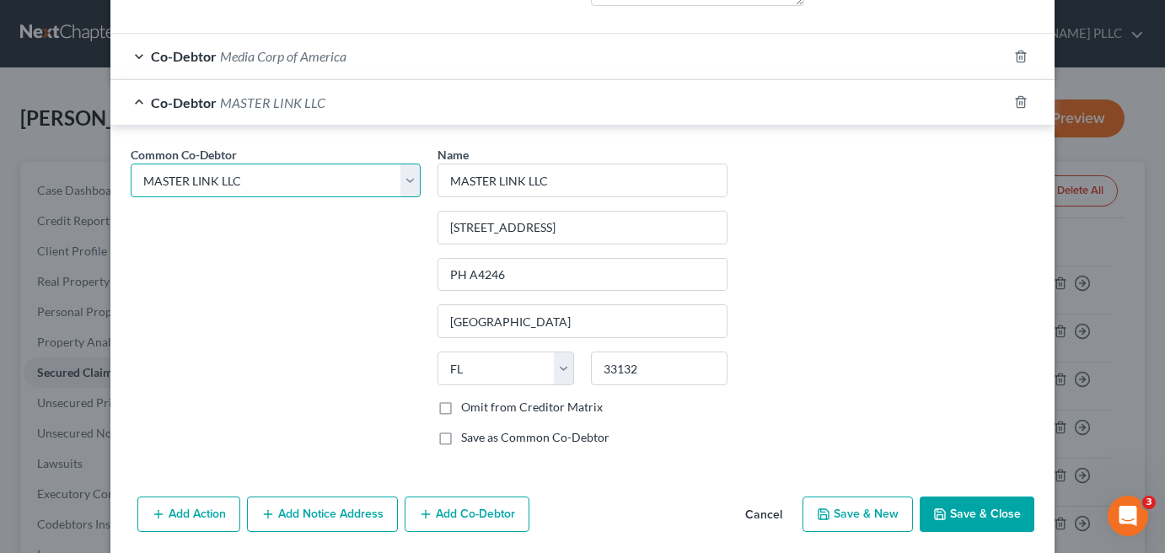
scroll to position [863, 0]
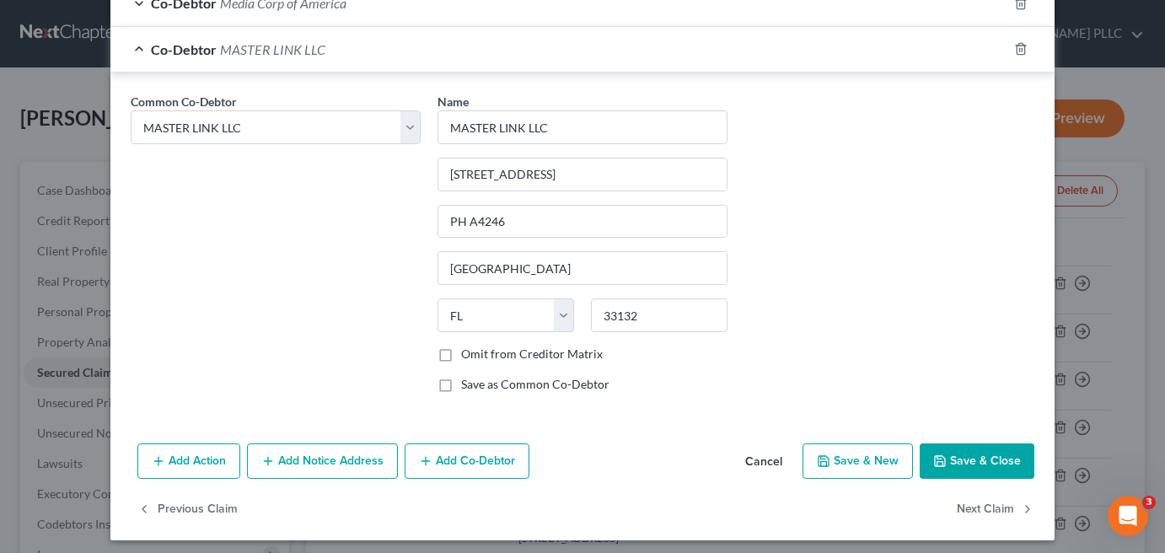
click at [1001, 452] on button "Save & Close" at bounding box center [977, 460] width 115 height 35
select select
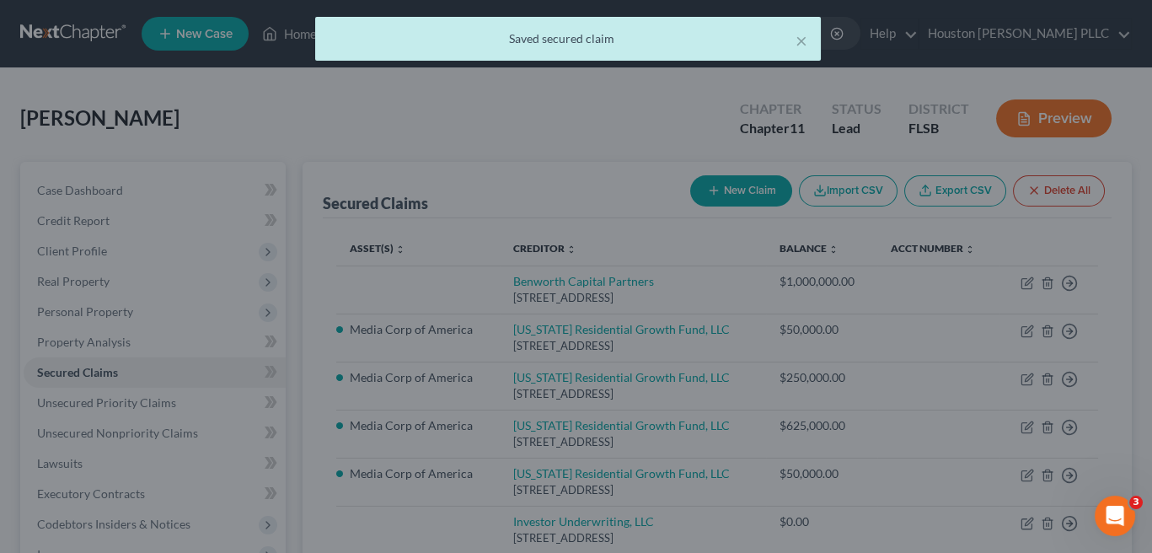
scroll to position [0, 0]
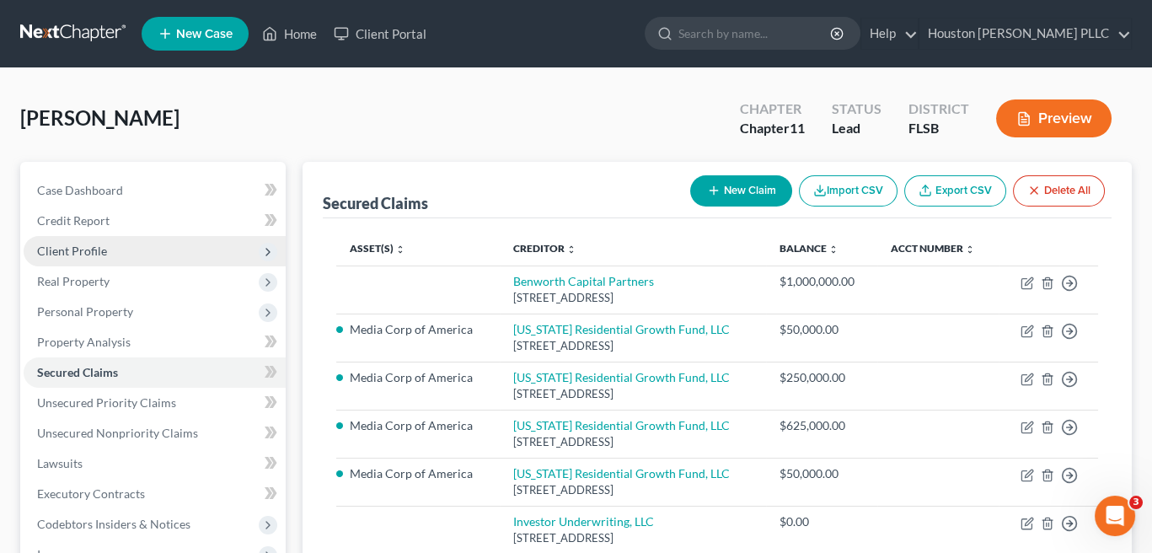
click at [47, 253] on span "Client Profile" at bounding box center [72, 251] width 70 height 14
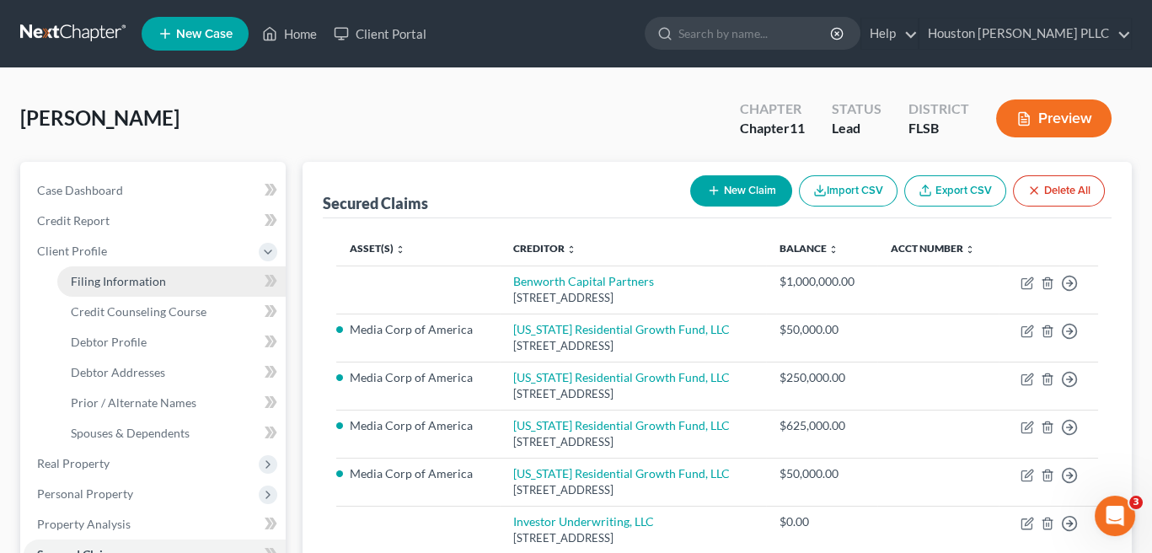
click at [89, 276] on span "Filing Information" at bounding box center [118, 281] width 95 height 14
select select "0"
select select "3"
select select "0"
select select "1"
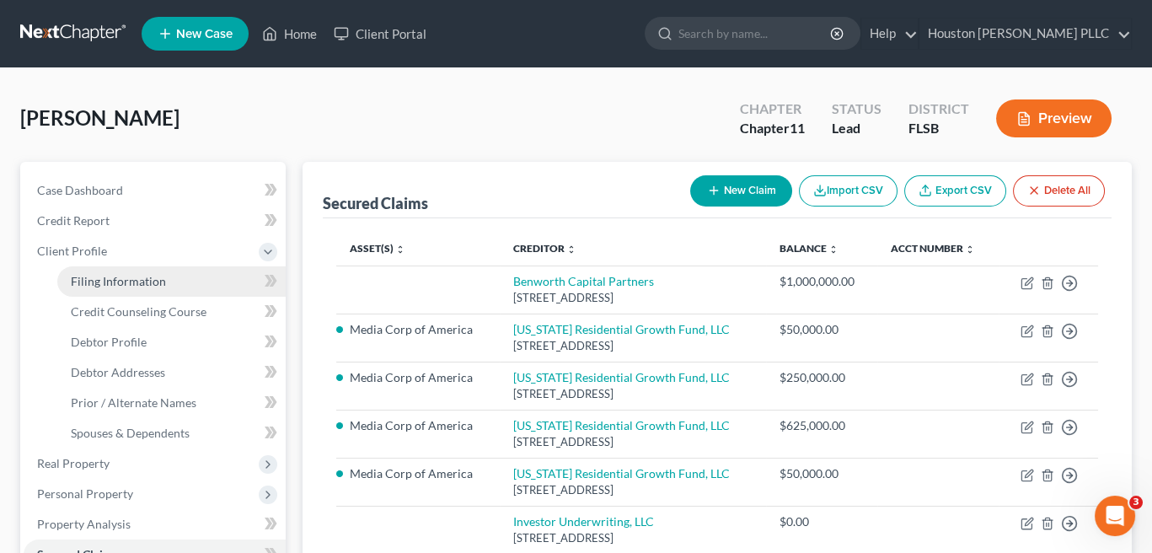
select select "17"
select select "0"
select select "9"
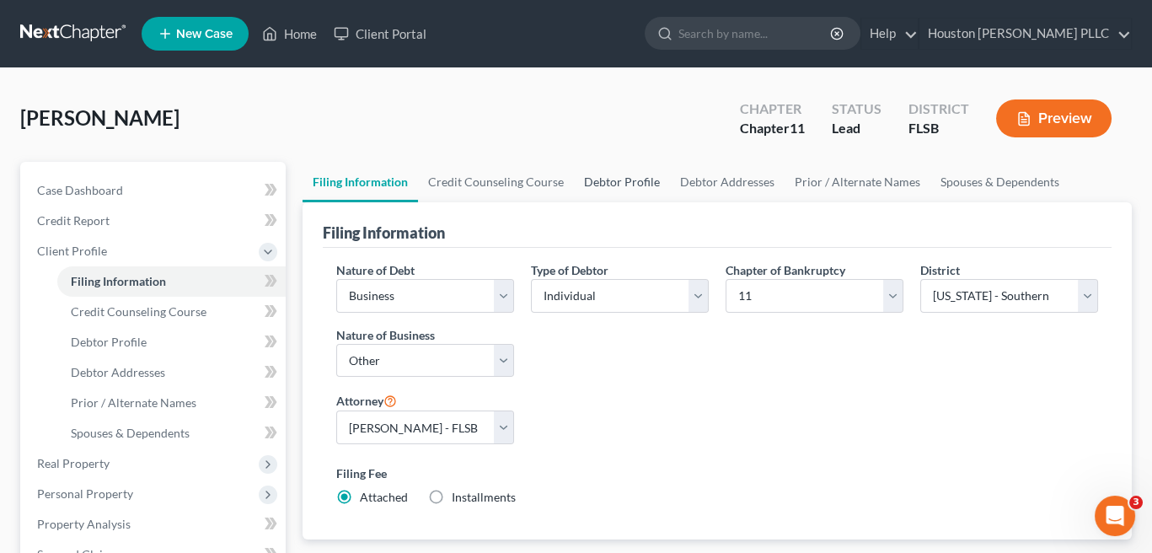
click at [626, 184] on link "Debtor Profile" at bounding box center [622, 182] width 96 height 40
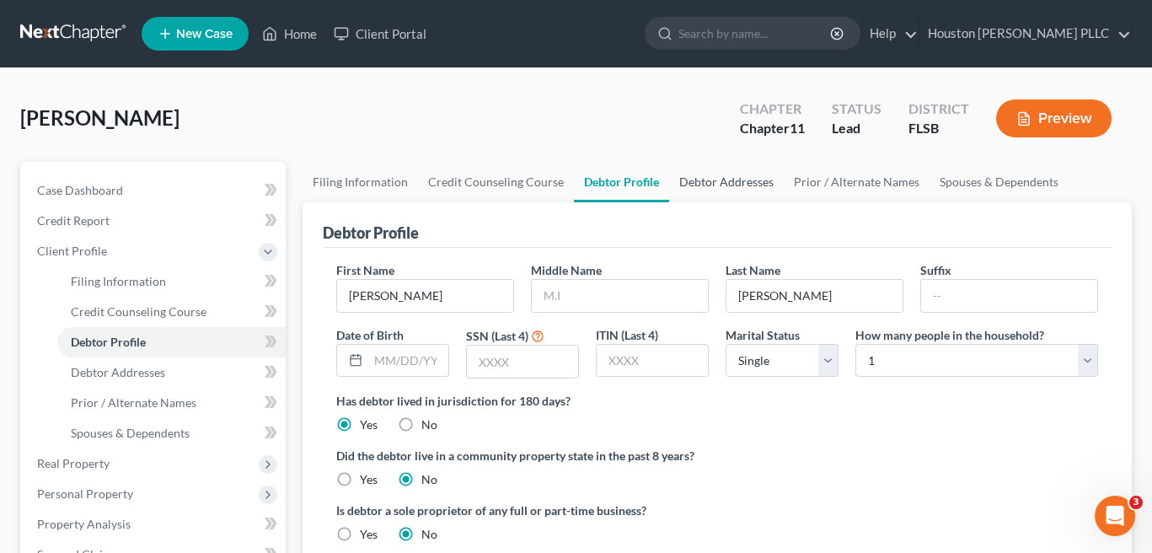
click at [733, 188] on link "Debtor Addresses" at bounding box center [726, 182] width 115 height 40
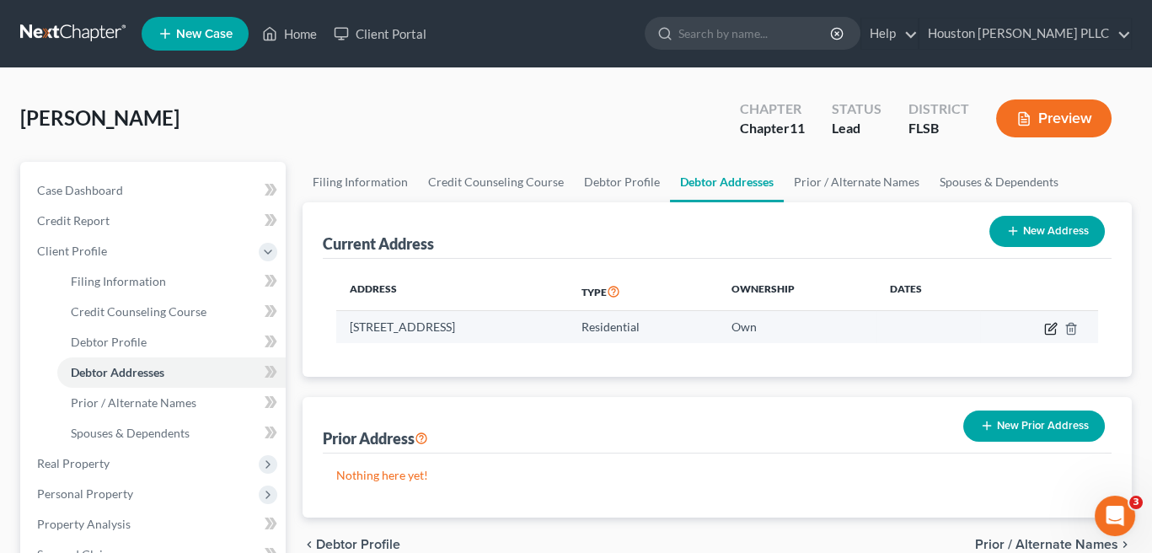
click at [1050, 329] on icon "button" at bounding box center [1053, 327] width 8 height 8
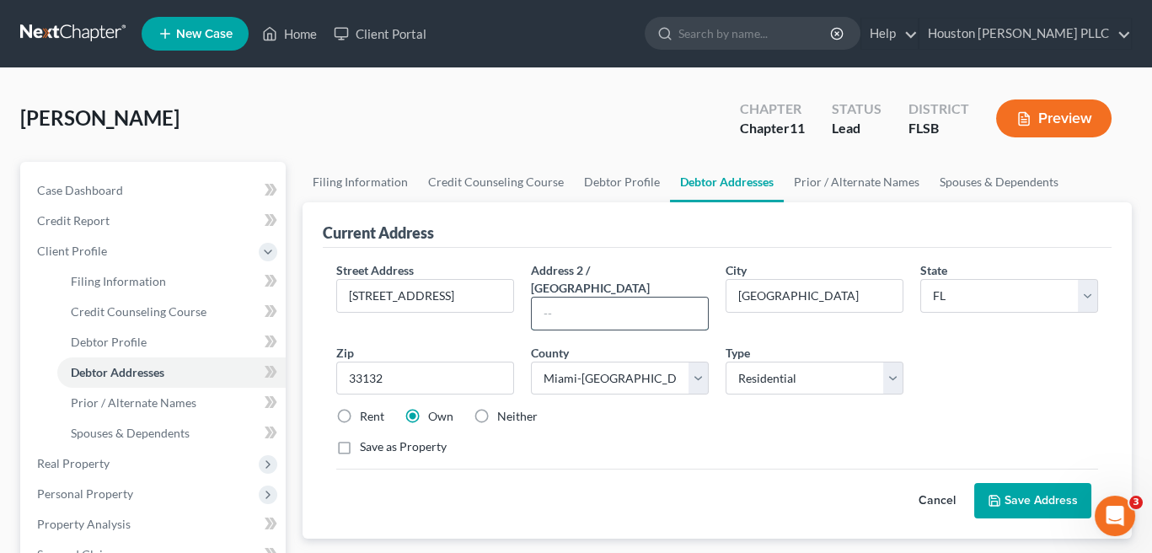
click at [564, 298] on input "text" at bounding box center [620, 314] width 176 height 32
click at [360, 408] on label "Rent" at bounding box center [372, 416] width 24 height 17
click at [367, 408] on input "Rent" at bounding box center [372, 413] width 11 height 11
click at [1003, 483] on button "Save Address" at bounding box center [1032, 500] width 117 height 35
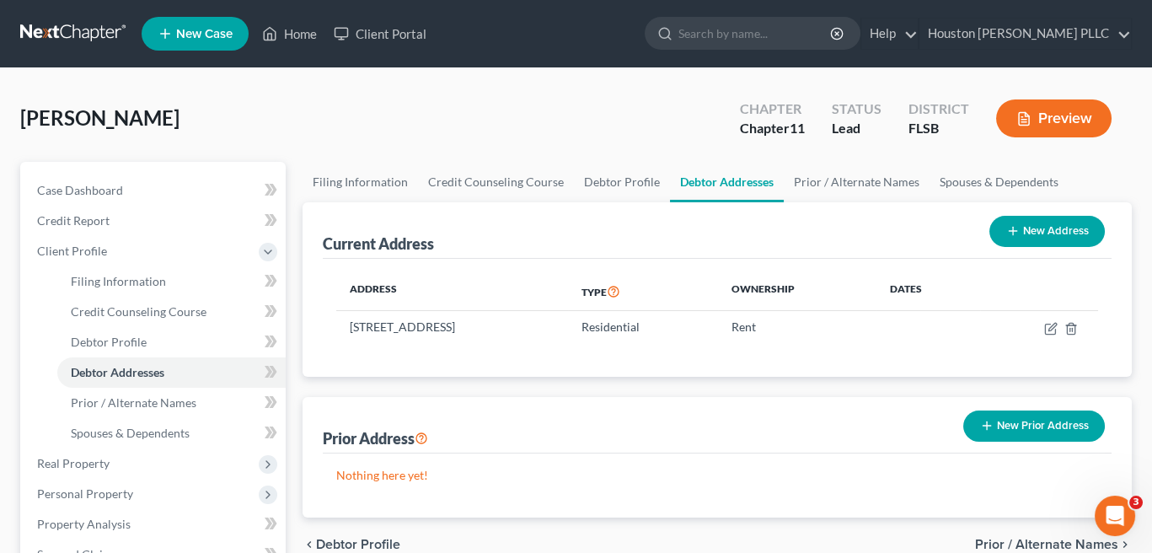
click at [1062, 112] on button "Preview" at bounding box center [1053, 118] width 115 height 38
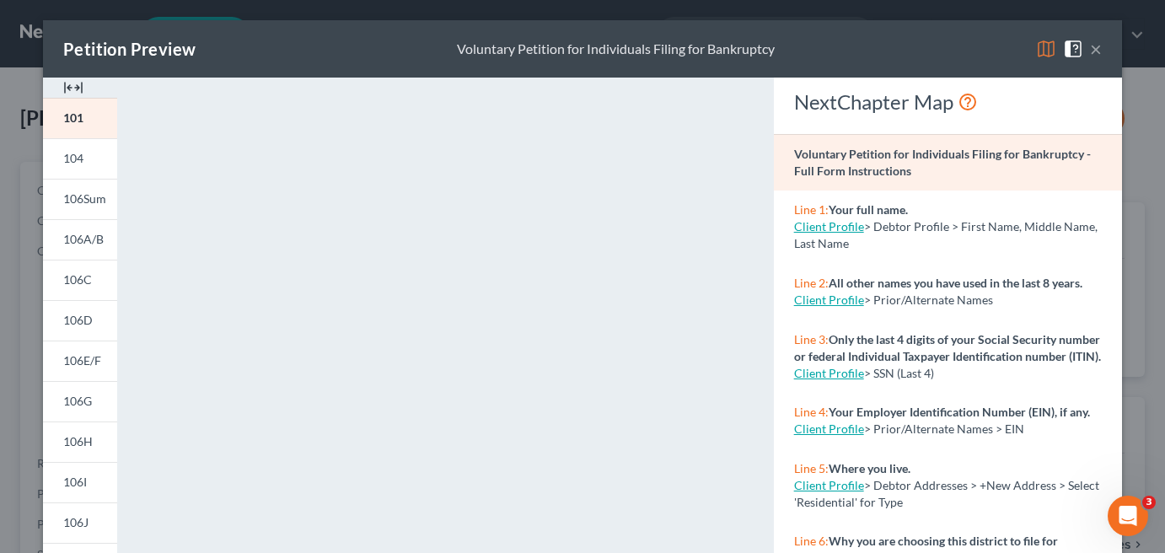
click at [916, 166] on div "Voluntary Petition for Individuals Filing for Bankruptcy - Full Form Instructio…" at bounding box center [948, 162] width 348 height 57
click at [803, 227] on link "Client Profile" at bounding box center [829, 226] width 70 height 14
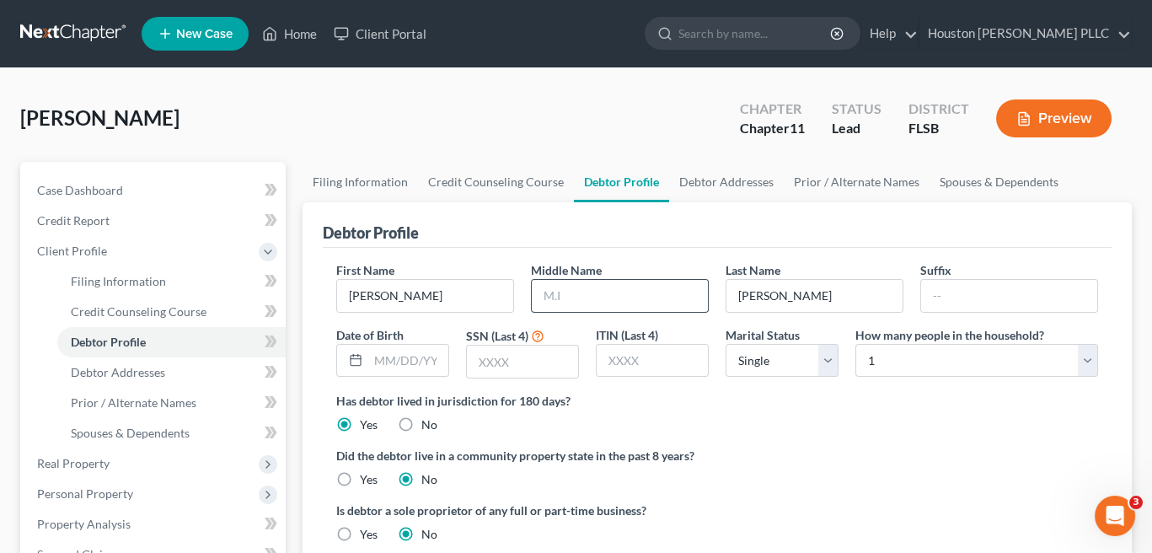
click at [549, 283] on input "text" at bounding box center [620, 296] width 176 height 32
click at [371, 357] on input "text" at bounding box center [408, 361] width 80 height 32
click at [352, 179] on link "Filing Information" at bounding box center [360, 182] width 115 height 40
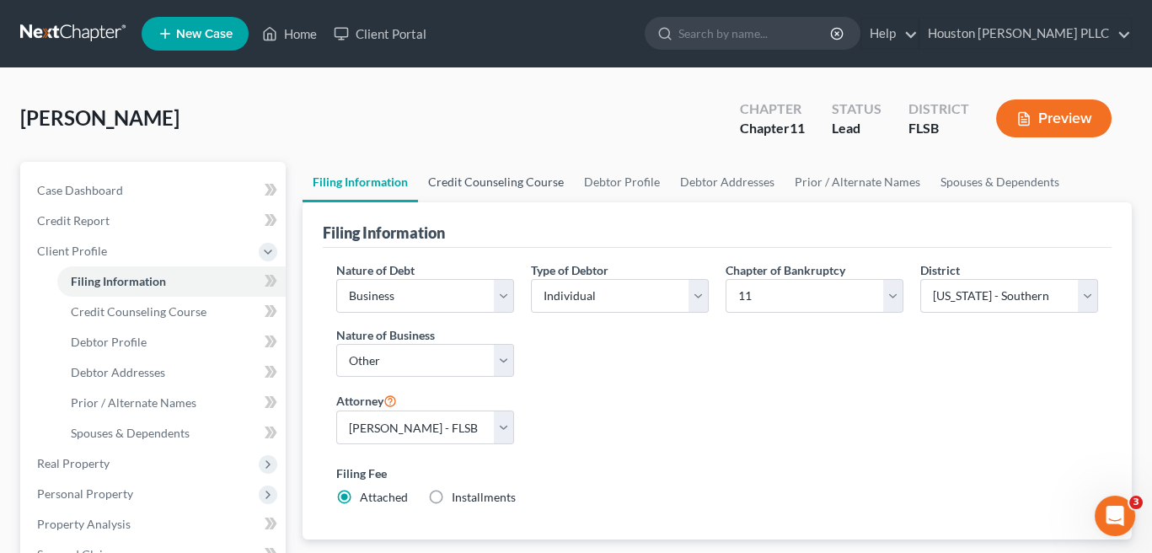
click at [493, 181] on link "Credit Counseling Course" at bounding box center [496, 182] width 156 height 40
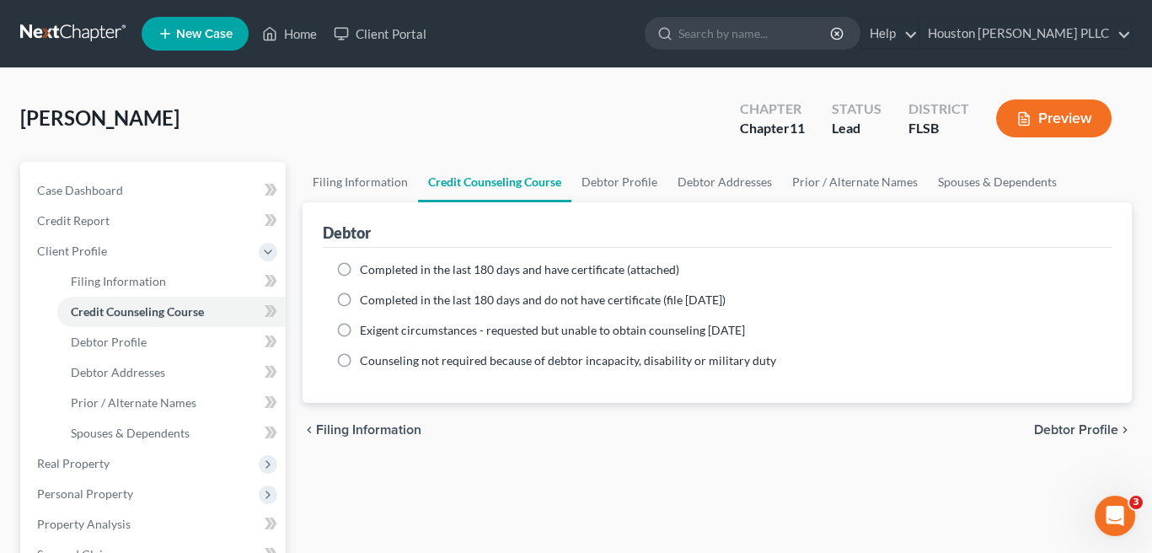
click at [360, 266] on label "Completed in the last 180 days and have certificate (attached)" at bounding box center [519, 269] width 319 height 17
click at [367, 266] on input "Completed in the last 180 days and have certificate (attached)" at bounding box center [372, 266] width 11 height 11
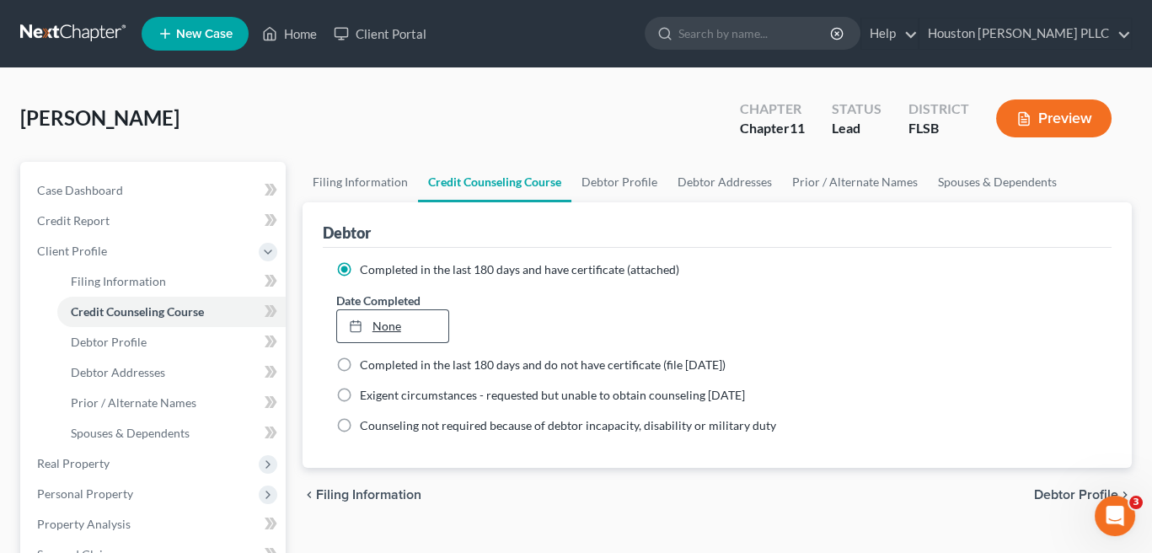
click at [405, 326] on link "None" at bounding box center [392, 326] width 111 height 32
click at [604, 179] on link "Debtor Profile" at bounding box center [620, 182] width 96 height 40
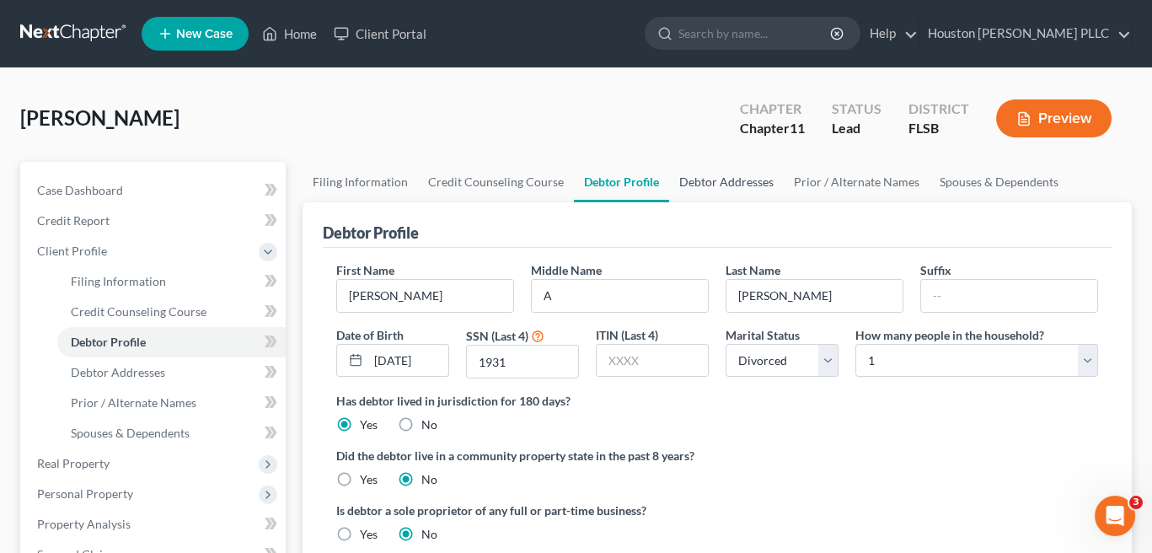
click at [696, 175] on link "Debtor Addresses" at bounding box center [726, 182] width 115 height 40
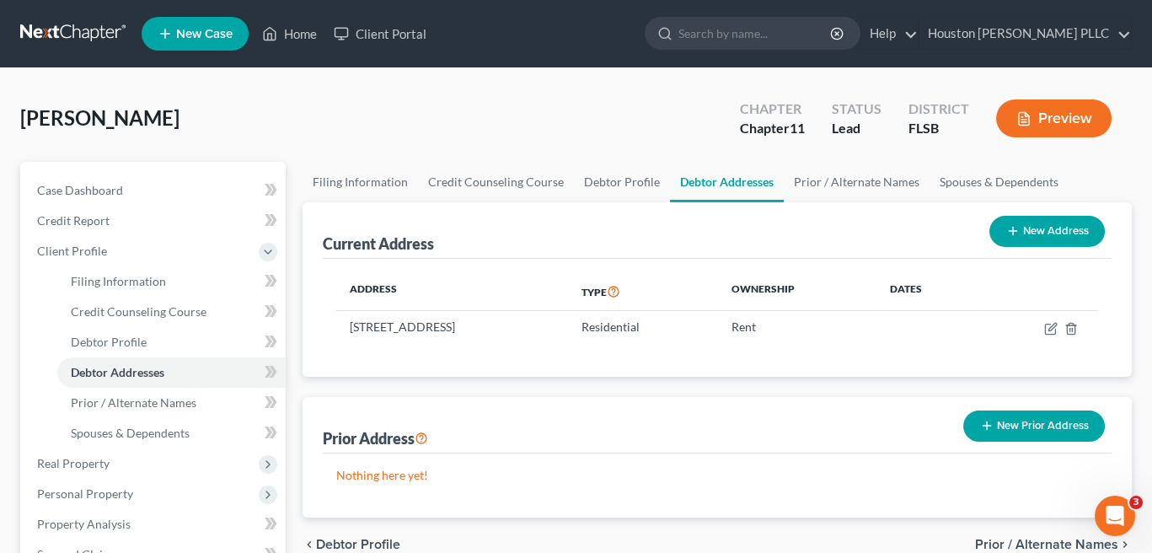
scroll to position [84, 0]
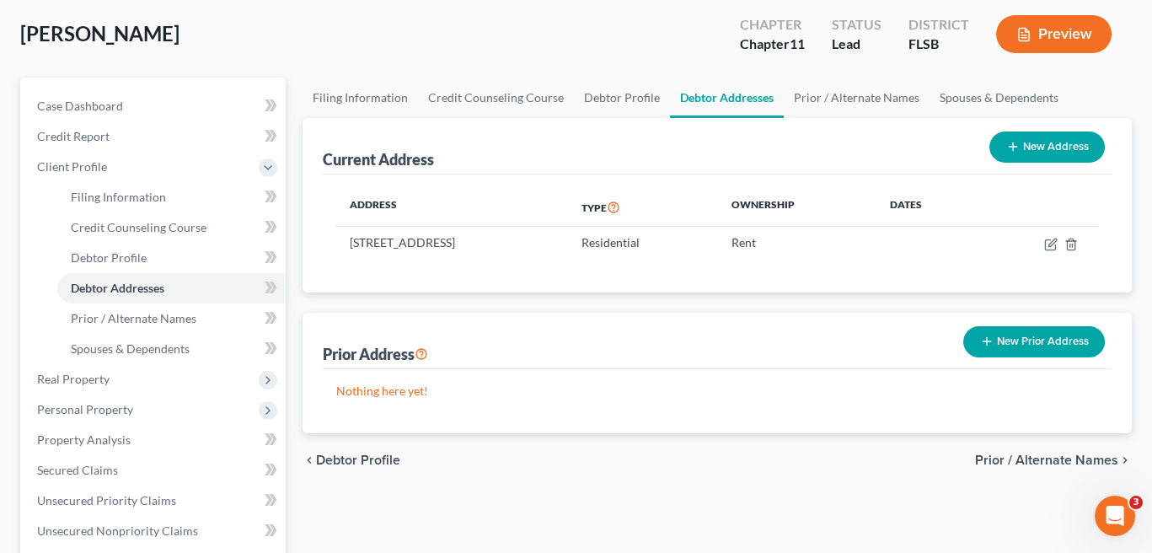
click at [1044, 346] on button "New Prior Address" at bounding box center [1035, 341] width 142 height 31
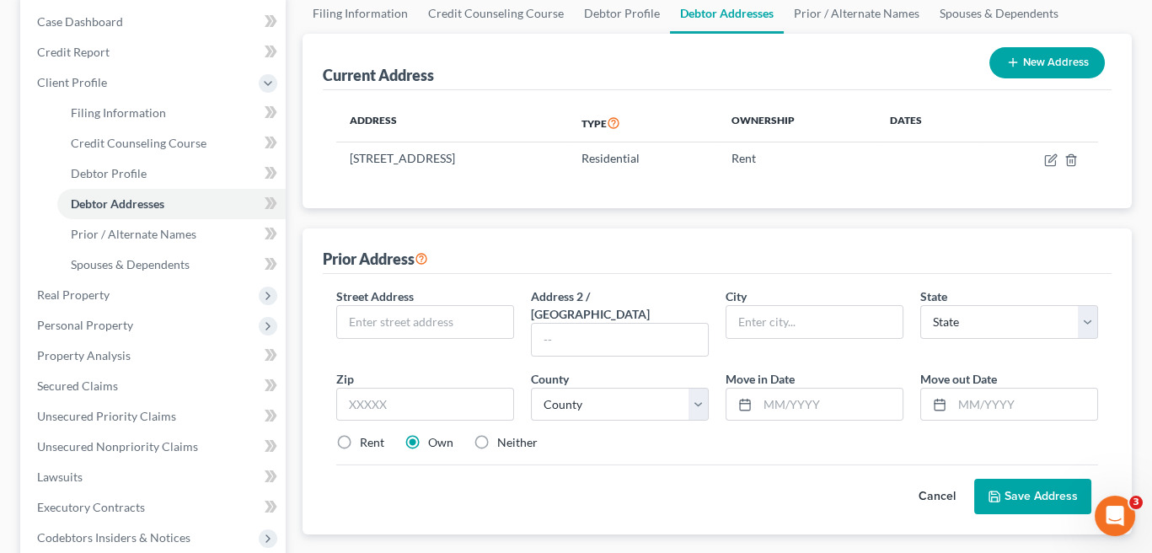
scroll to position [253, 0]
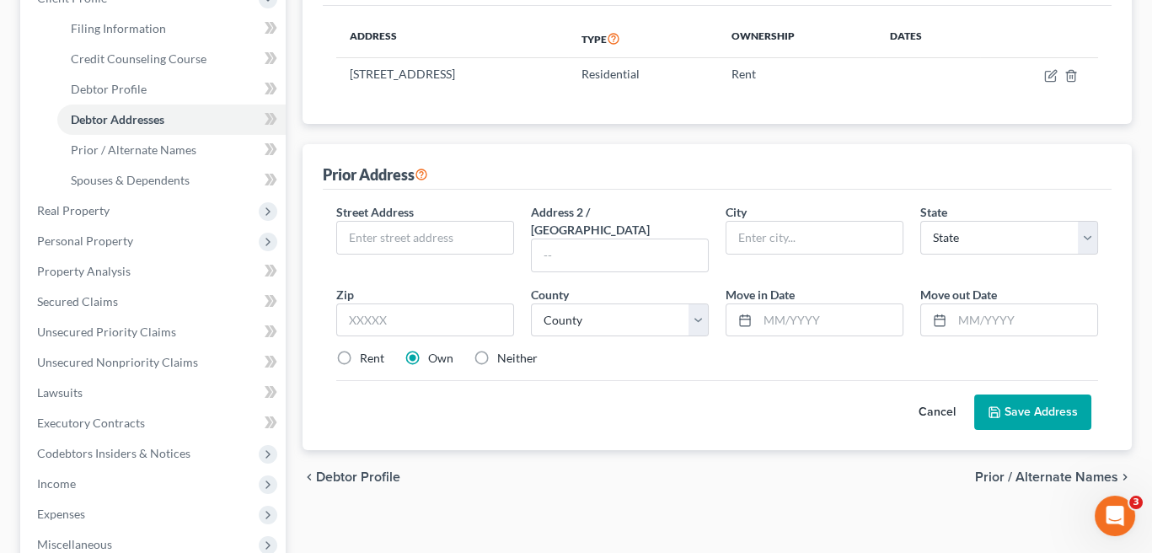
click at [933, 395] on button "Cancel" at bounding box center [937, 412] width 74 height 34
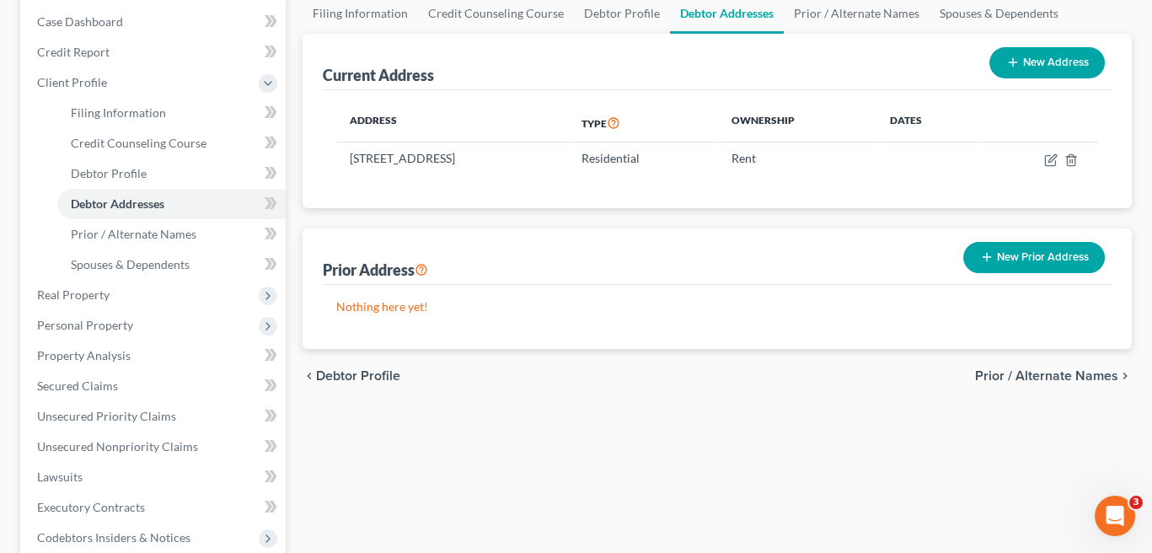
scroll to position [84, 0]
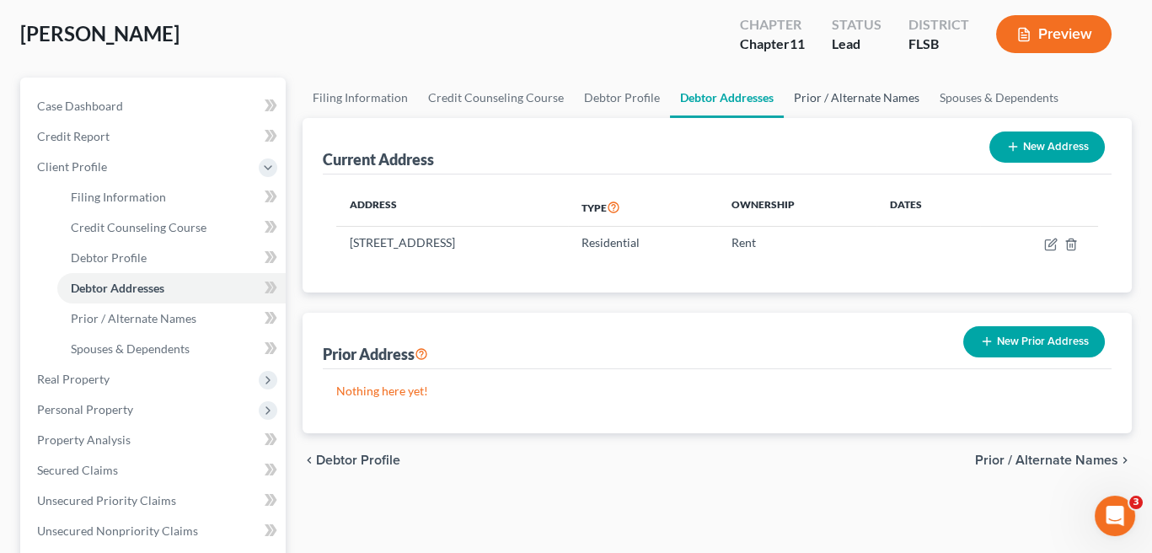
click at [844, 97] on link "Prior / Alternate Names" at bounding box center [857, 98] width 146 height 40
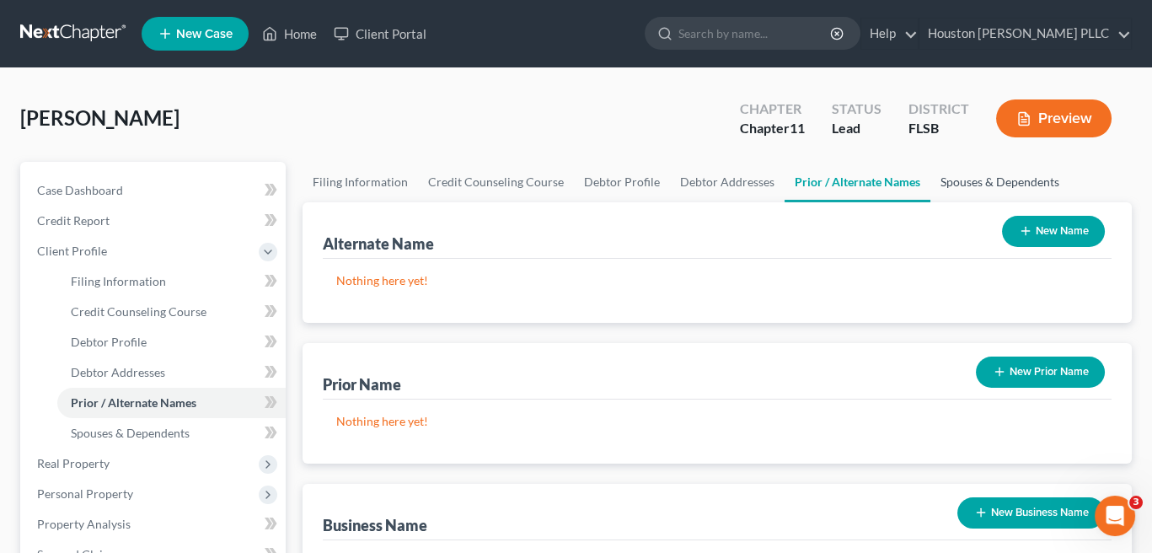
click at [985, 186] on link "Spouses & Dependents" at bounding box center [1000, 182] width 139 height 40
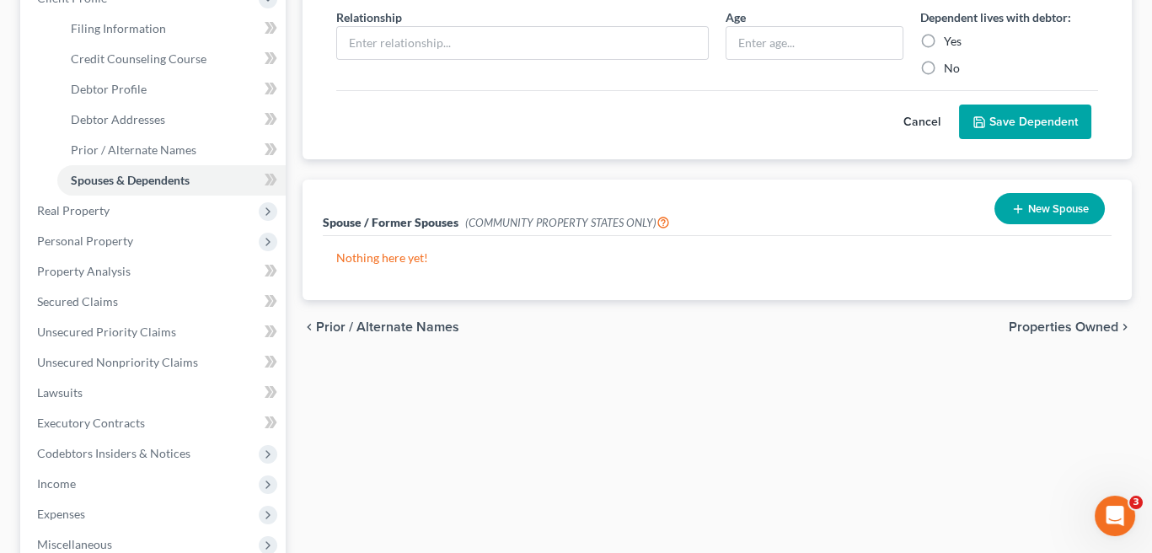
scroll to position [421, 0]
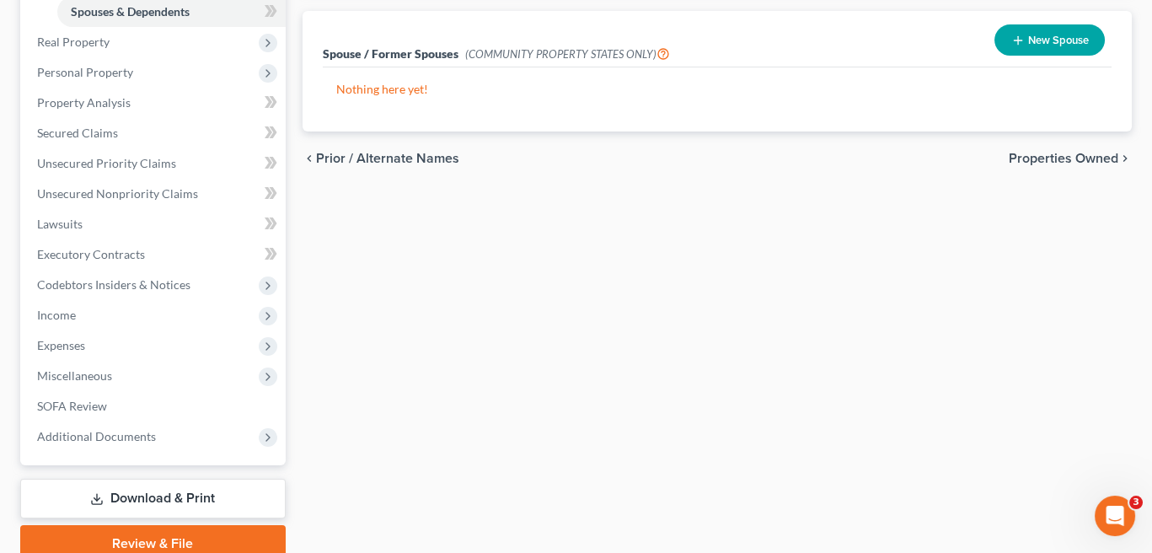
click at [1089, 158] on span "Properties Owned" at bounding box center [1064, 158] width 110 height 13
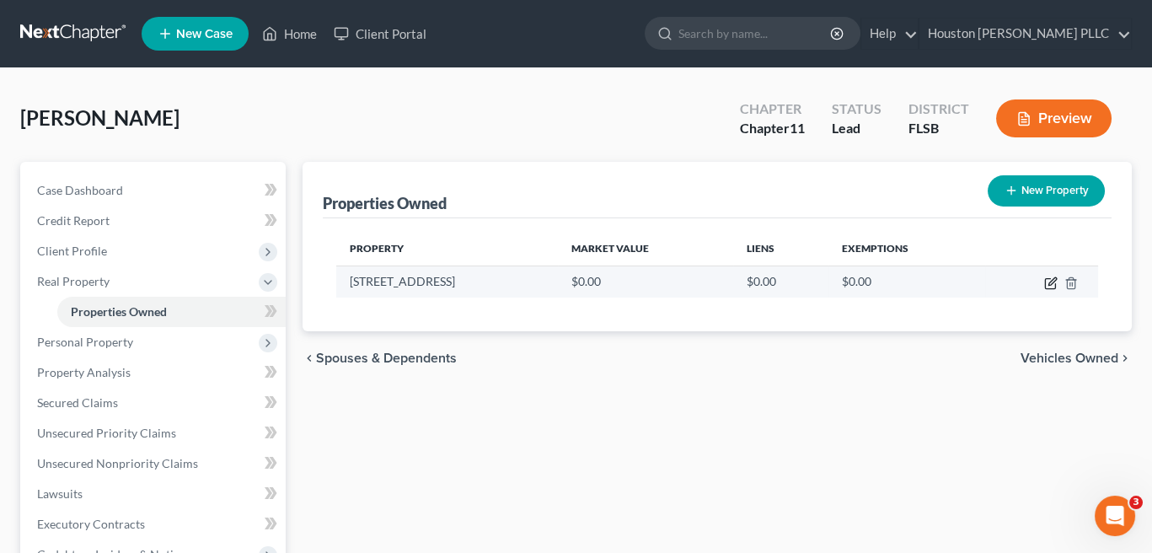
click at [1052, 281] on icon "button" at bounding box center [1050, 282] width 13 height 13
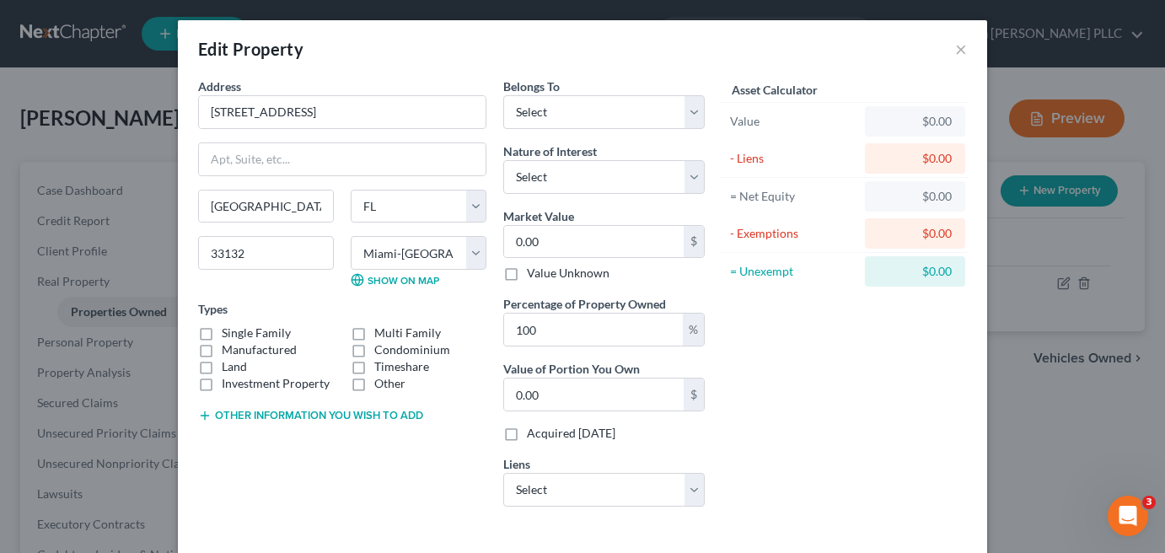
click at [961, 42] on div "Edit Property ×" at bounding box center [582, 48] width 809 height 57
click at [955, 47] on button "×" at bounding box center [961, 49] width 12 height 20
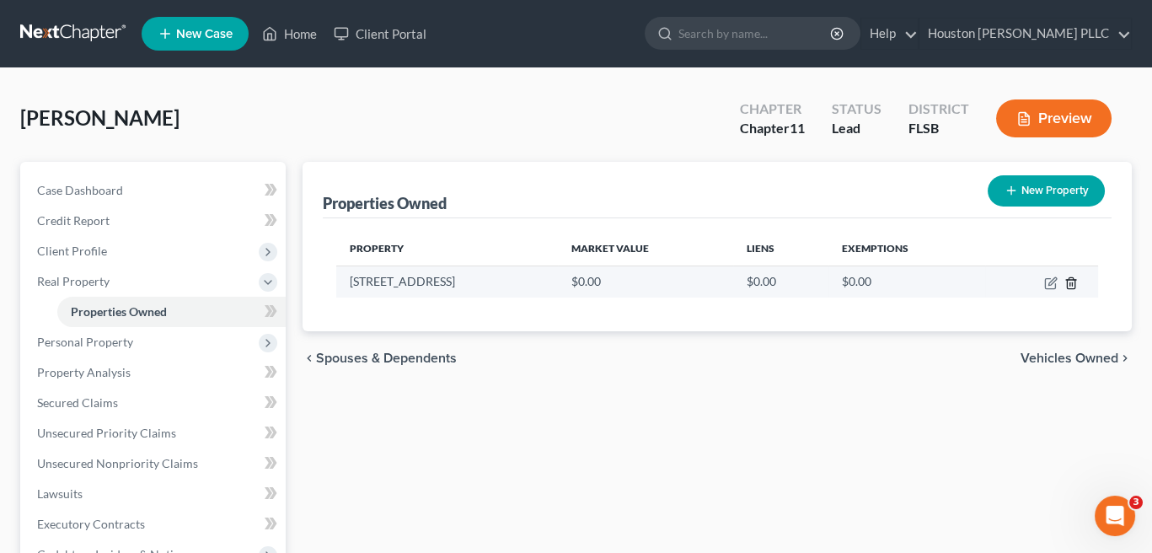
click at [1073, 285] on icon "button" at bounding box center [1071, 282] width 13 height 13
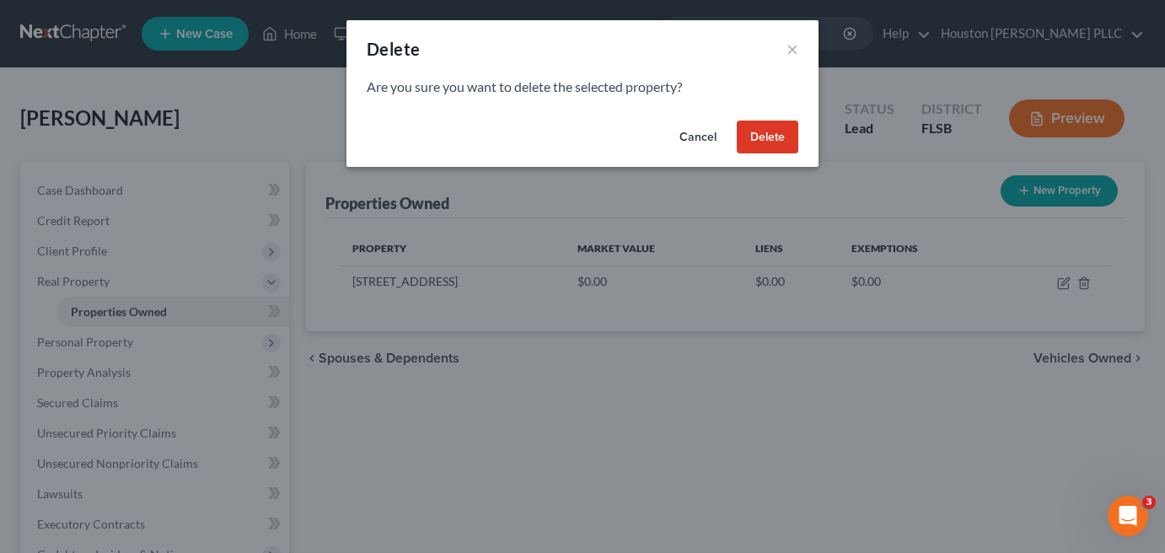
click at [778, 138] on button "Delete" at bounding box center [768, 138] width 62 height 34
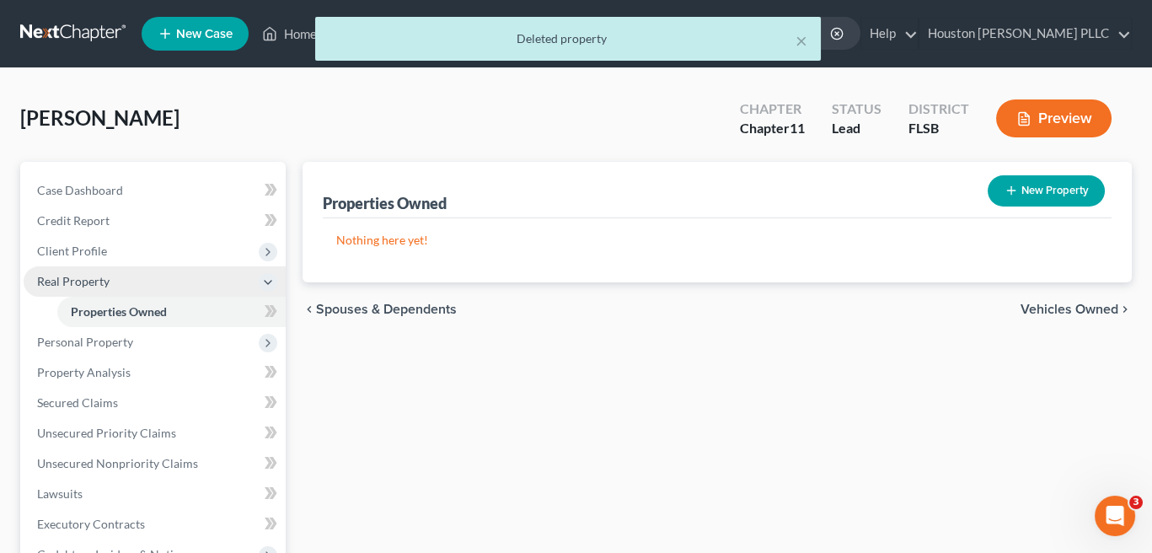
click at [271, 281] on polyline at bounding box center [268, 282] width 7 height 3
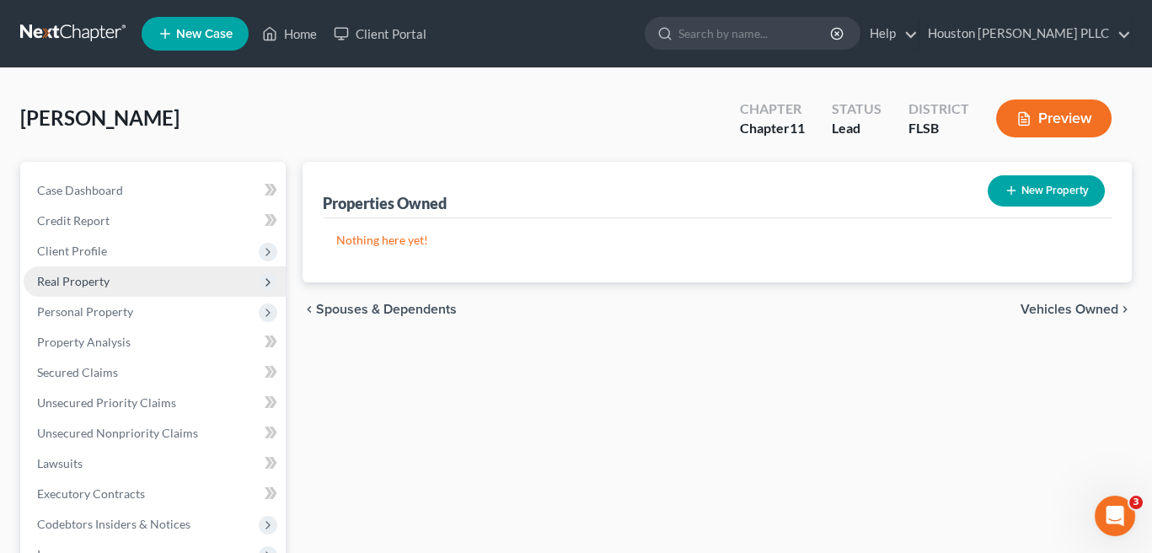
click at [1082, 115] on button "Preview" at bounding box center [1053, 118] width 115 height 38
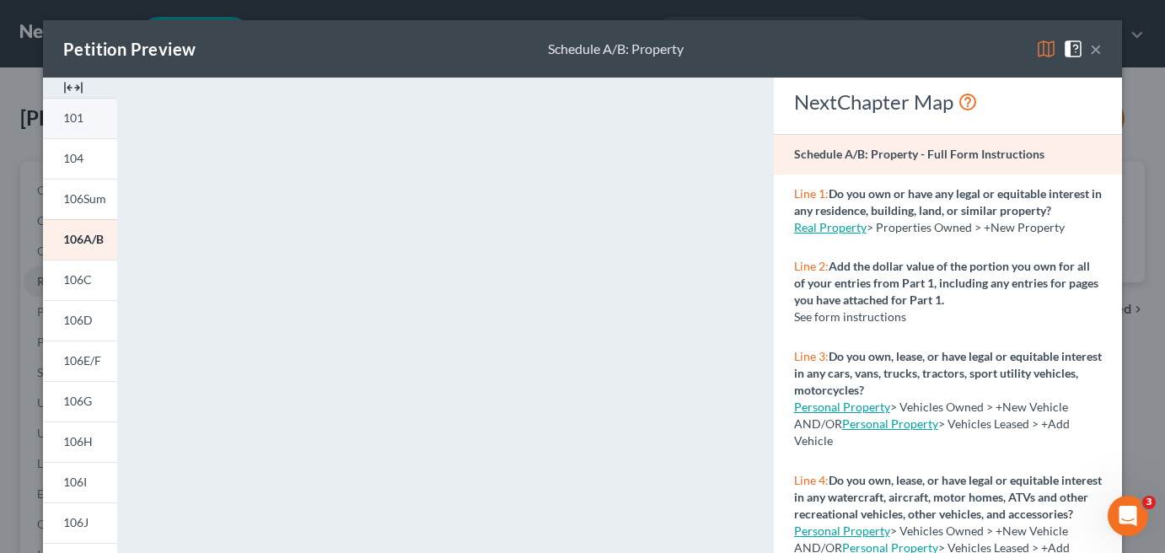
click at [79, 120] on link "101" at bounding box center [80, 118] width 74 height 40
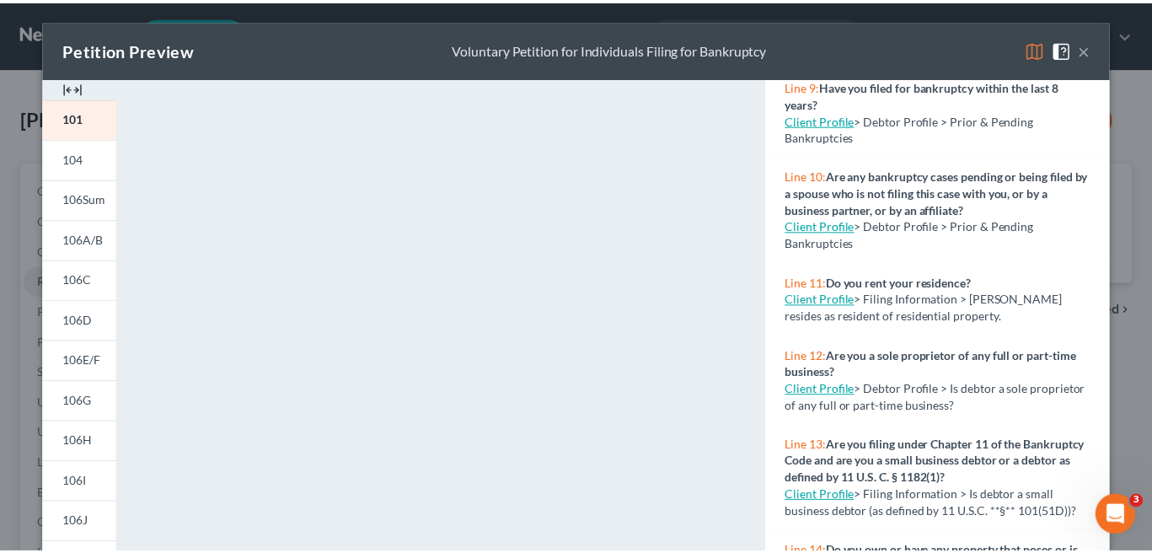
scroll to position [759, 0]
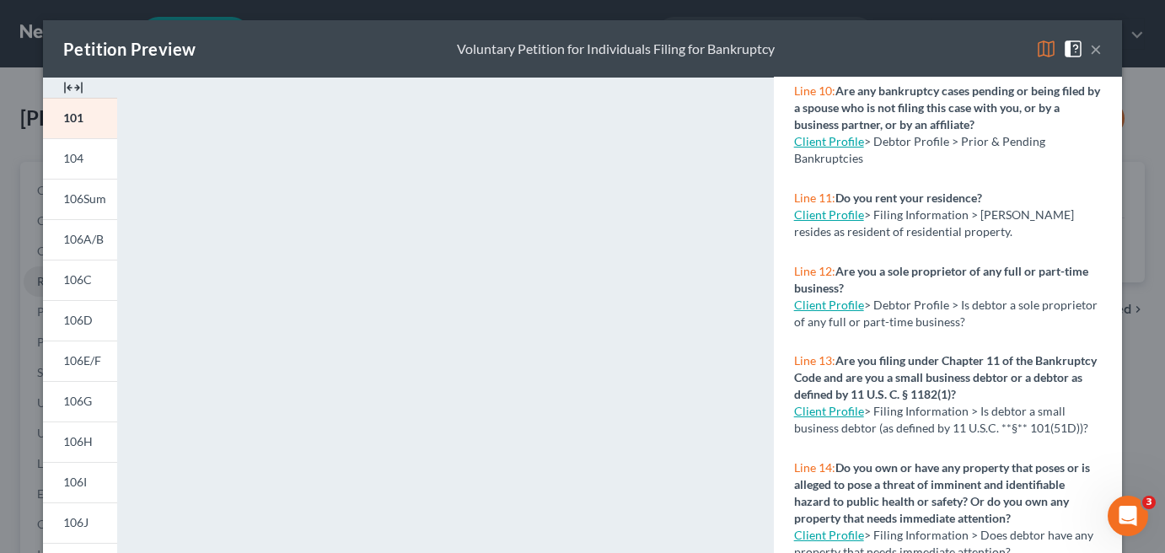
click at [806, 222] on link "Client Profile" at bounding box center [829, 214] width 70 height 14
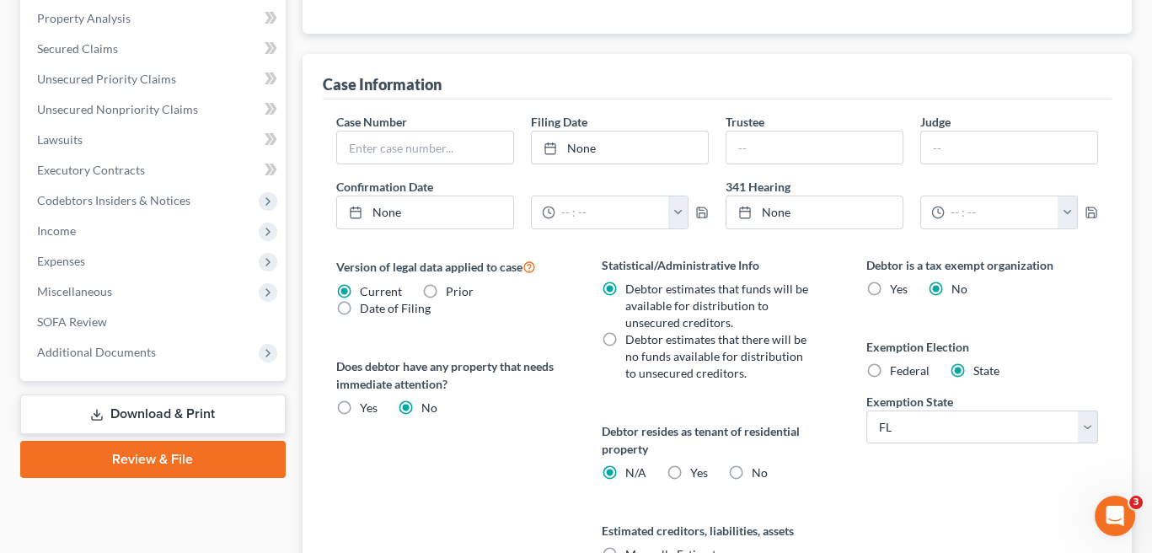
scroll to position [590, 0]
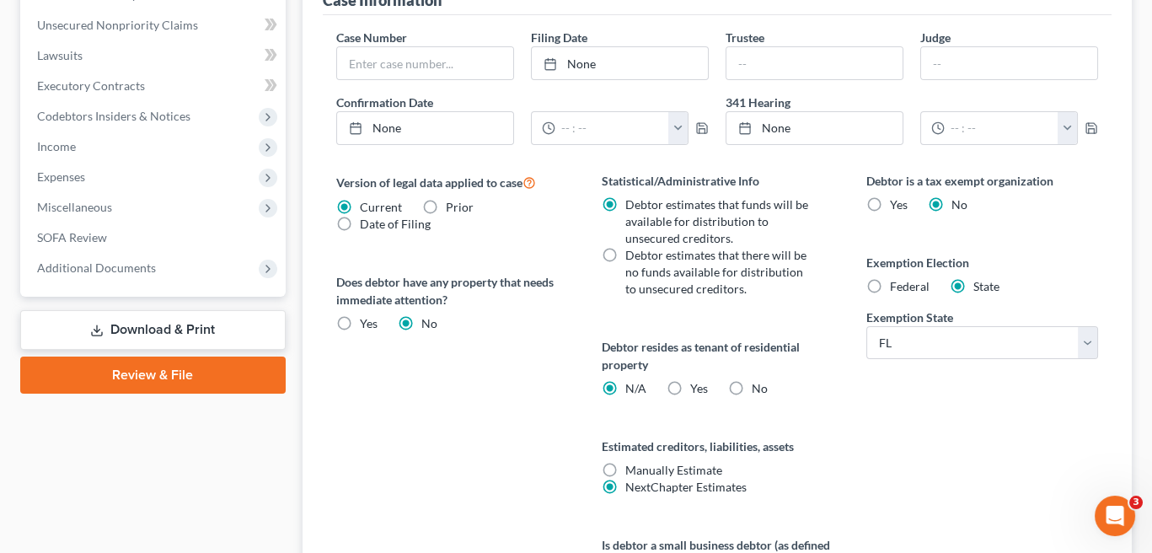
click at [690, 383] on label "Yes Yes" at bounding box center [699, 388] width 18 height 17
click at [696, 383] on input "Yes Yes" at bounding box center [701, 385] width 11 height 11
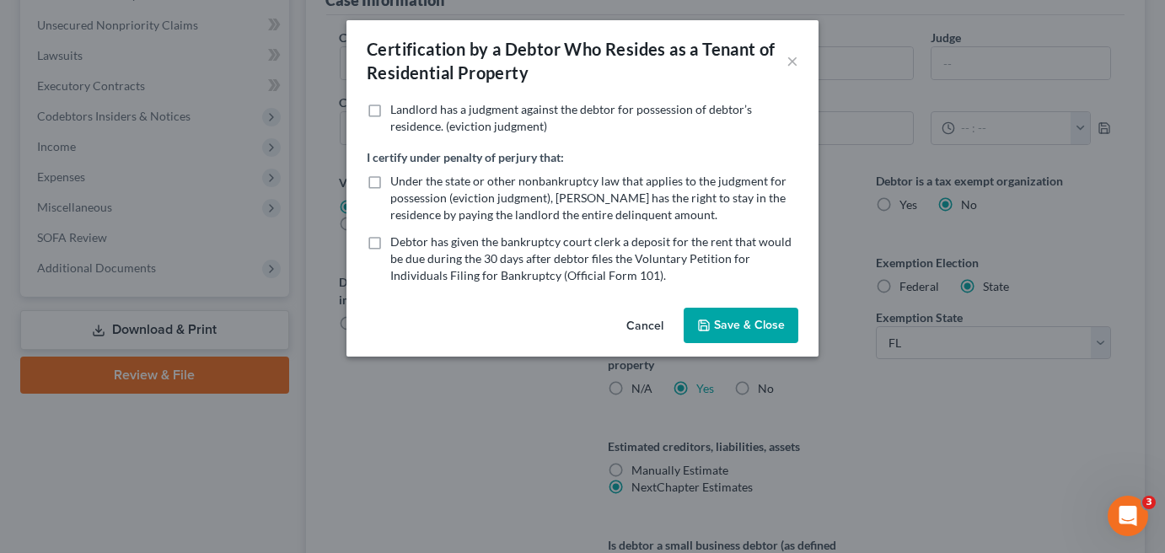
click at [743, 330] on button "Save & Close" at bounding box center [741, 325] width 115 height 35
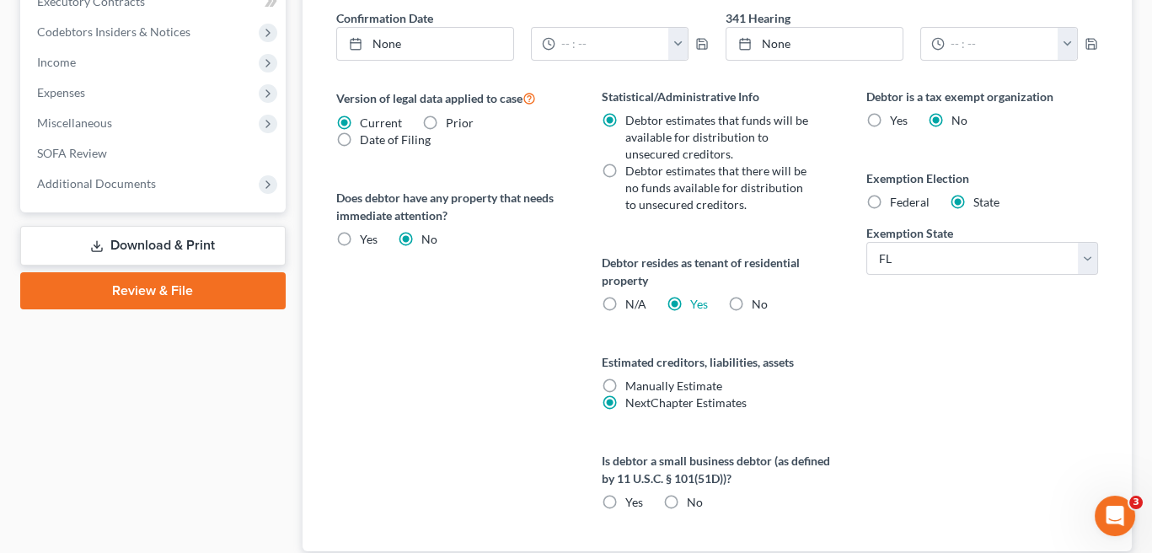
scroll to position [759, 0]
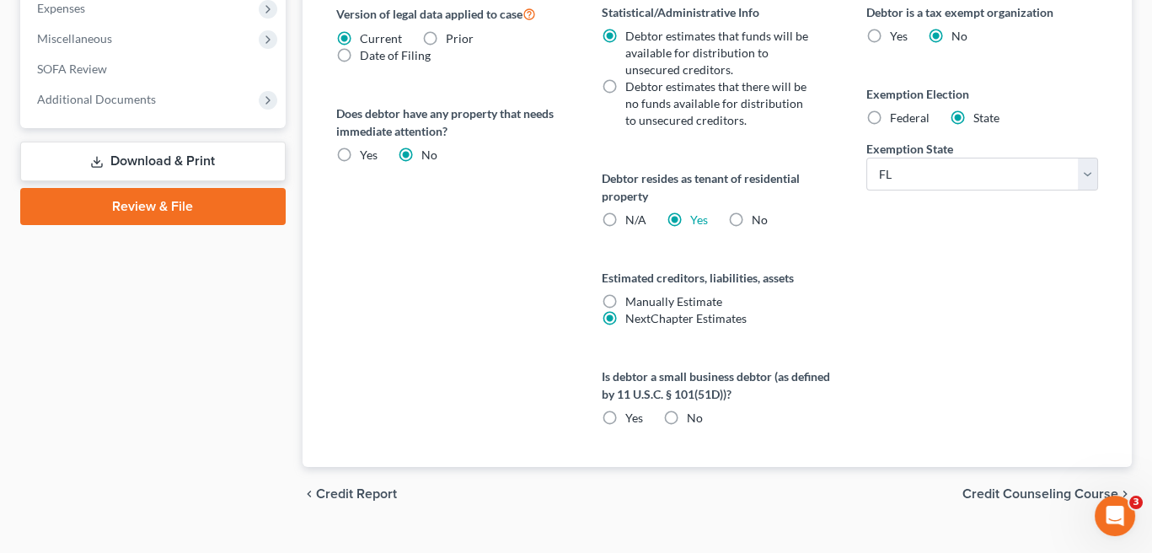
click at [601, 373] on label "Is debtor a small business debtor (as defined by 11 U.S.C. § 101(51D))?" at bounding box center [717, 385] width 232 height 35
drag, startPoint x: 596, startPoint y: 390, endPoint x: 669, endPoint y: 392, distance: 73.4
click at [669, 392] on div "Statistical/Administrative Info Debtor estimates that funds will be available f…" at bounding box center [717, 235] width 266 height 464
click at [620, 393] on label "Is debtor a small business debtor (as defined by 11 U.S.C. § 101(51D))?" at bounding box center [717, 385] width 232 height 35
drag, startPoint x: 617, startPoint y: 391, endPoint x: 723, endPoint y: 393, distance: 106.2
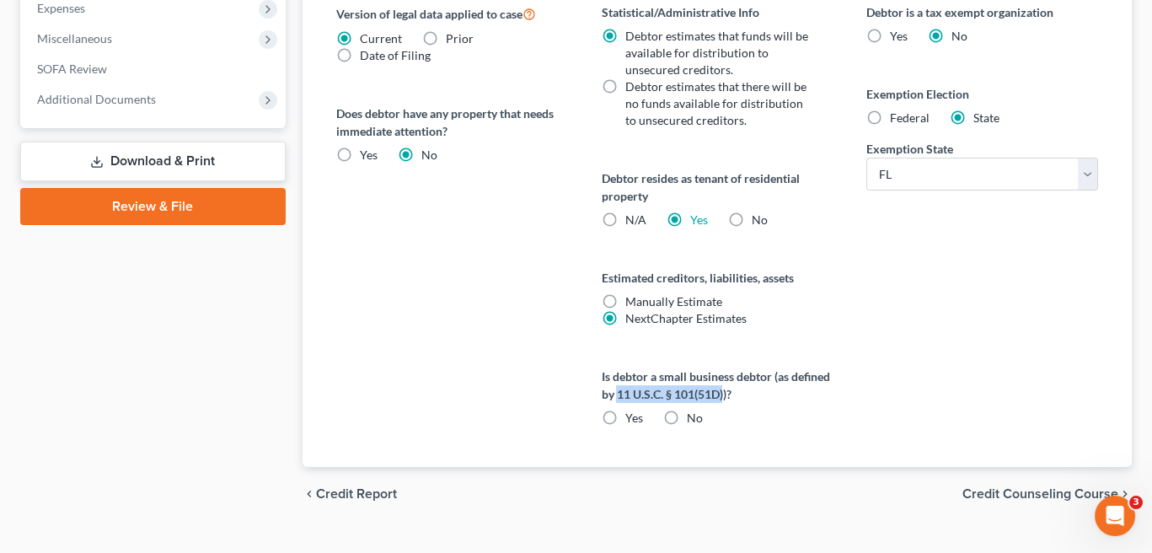
click at [723, 393] on label "Is debtor a small business debtor (as defined by 11 U.S.C. § 101(51D))?" at bounding box center [717, 385] width 232 height 35
copy label "11 U.S.C. § 101(51D)"
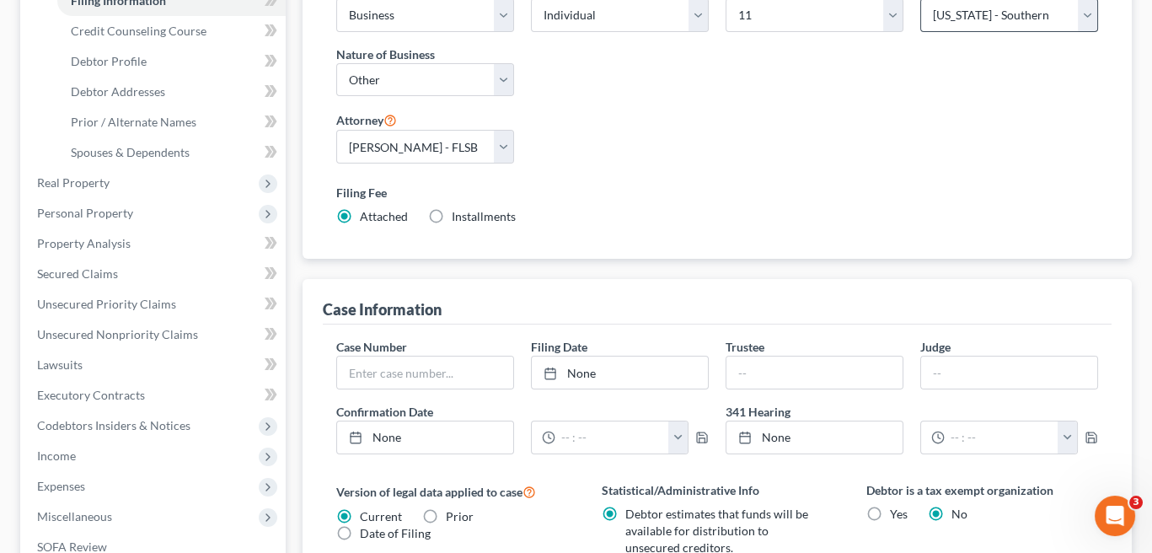
scroll to position [0, 0]
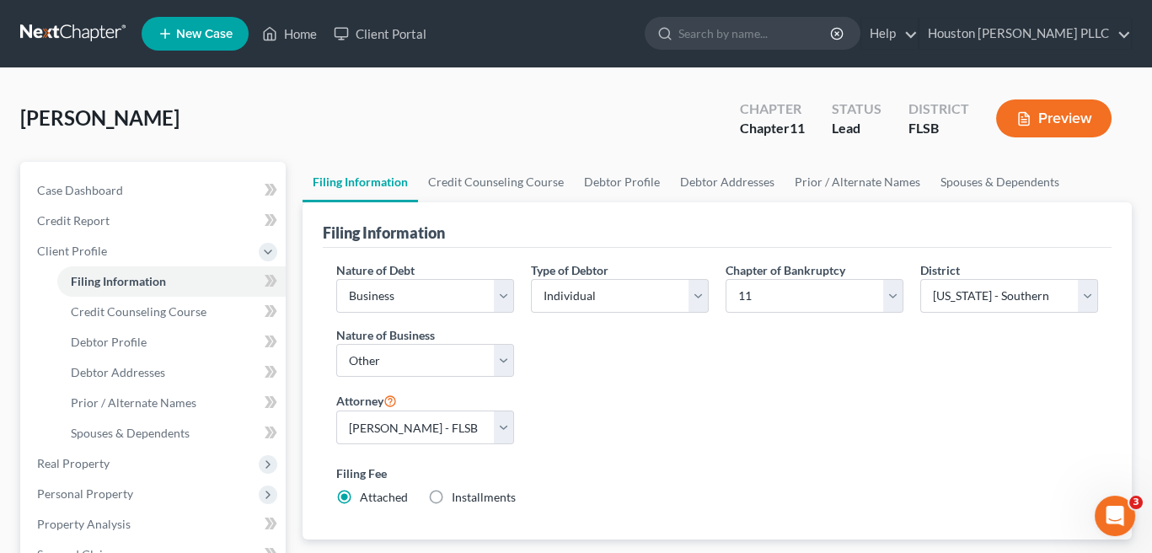
click at [1054, 122] on button "Preview" at bounding box center [1053, 118] width 115 height 38
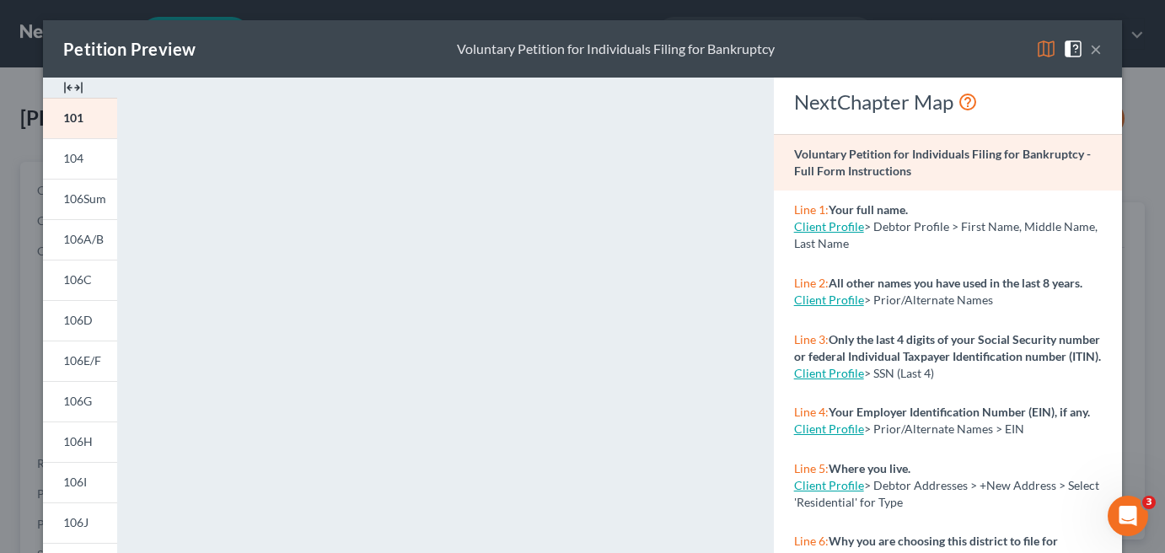
click at [1090, 51] on button "×" at bounding box center [1096, 49] width 12 height 20
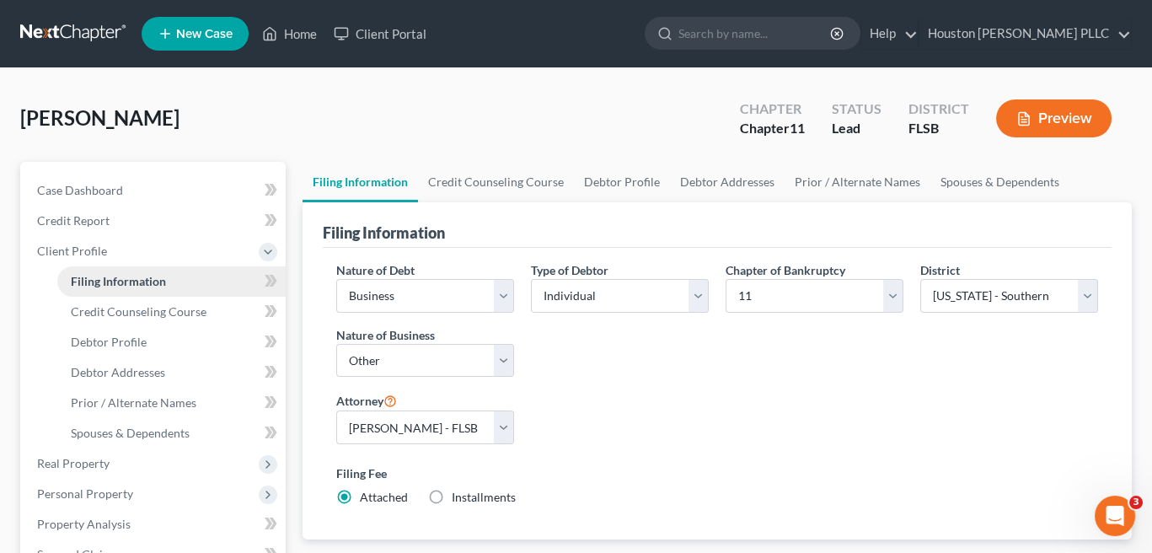
click at [92, 281] on span "Filing Information" at bounding box center [118, 281] width 95 height 14
click at [59, 245] on span "Client Profile" at bounding box center [72, 251] width 70 height 14
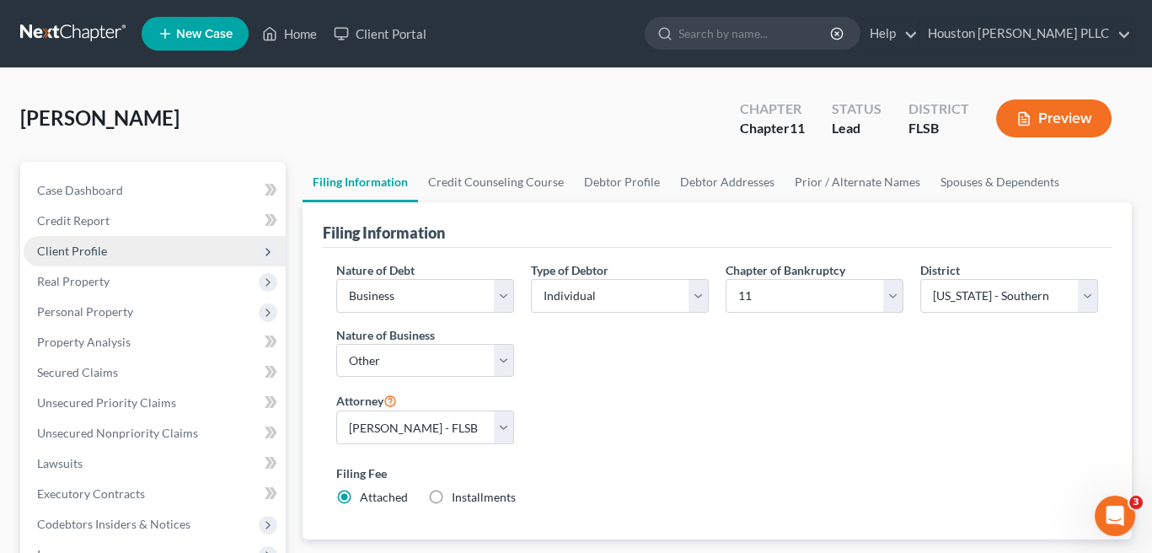
click at [62, 245] on span "Client Profile" at bounding box center [72, 251] width 70 height 14
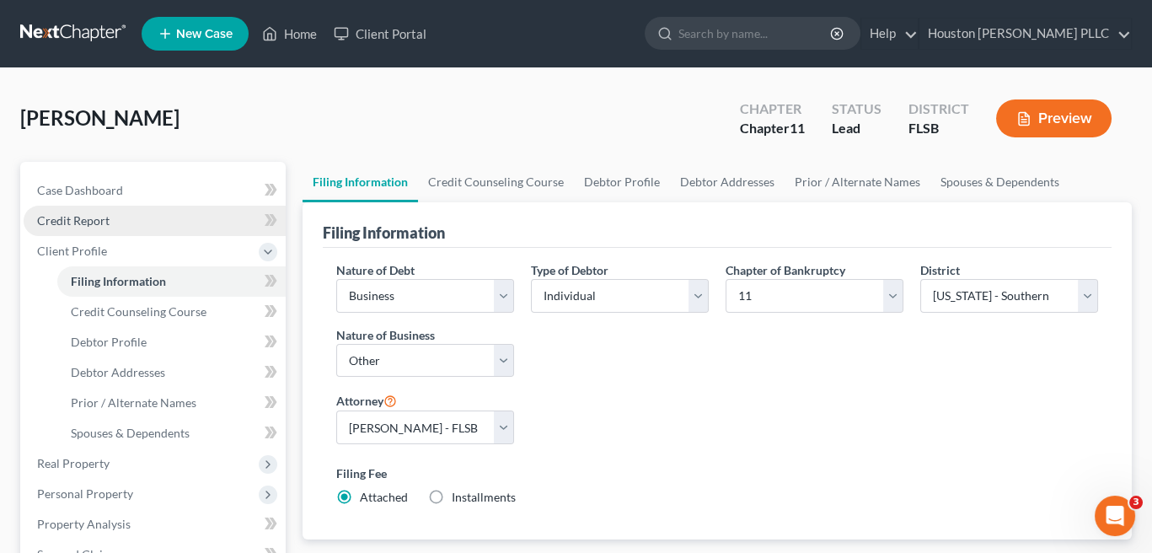
click at [58, 217] on span "Credit Report" at bounding box center [73, 220] width 72 height 14
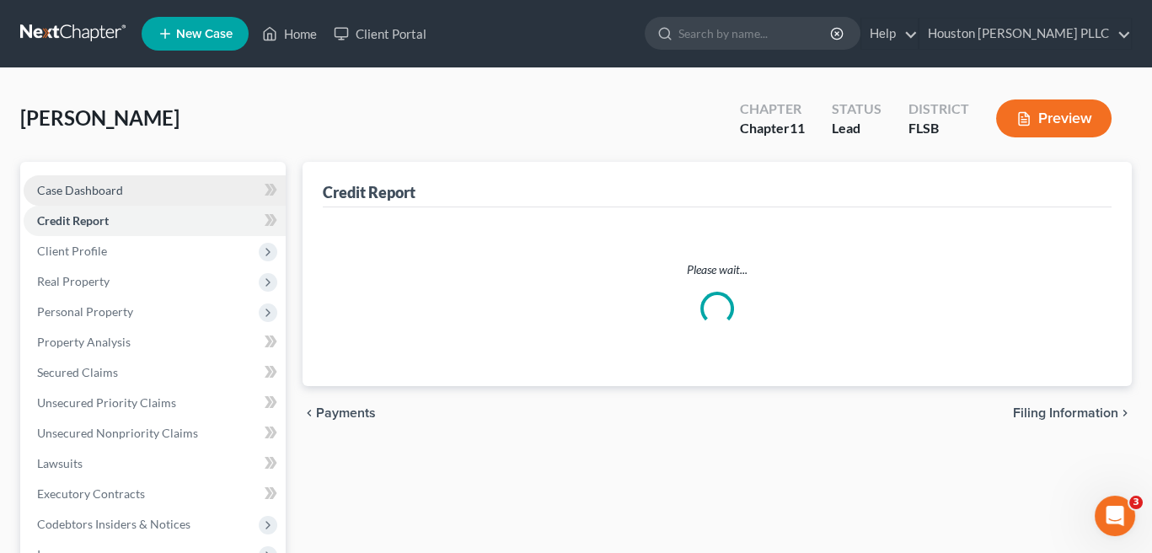
click at [60, 191] on span "Case Dashboard" at bounding box center [80, 190] width 86 height 14
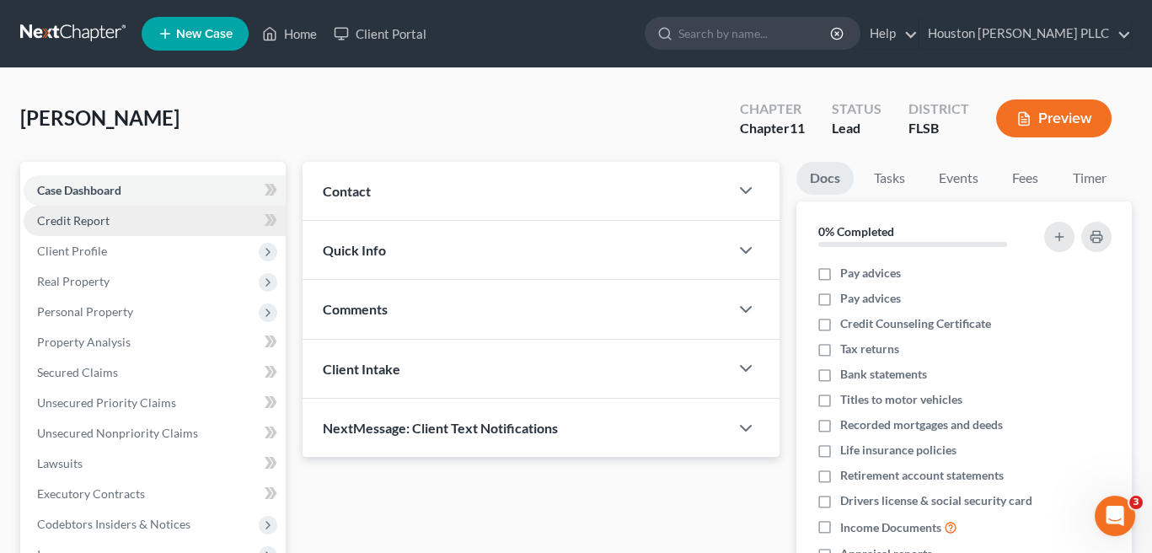
click at [86, 220] on span "Credit Report" at bounding box center [73, 220] width 72 height 14
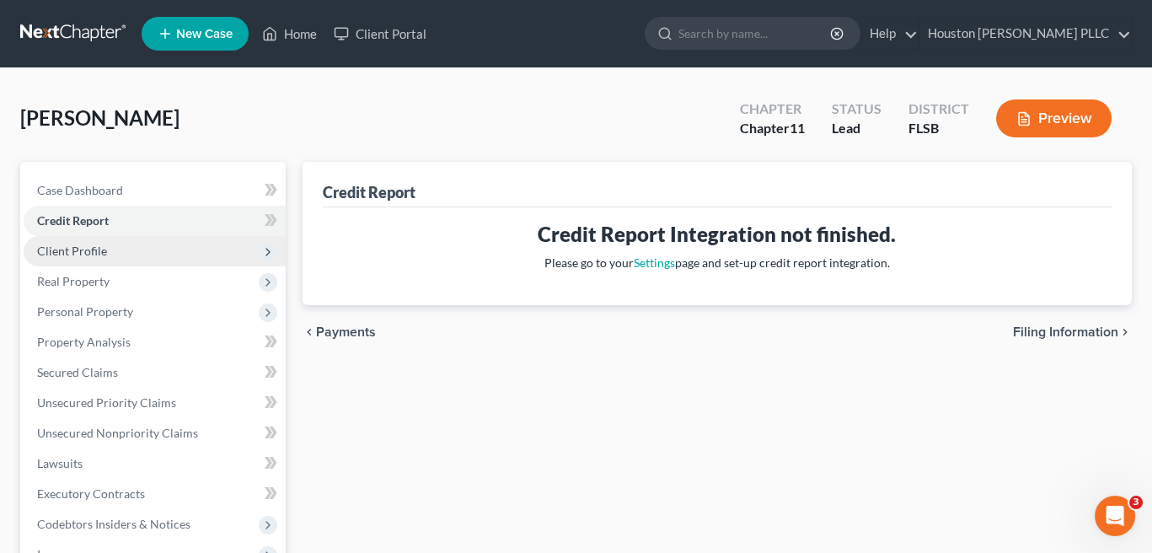
click at [67, 253] on span "Client Profile" at bounding box center [72, 251] width 70 height 14
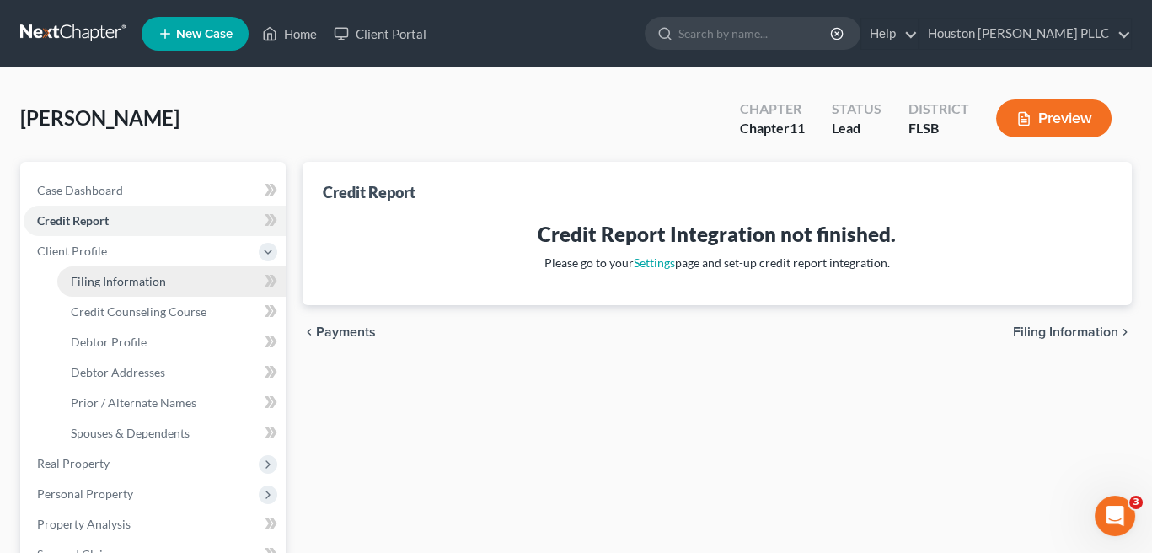
click at [94, 274] on span "Filing Information" at bounding box center [118, 281] width 95 height 14
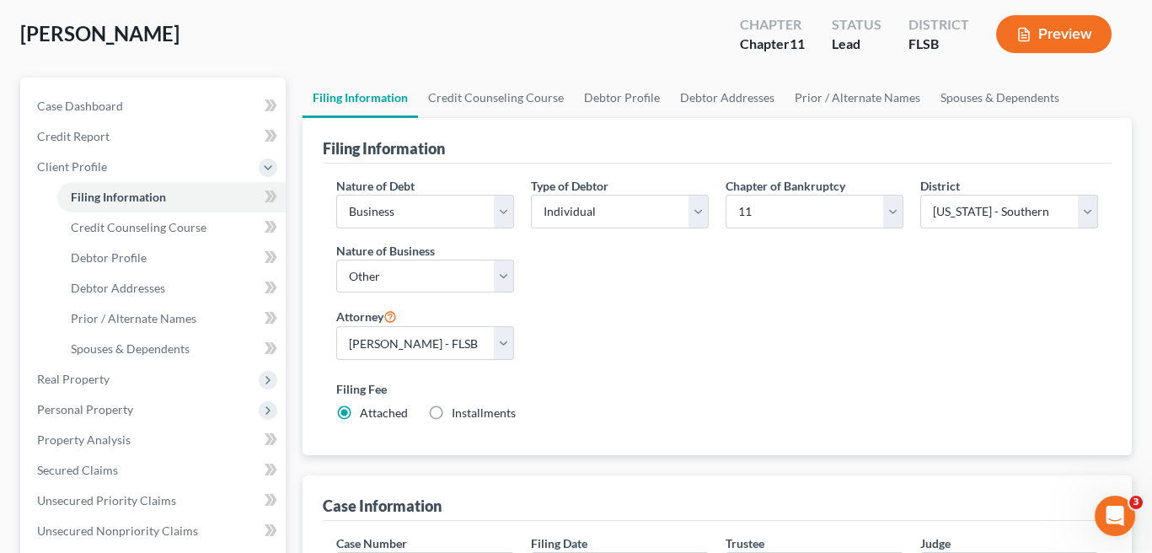
scroll to position [169, 0]
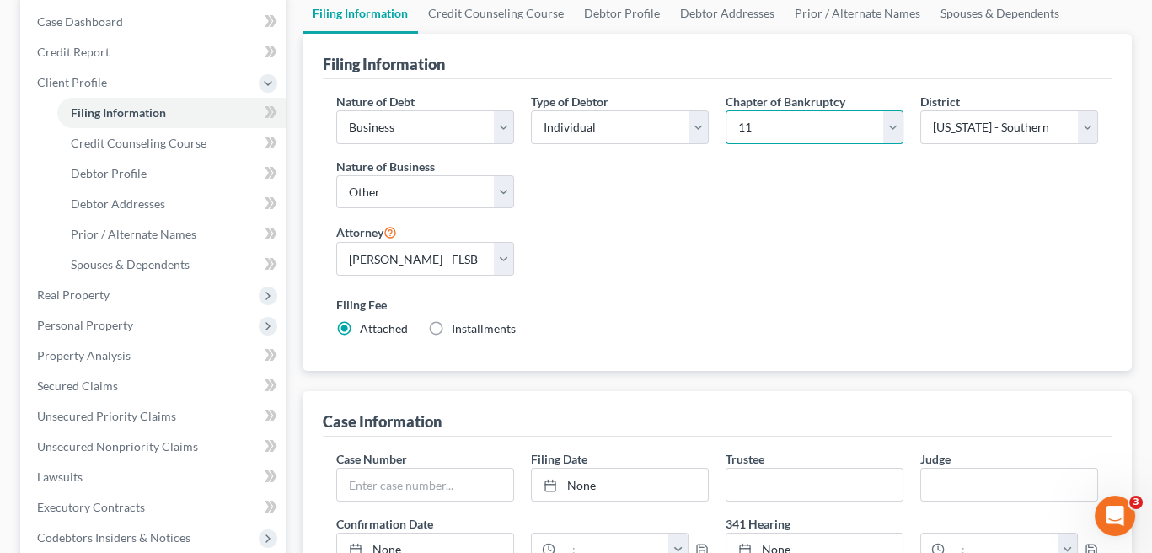
click at [886, 127] on select "Select 7 11 12 13" at bounding box center [815, 127] width 178 height 34
click at [702, 121] on select "Select Individual Joint" at bounding box center [620, 127] width 178 height 34
drag, startPoint x: 702, startPoint y: 121, endPoint x: 673, endPoint y: 118, distance: 29.6
click at [702, 121] on select "Select Individual Joint" at bounding box center [620, 127] width 178 height 34
click at [504, 125] on select "Select Business Consumer Other" at bounding box center [425, 127] width 178 height 34
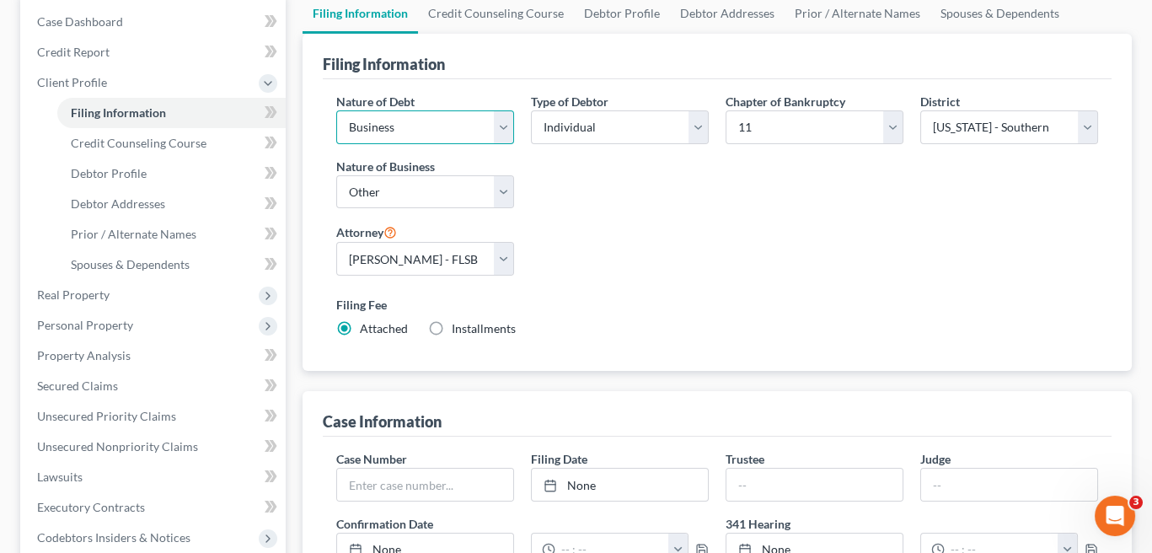
click at [504, 125] on select "Select Business Consumer Other" at bounding box center [425, 127] width 178 height 34
click at [512, 183] on select "Select Clearing Bank Commodity Broker Health Care Business Other Railroad Singl…" at bounding box center [425, 192] width 178 height 34
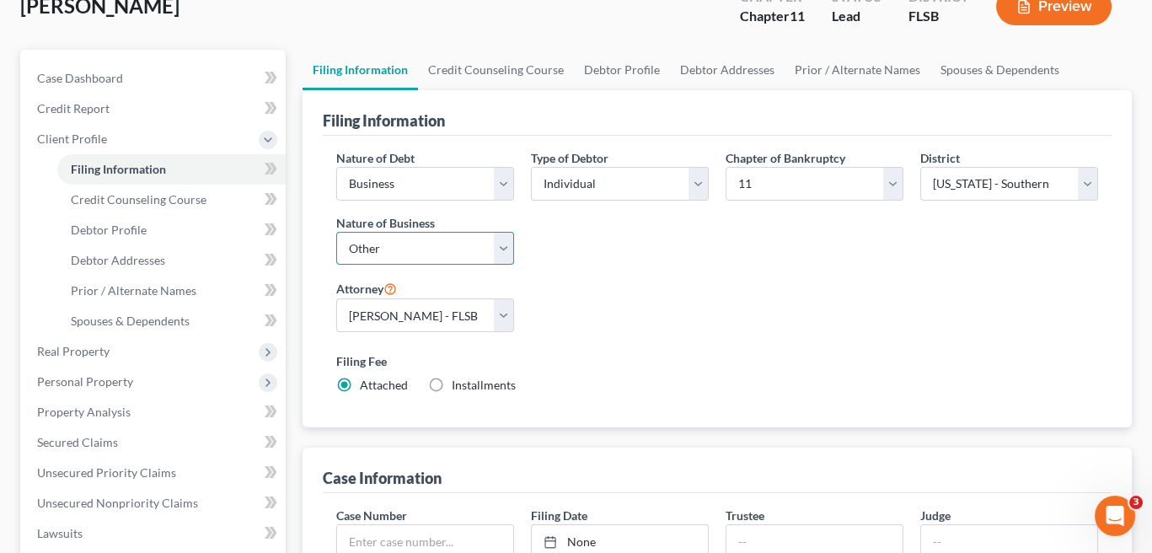
scroll to position [28, 0]
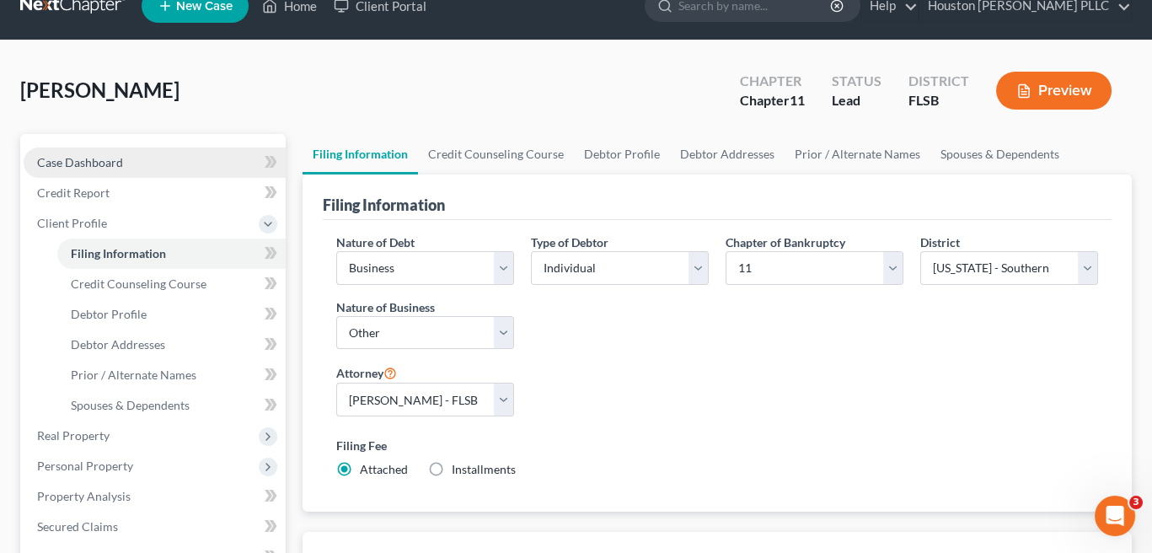
click at [93, 159] on span "Case Dashboard" at bounding box center [80, 162] width 86 height 14
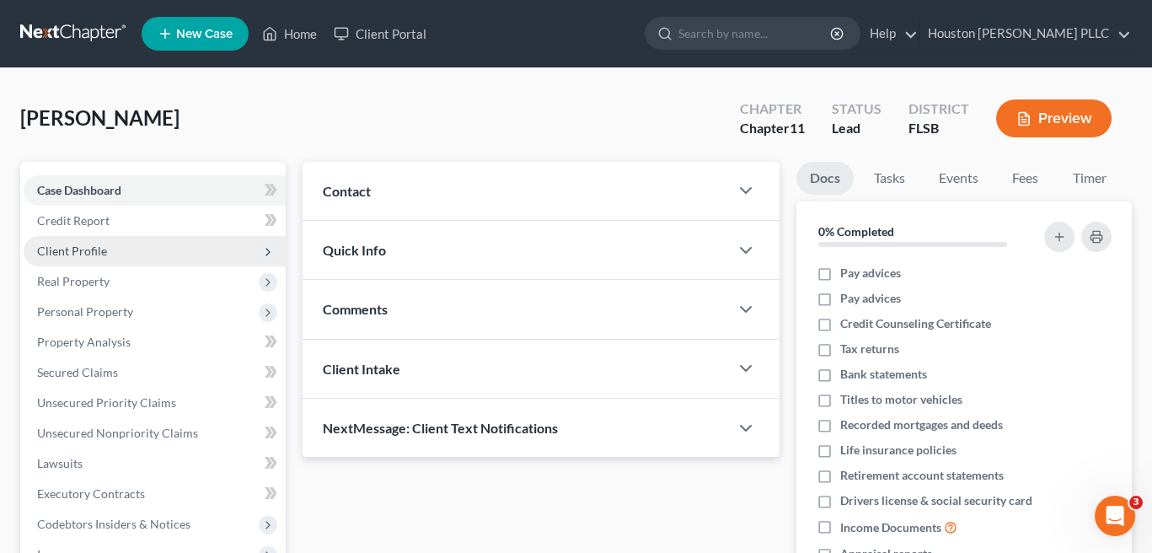
click at [60, 248] on span "Client Profile" at bounding box center [72, 251] width 70 height 14
click at [166, 255] on span "Client Profile" at bounding box center [155, 251] width 262 height 30
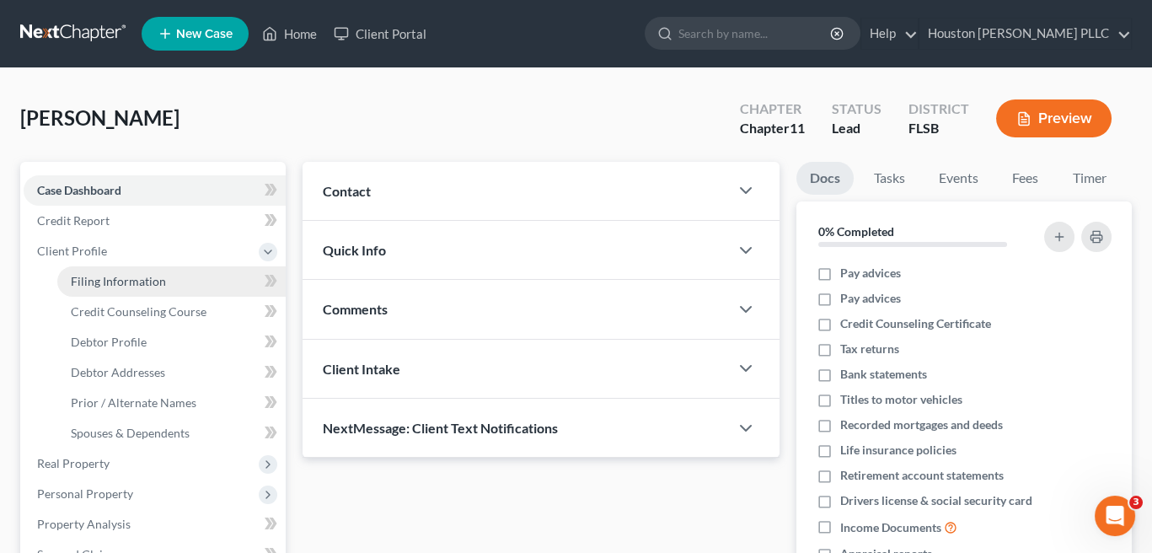
click at [126, 278] on span "Filing Information" at bounding box center [118, 281] width 95 height 14
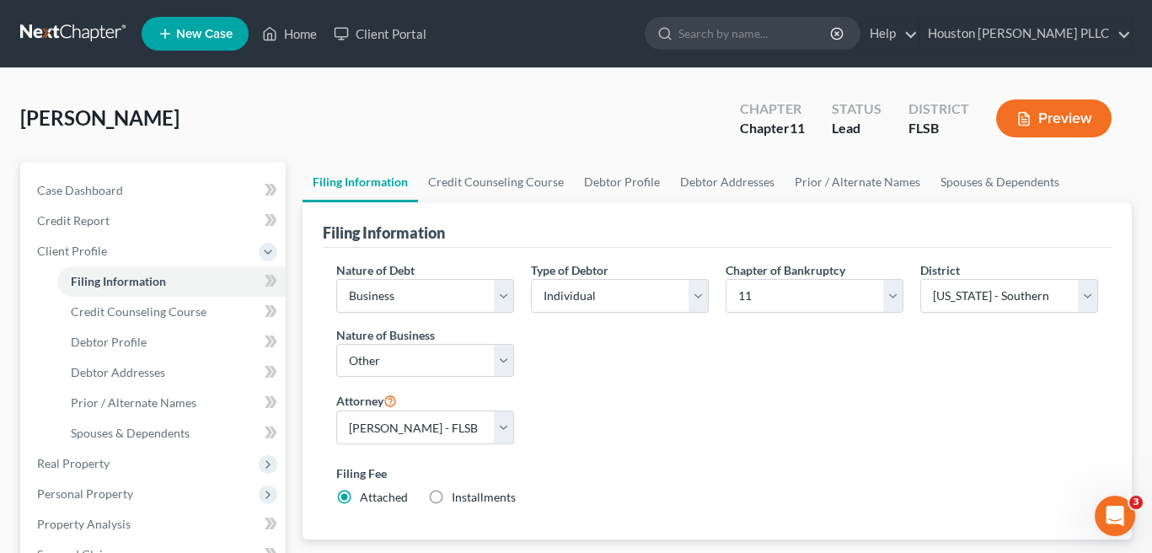
click at [309, 180] on link "Filing Information" at bounding box center [360, 182] width 115 height 40
click at [341, 181] on link "Filing Information" at bounding box center [360, 182] width 115 height 40
click at [505, 179] on link "Credit Counseling Course" at bounding box center [496, 182] width 156 height 40
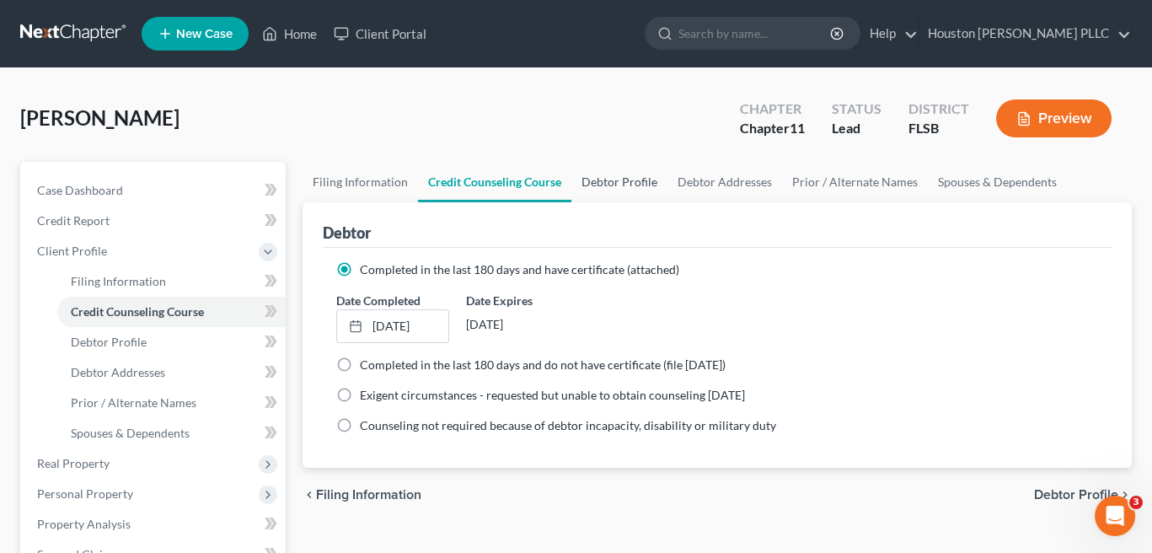
click at [622, 184] on link "Debtor Profile" at bounding box center [620, 182] width 96 height 40
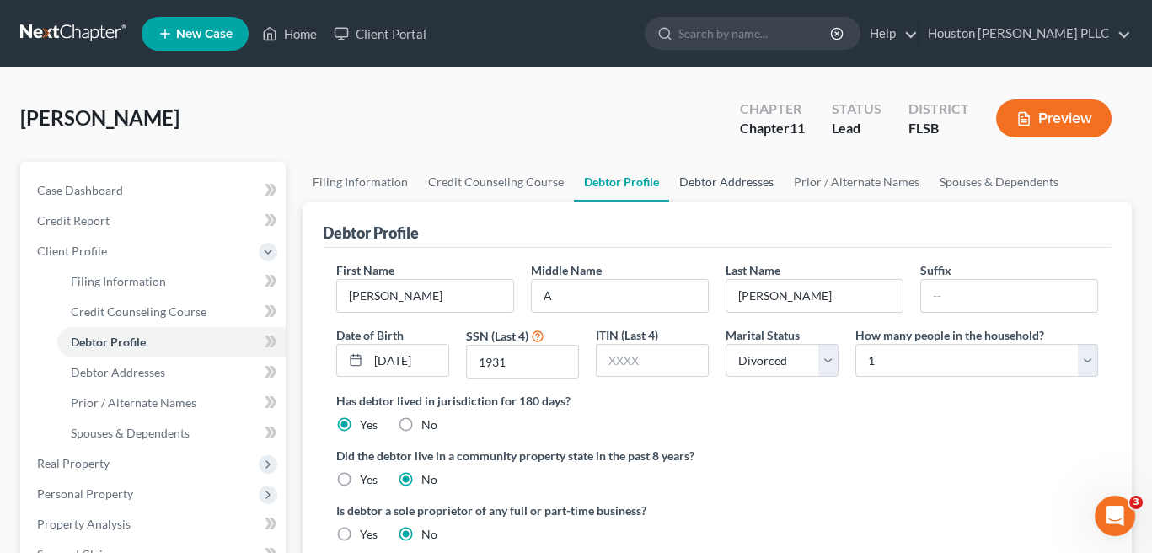
click at [733, 175] on link "Debtor Addresses" at bounding box center [726, 182] width 115 height 40
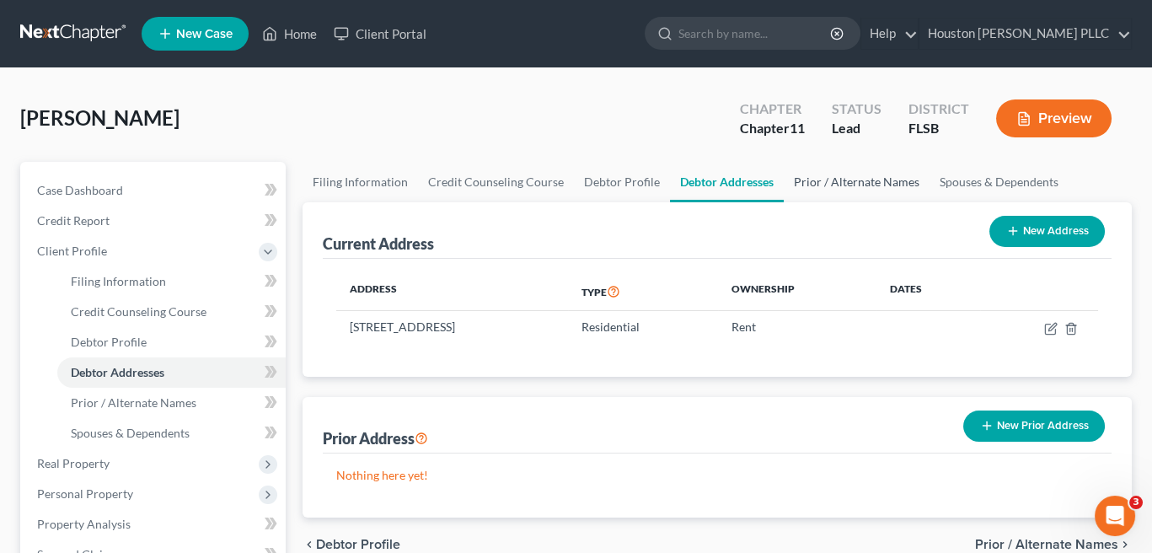
click at [876, 180] on link "Prior / Alternate Names" at bounding box center [857, 182] width 146 height 40
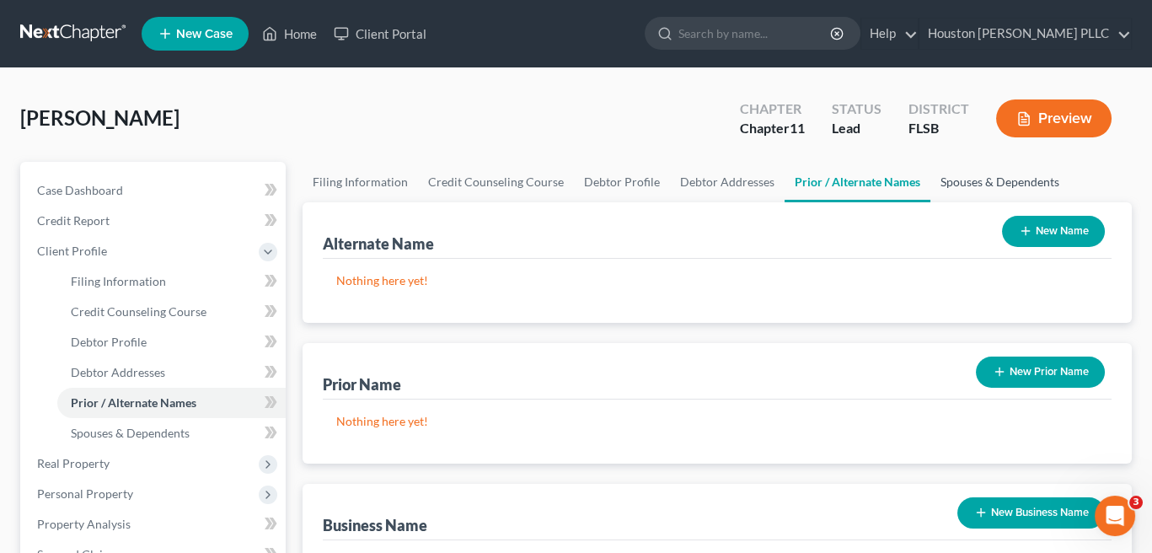
click at [979, 180] on link "Spouses & Dependents" at bounding box center [1000, 182] width 139 height 40
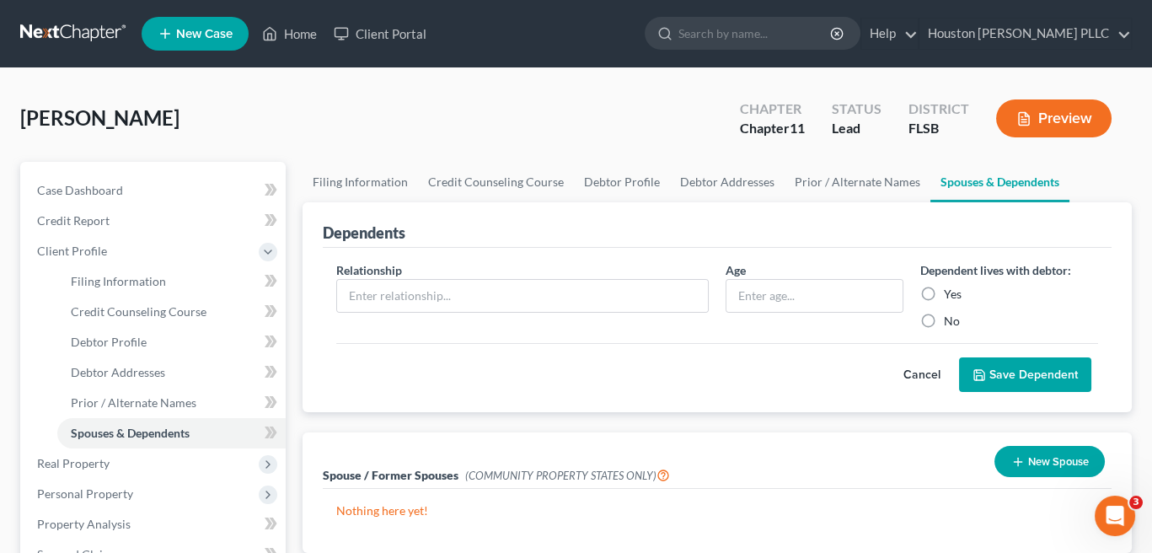
click at [1039, 120] on button "Preview" at bounding box center [1053, 118] width 115 height 38
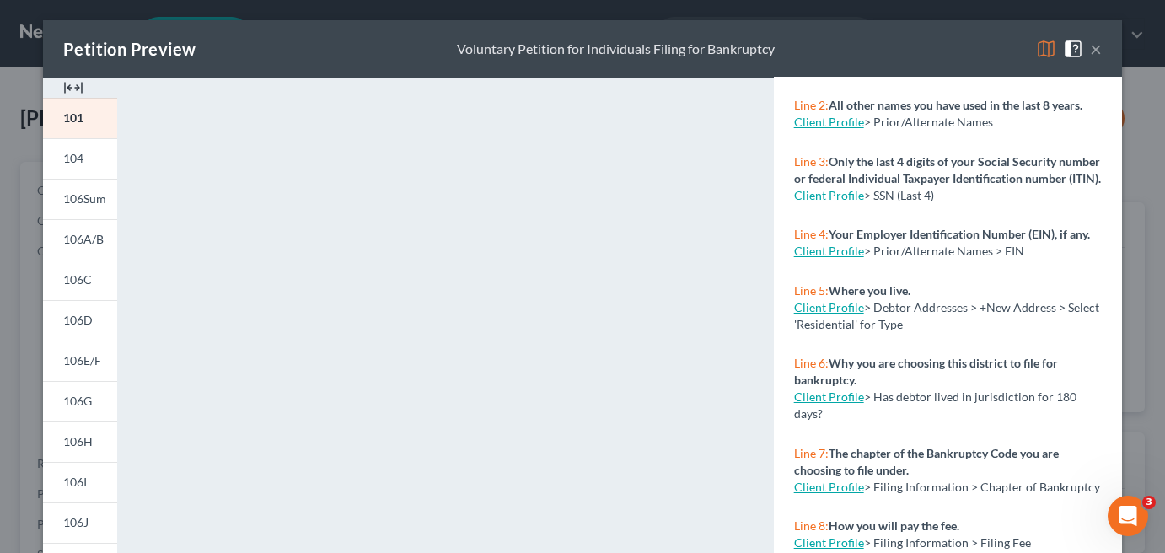
click at [1090, 52] on button "×" at bounding box center [1096, 49] width 12 height 20
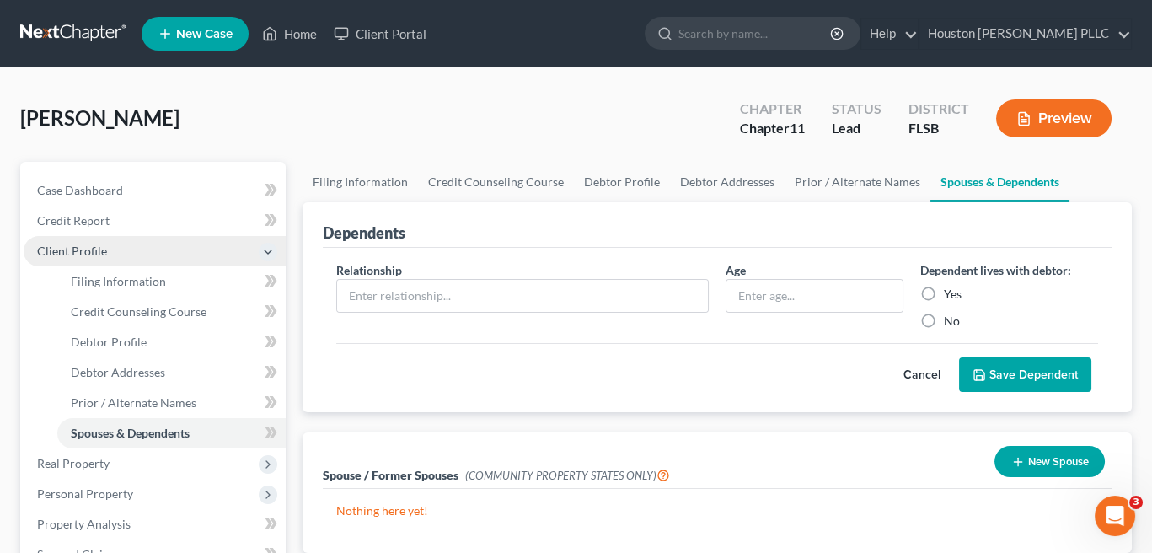
click at [126, 250] on span "Client Profile" at bounding box center [155, 251] width 262 height 30
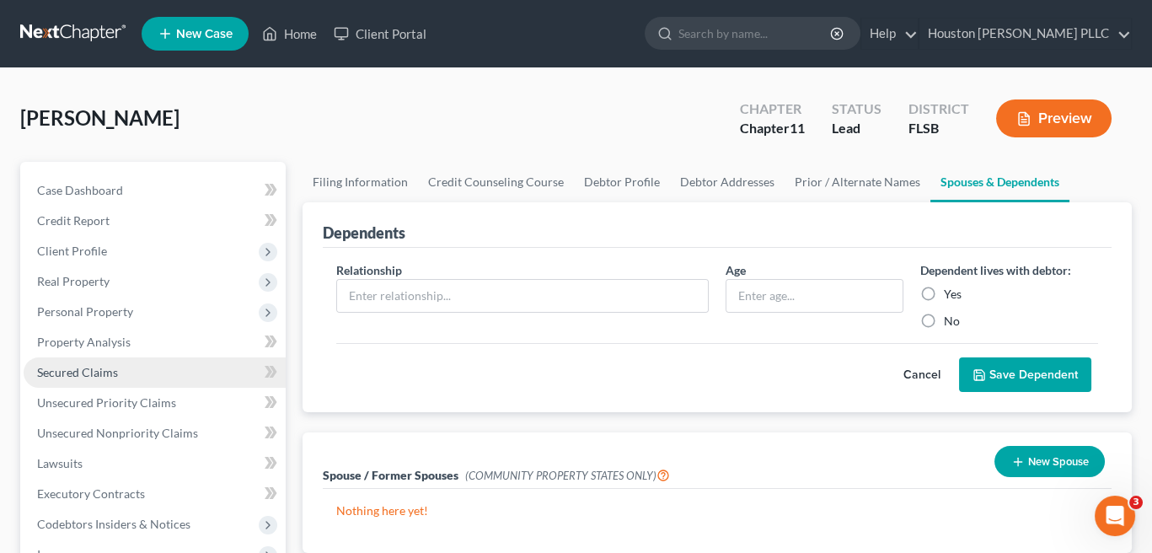
click at [67, 373] on span "Secured Claims" at bounding box center [77, 372] width 81 height 14
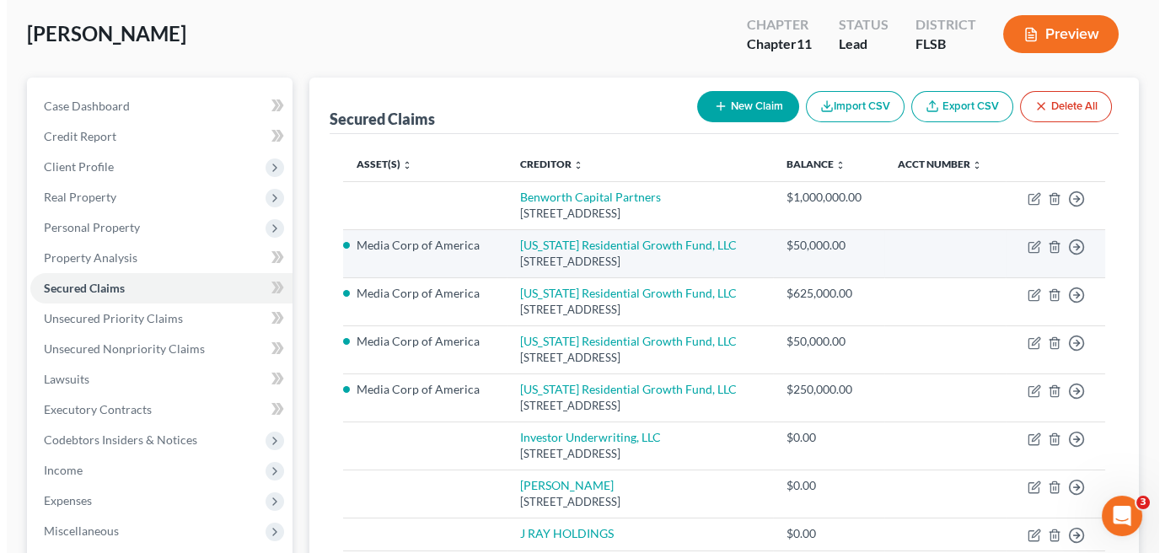
scroll to position [169, 0]
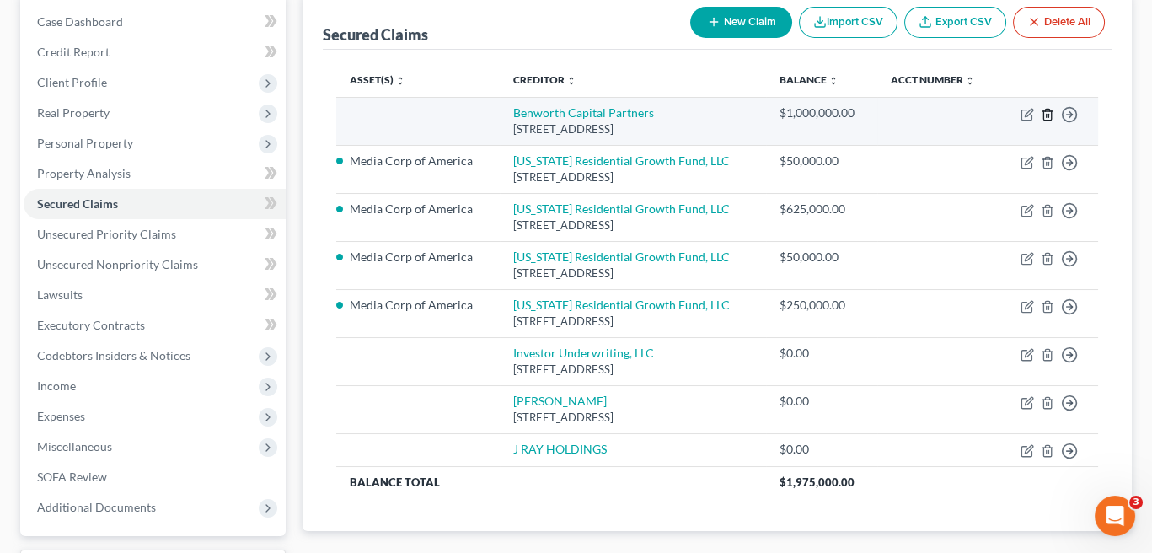
click at [1047, 115] on line "button" at bounding box center [1047, 115] width 0 height 3
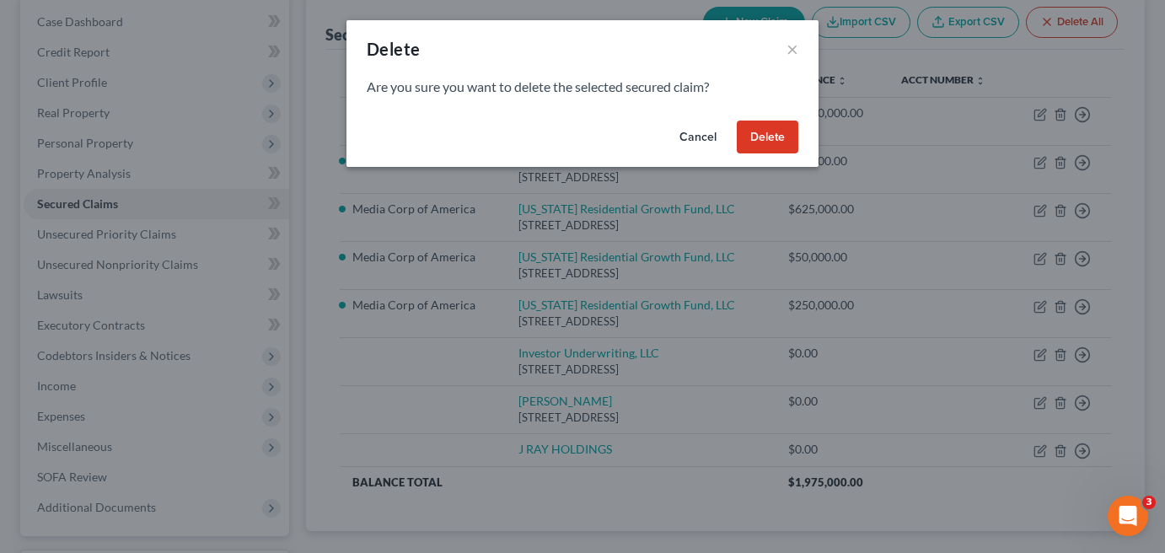
click at [767, 137] on button "Delete" at bounding box center [768, 138] width 62 height 34
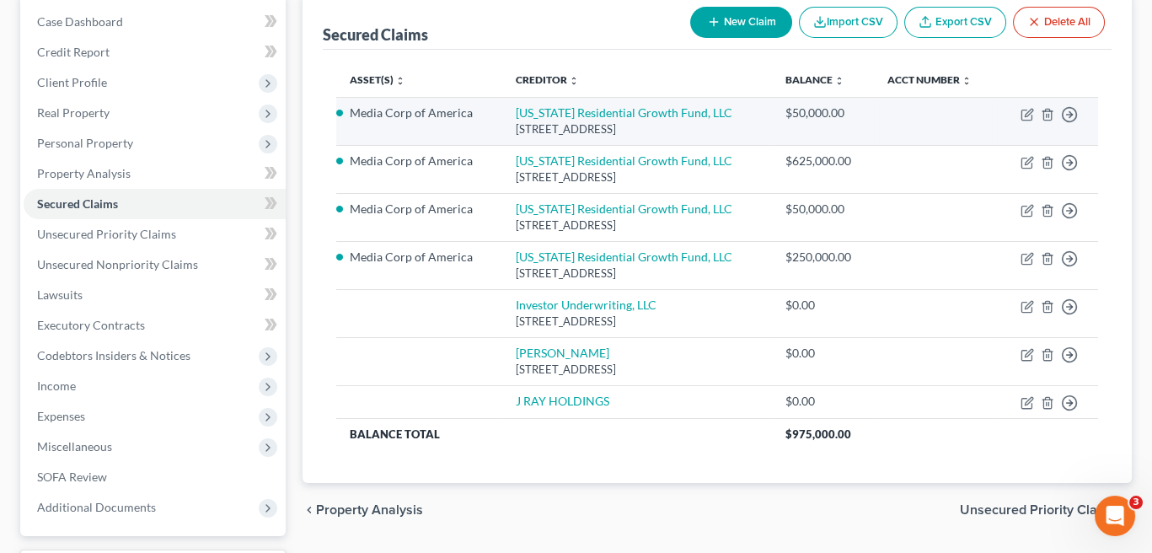
click at [1019, 112] on td "Move to E Move to F Move to G Move to Notice Only" at bounding box center [1047, 121] width 101 height 48
click at [1025, 114] on icon "button" at bounding box center [1029, 113] width 8 height 8
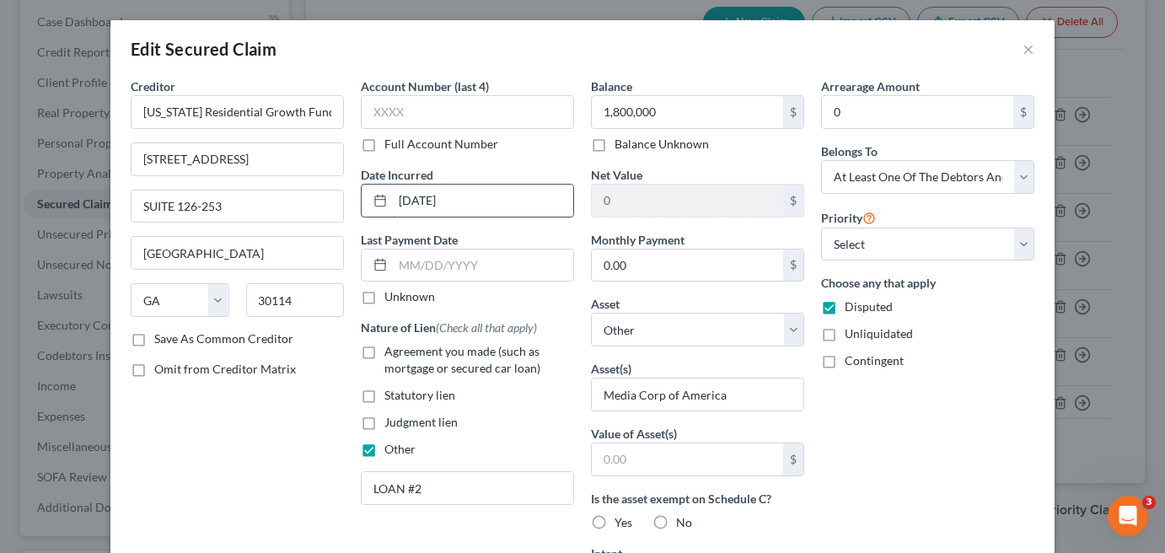
drag, startPoint x: 481, startPoint y: 200, endPoint x: 368, endPoint y: 197, distance: 113.8
click at [368, 198] on div "[DATE]" at bounding box center [467, 201] width 213 height 34
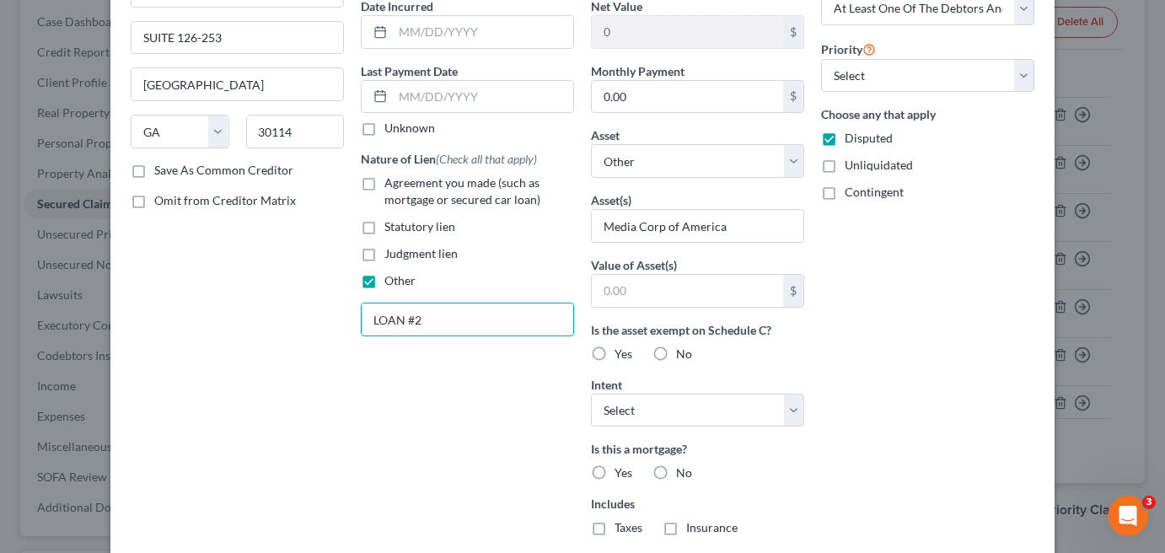
drag, startPoint x: 437, startPoint y: 311, endPoint x: 309, endPoint y: 317, distance: 128.3
click at [309, 317] on div "Creditor * [US_STATE] Residential Growth Fund, LLC [STREET_ADDRESS] [GEOGRAPHIC…" at bounding box center [582, 285] width 921 height 752
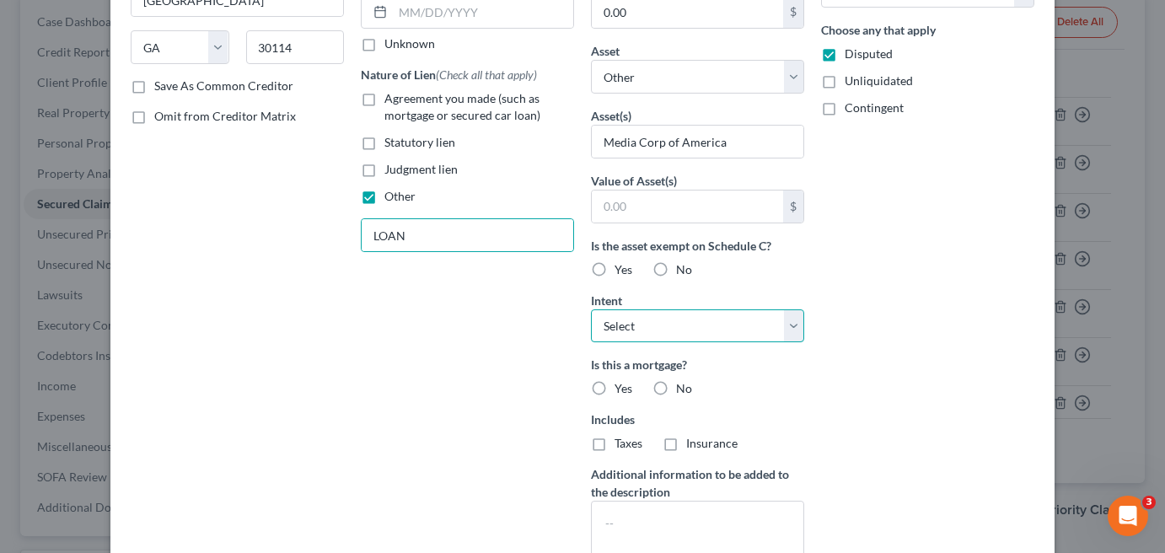
click at [791, 321] on select "Select Surrender Redeem Reaffirm Avoid Other" at bounding box center [697, 326] width 213 height 34
click at [791, 322] on select "Select Surrender Redeem Reaffirm Avoid Other" at bounding box center [697, 326] width 213 height 34
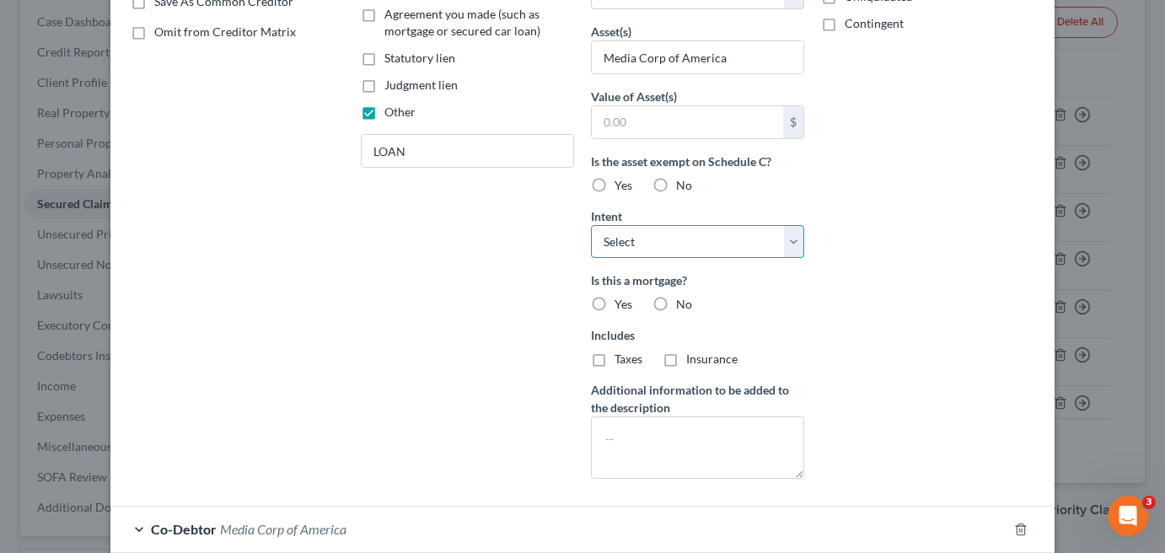
scroll to position [518, 0]
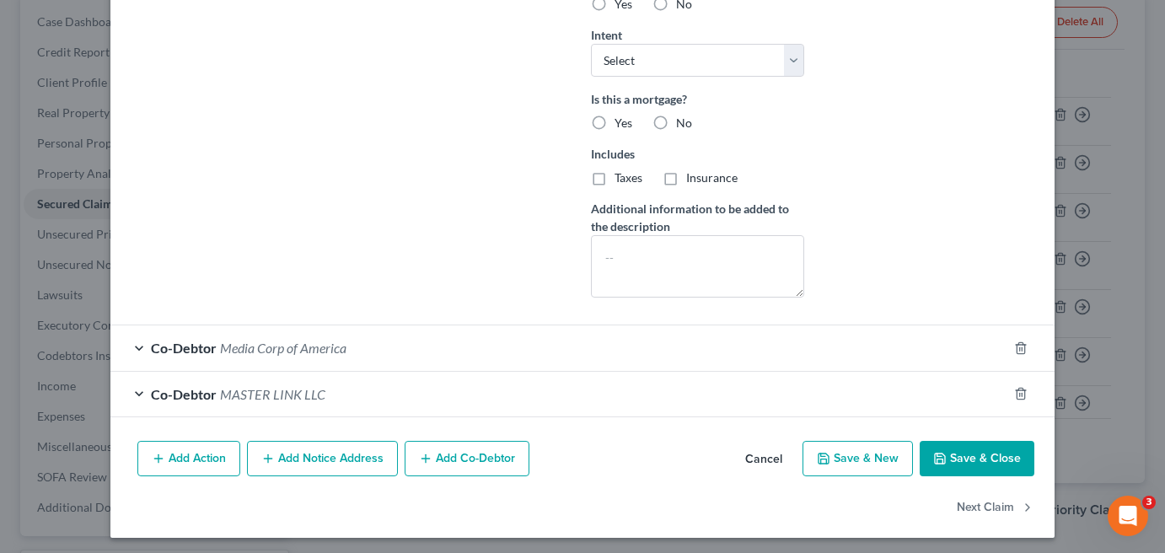
click at [990, 449] on button "Save & Close" at bounding box center [977, 458] width 115 height 35
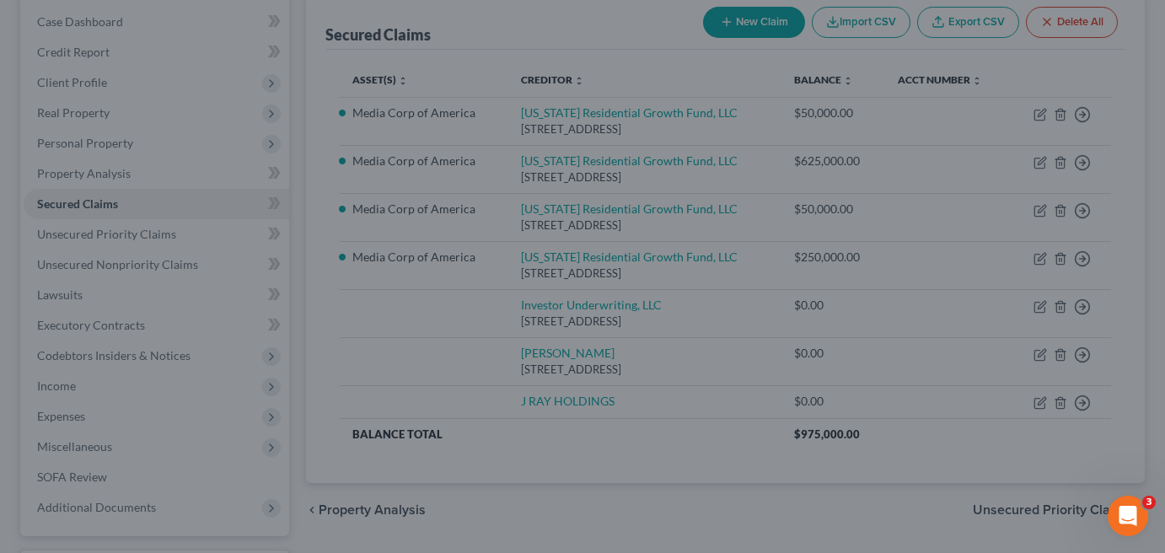
scroll to position [335, 0]
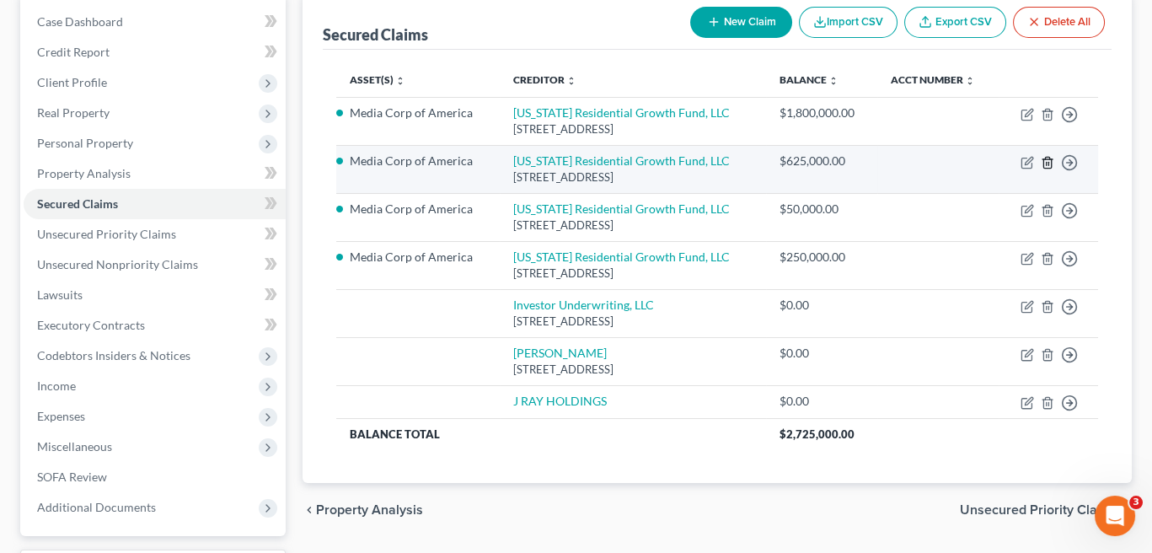
click at [1048, 166] on icon "button" at bounding box center [1048, 162] width 8 height 11
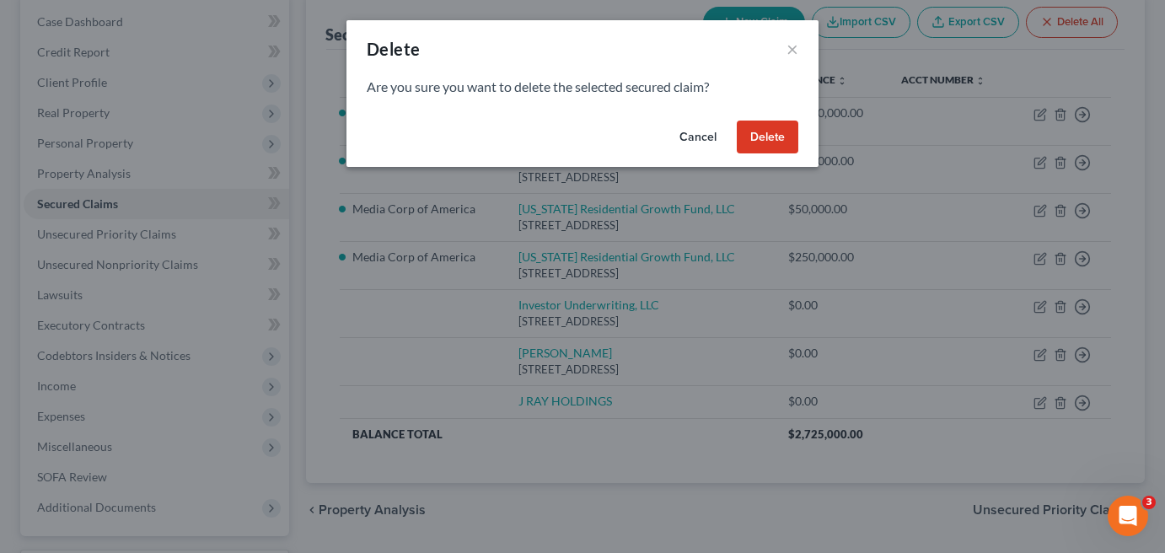
click at [763, 142] on button "Delete" at bounding box center [768, 138] width 62 height 34
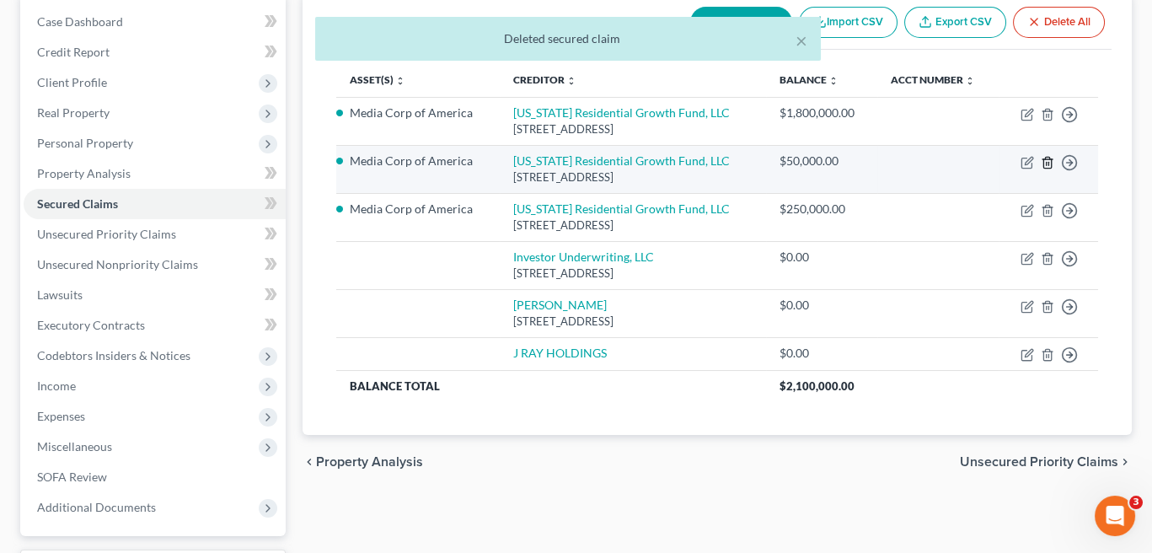
click at [1048, 165] on icon "button" at bounding box center [1047, 162] width 13 height 13
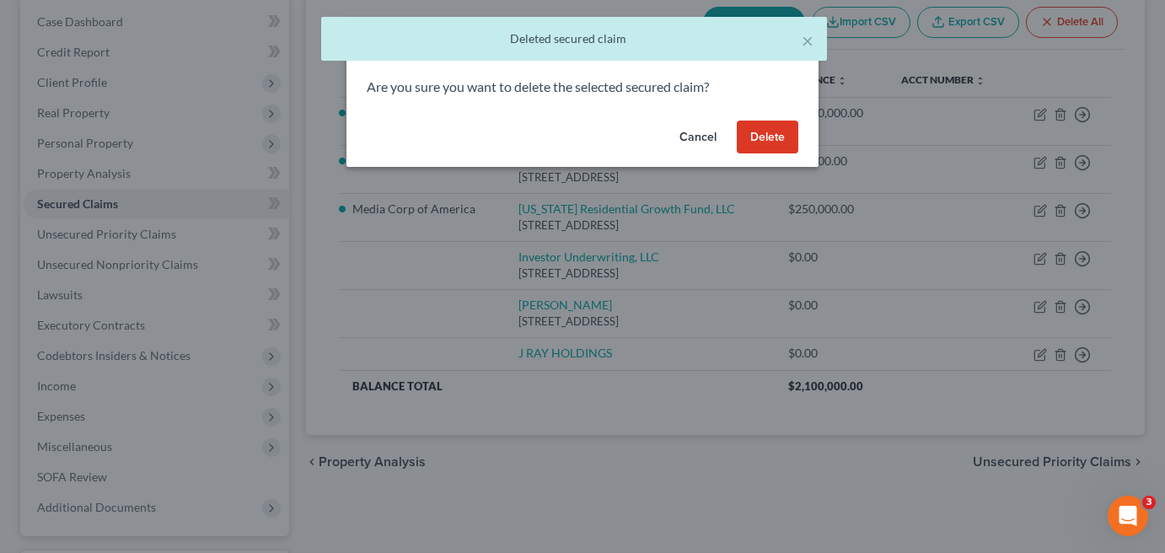
click at [758, 138] on button "Delete" at bounding box center [768, 138] width 62 height 34
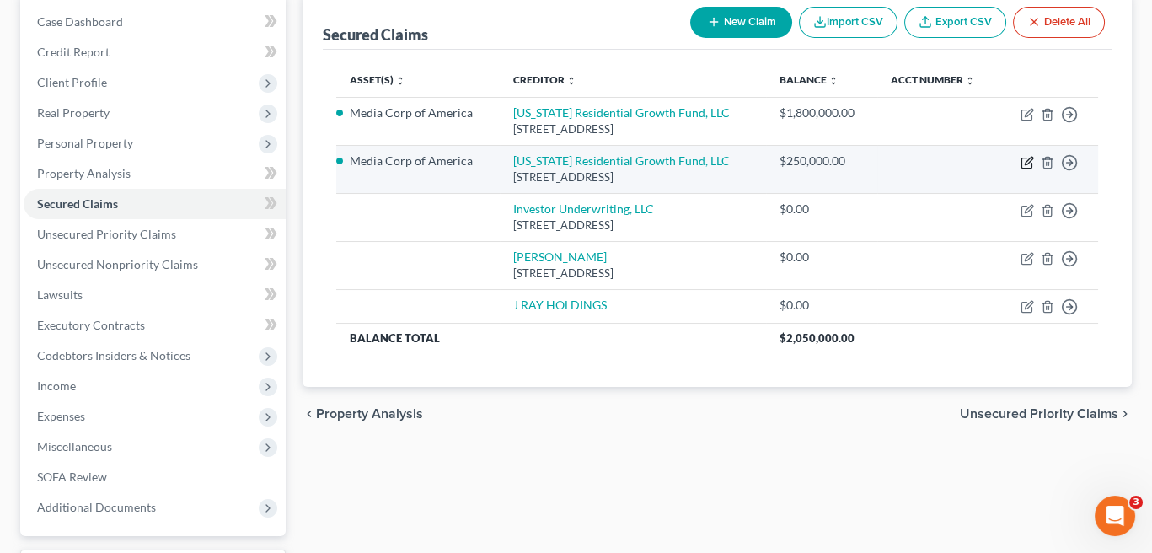
click at [1023, 163] on icon "button" at bounding box center [1027, 162] width 13 height 13
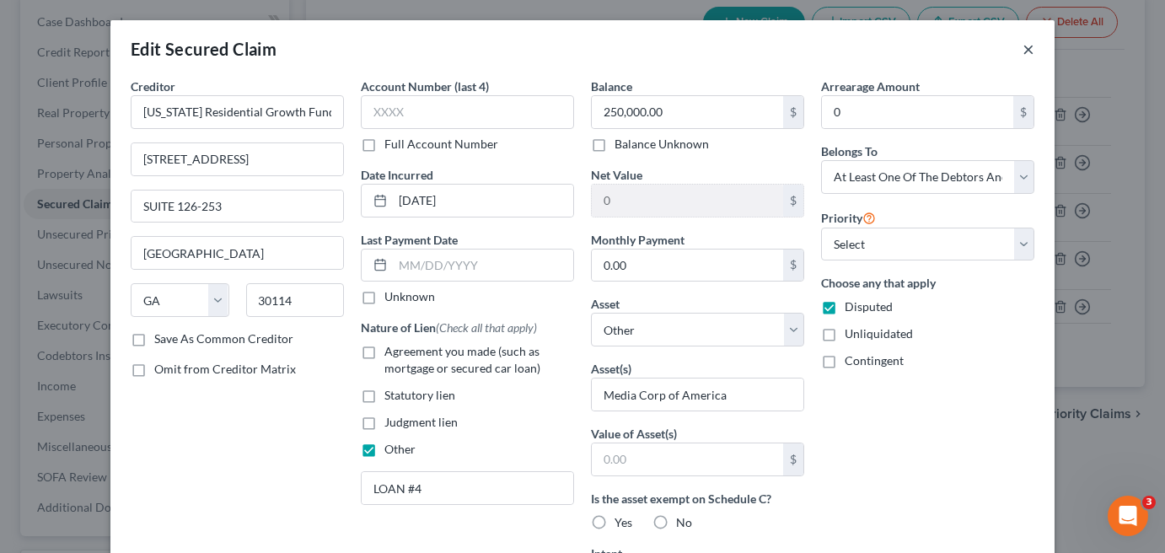
click at [1025, 51] on button "×" at bounding box center [1029, 49] width 12 height 20
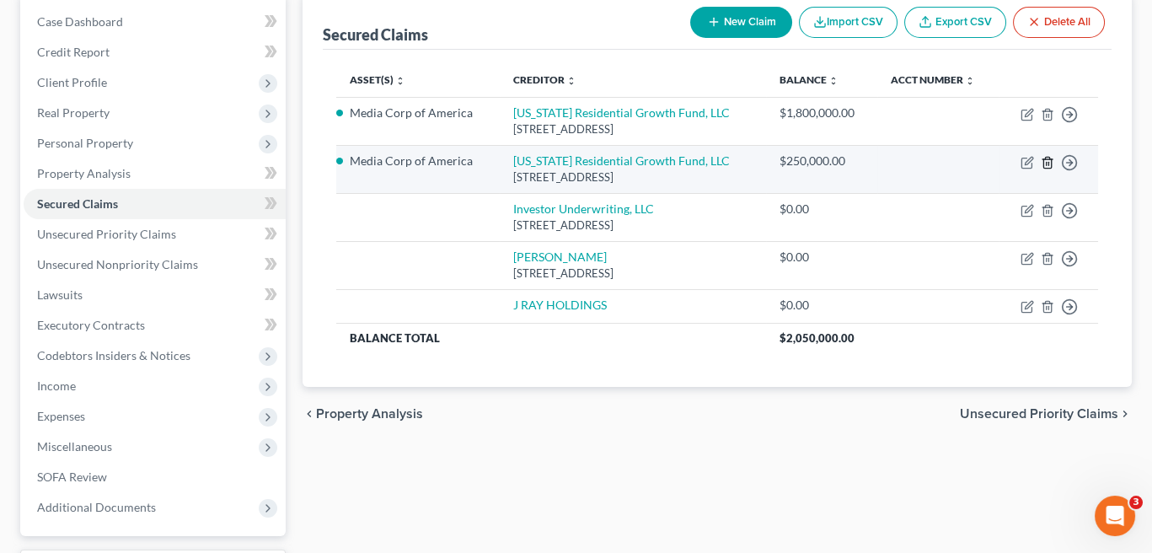
click at [1047, 163] on icon "button" at bounding box center [1047, 162] width 13 height 13
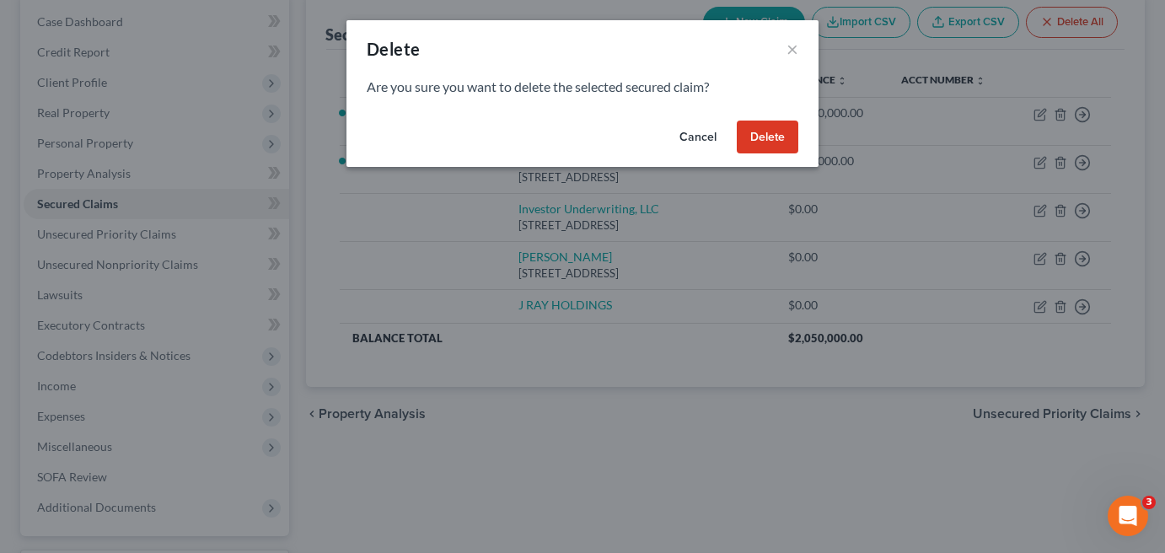
click at [767, 138] on button "Delete" at bounding box center [768, 138] width 62 height 34
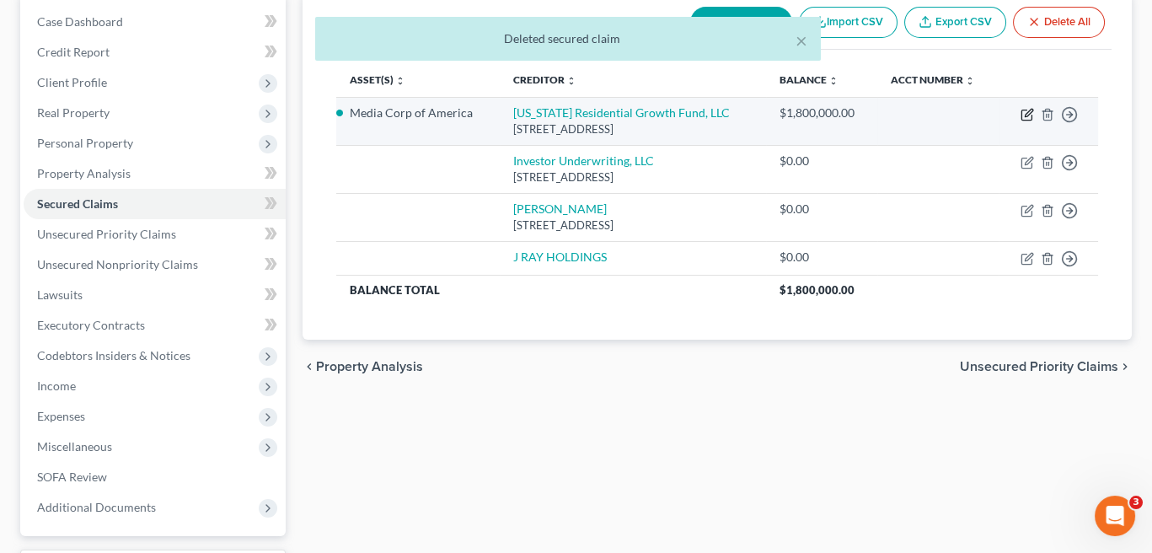
click at [1028, 116] on icon "button" at bounding box center [1027, 114] width 13 height 13
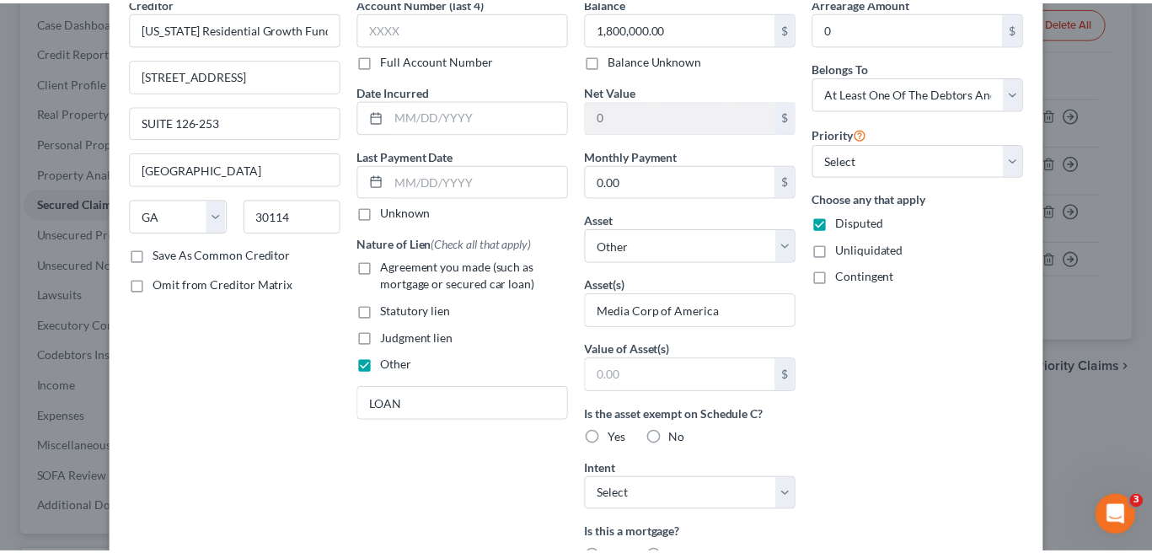
scroll to position [0, 0]
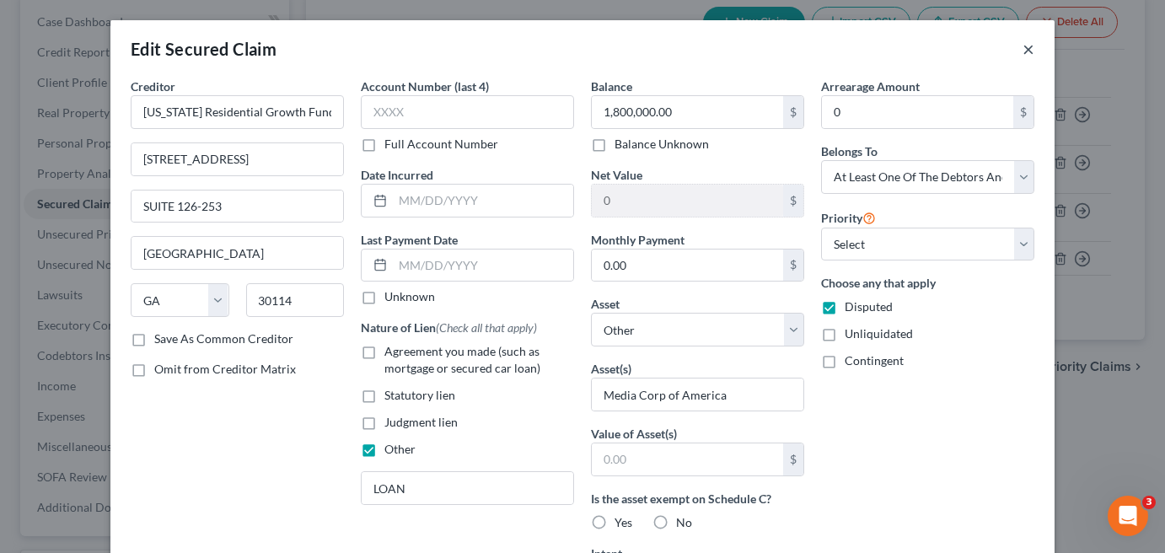
click at [1023, 49] on button "×" at bounding box center [1029, 49] width 12 height 20
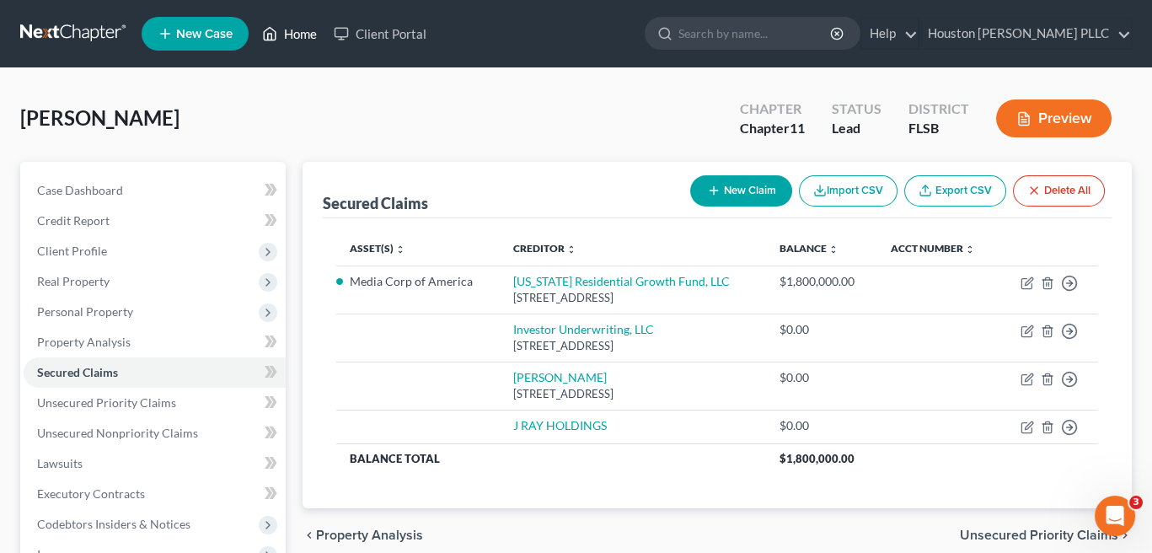
click at [302, 32] on link "Home" at bounding box center [290, 34] width 72 height 30
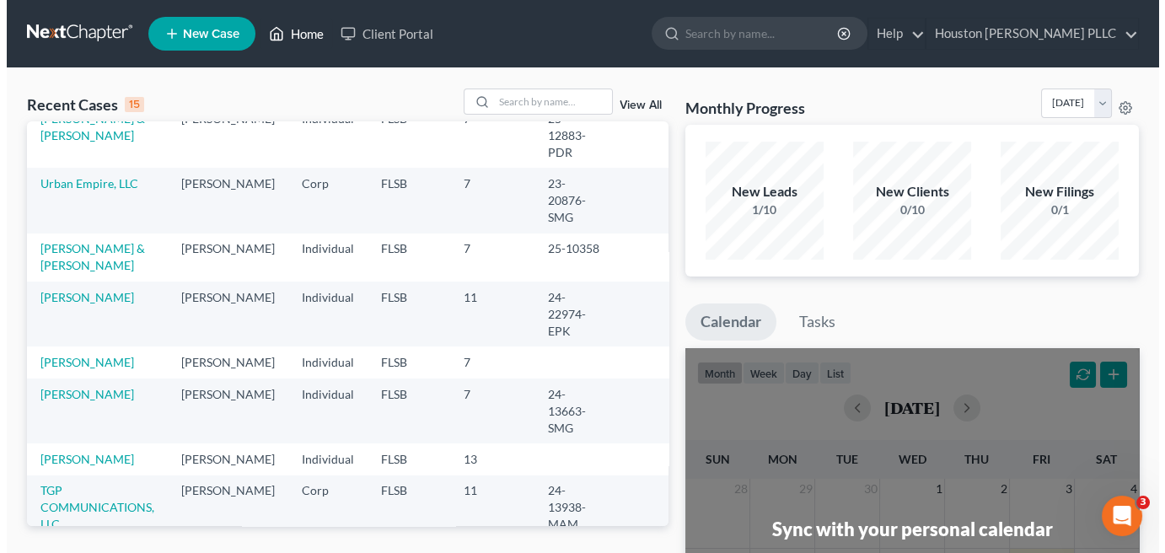
scroll to position [169, 0]
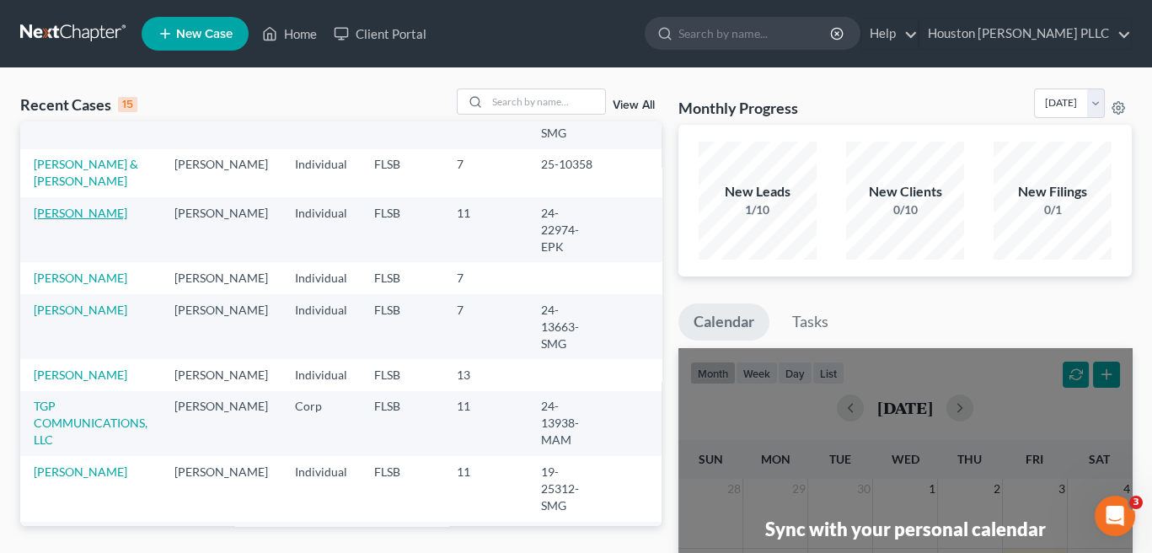
click at [73, 220] on link "[PERSON_NAME]" at bounding box center [81, 213] width 94 height 14
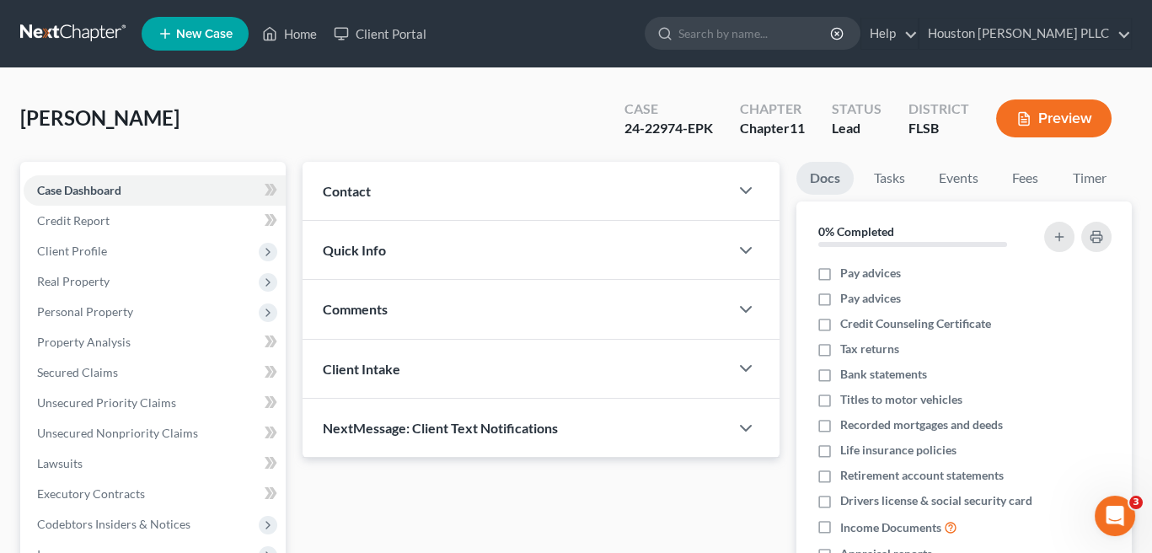
click at [1031, 114] on button "Preview" at bounding box center [1053, 118] width 115 height 38
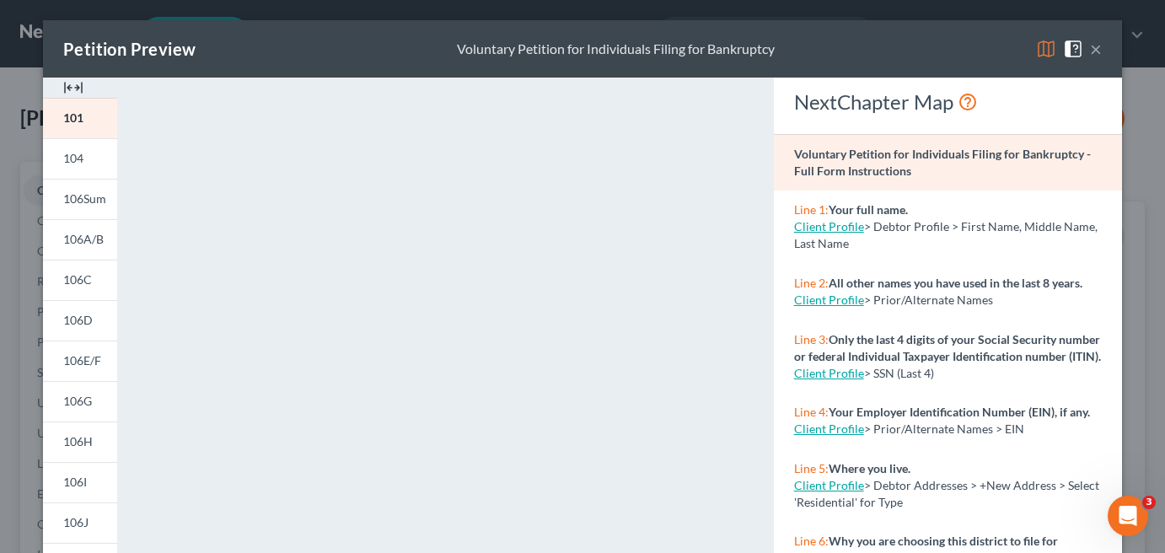
click at [1090, 46] on button "×" at bounding box center [1096, 49] width 12 height 20
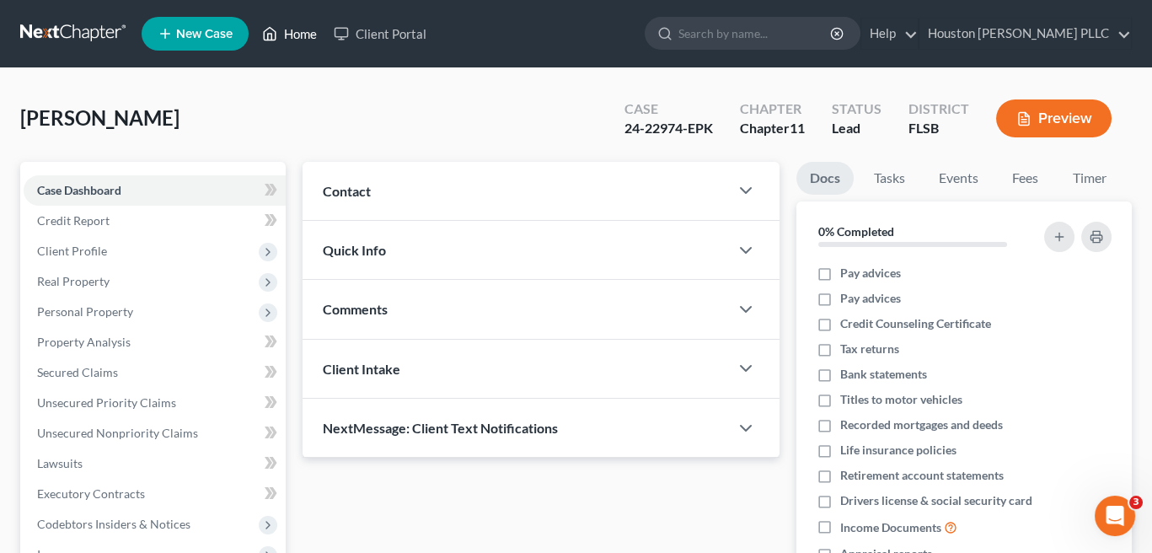
click at [296, 26] on link "Home" at bounding box center [290, 34] width 72 height 30
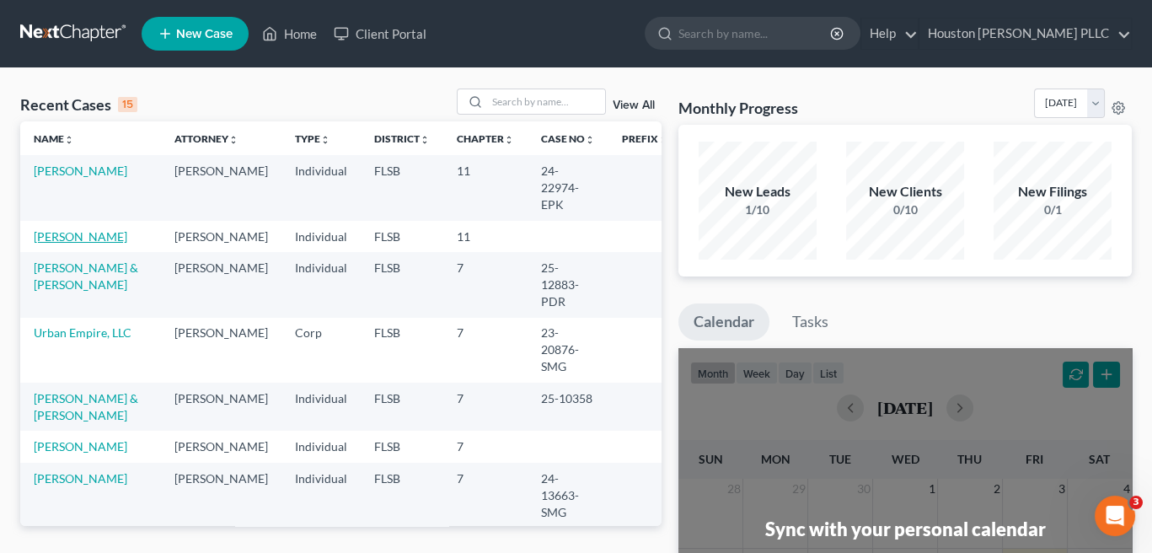
click at [78, 230] on link "[PERSON_NAME]" at bounding box center [81, 236] width 94 height 14
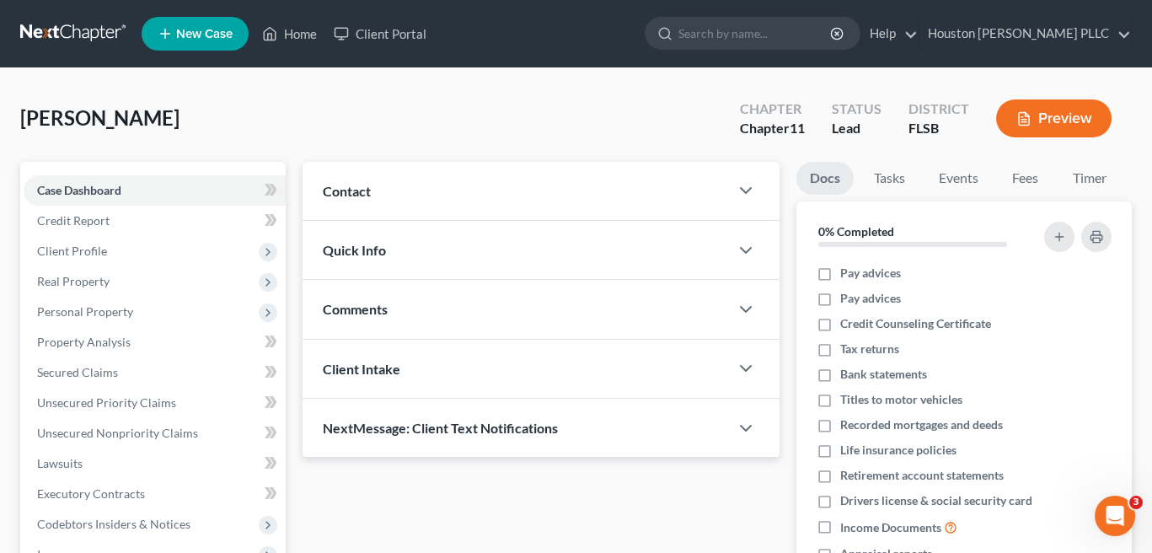
click at [1067, 119] on button "Preview" at bounding box center [1053, 118] width 115 height 38
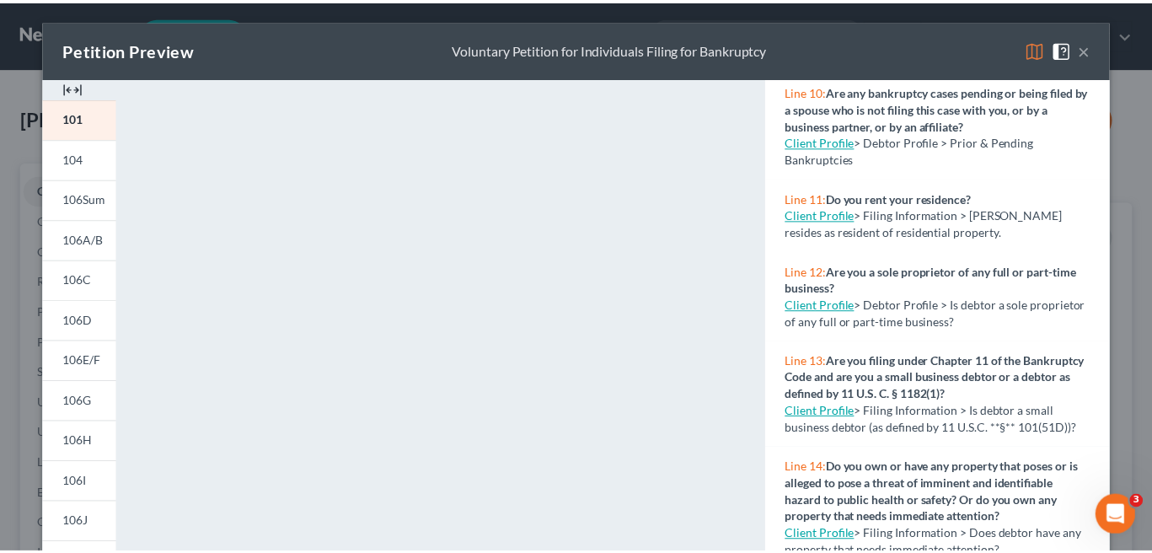
scroll to position [927, 0]
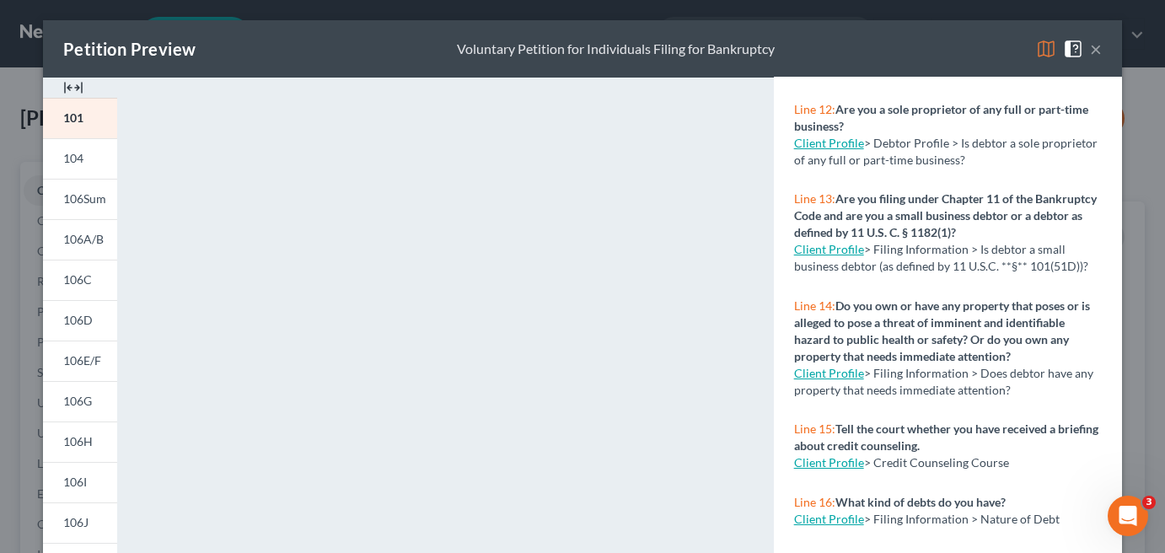
click at [817, 256] on link "Client Profile" at bounding box center [829, 249] width 70 height 14
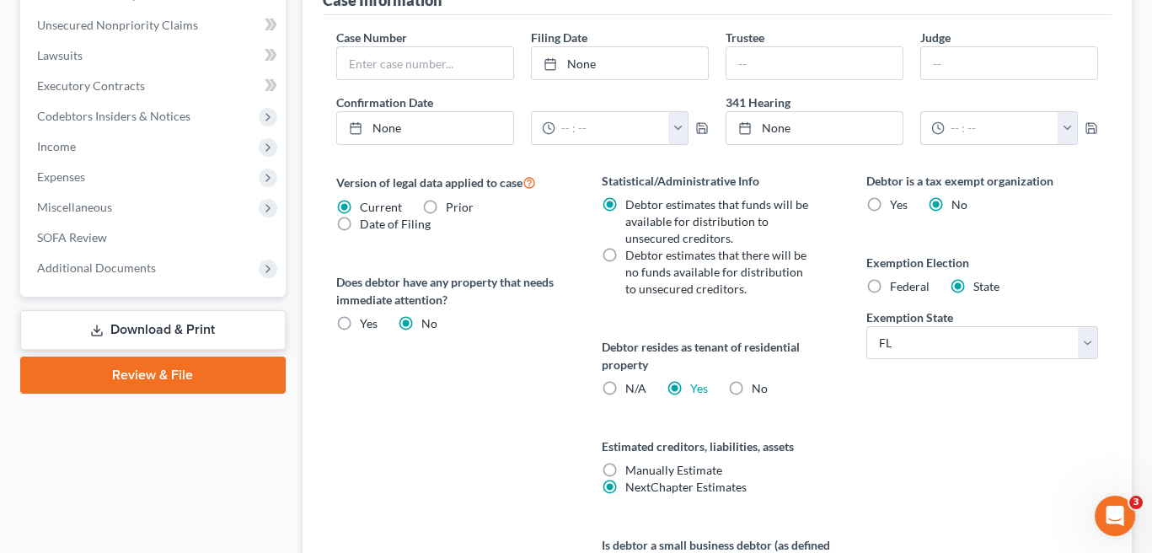
scroll to position [786, 0]
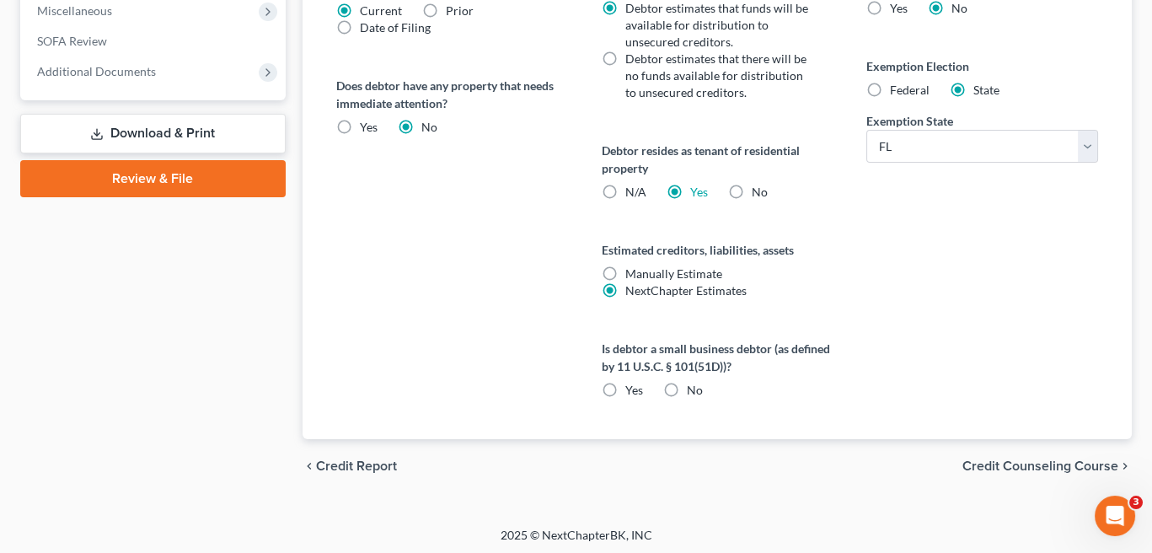
click at [625, 386] on label "Yes" at bounding box center [634, 390] width 18 height 17
click at [631, 386] on input "Yes" at bounding box center [636, 387] width 11 height 11
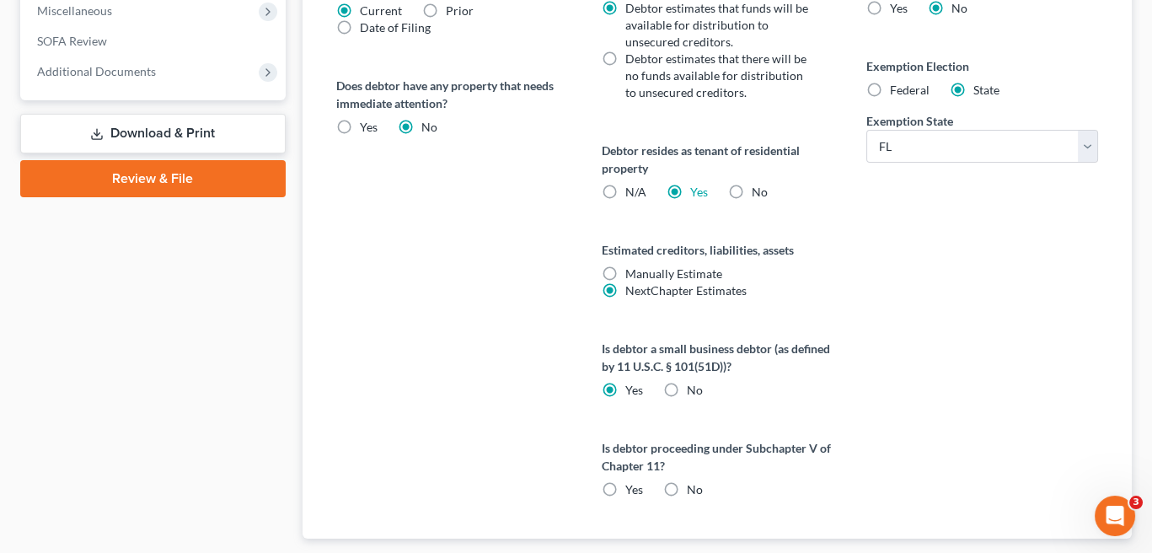
click at [625, 485] on label "Yes" at bounding box center [634, 489] width 18 height 17
click at [631, 485] on input "Yes" at bounding box center [636, 486] width 11 height 11
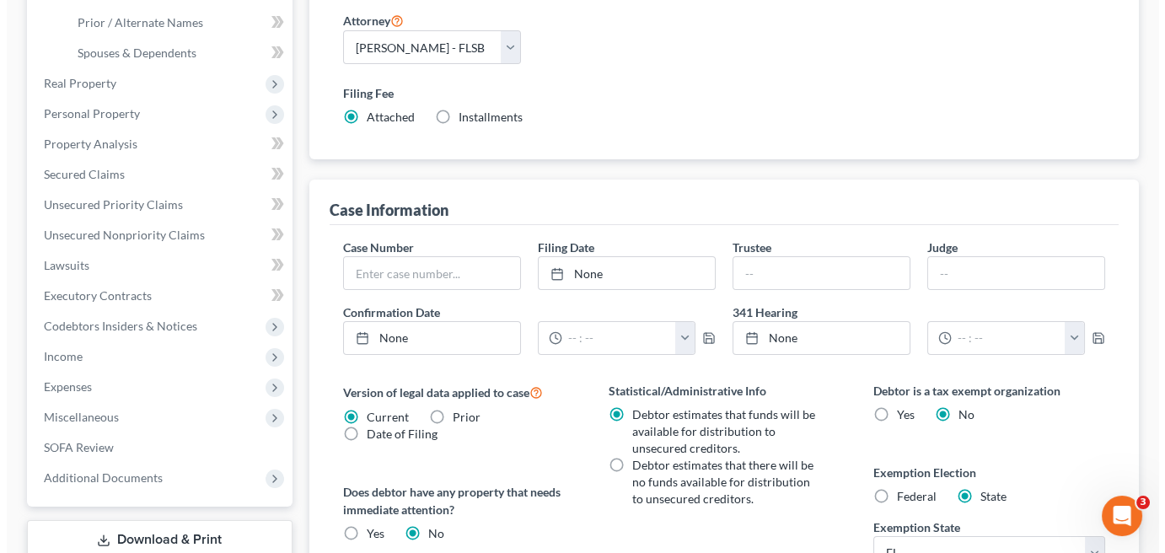
scroll to position [0, 0]
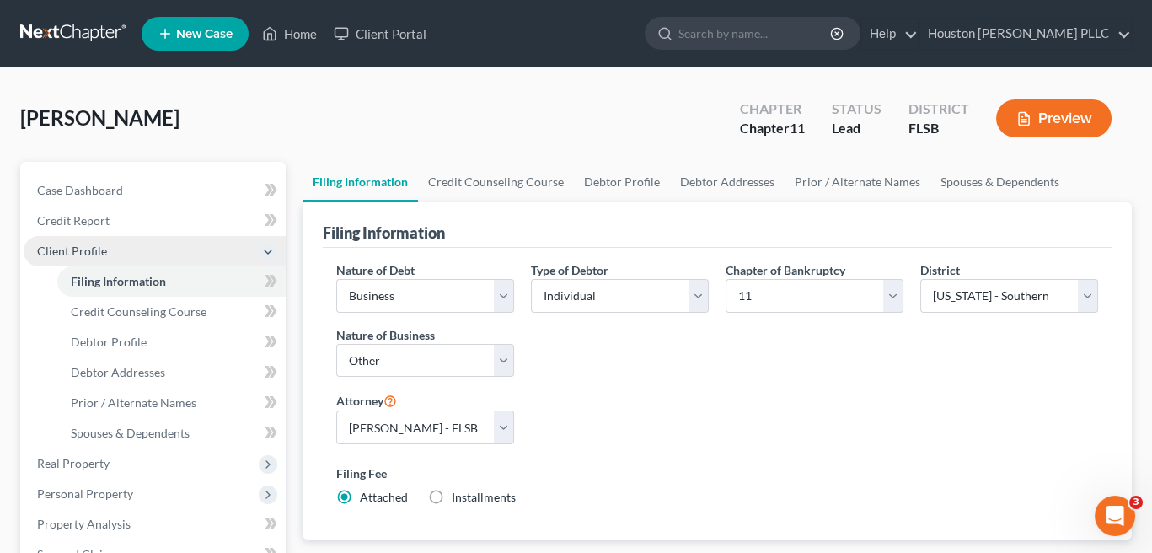
click at [88, 244] on span "Client Profile" at bounding box center [72, 251] width 70 height 14
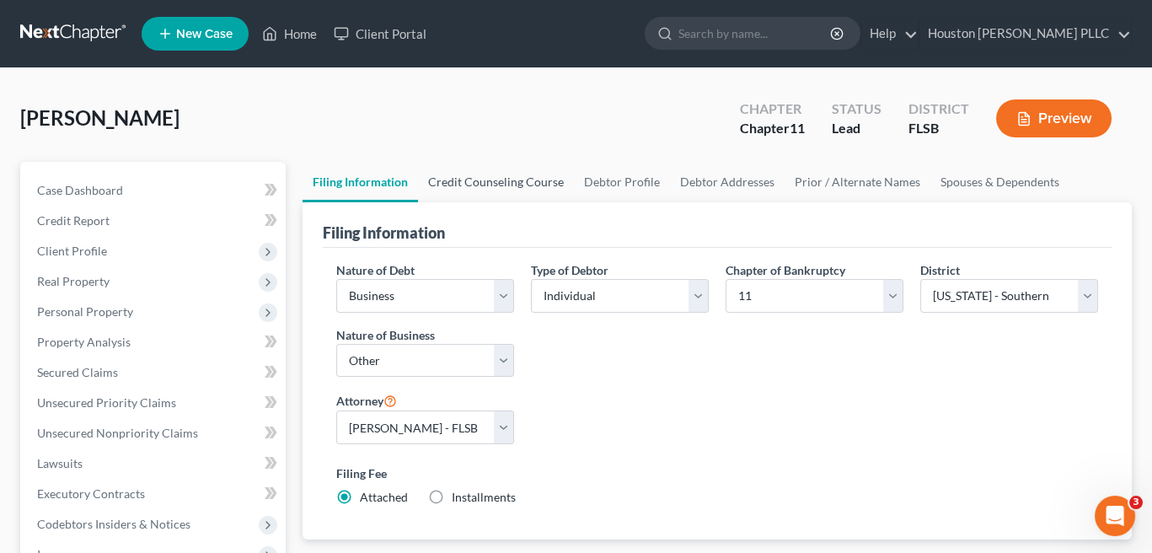
click at [475, 180] on link "Credit Counseling Course" at bounding box center [496, 182] width 156 height 40
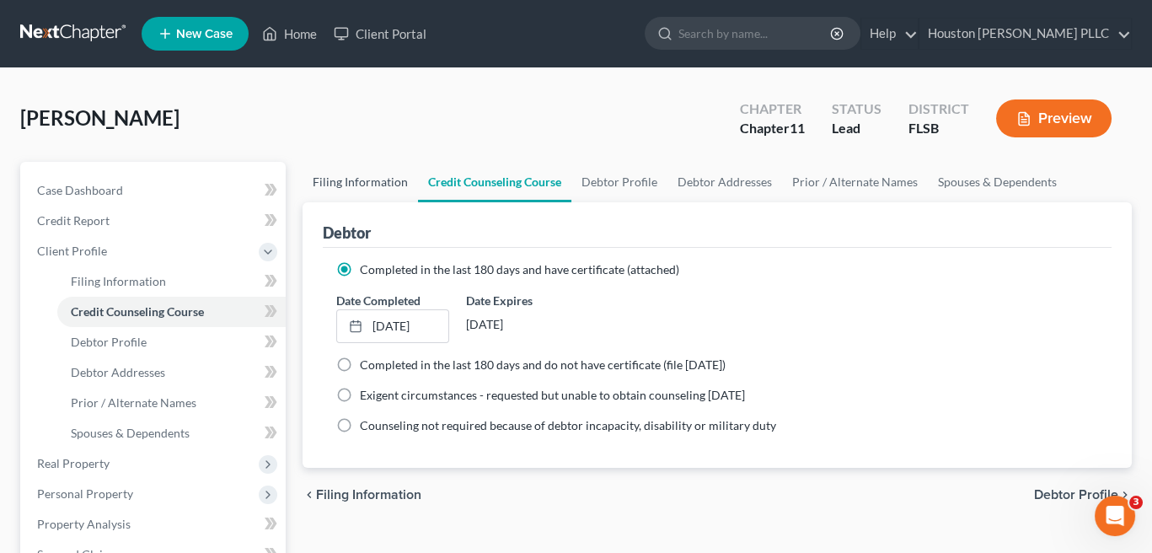
click at [352, 181] on link "Filing Information" at bounding box center [360, 182] width 115 height 40
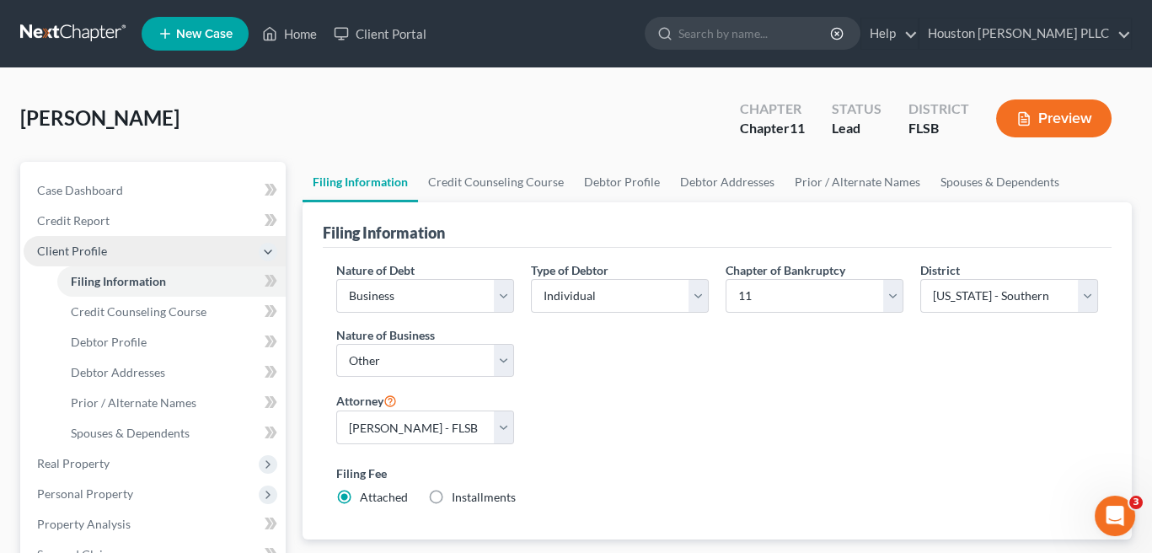
click at [56, 250] on span "Client Profile" at bounding box center [72, 251] width 70 height 14
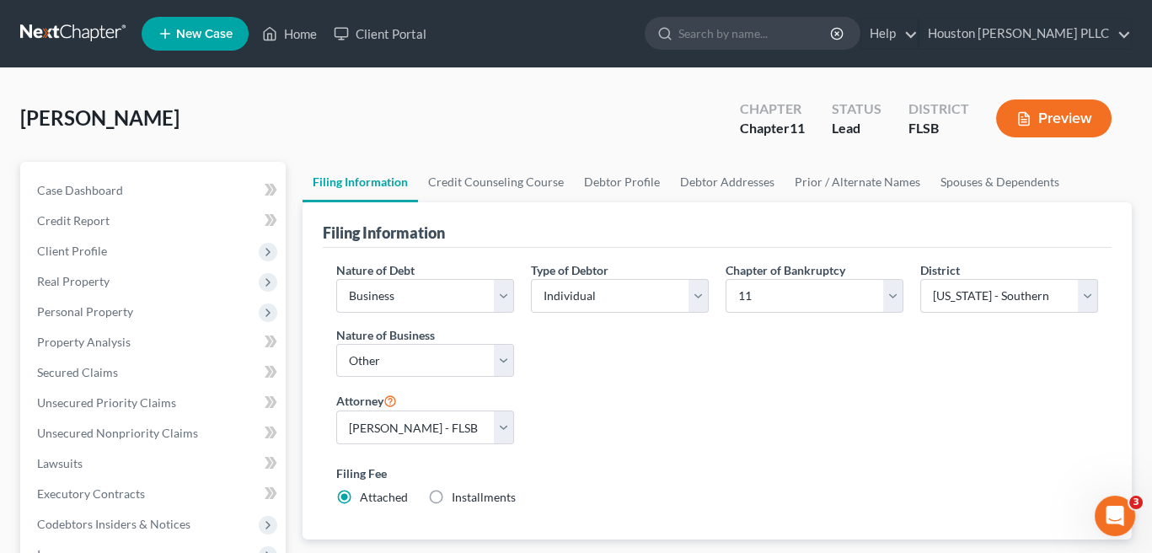
click at [1058, 115] on button "Preview" at bounding box center [1053, 118] width 115 height 38
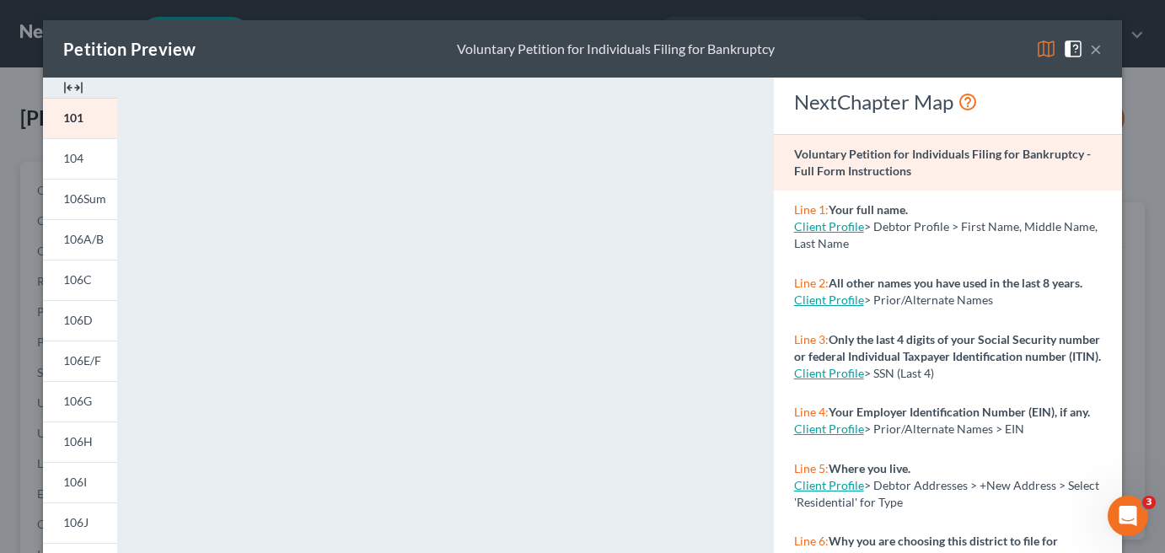
click at [1090, 45] on button "×" at bounding box center [1096, 49] width 12 height 20
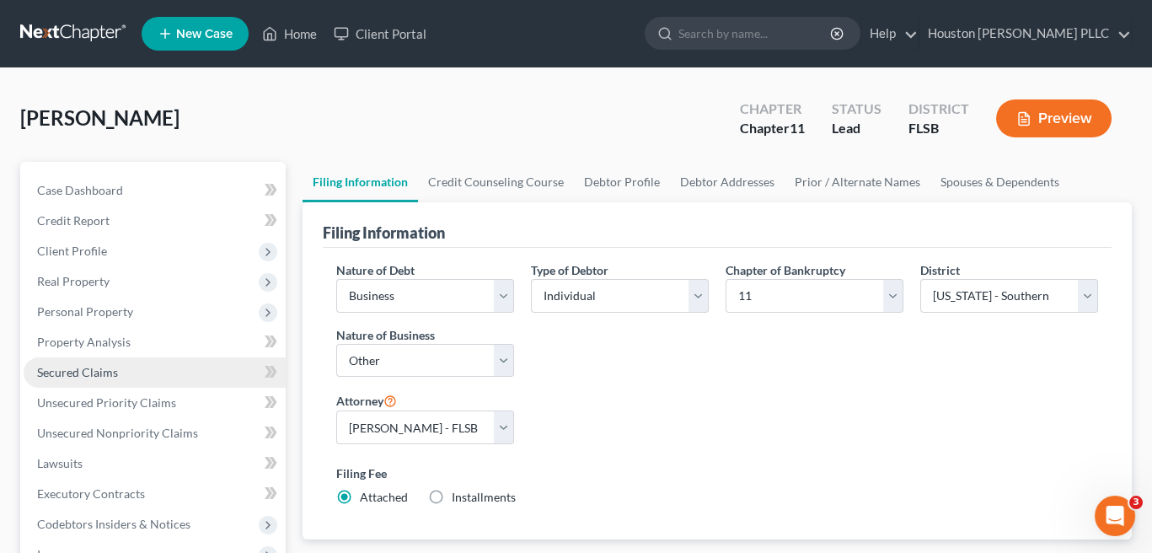
click at [72, 372] on span "Secured Claims" at bounding box center [77, 372] width 81 height 14
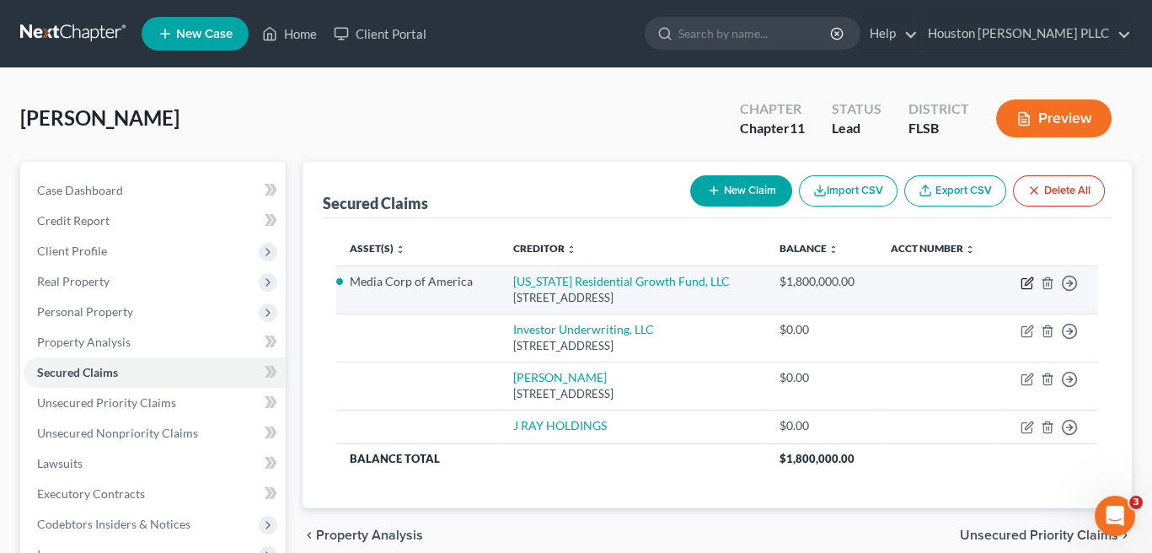
click at [1024, 282] on icon "button" at bounding box center [1027, 282] width 13 height 13
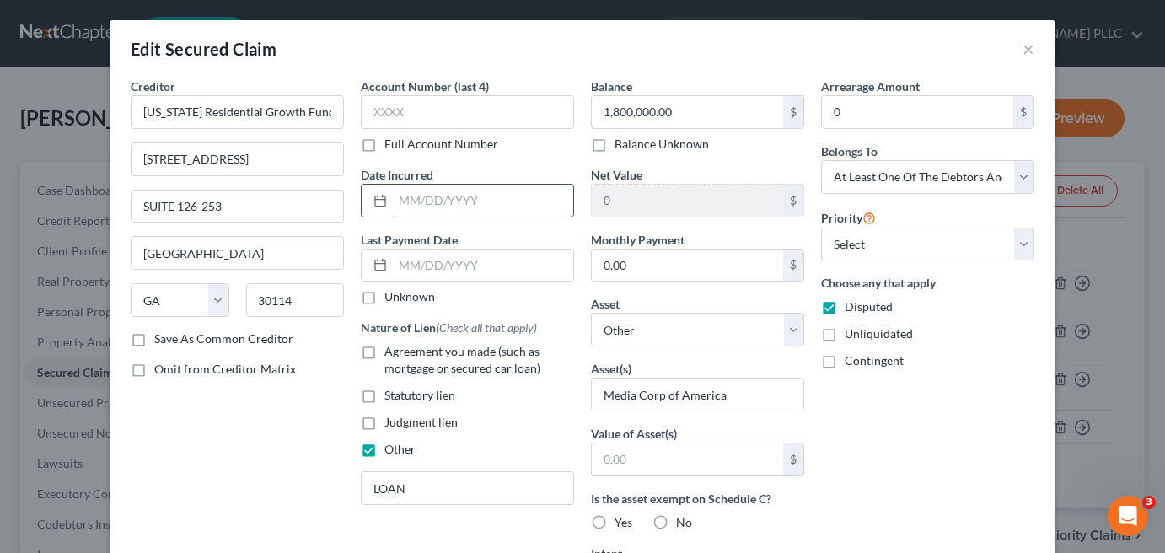
click at [406, 198] on input "text" at bounding box center [483, 201] width 180 height 32
click at [1026, 49] on button "×" at bounding box center [1029, 49] width 12 height 20
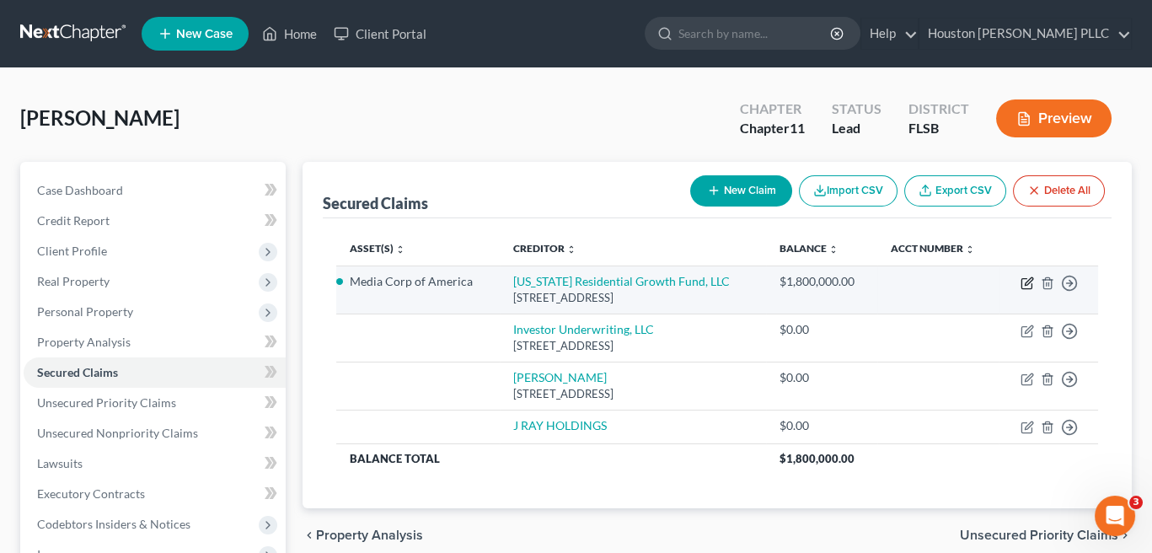
click at [1023, 281] on icon "button" at bounding box center [1027, 282] width 13 height 13
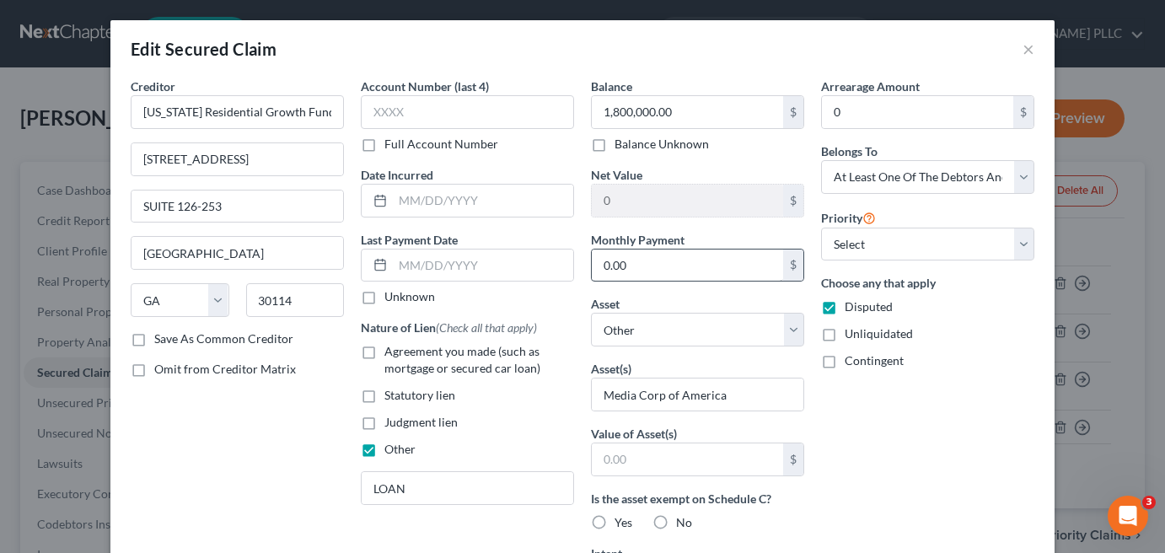
scroll to position [84, 0]
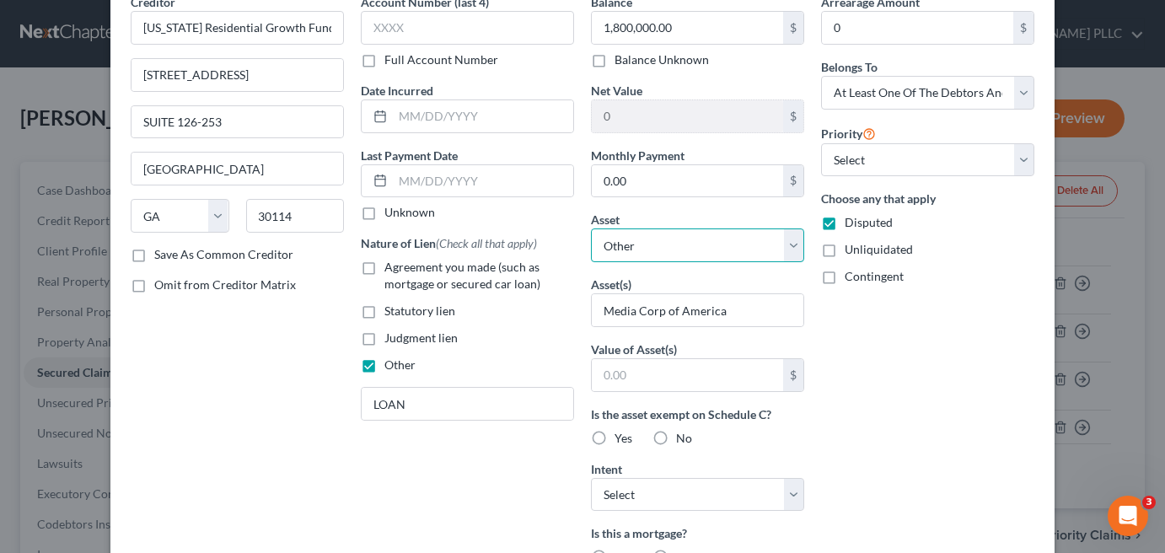
click at [689, 243] on select "Select Other Multiple Assets GLOBAL EQUITY PICTURES LLC - $0.0 MEDIA CORP. OF A…" at bounding box center [697, 245] width 213 height 34
click at [591, 228] on select "Select Other Multiple Assets GLOBAL EQUITY PICTURES LLC - $0.0 MEDIA CORP. OF A…" at bounding box center [697, 245] width 213 height 34
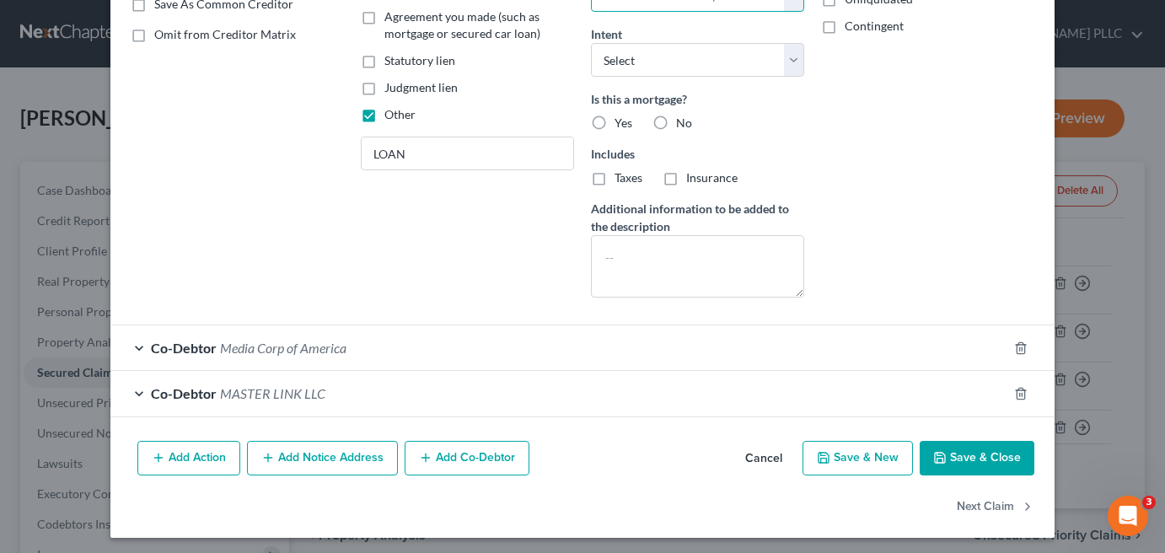
scroll to position [250, 0]
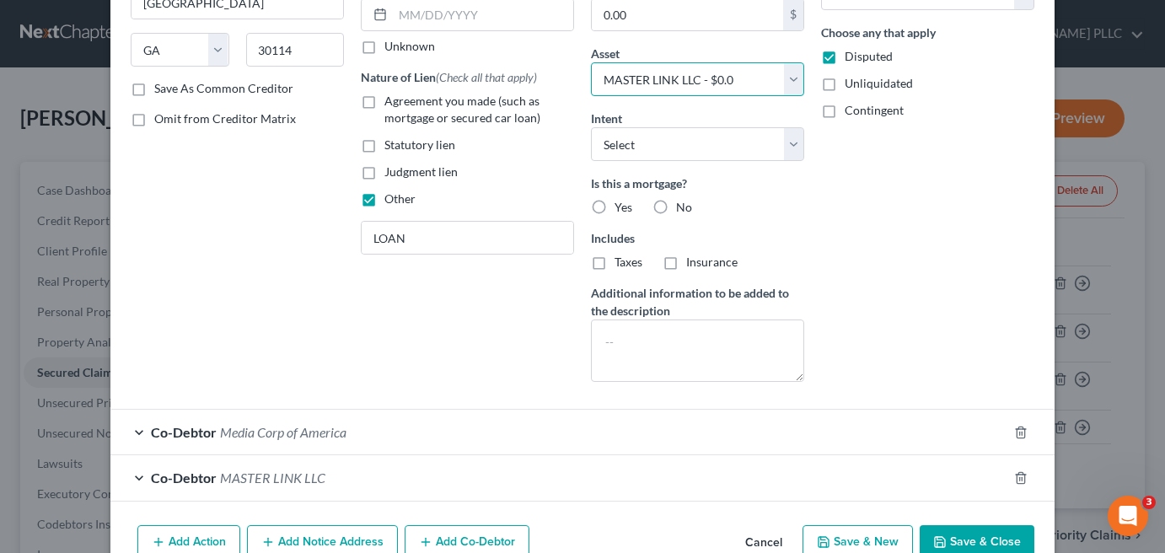
click at [791, 80] on select "Select Other Multiple Assets GLOBAL EQUITY PICTURES LLC - $0.0 MEDIA CORP. OF A…" at bounding box center [697, 79] width 213 height 34
click at [591, 62] on select "Select Other Multiple Assets GLOBAL EQUITY PICTURES LLC - $0.0 MEDIA CORP. OF A…" at bounding box center [697, 79] width 213 height 34
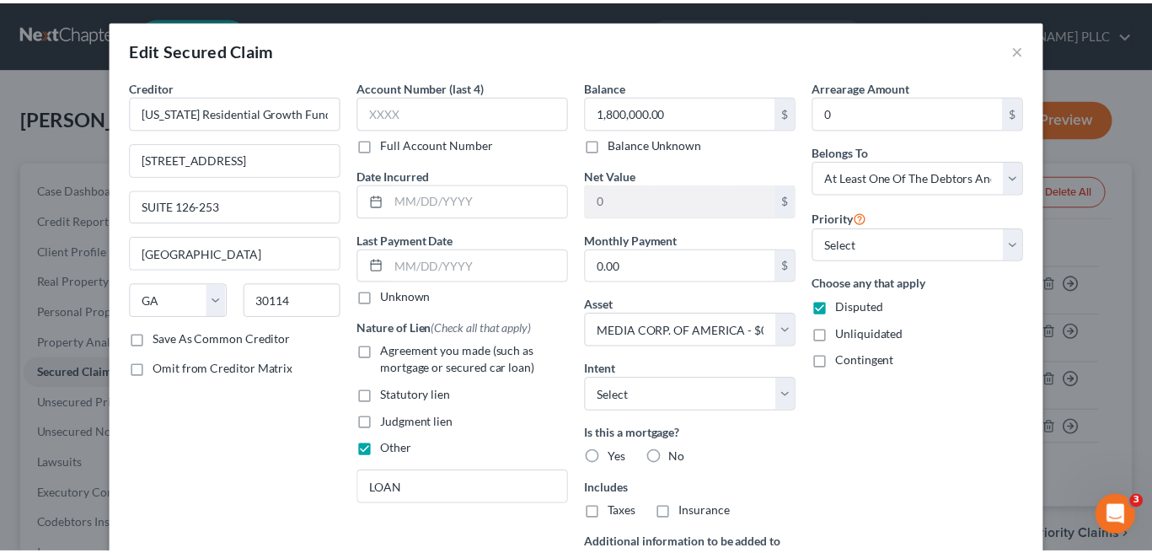
scroll to position [335, 0]
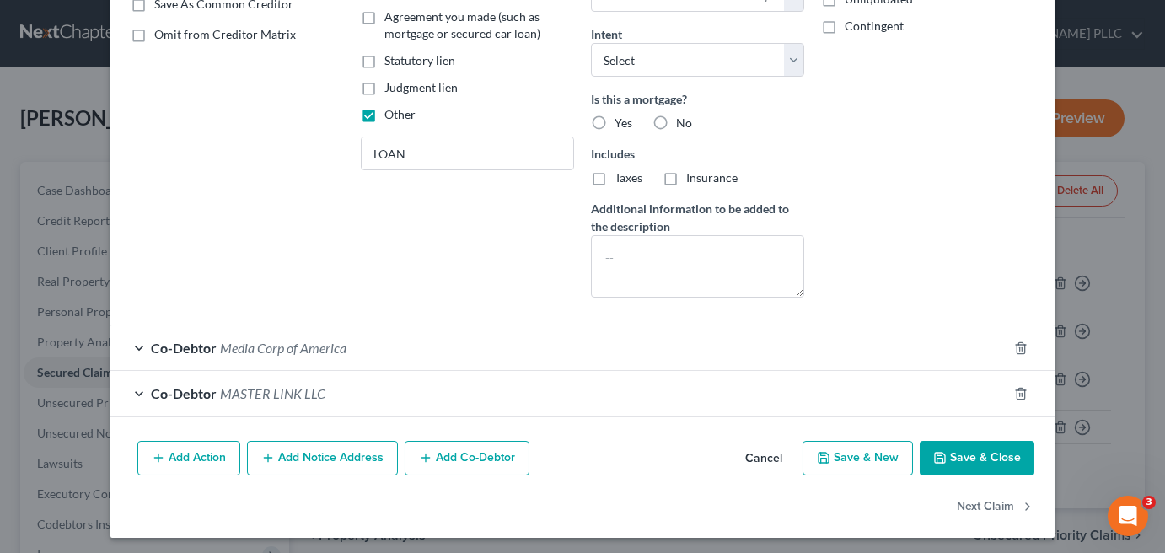
click at [985, 456] on button "Save & Close" at bounding box center [977, 458] width 115 height 35
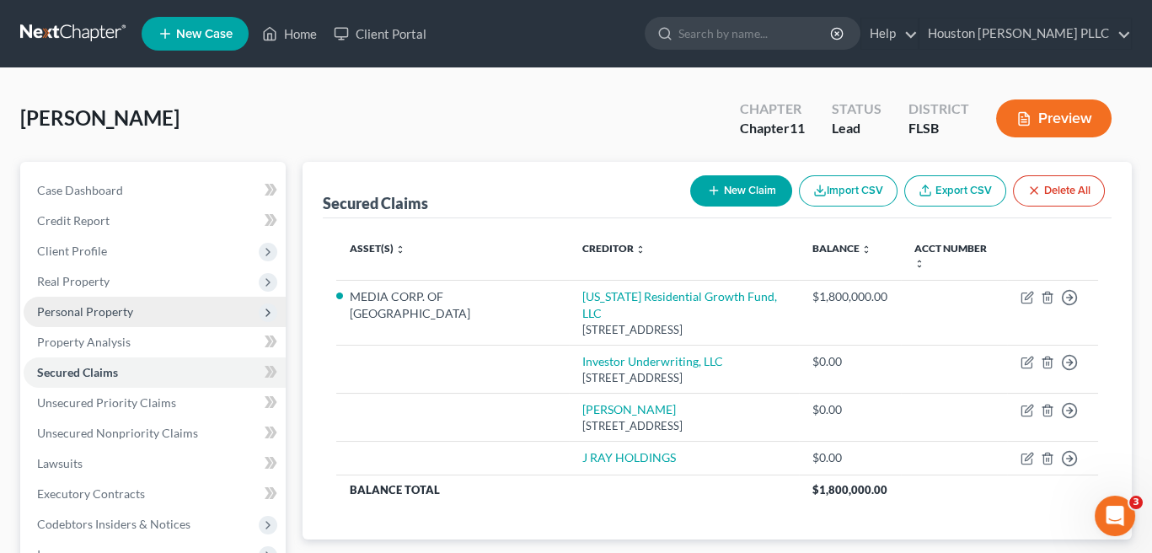
click at [90, 315] on span "Personal Property" at bounding box center [85, 311] width 96 height 14
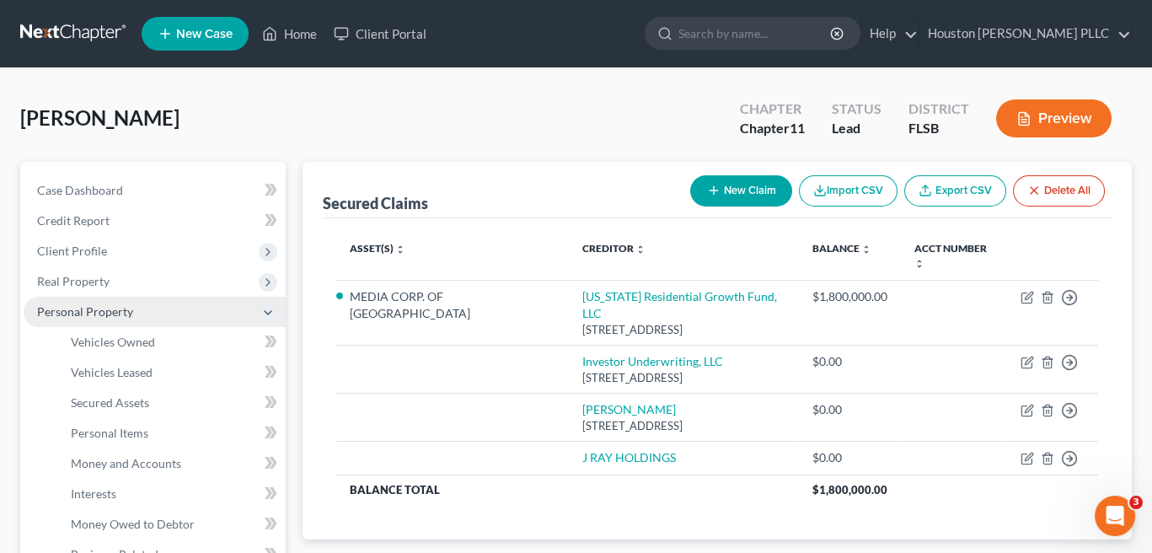
scroll to position [84, 0]
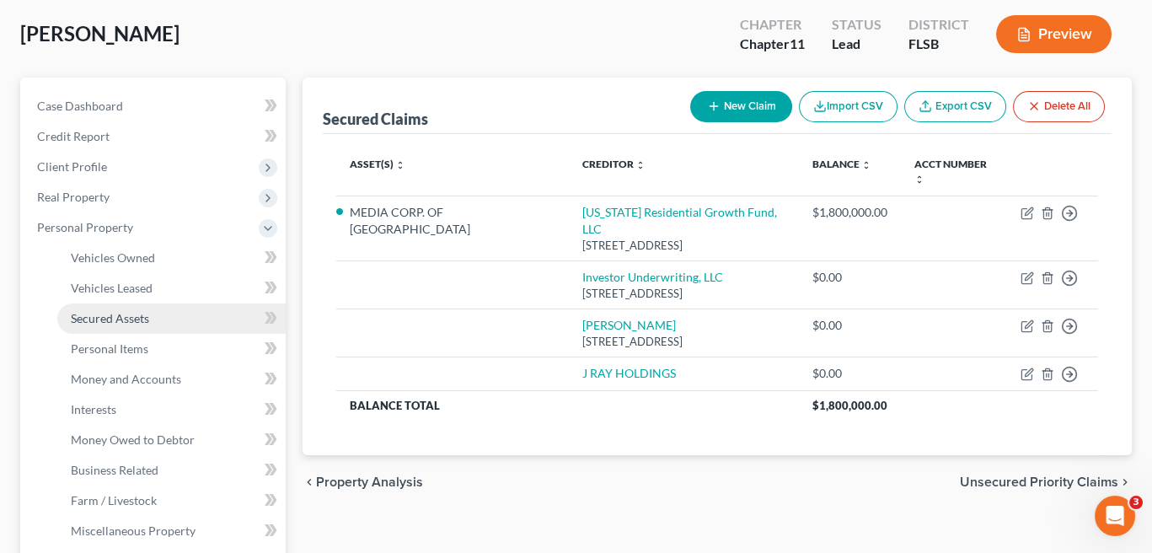
click at [132, 318] on span "Secured Assets" at bounding box center [110, 318] width 78 height 14
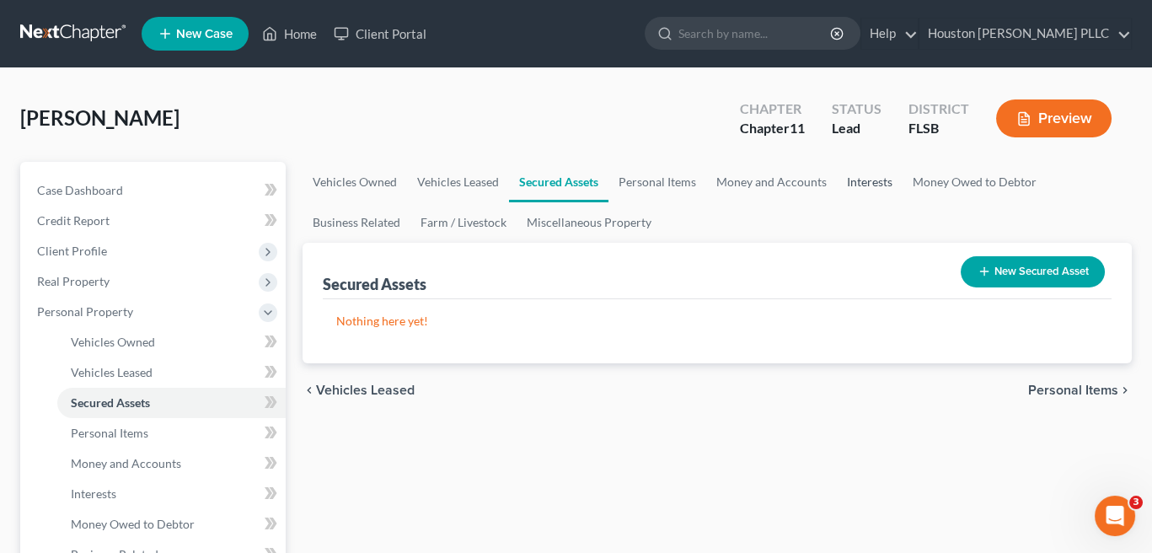
click at [868, 177] on link "Interests" at bounding box center [870, 182] width 66 height 40
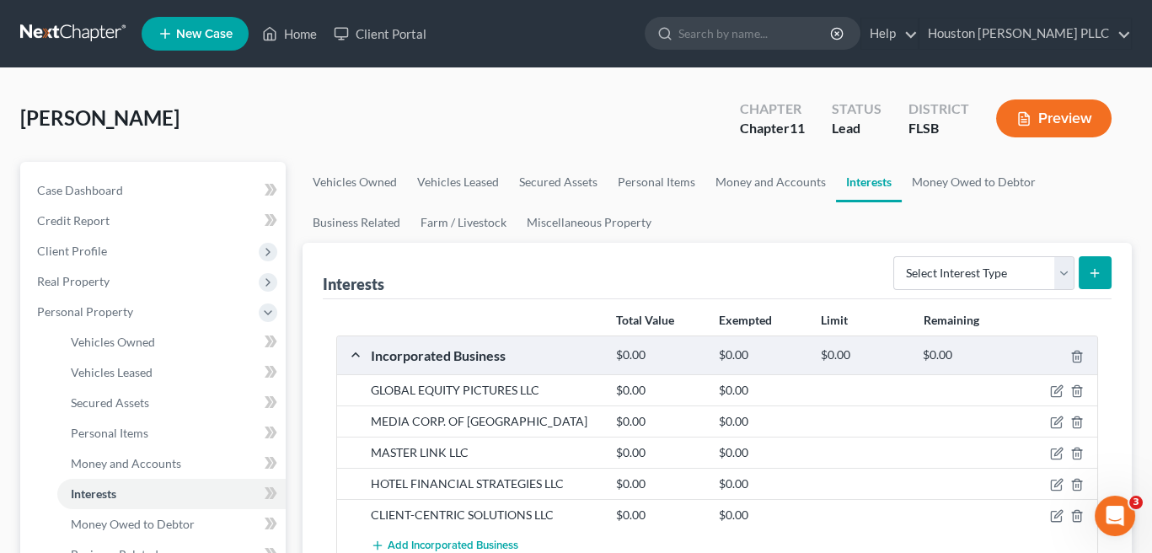
scroll to position [84, 0]
